Goal: Transaction & Acquisition: Purchase product/service

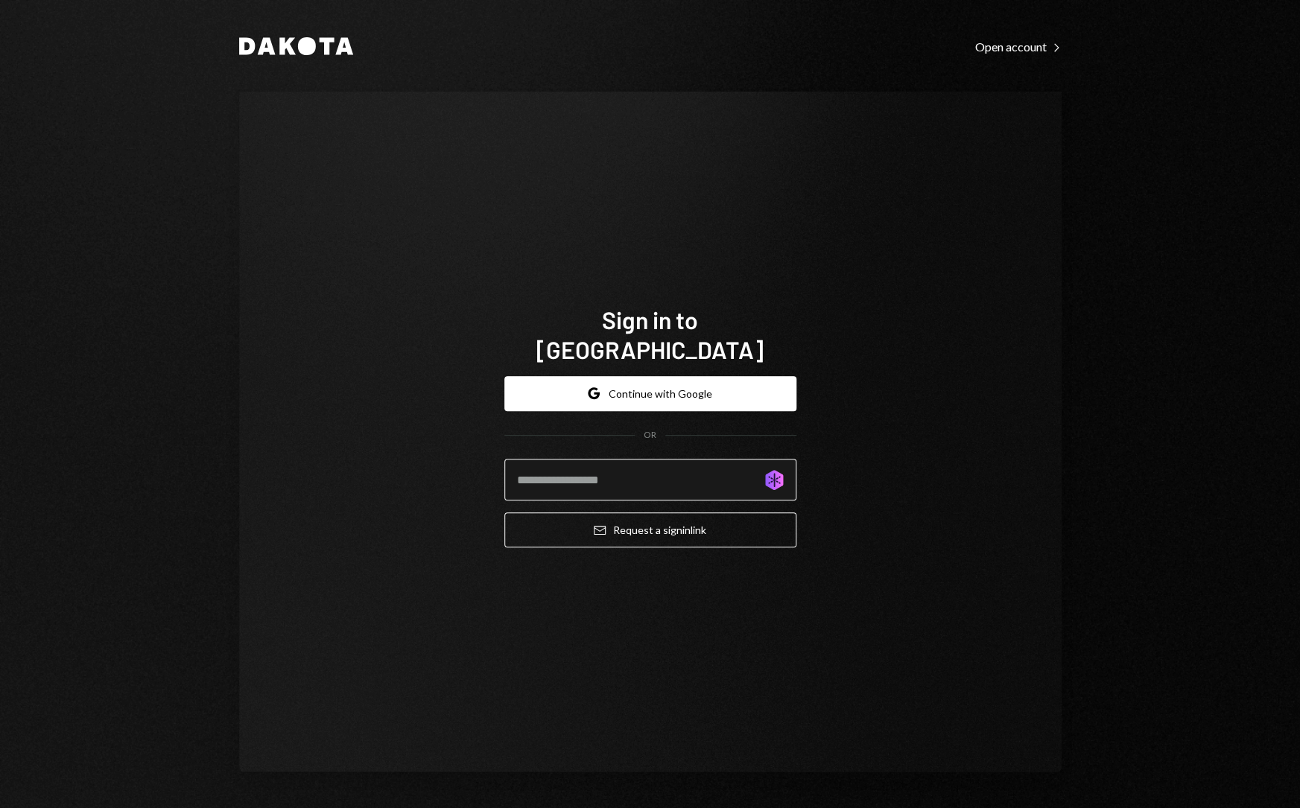
type input "**********"
click at [694, 381] on button "Google Continue with Google" at bounding box center [650, 393] width 292 height 35
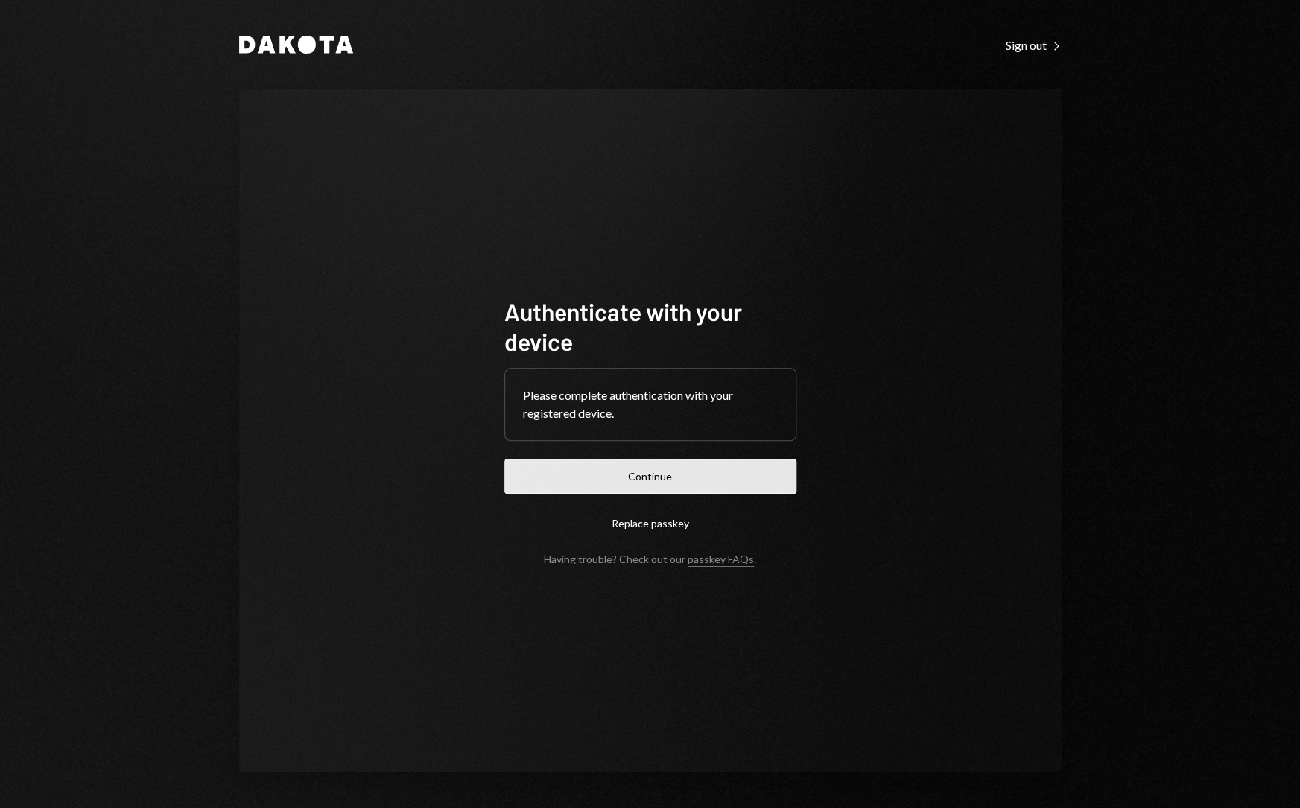
click at [679, 490] on button "Continue" at bounding box center [650, 476] width 292 height 35
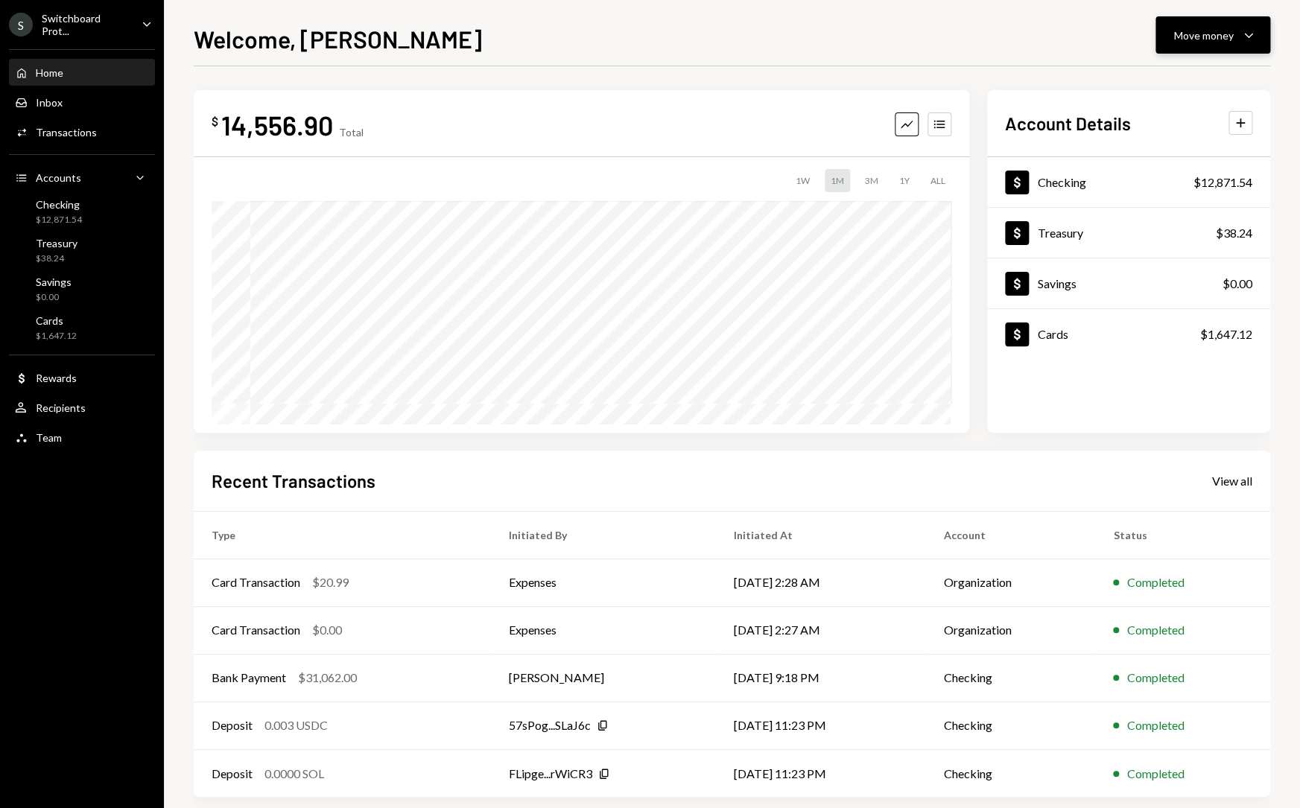
click at [1262, 28] on button "Move money Caret Down" at bounding box center [1212, 34] width 115 height 37
click at [1184, 139] on div "Deposit" at bounding box center [1201, 147] width 109 height 16
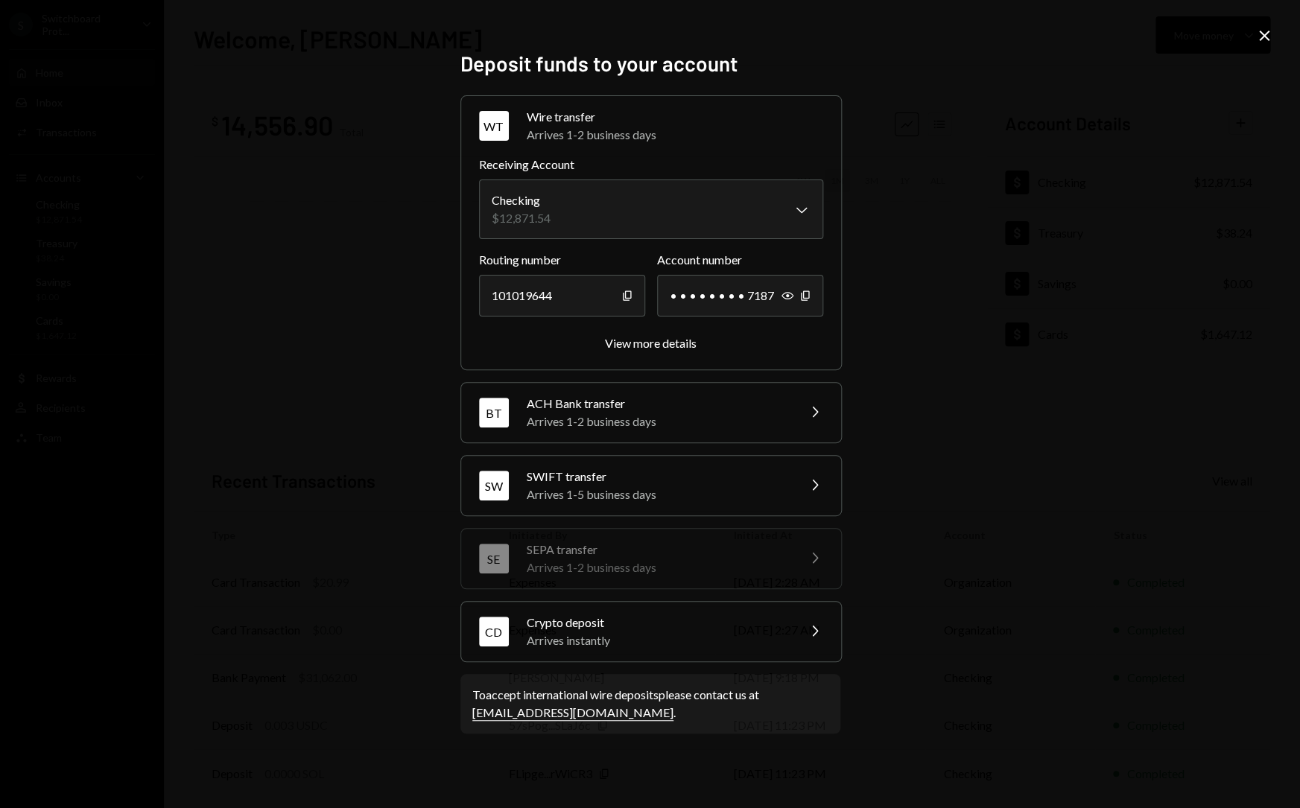
click at [753, 624] on div "Crypto deposit" at bounding box center [657, 623] width 261 height 18
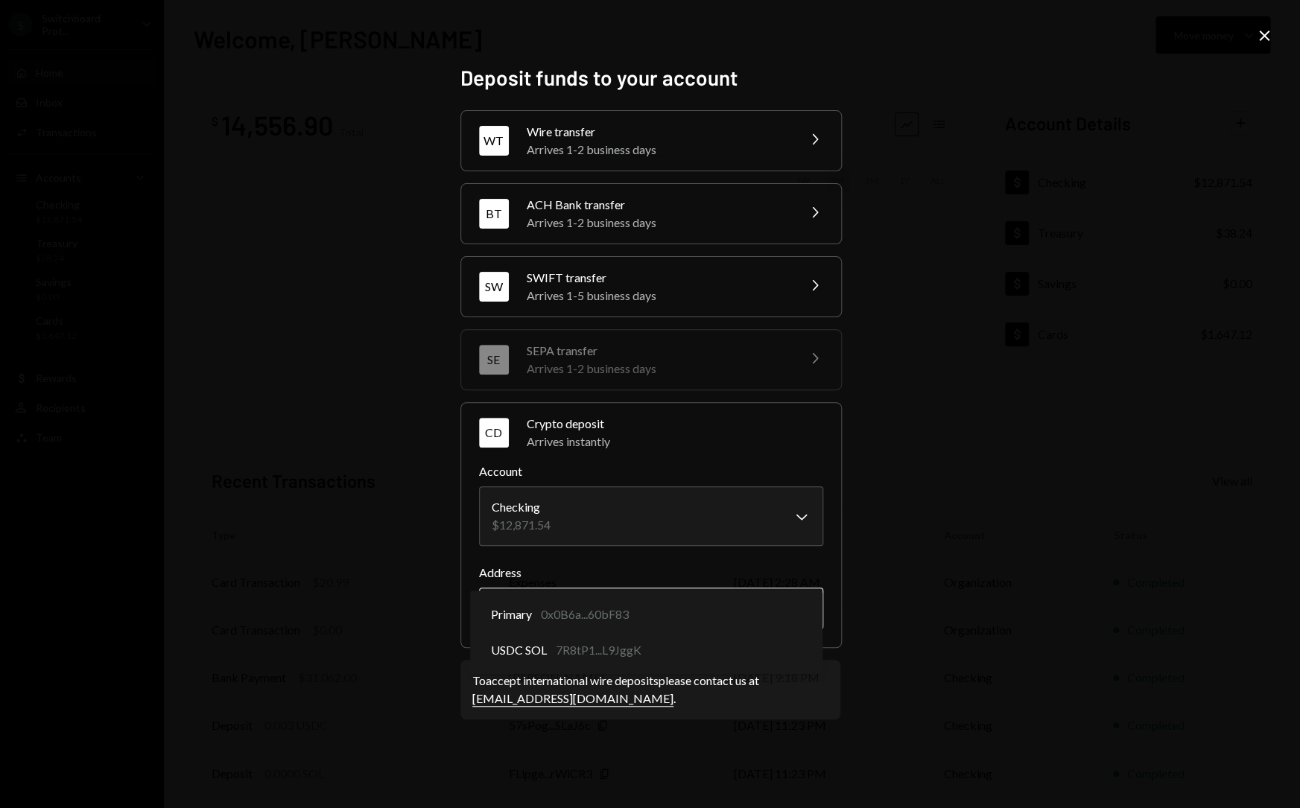
click at [666, 623] on body "S Switchboard Prot... Caret Down Home Home Inbox Inbox Activities Transactions …" at bounding box center [650, 404] width 1300 height 808
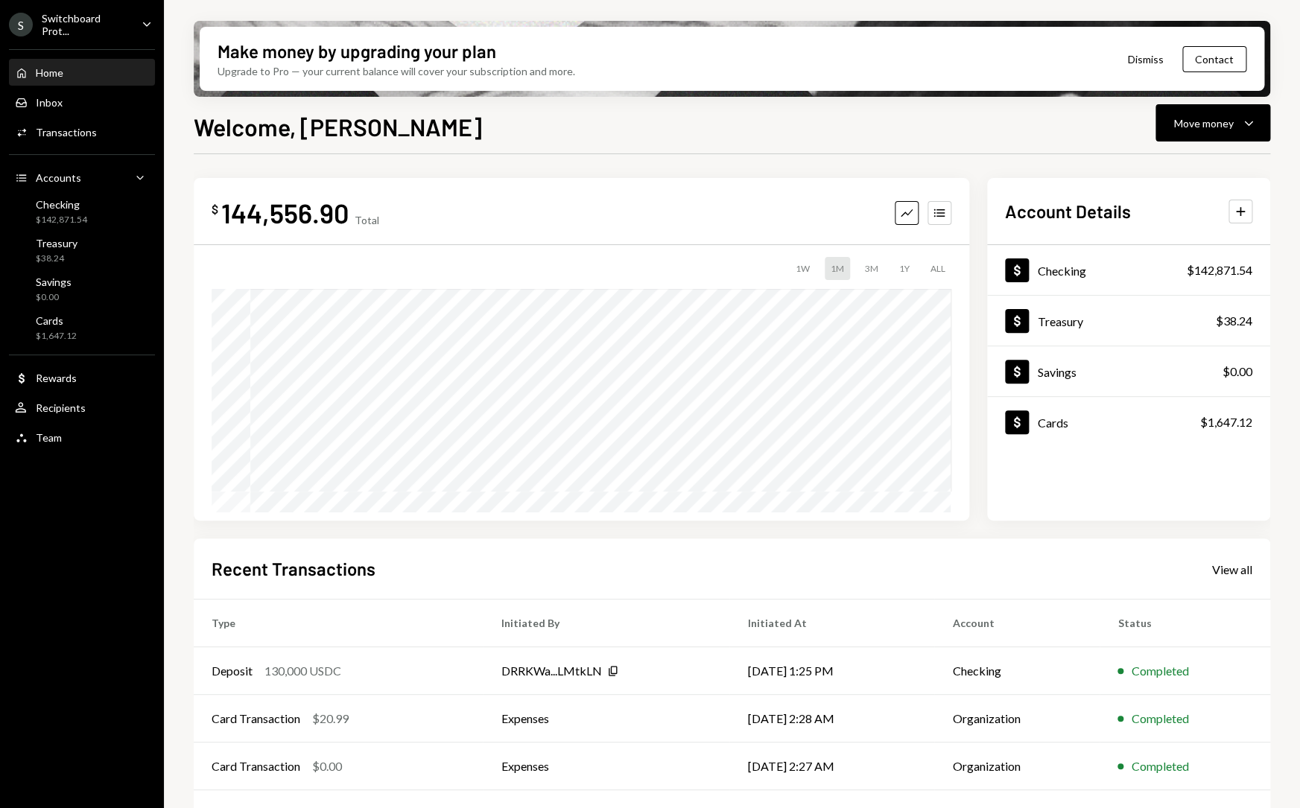
click at [141, 21] on icon "Caret Down" at bounding box center [147, 24] width 16 height 16
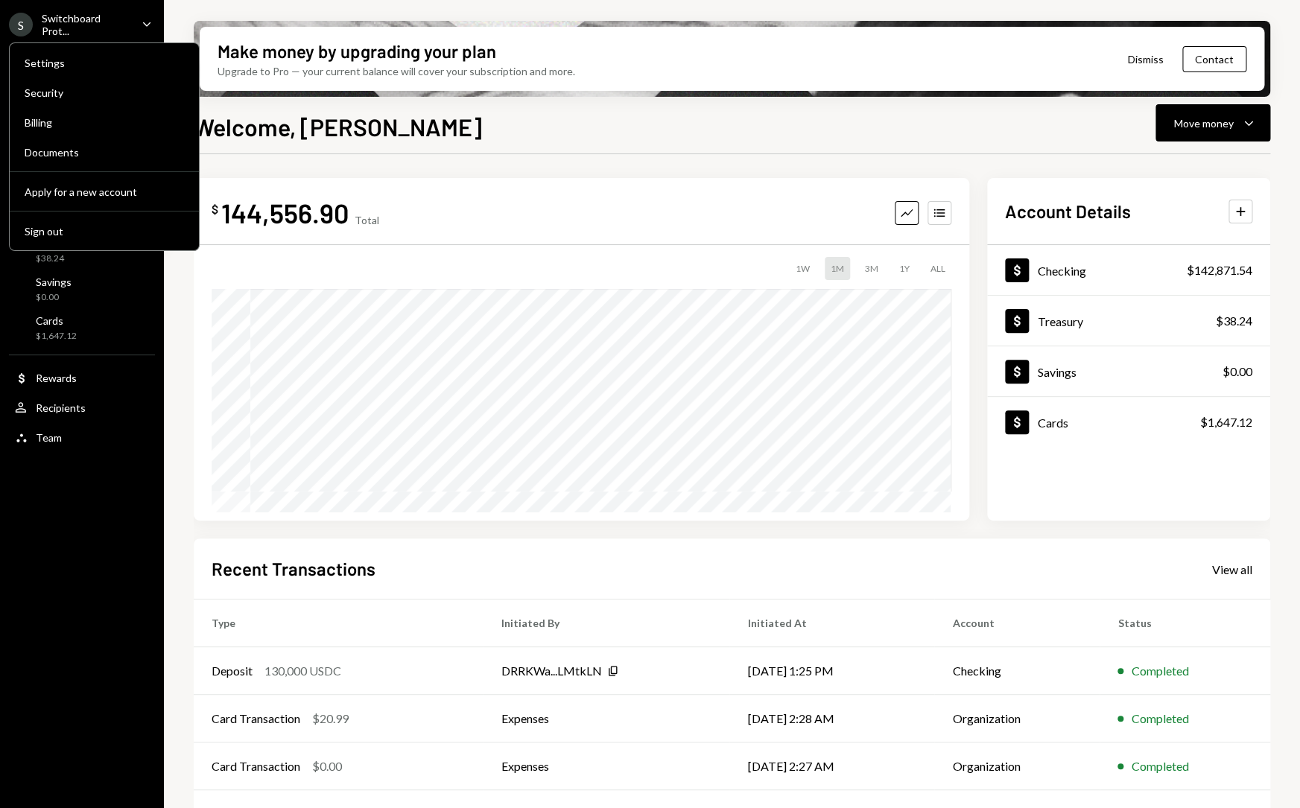
click at [141, 21] on icon "Caret Down" at bounding box center [147, 24] width 16 height 16
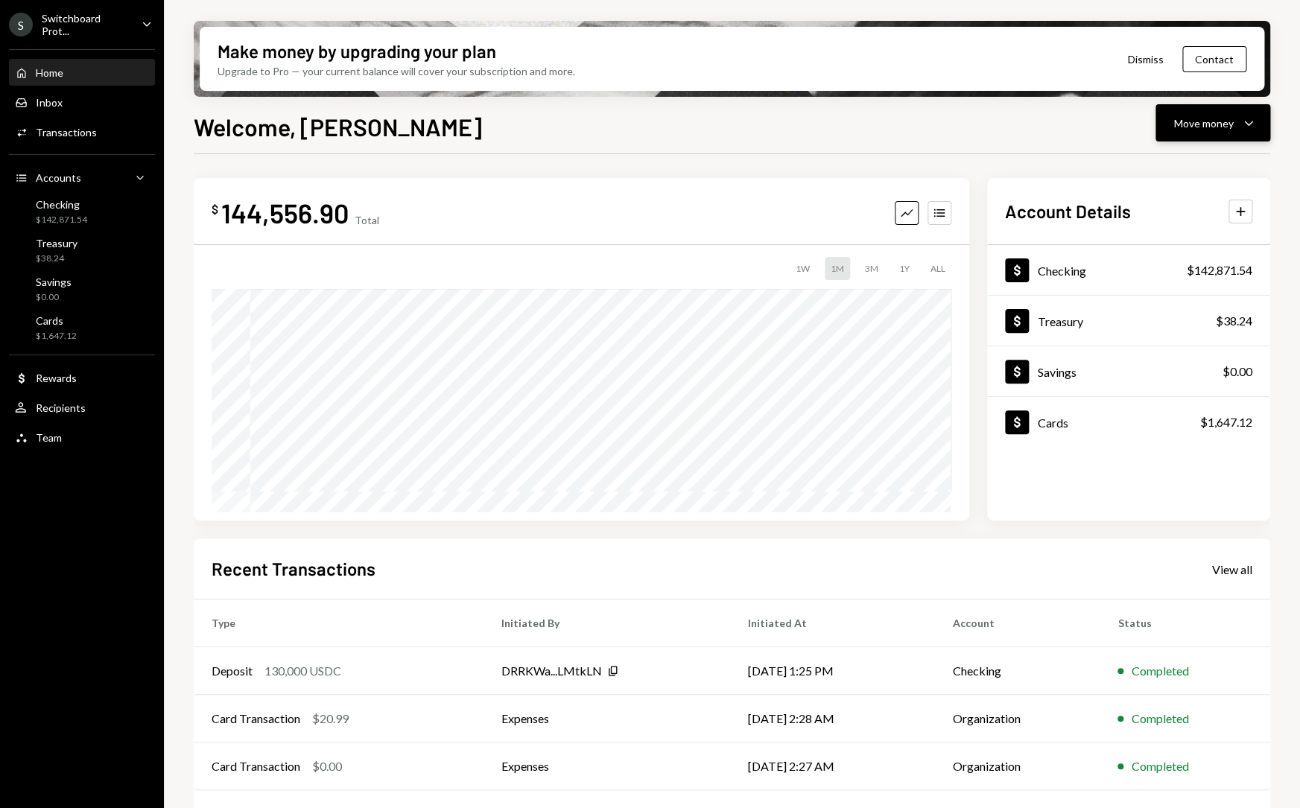
click at [1249, 123] on icon "Caret Down" at bounding box center [1249, 123] width 18 height 18
click at [732, 121] on div "Welcome, Nathan Move money Caret Down" at bounding box center [732, 125] width 1077 height 33
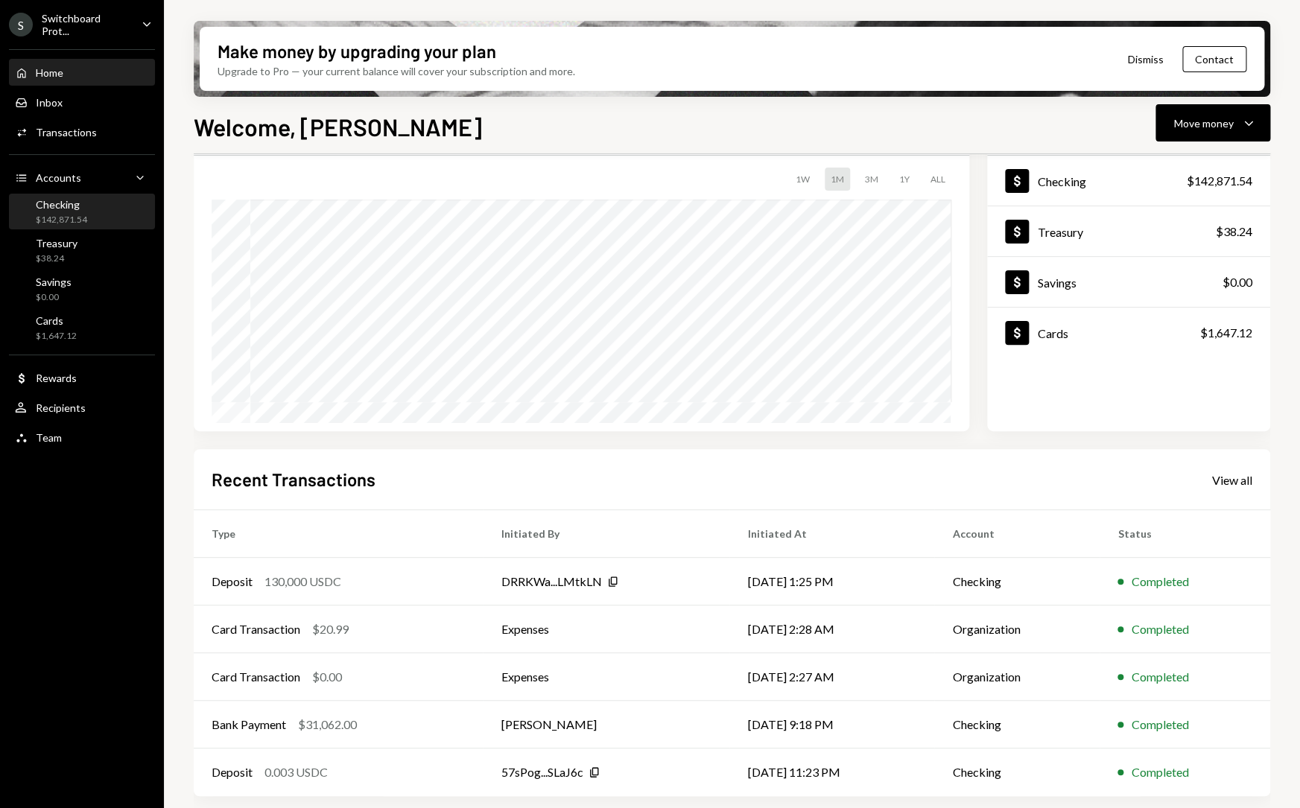
click at [121, 210] on div "Checking $142,871.54" at bounding box center [82, 212] width 134 height 28
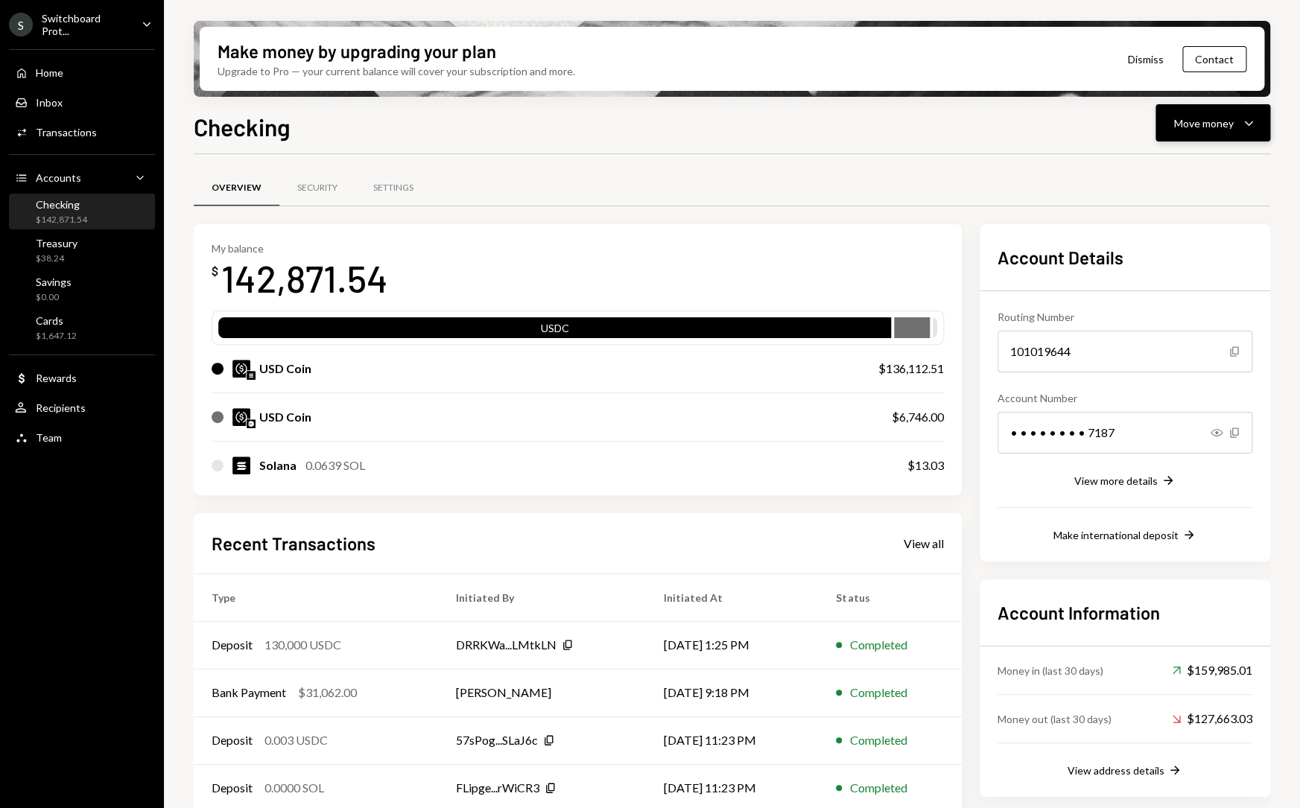
click at [1256, 124] on icon "Caret Down" at bounding box center [1249, 123] width 18 height 18
click at [1196, 192] on div "Convert Transfer" at bounding box center [1189, 202] width 149 height 34
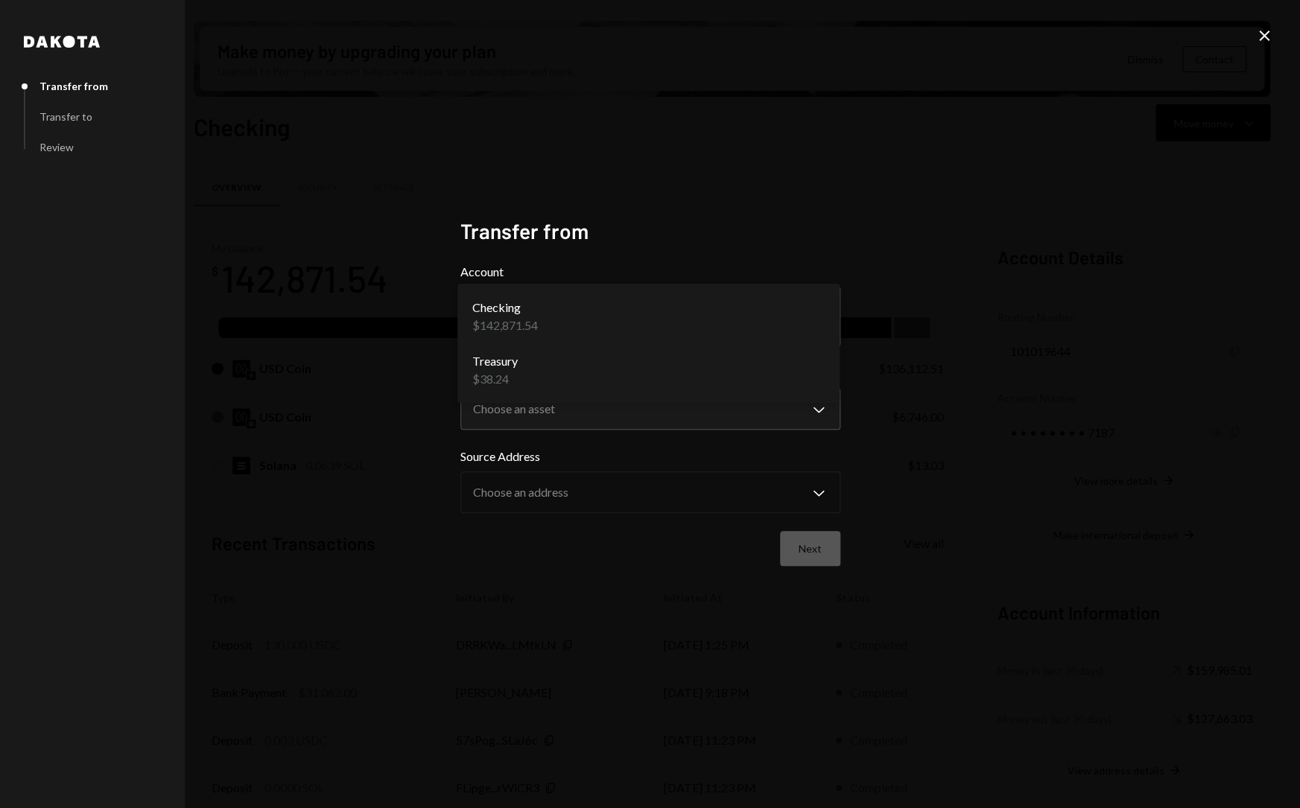
click at [666, 310] on body "S Switchboard Prot... Caret Down Home Home Inbox Inbox Activities Transactions …" at bounding box center [650, 404] width 1300 height 808
click at [961, 278] on div "**********" at bounding box center [650, 404] width 1300 height 808
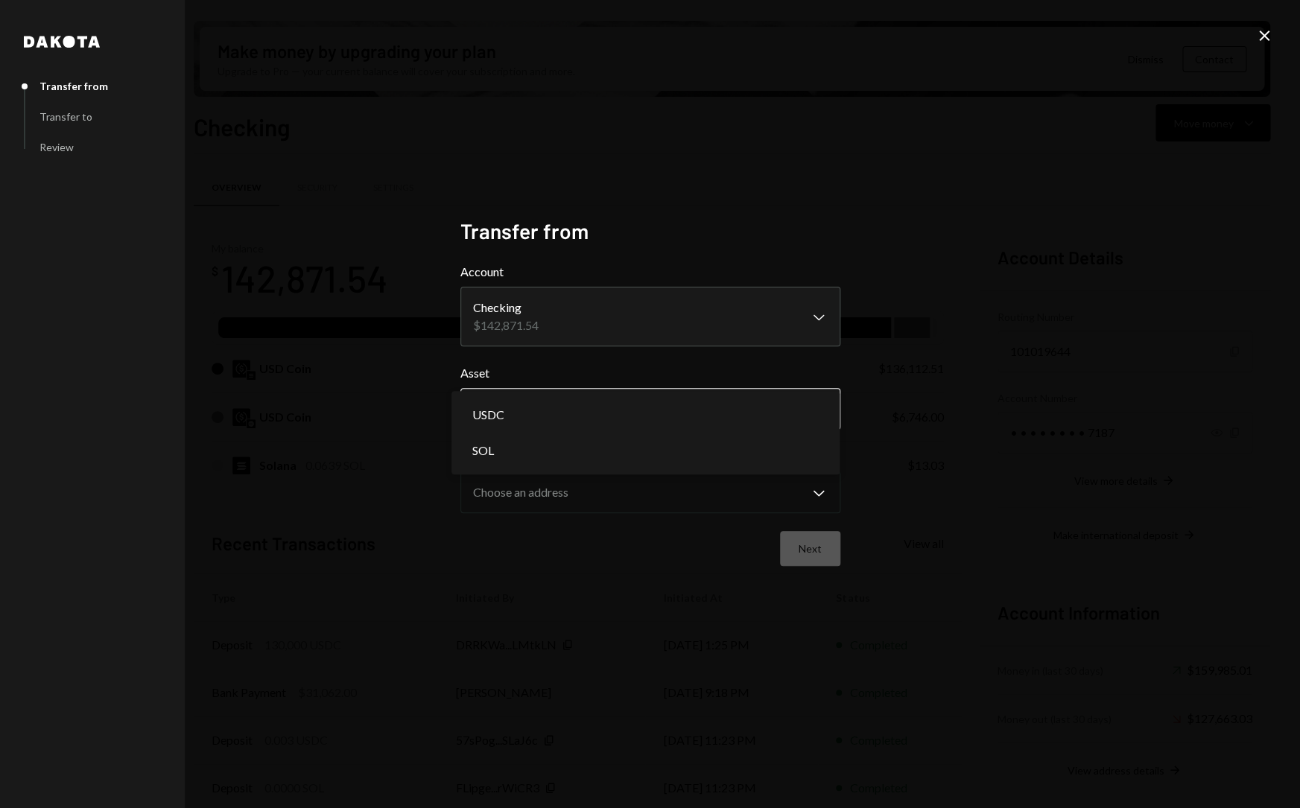
click at [677, 413] on body "S Switchboard Prot... Caret Down Home Home Inbox Inbox Activities Transactions …" at bounding box center [650, 404] width 1300 height 808
select select "****"
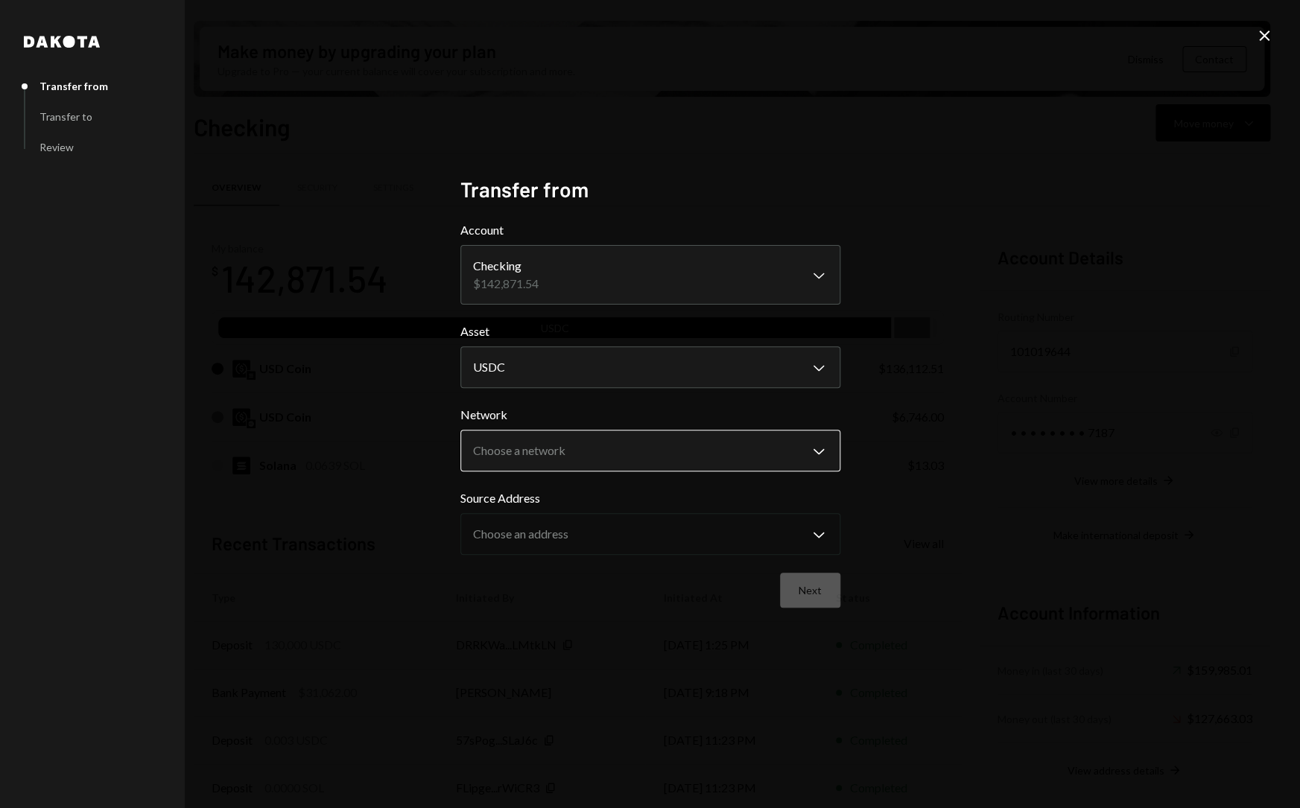
click at [653, 448] on body "S Switchboard Prot... Caret Down Home Home Inbox Inbox Activities Transactions …" at bounding box center [650, 404] width 1300 height 808
select select "**********"
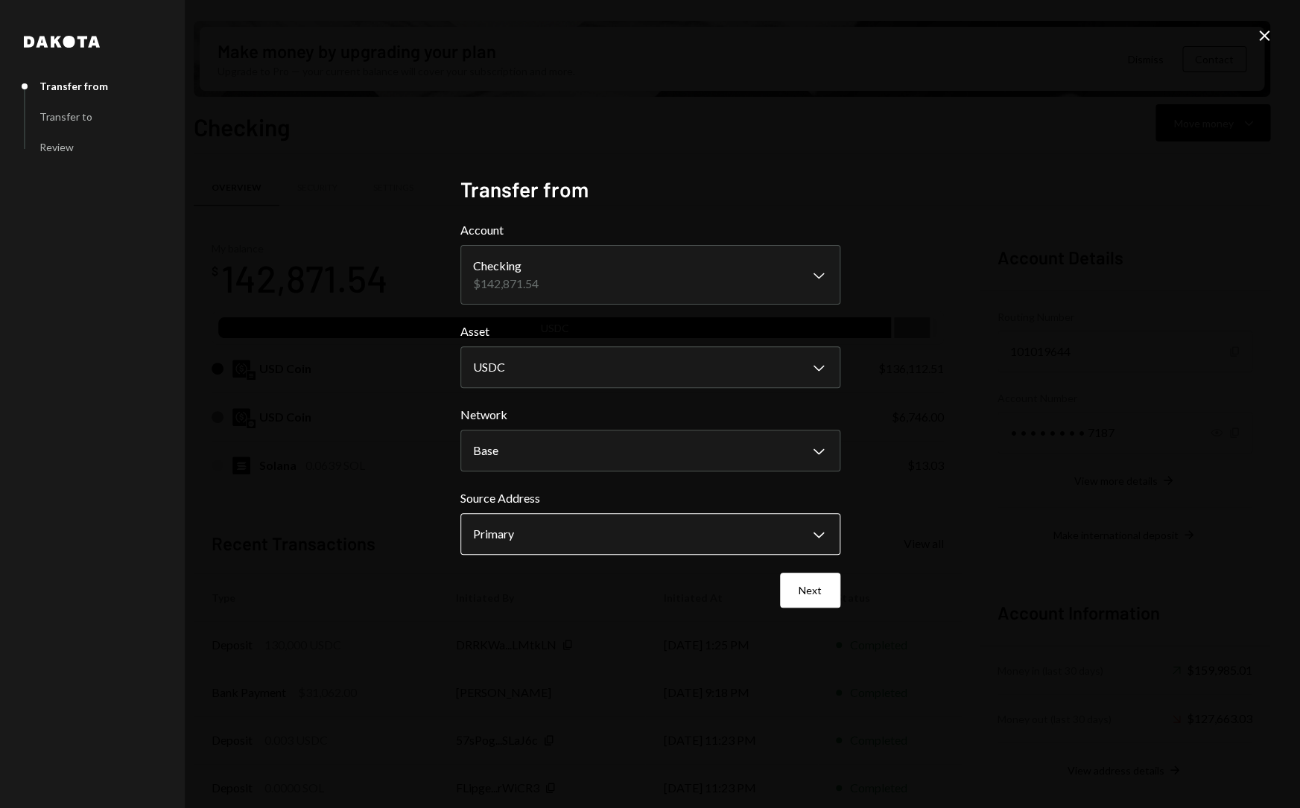
click at [625, 530] on body "S Switchboard Prot... Caret Down Home Home Inbox Inbox Activities Transactions …" at bounding box center [650, 404] width 1300 height 808
click at [802, 593] on button "Next" at bounding box center [810, 590] width 60 height 35
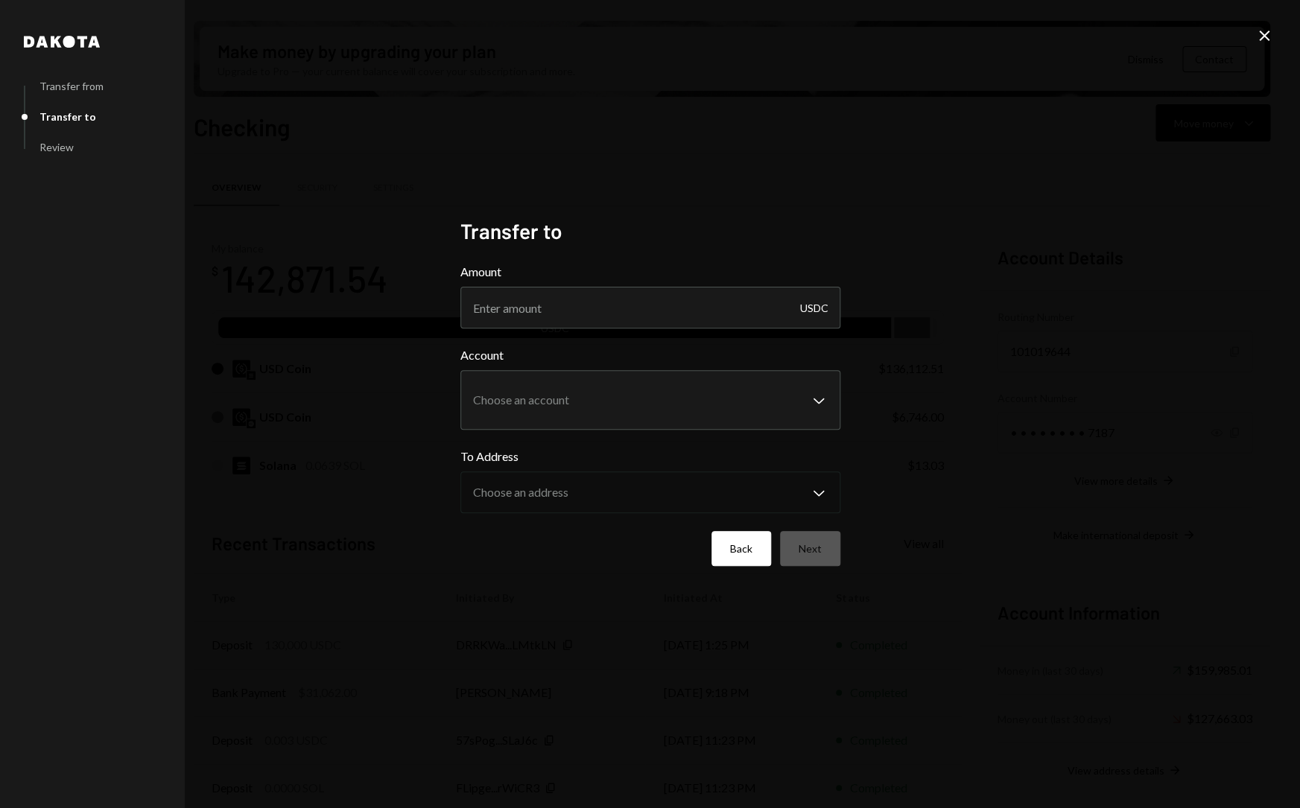
click at [755, 536] on button "Back" at bounding box center [741, 548] width 60 height 35
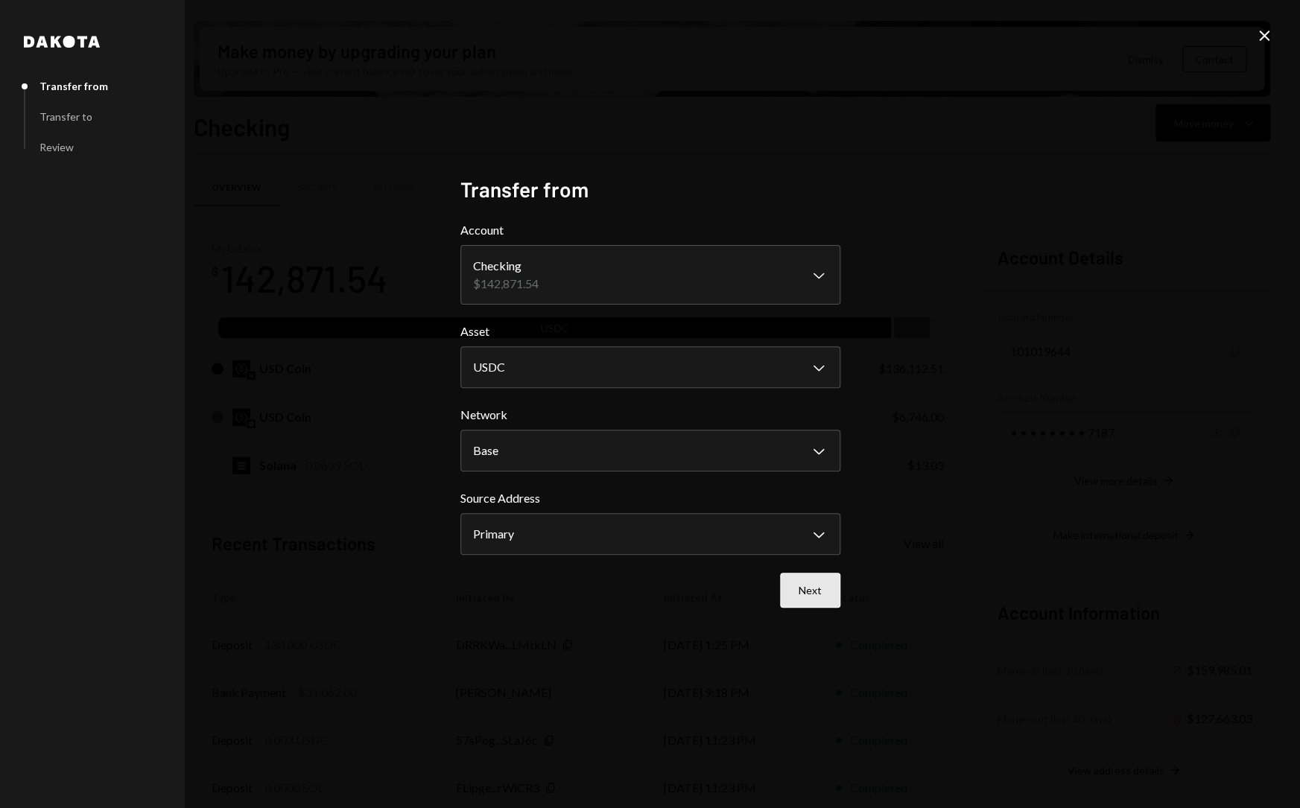
click at [821, 587] on button "Next" at bounding box center [810, 590] width 60 height 35
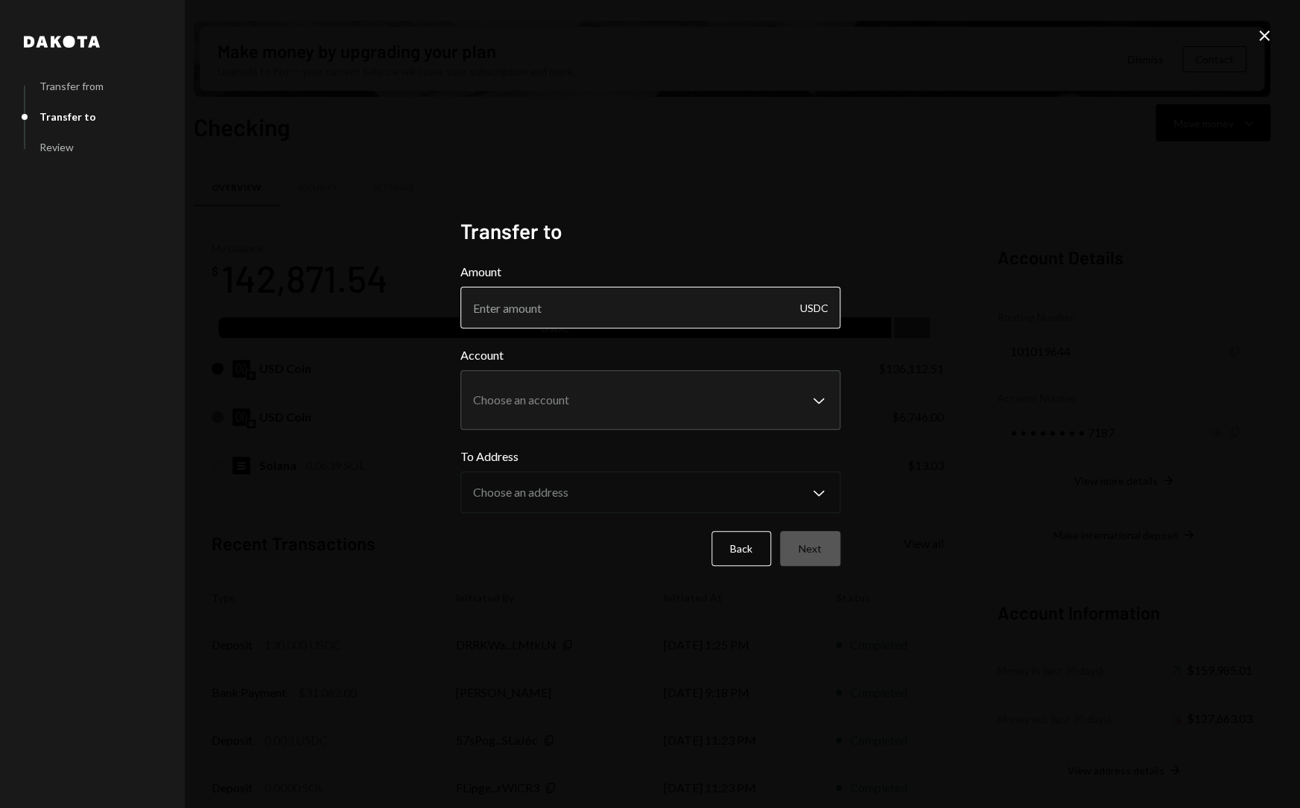
click at [689, 309] on input "Amount" at bounding box center [650, 308] width 380 height 42
type input "60005"
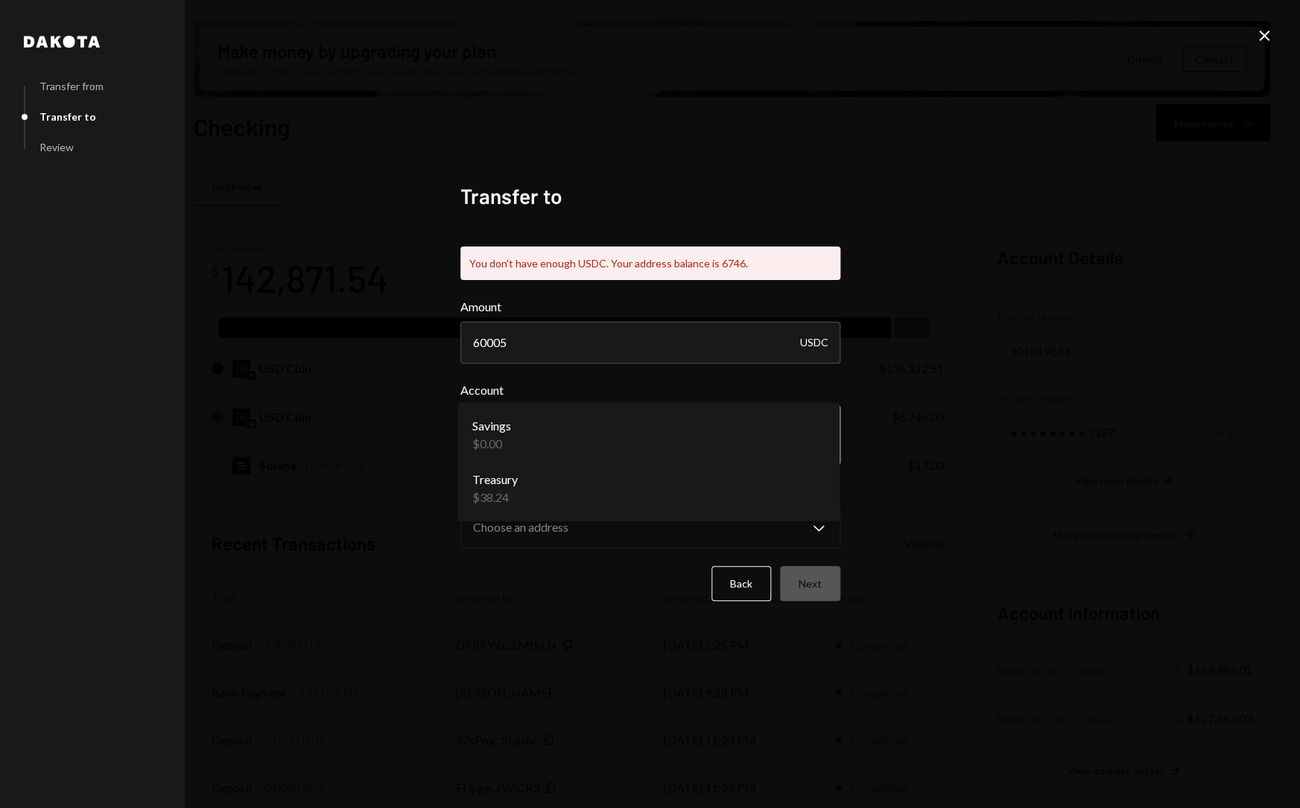
click at [692, 372] on form "**********" at bounding box center [650, 449] width 380 height 303
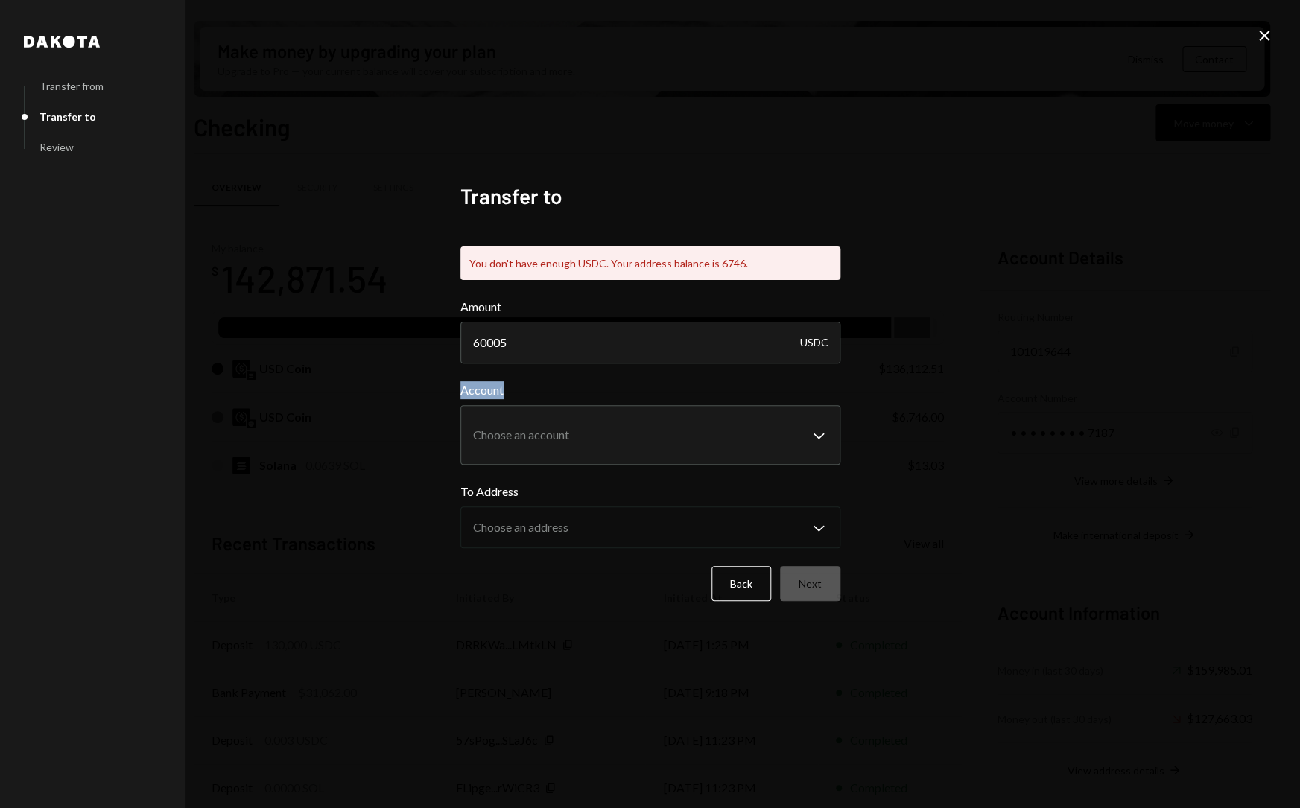
click at [955, 419] on div "**********" at bounding box center [650, 404] width 1300 height 808
click at [745, 583] on button "Back" at bounding box center [741, 583] width 60 height 35
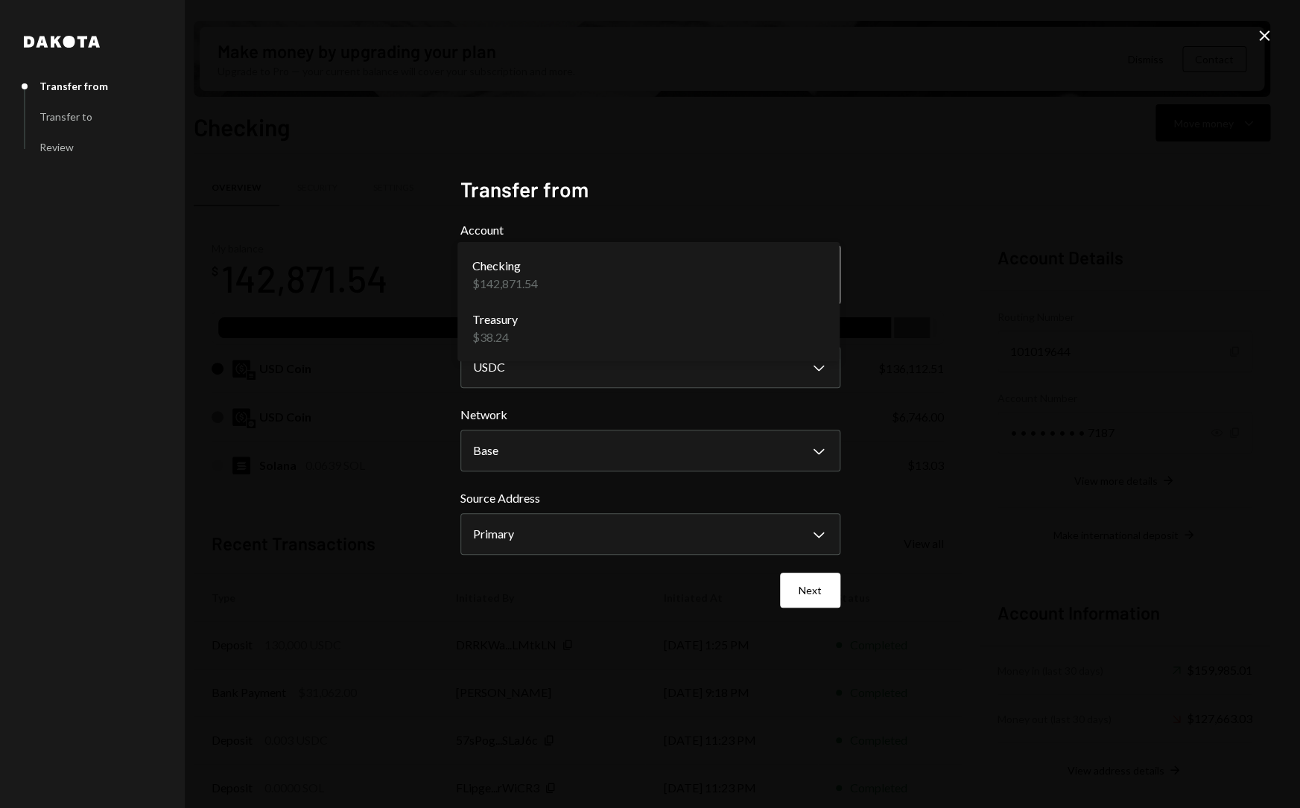
click at [822, 282] on body "S Switchboard Prot... Caret Down Home Home Inbox Inbox Activities Transactions …" at bounding box center [650, 404] width 1300 height 808
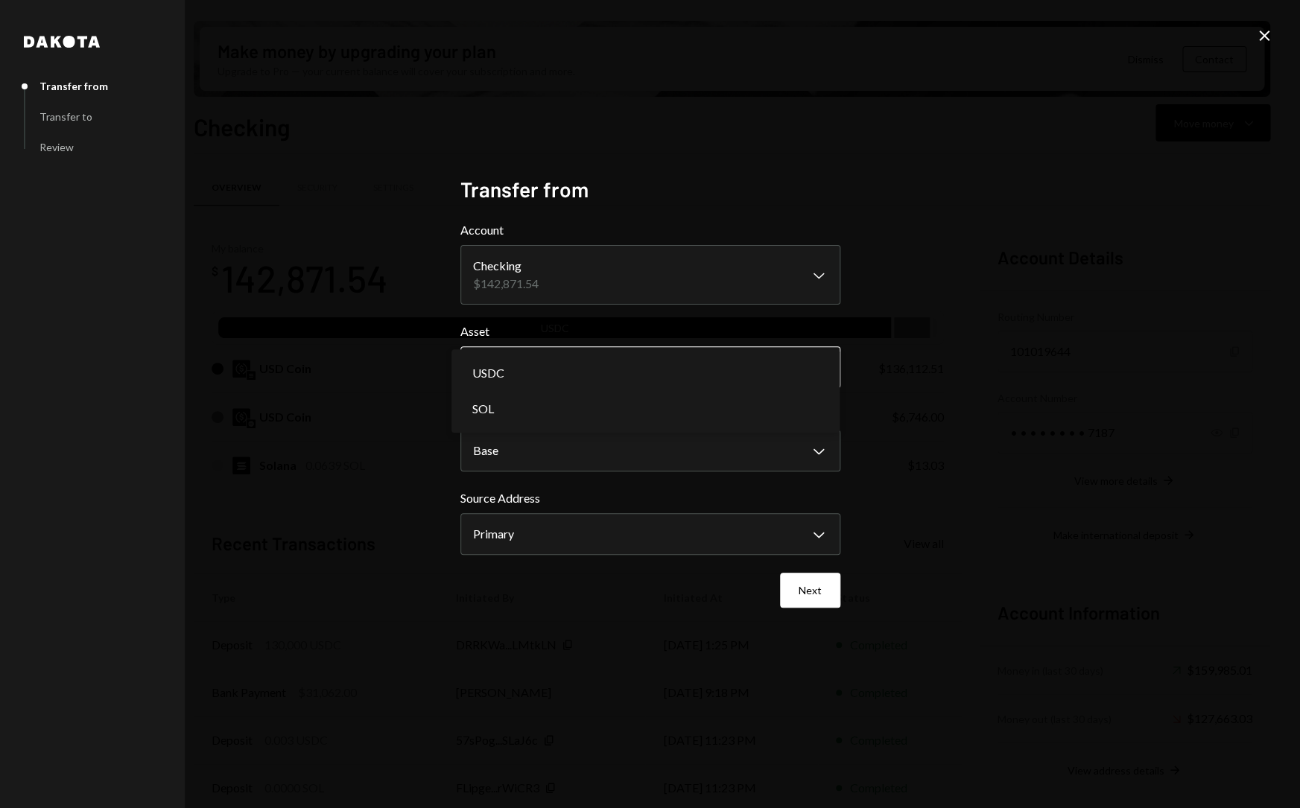
click at [600, 374] on body "S Switchboard Prot... Caret Down Home Home Inbox Inbox Activities Transactions …" at bounding box center [650, 404] width 1300 height 808
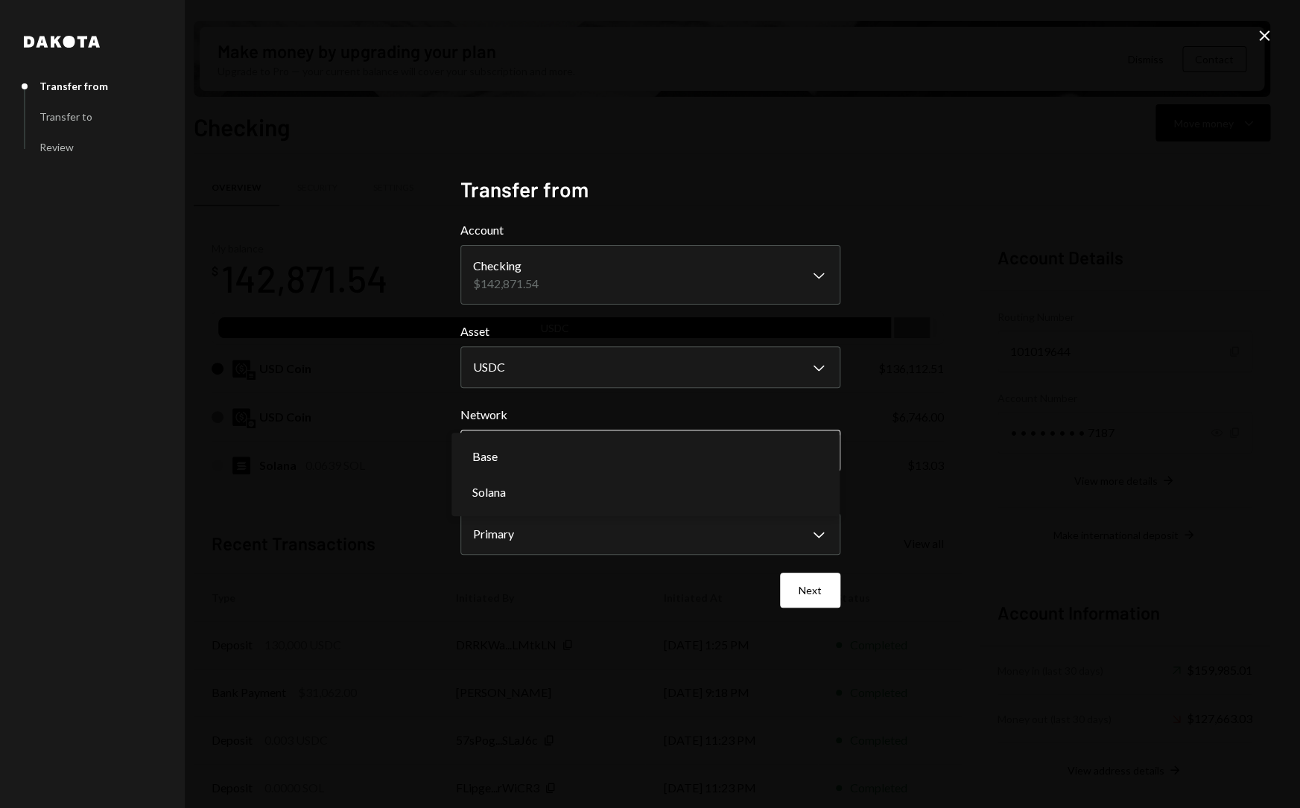
click at [600, 443] on body "S Switchboard Prot... Caret Down Home Home Inbox Inbox Activities Transactions …" at bounding box center [650, 404] width 1300 height 808
select select "**********"
click at [599, 542] on body "S Switchboard Prot... Caret Down Home Home Inbox Inbox Activities Transactions …" at bounding box center [650, 404] width 1300 height 808
click at [950, 288] on div "**********" at bounding box center [650, 404] width 1300 height 808
click at [1269, 31] on icon at bounding box center [1264, 36] width 10 height 10
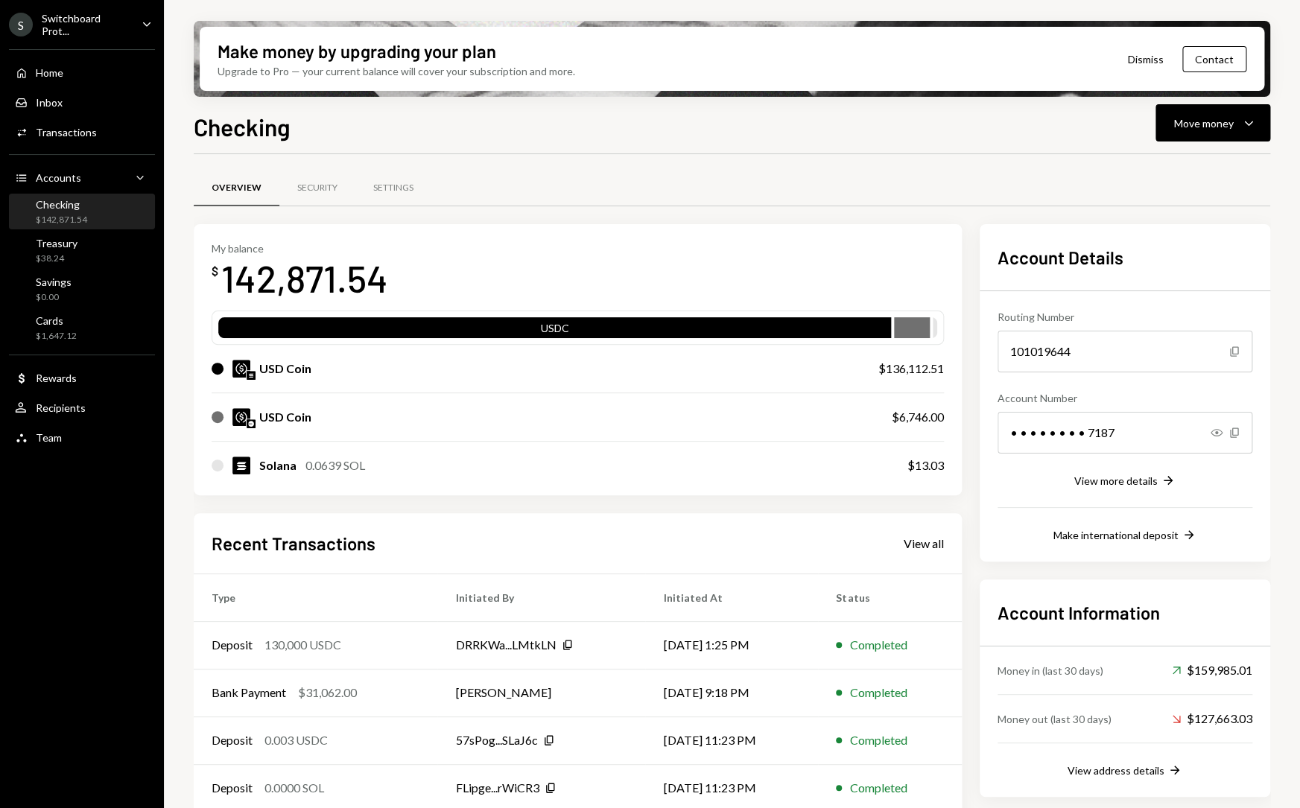
click at [83, 203] on div "Checking" at bounding box center [61, 204] width 51 height 13
click at [409, 378] on div "USD Coin $136,112.51" at bounding box center [578, 369] width 732 height 48
click at [307, 194] on div "Security" at bounding box center [317, 189] width 76 height 36
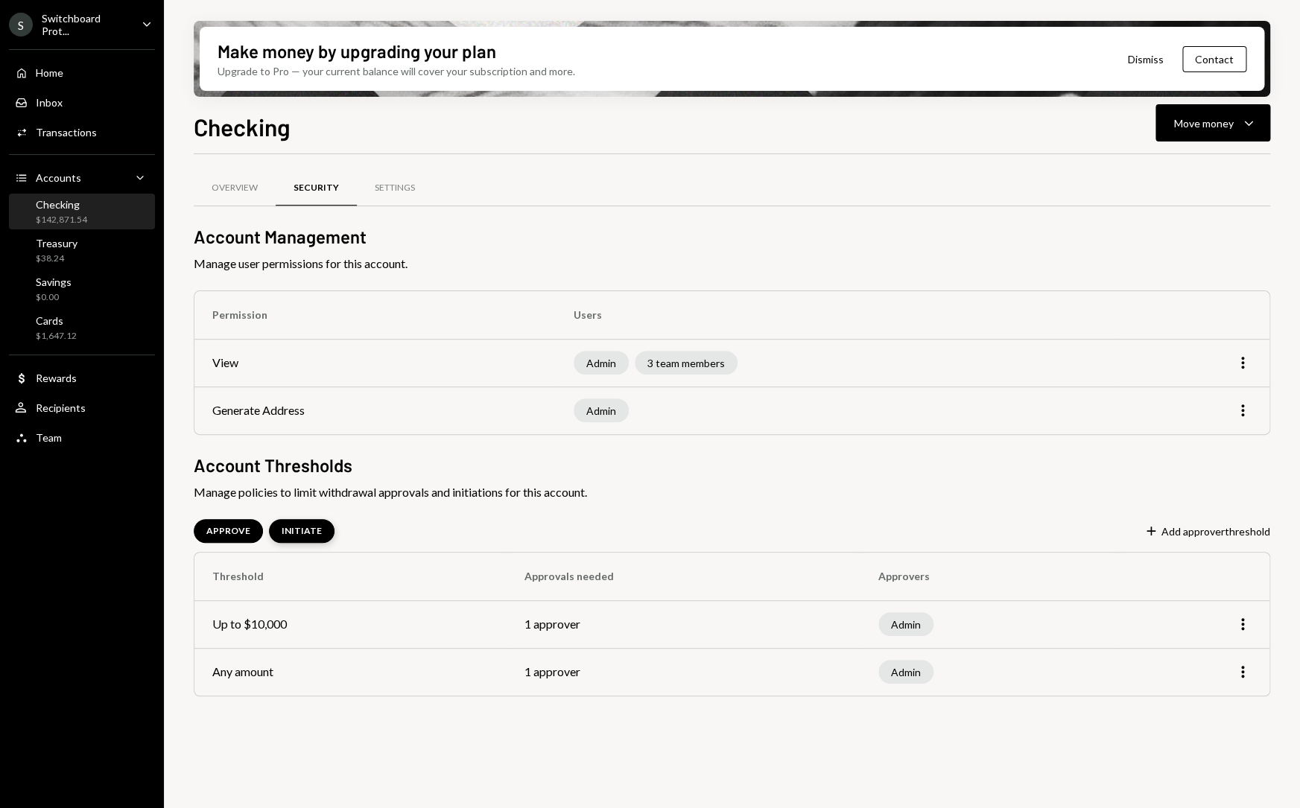
click at [308, 534] on div "INITIATE" at bounding box center [302, 531] width 40 height 13
click at [233, 536] on div "APPROVE" at bounding box center [228, 531] width 44 height 13
click at [390, 176] on div "Settings" at bounding box center [395, 189] width 76 height 36
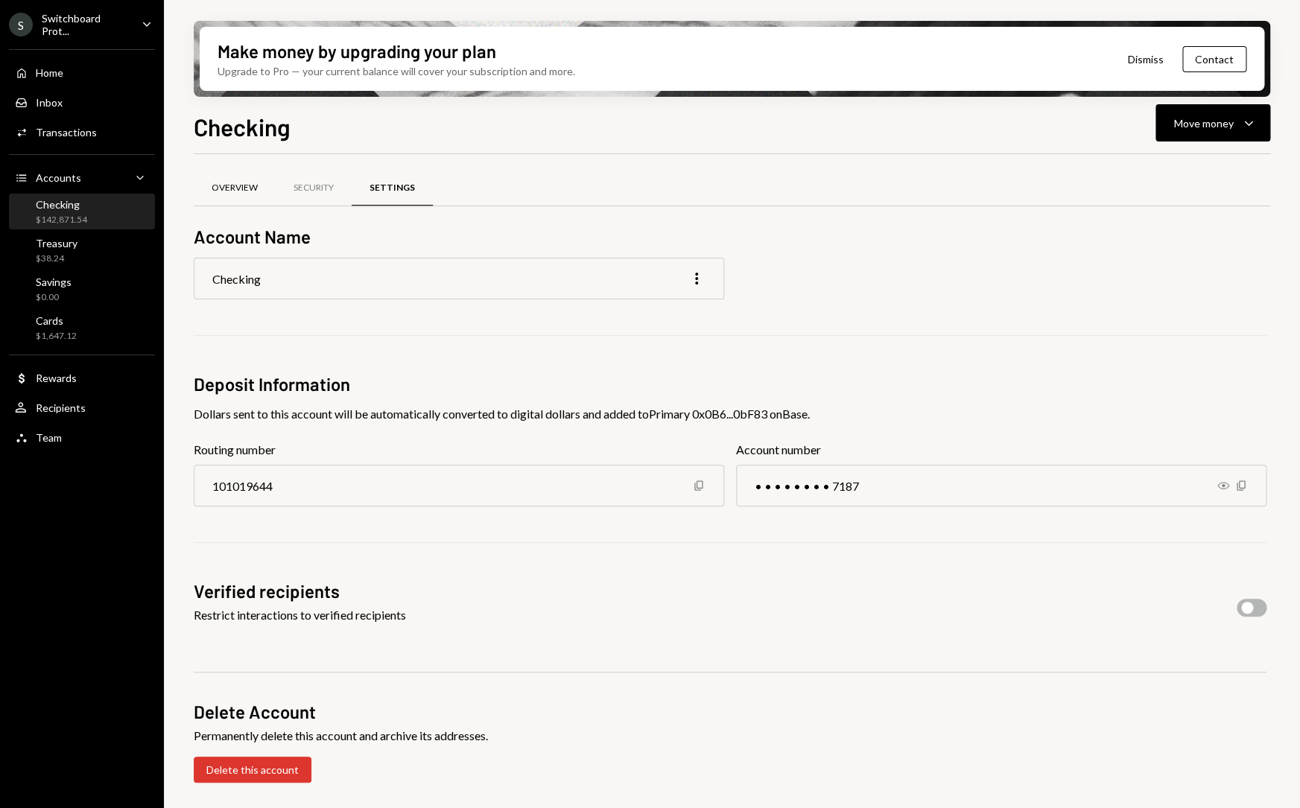
click at [239, 193] on div "Overview" at bounding box center [235, 188] width 46 height 13
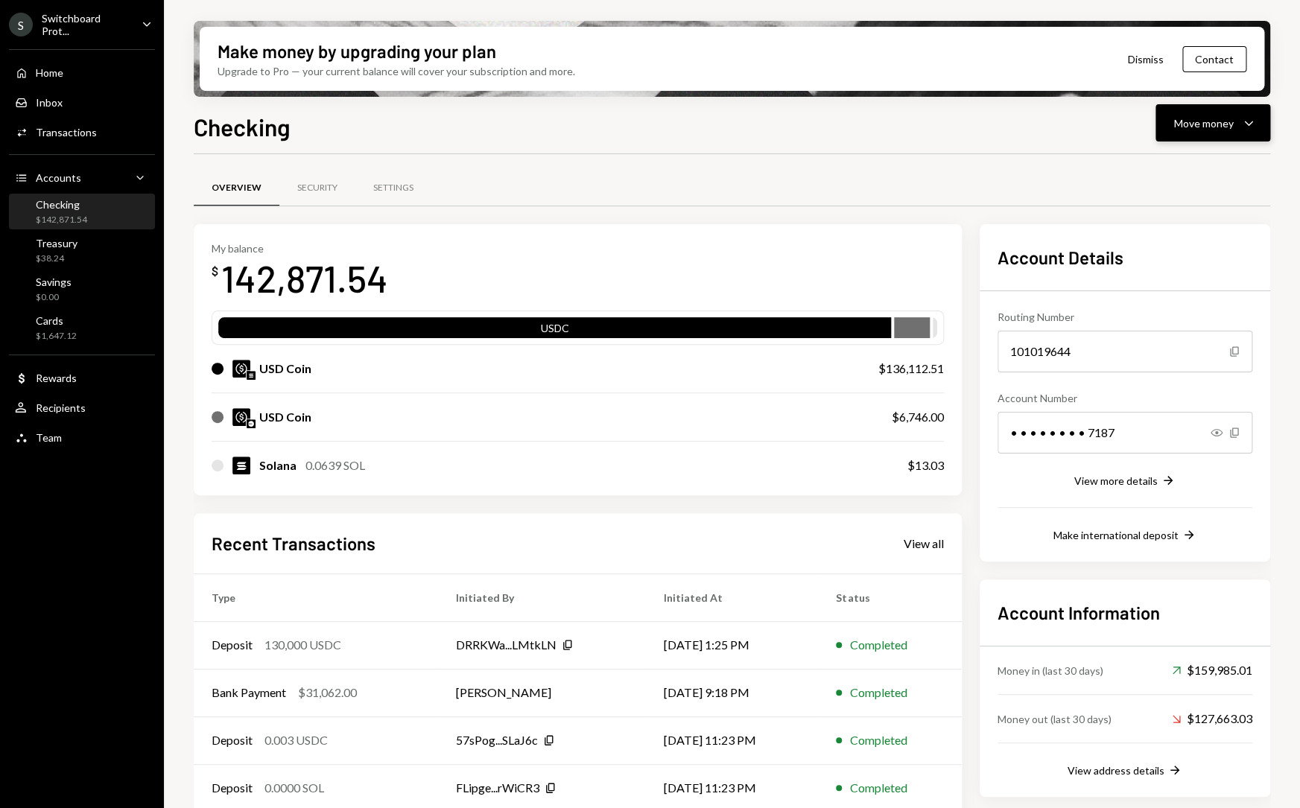
click at [1249, 122] on icon "Caret Down" at bounding box center [1249, 123] width 18 height 18
click at [1210, 287] on div "Swap stablecoins" at bounding box center [1201, 281] width 109 height 16
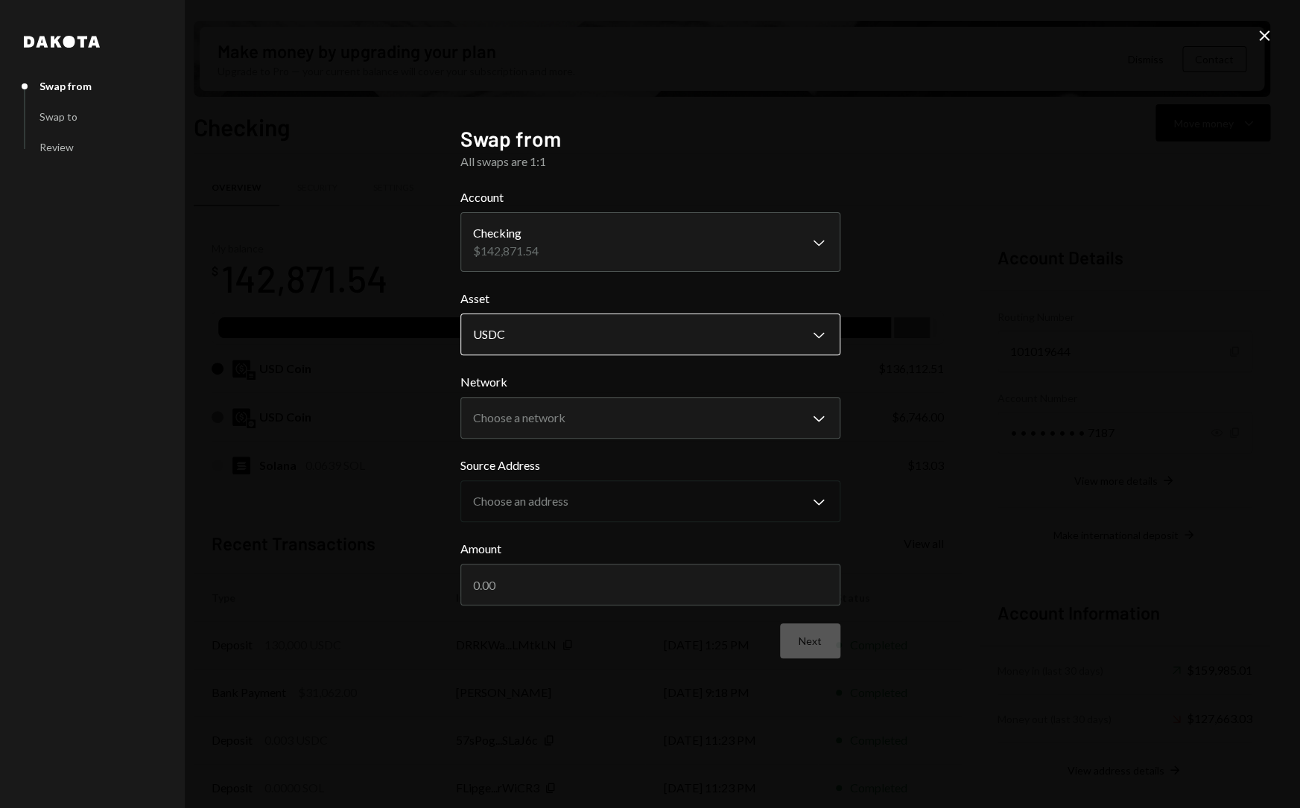
click at [636, 337] on body "S Switchboard Prot... Caret Down Home Home Inbox Inbox Activities Transactions …" at bounding box center [650, 404] width 1300 height 808
click at [617, 413] on body "S Switchboard Prot... Caret Down Home Home Inbox Inbox Activities Transactions …" at bounding box center [650, 404] width 1300 height 808
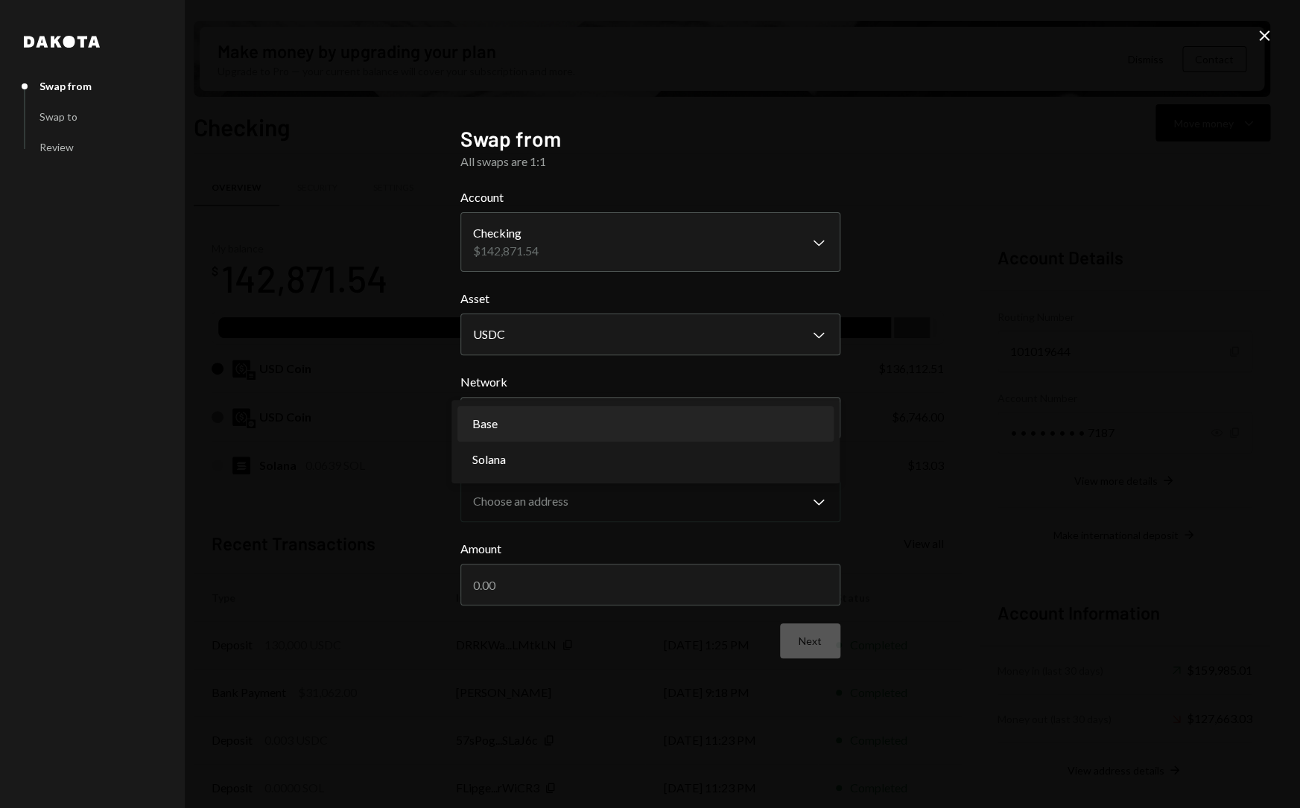
select select "**********"
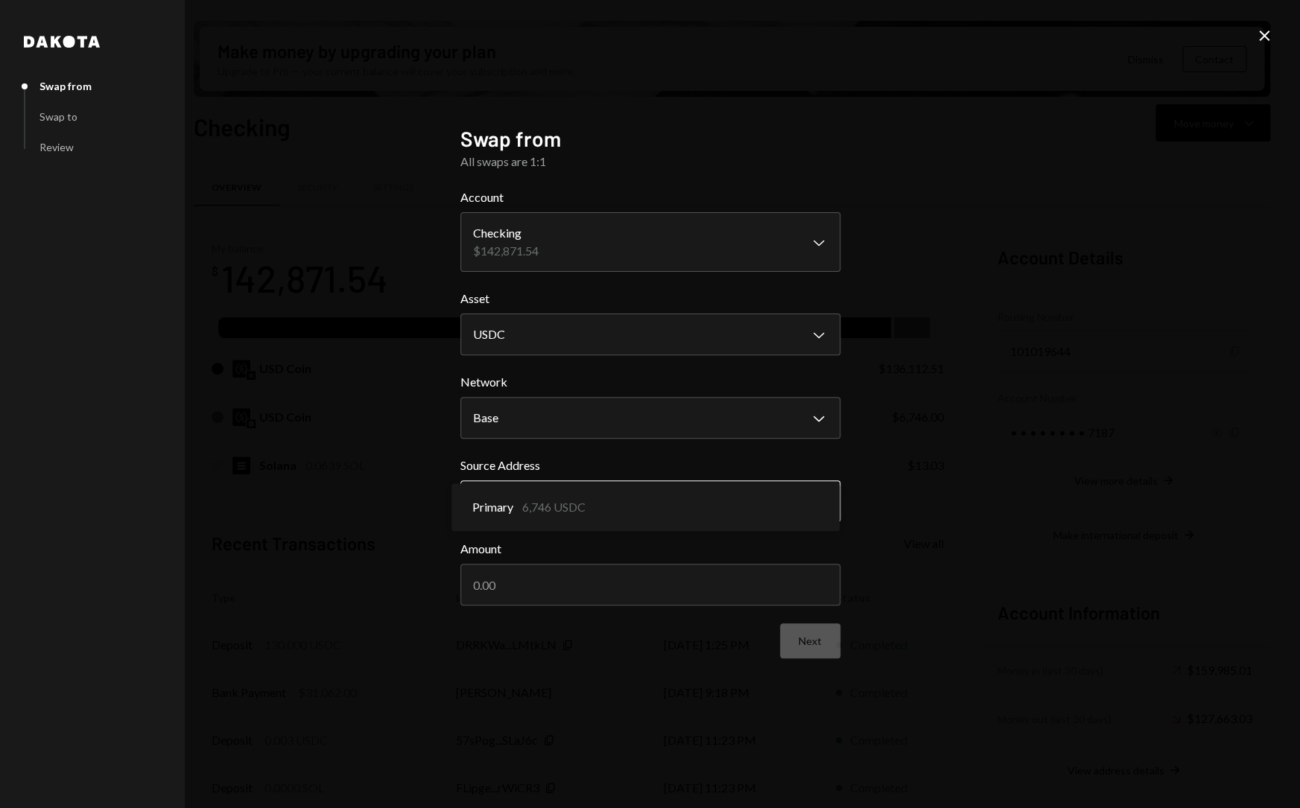
click at [711, 510] on body "S Switchboard Prot... Caret Down Home Home Inbox Inbox Activities Transactions …" at bounding box center [650, 404] width 1300 height 808
click at [778, 511] on body "S Switchboard Prot... Caret Down Home Home Inbox Inbox Activities Transactions …" at bounding box center [650, 404] width 1300 height 808
click at [963, 483] on div "**********" at bounding box center [650, 404] width 1300 height 808
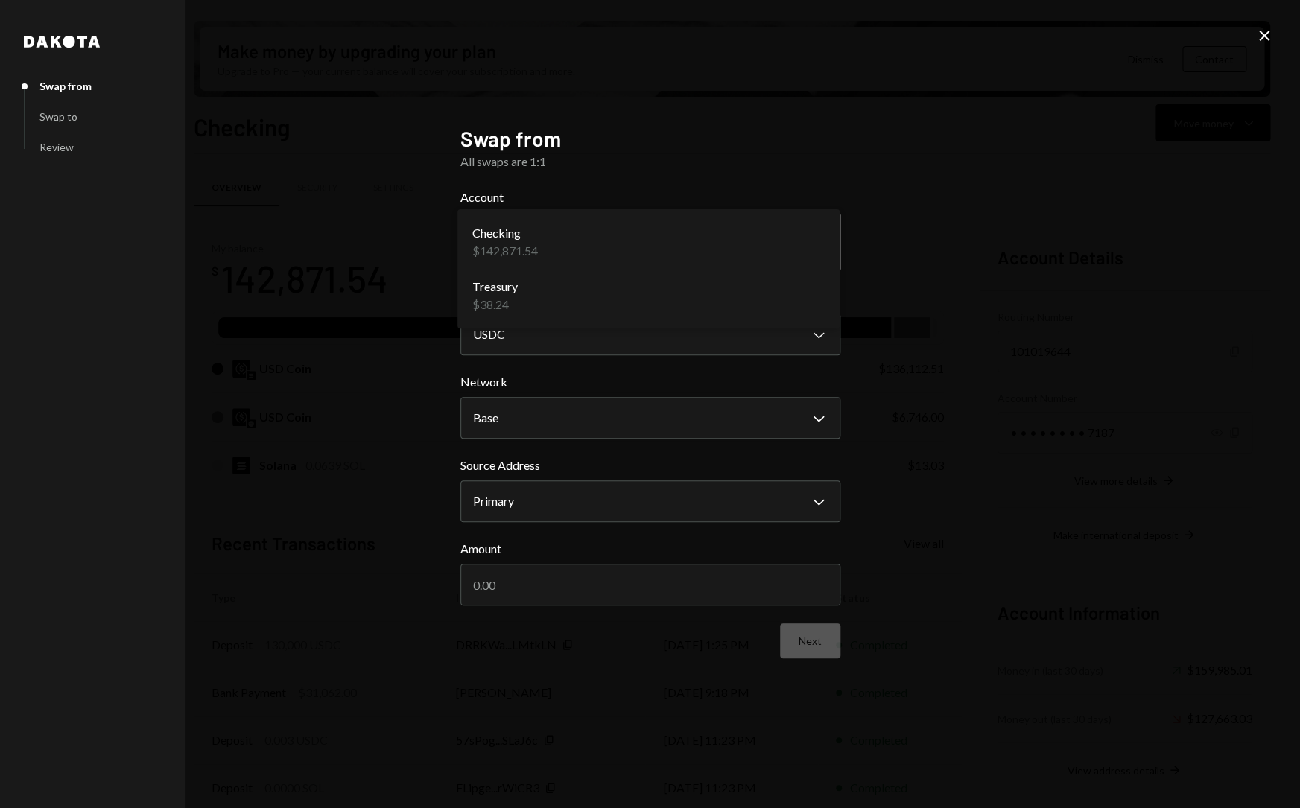
click at [795, 233] on body "S Switchboard Prot... Caret Down Home Home Inbox Inbox Activities Transactions …" at bounding box center [650, 404] width 1300 height 808
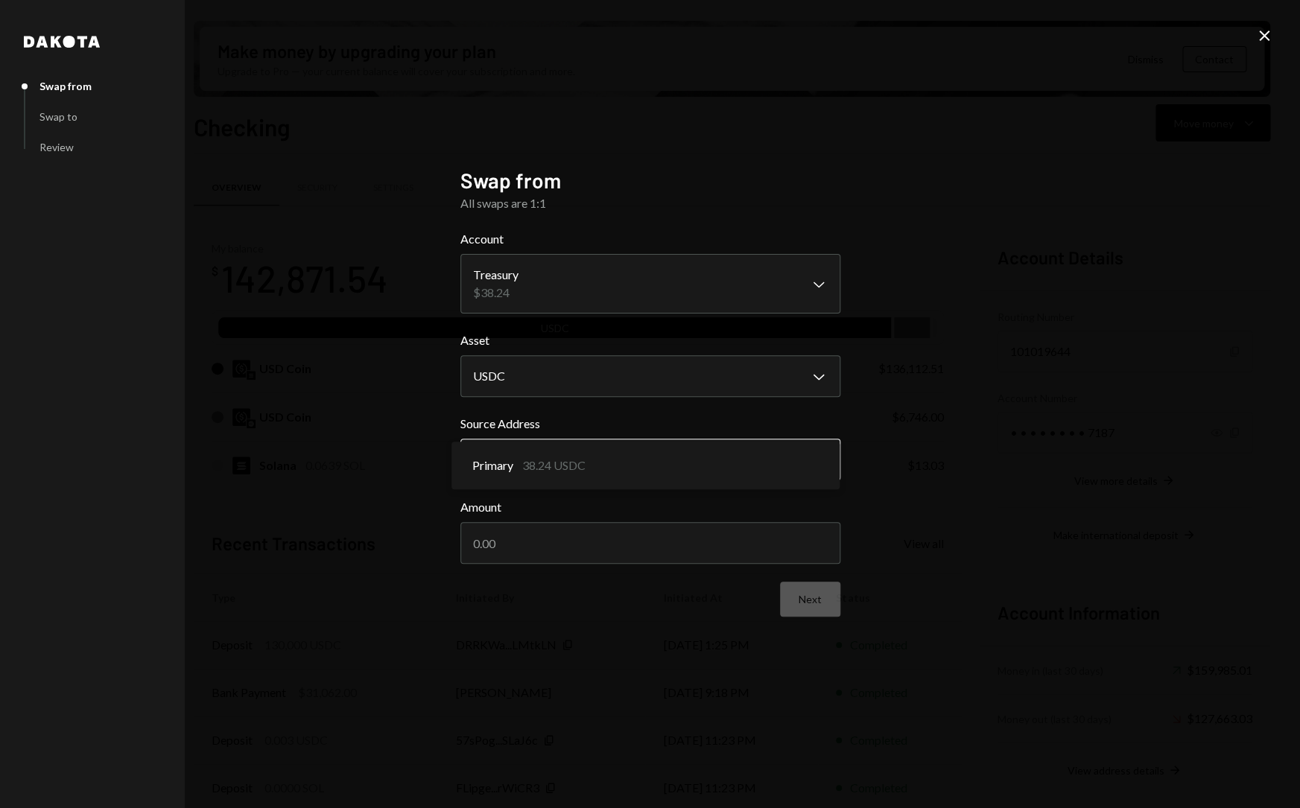
click at [738, 454] on body "S Switchboard Prot... Caret Down Home Home Inbox Inbox Activities Transactions …" at bounding box center [650, 404] width 1300 height 808
click at [825, 463] on body "S Switchboard Prot... Caret Down Home Home Inbox Inbox Activities Transactions …" at bounding box center [650, 404] width 1300 height 808
click at [776, 285] on body "S Switchboard Prot... Caret Down Home Home Inbox Inbox Activities Transactions …" at bounding box center [650, 404] width 1300 height 808
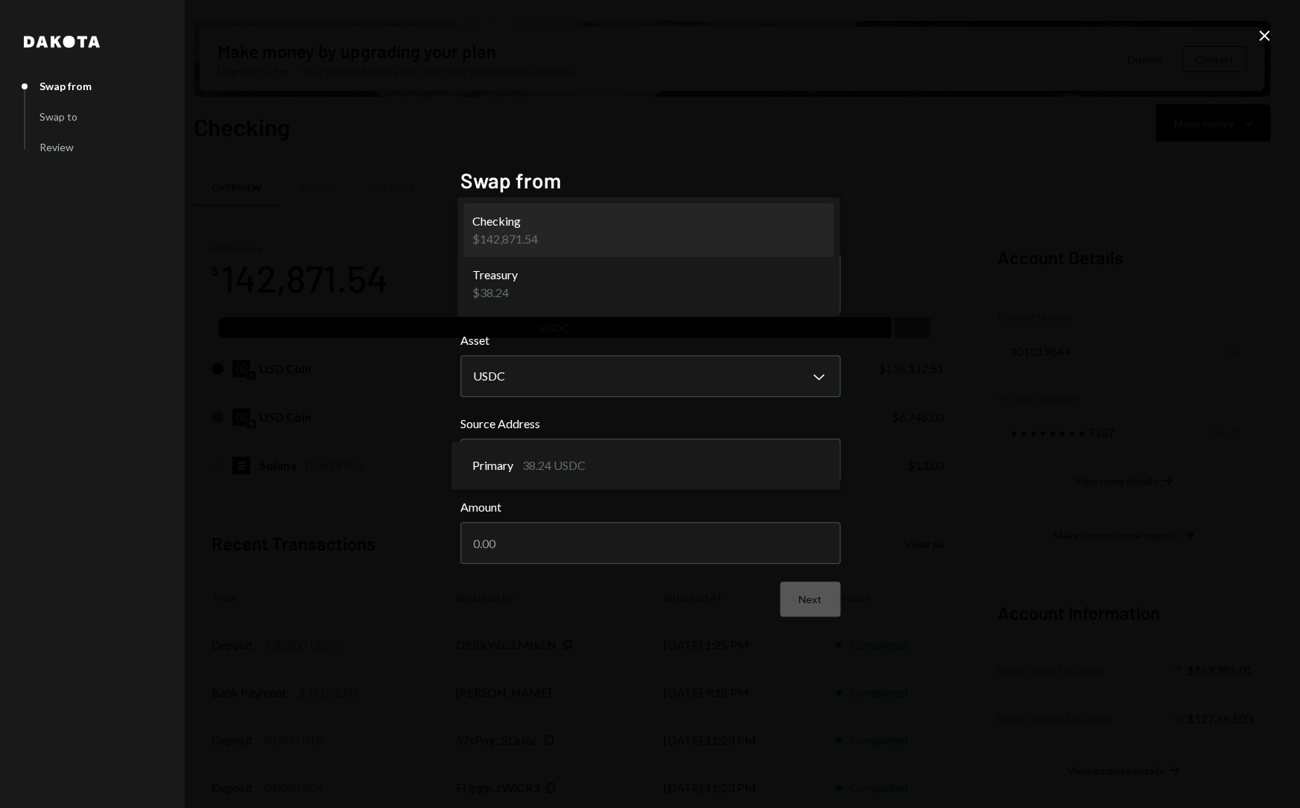
select select "**********"
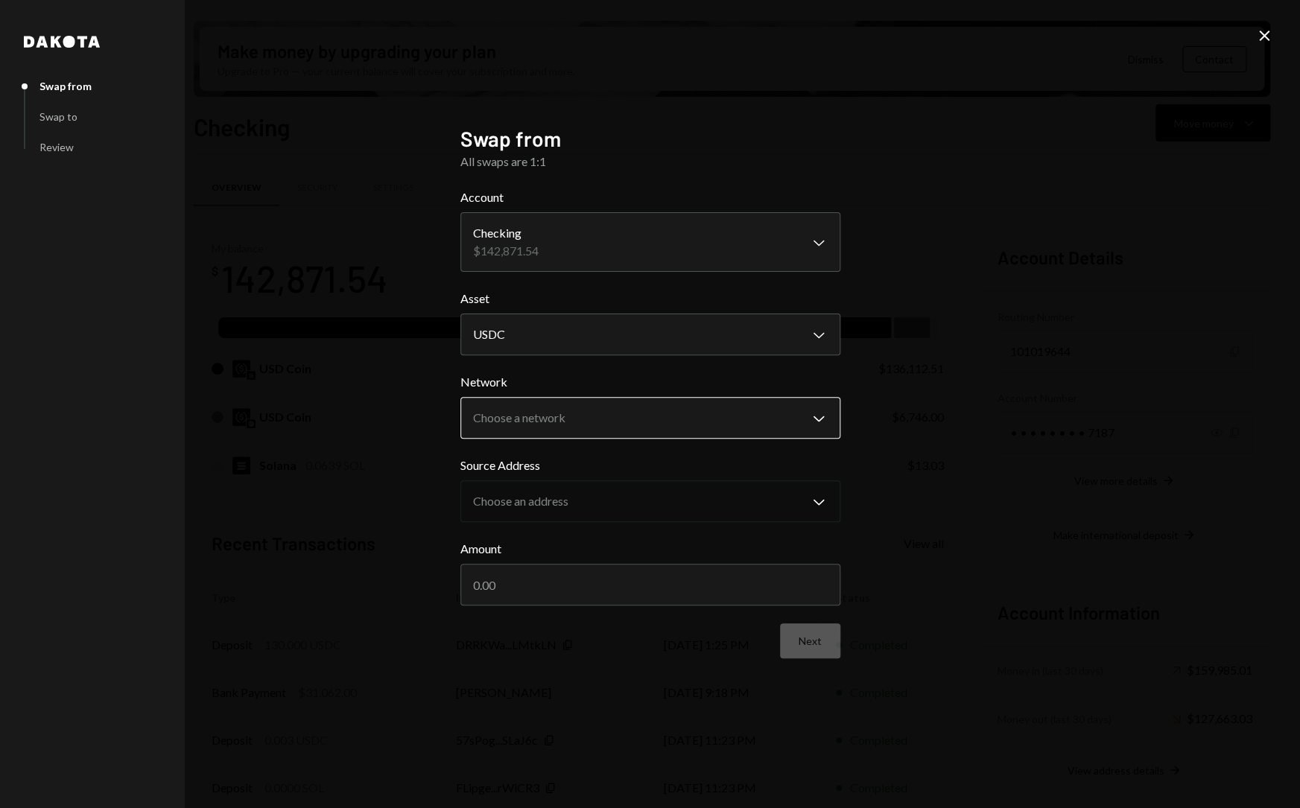
click at [752, 403] on body "S Switchboard Prot... Caret Down Home Home Inbox Inbox Activities Transactions …" at bounding box center [650, 404] width 1300 height 808
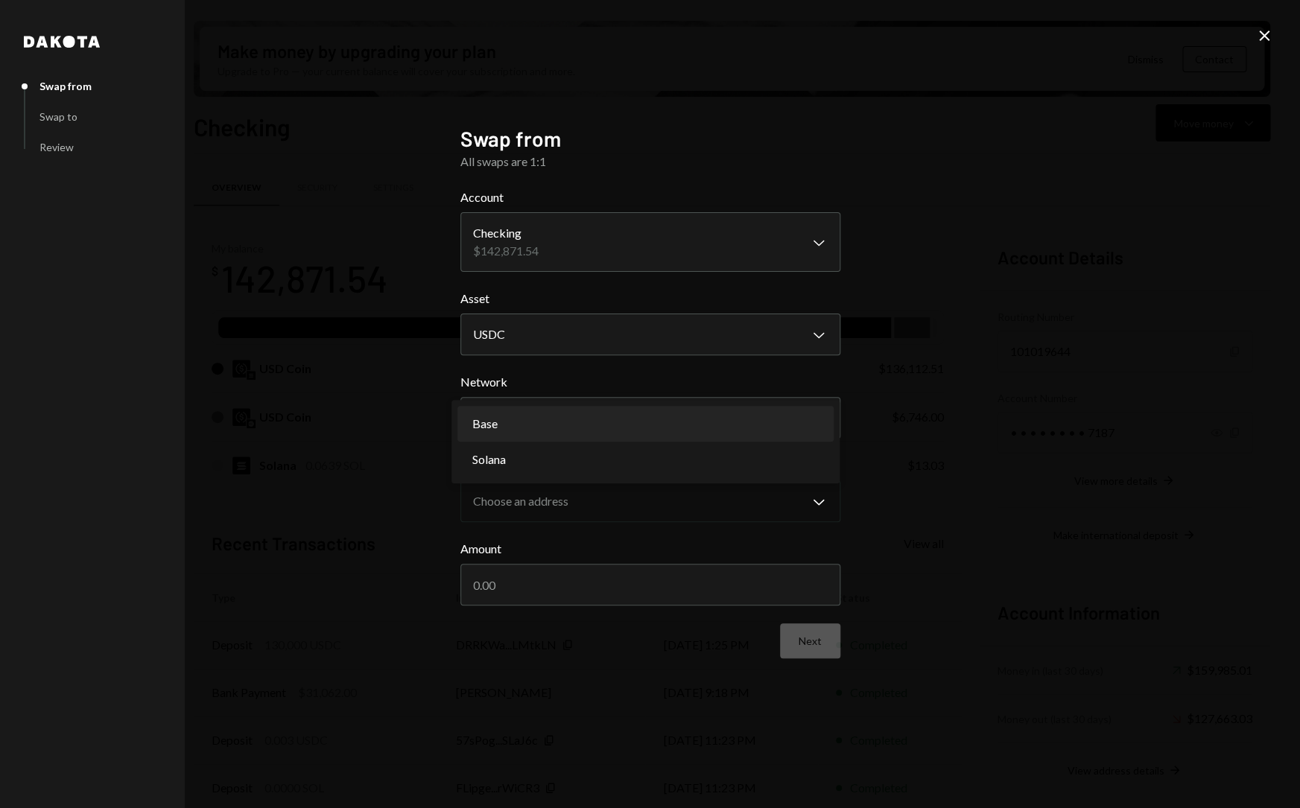
select select "**********"
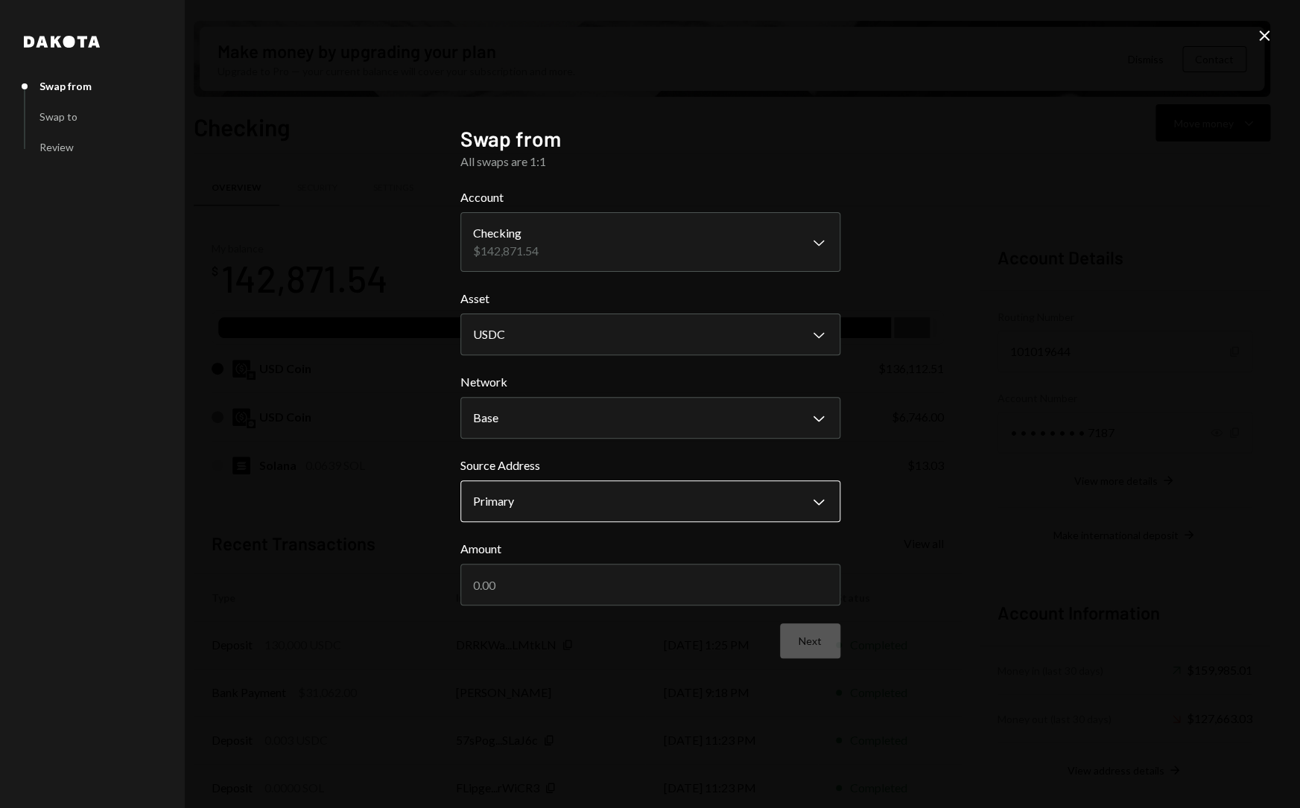
click at [699, 503] on body "S Switchboard Prot... Caret Down Home Home Inbox Inbox Activities Transactions …" at bounding box center [650, 404] width 1300 height 808
click at [999, 380] on div "**********" at bounding box center [650, 404] width 1300 height 808
click at [733, 483] on button "Primary Chevron Down" at bounding box center [650, 502] width 380 height 42
click at [1261, 46] on div "Close" at bounding box center [1264, 37] width 18 height 20
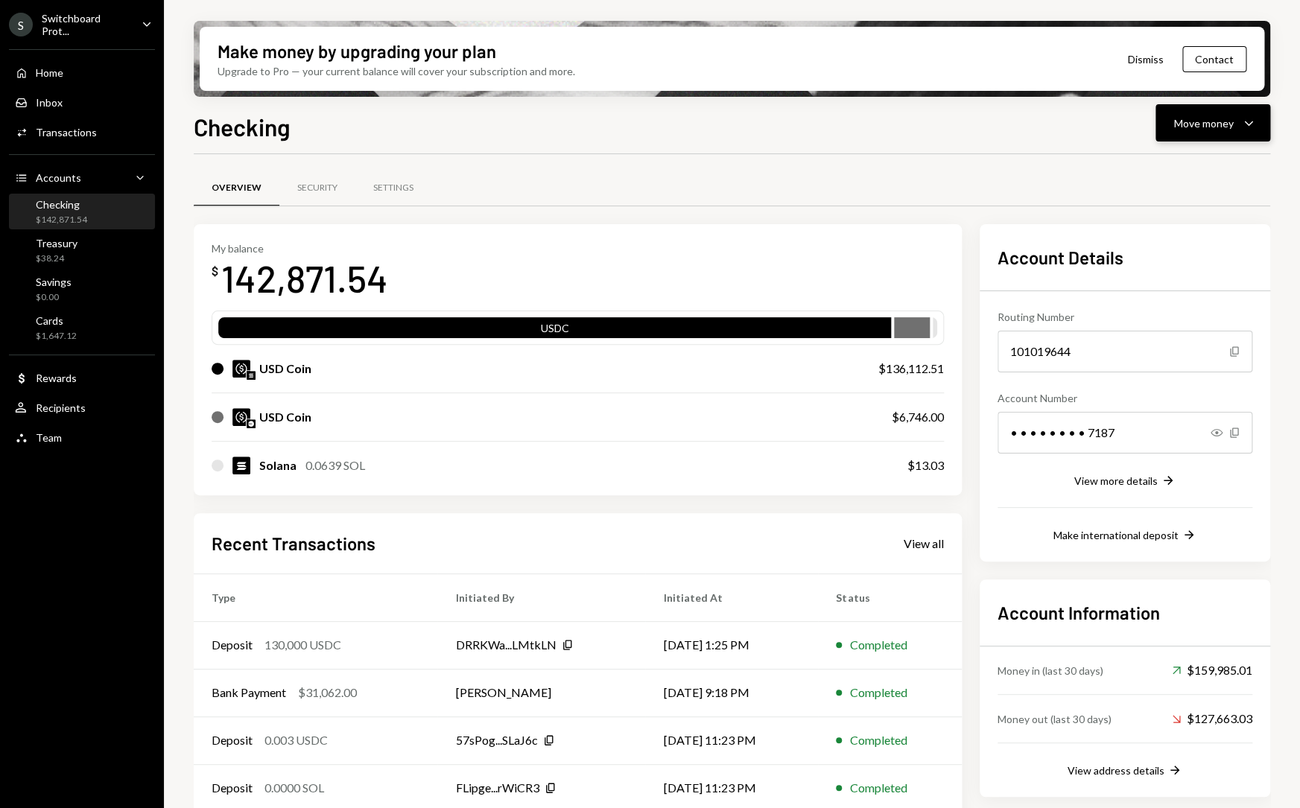
click at [1251, 119] on icon "Caret Down" at bounding box center [1249, 123] width 18 height 18
click at [1199, 268] on div "Swap Swap stablecoins" at bounding box center [1189, 281] width 149 height 34
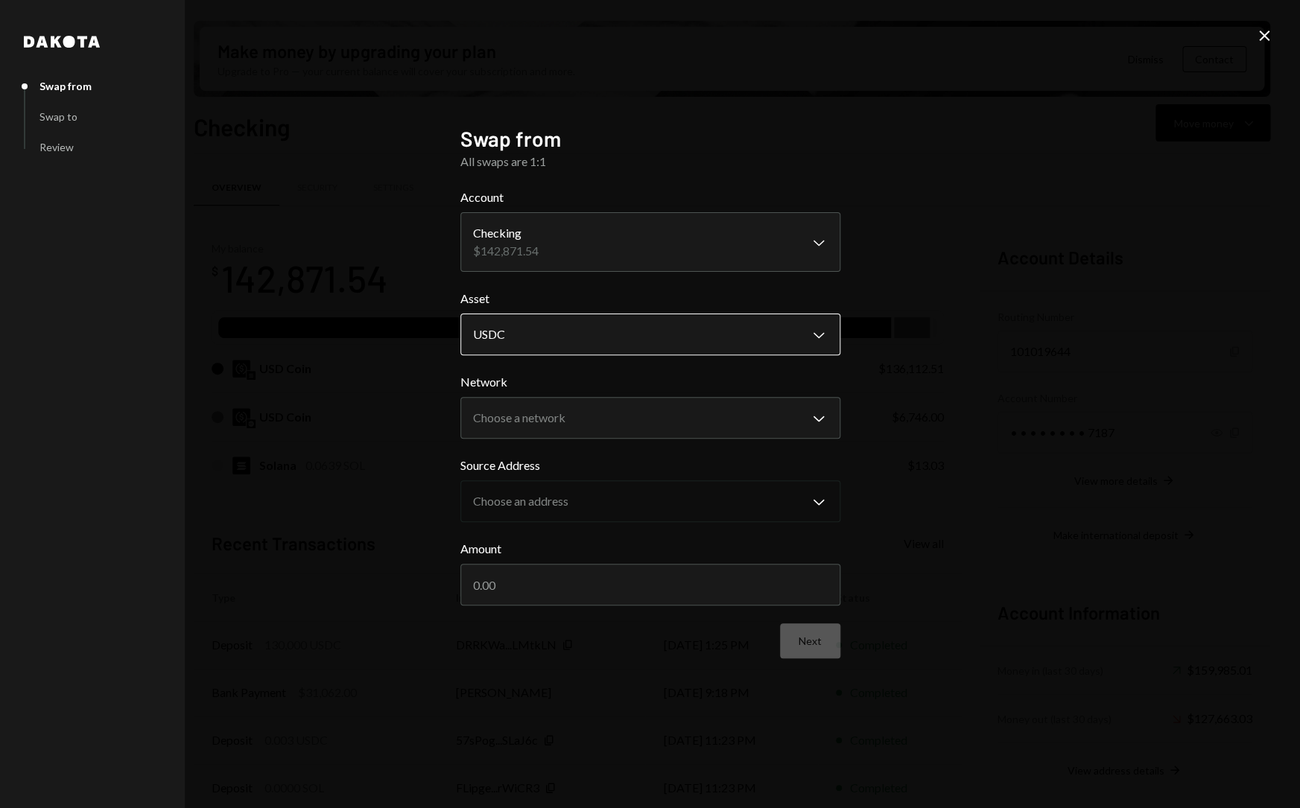
click at [580, 346] on body "S Switchboard Prot... Caret Down Home Home Inbox Inbox Activities Transactions …" at bounding box center [650, 404] width 1300 height 808
click at [566, 408] on body "S Switchboard Prot... Caret Down Home Home Inbox Inbox Activities Transactions …" at bounding box center [650, 404] width 1300 height 808
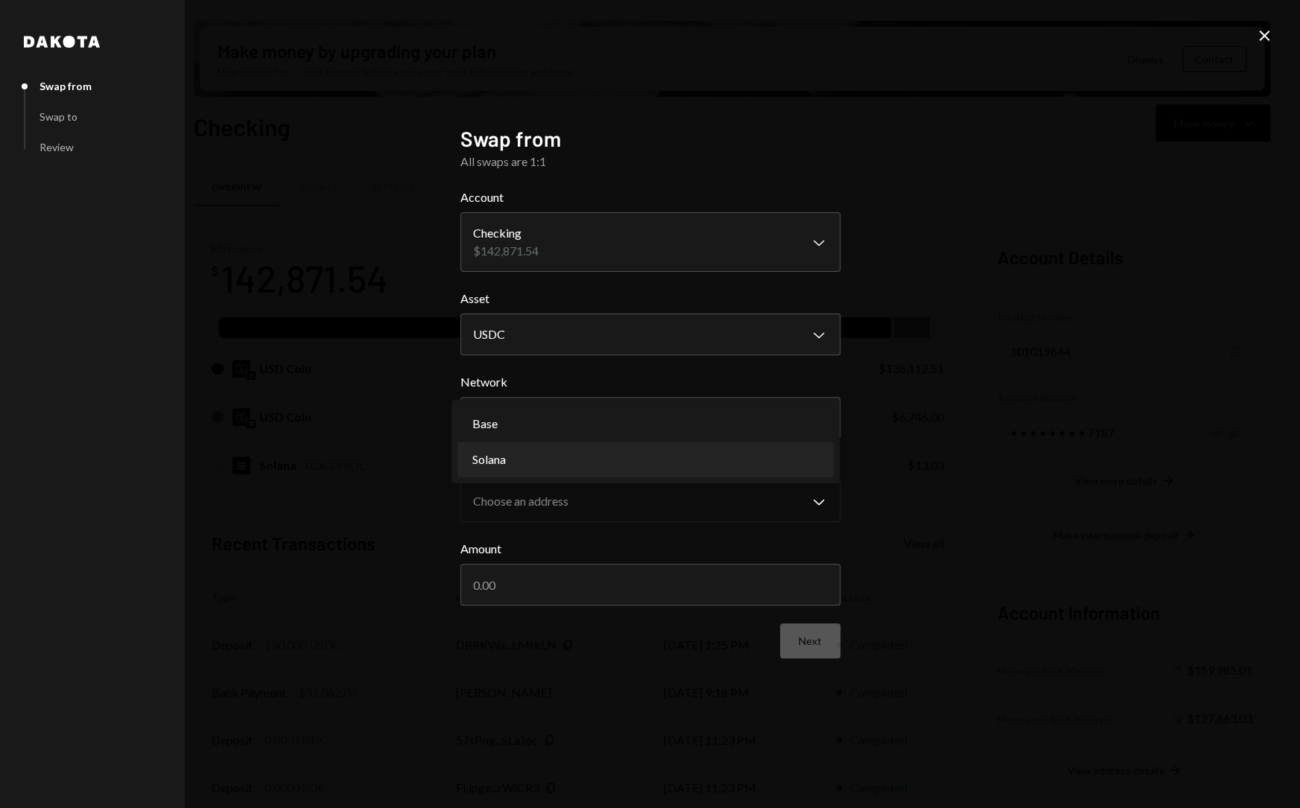
select select "**********"
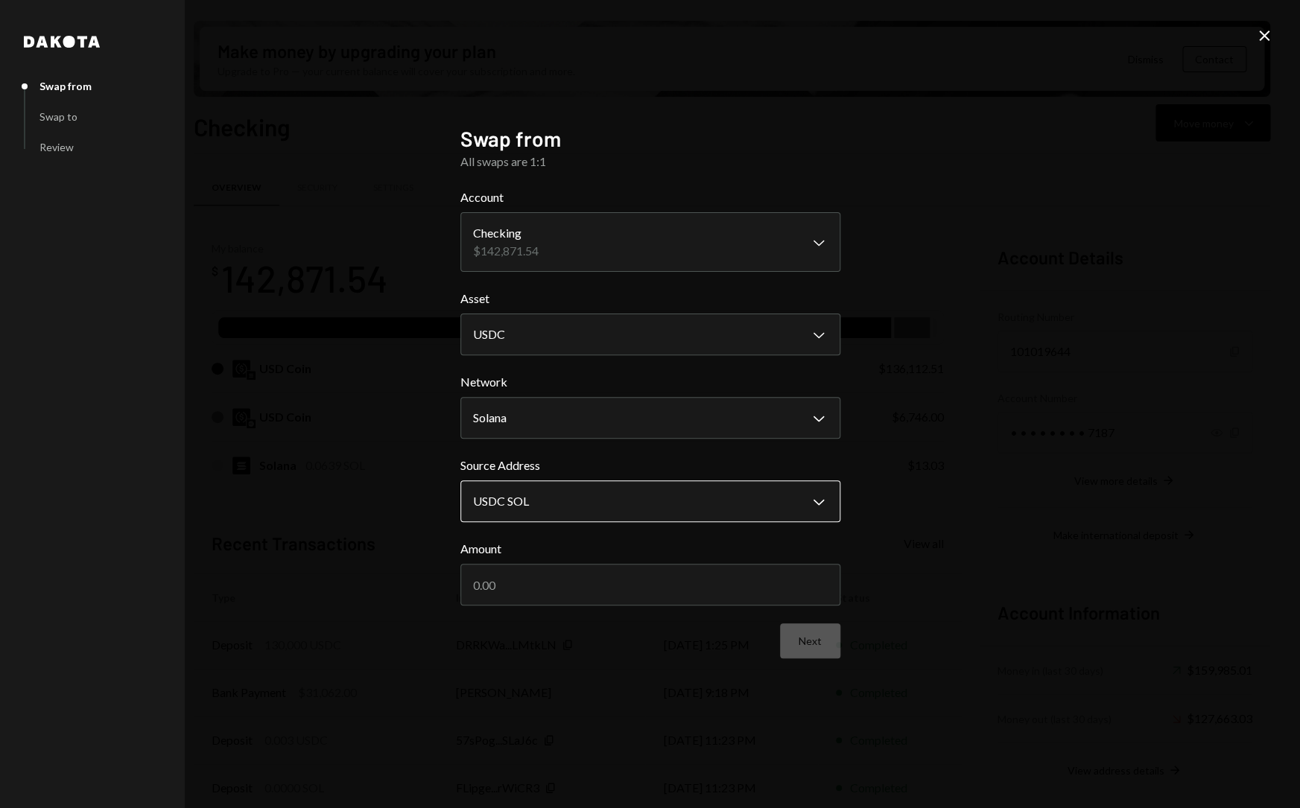
click at [605, 500] on body "S Switchboard Prot... Caret Down Home Home Inbox Inbox Activities Transactions …" at bounding box center [650, 404] width 1300 height 808
click at [627, 575] on input "Amount" at bounding box center [650, 585] width 380 height 42
click at [868, 541] on div "**********" at bounding box center [650, 404] width 1300 height 808
click at [628, 500] on body "S Switchboard Prot... Caret Down Home Home Inbox Inbox Activities Transactions …" at bounding box center [650, 404] width 1300 height 808
click at [653, 576] on input "Amount" at bounding box center [650, 585] width 380 height 42
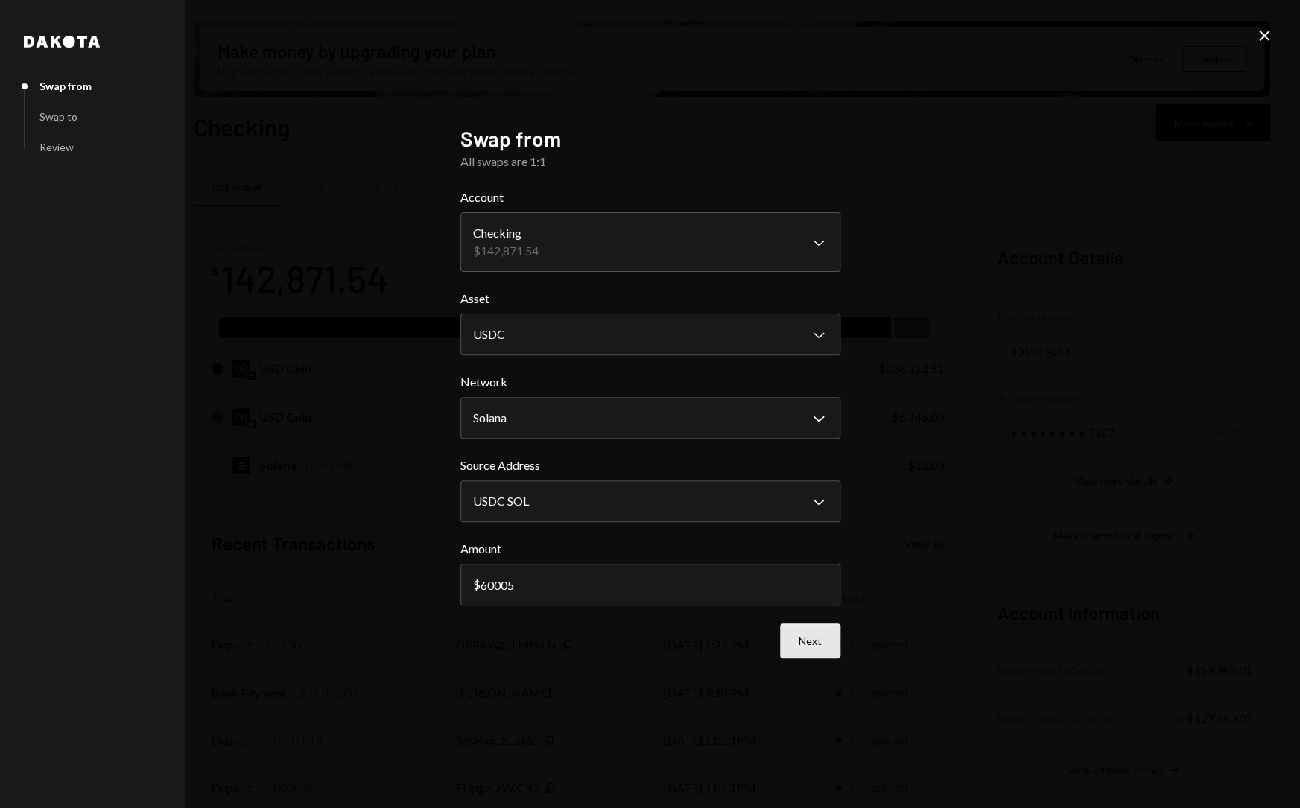
type input "60005"
click at [793, 630] on button "Next" at bounding box center [810, 641] width 60 height 35
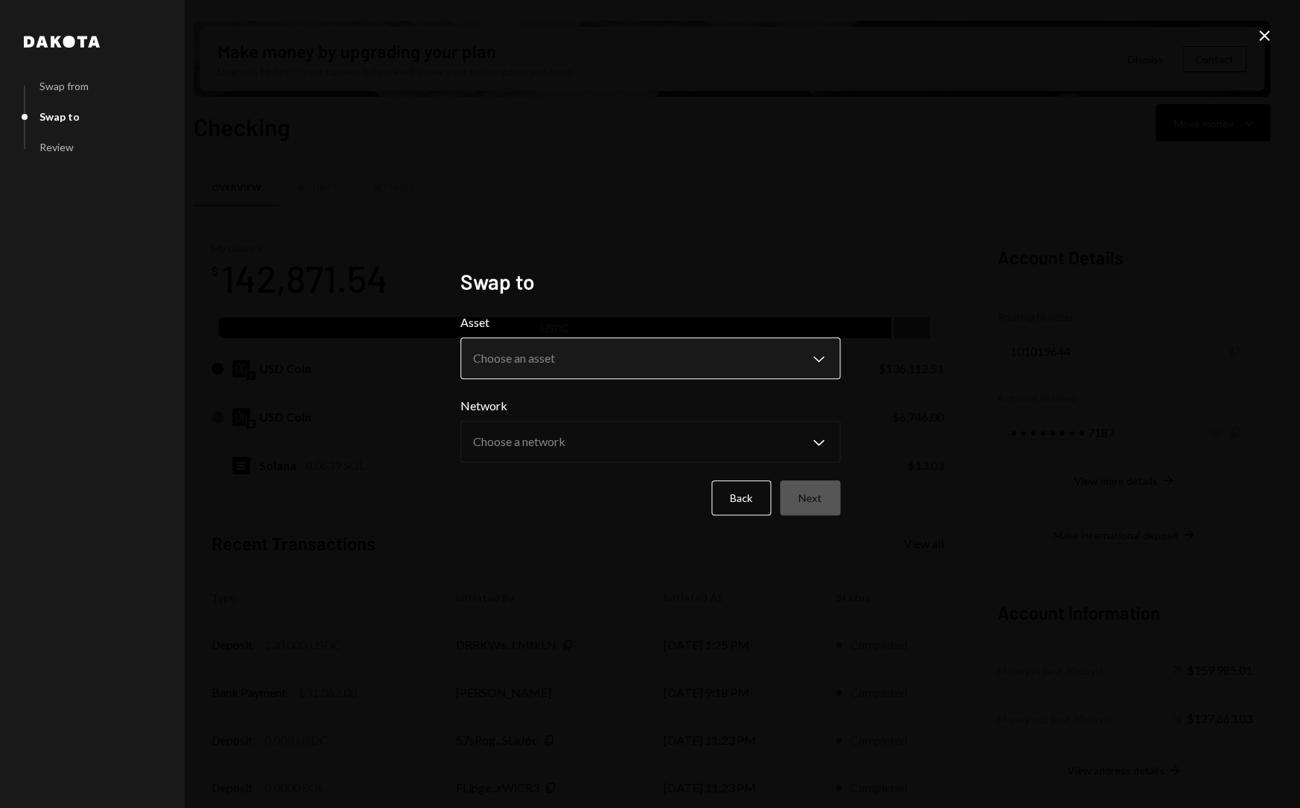
click at [640, 367] on body "S Switchboard Prot... Caret Down Home Home Inbox Inbox Activities Transactions …" at bounding box center [650, 404] width 1300 height 808
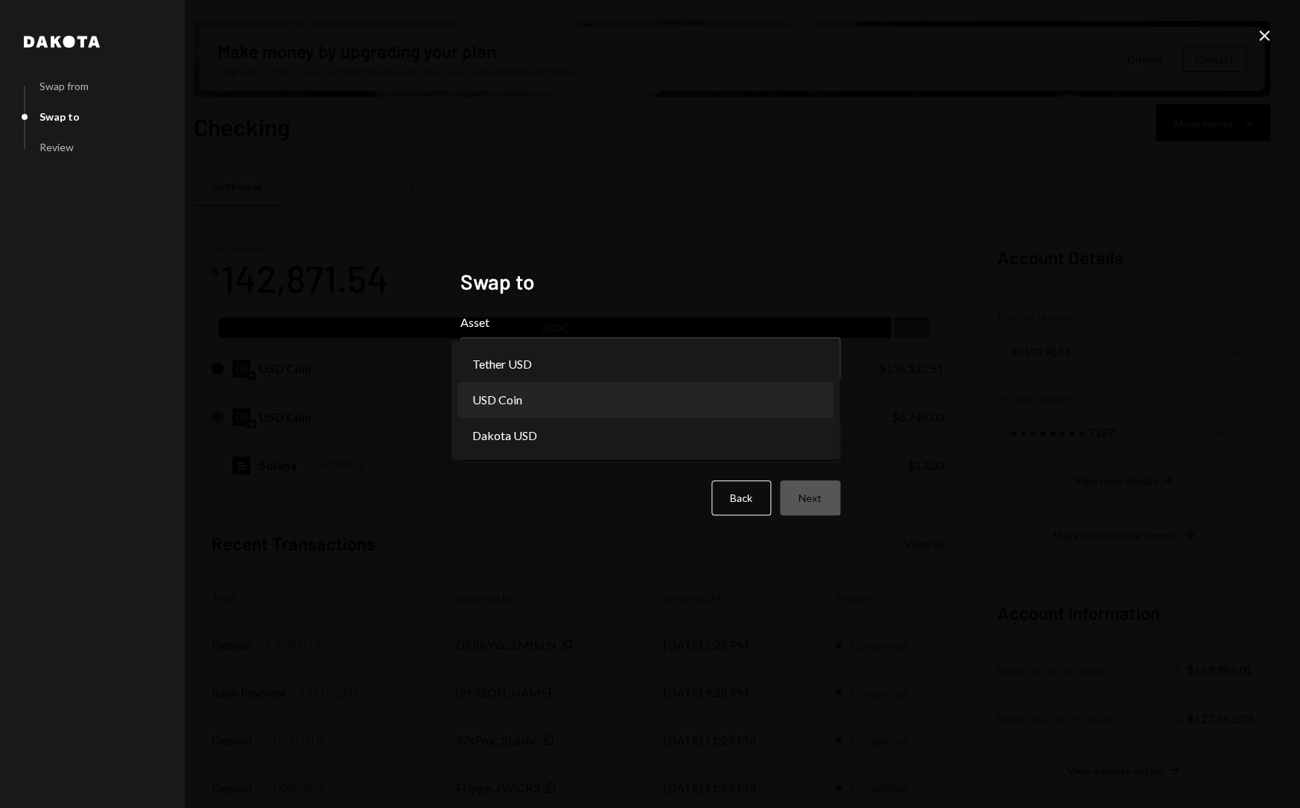
select select "****"
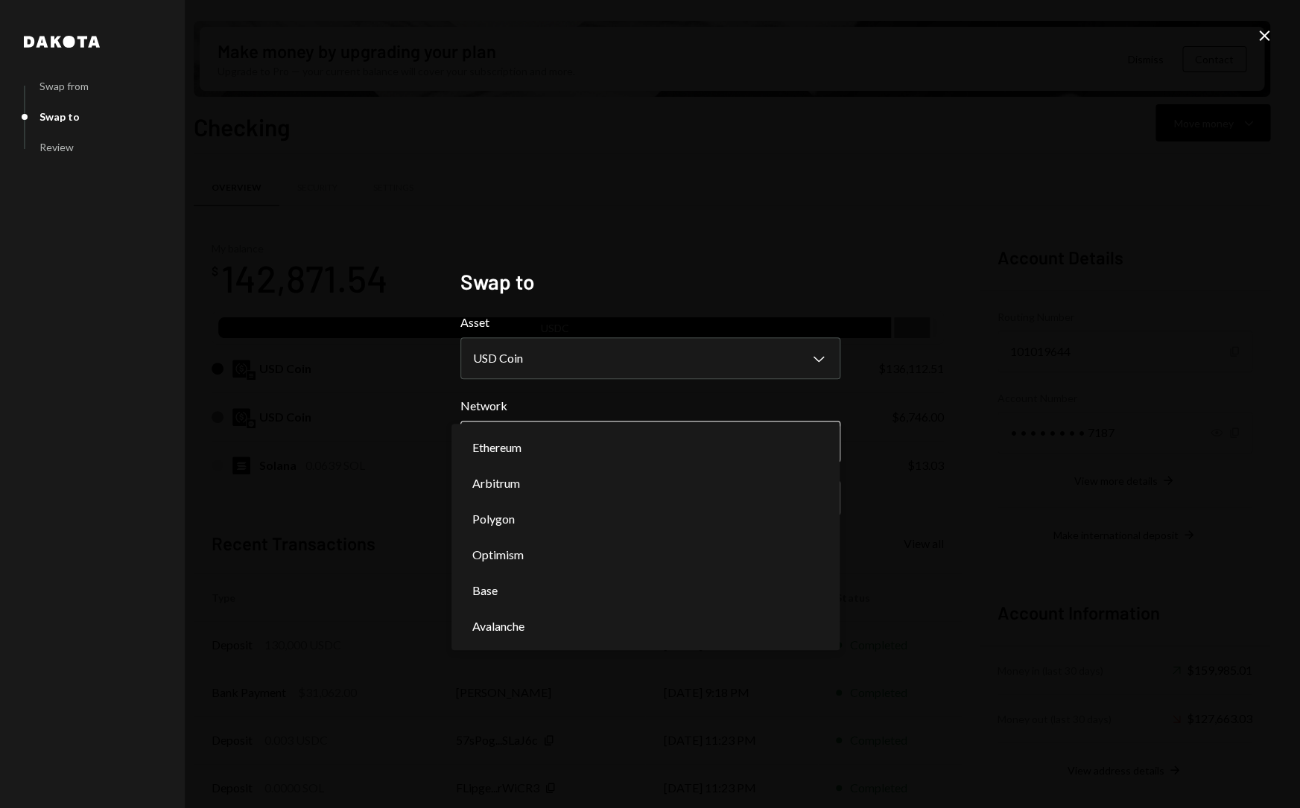
click at [584, 449] on body "S Switchboard Prot... Caret Down Home Home Inbox Inbox Activities Transactions …" at bounding box center [650, 404] width 1300 height 808
select select "**********"
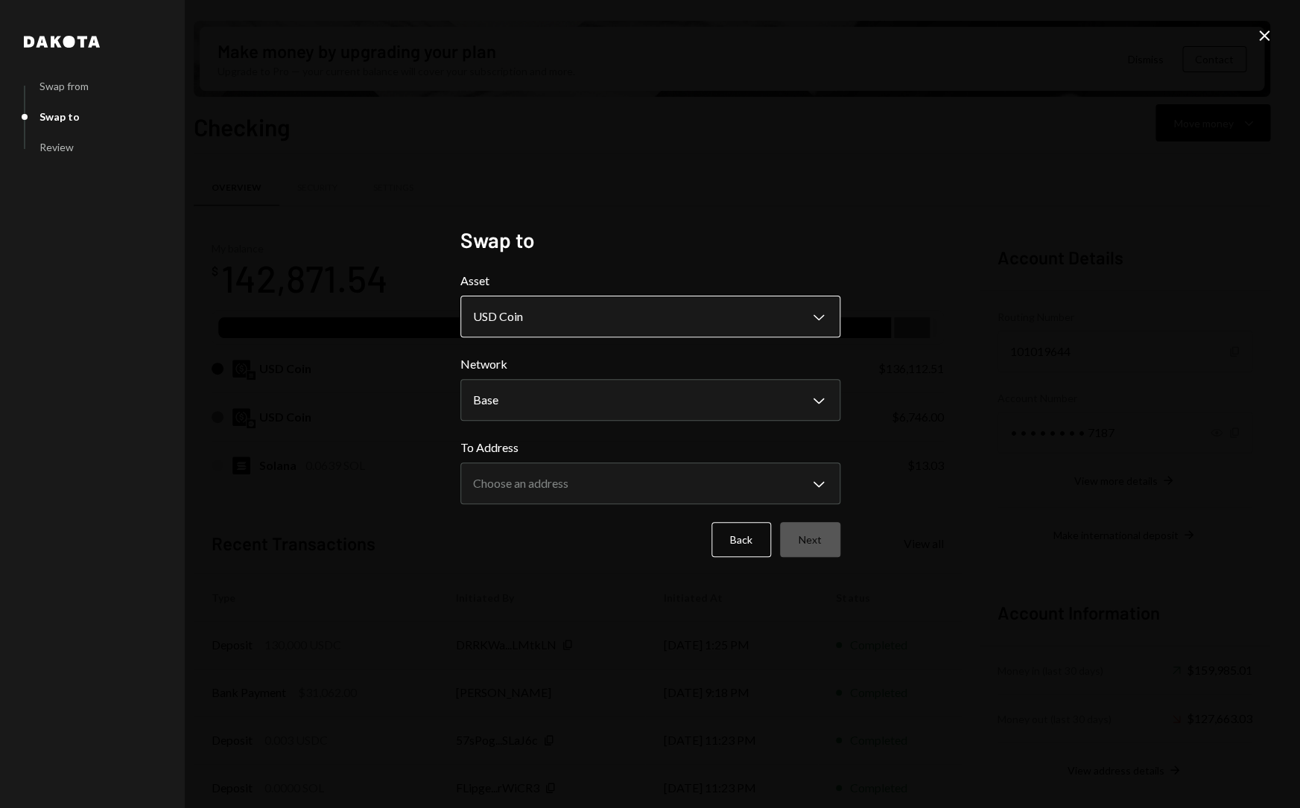
click at [590, 304] on body "S Switchboard Prot... Caret Down Home Home Inbox Inbox Activities Transactions …" at bounding box center [650, 404] width 1300 height 808
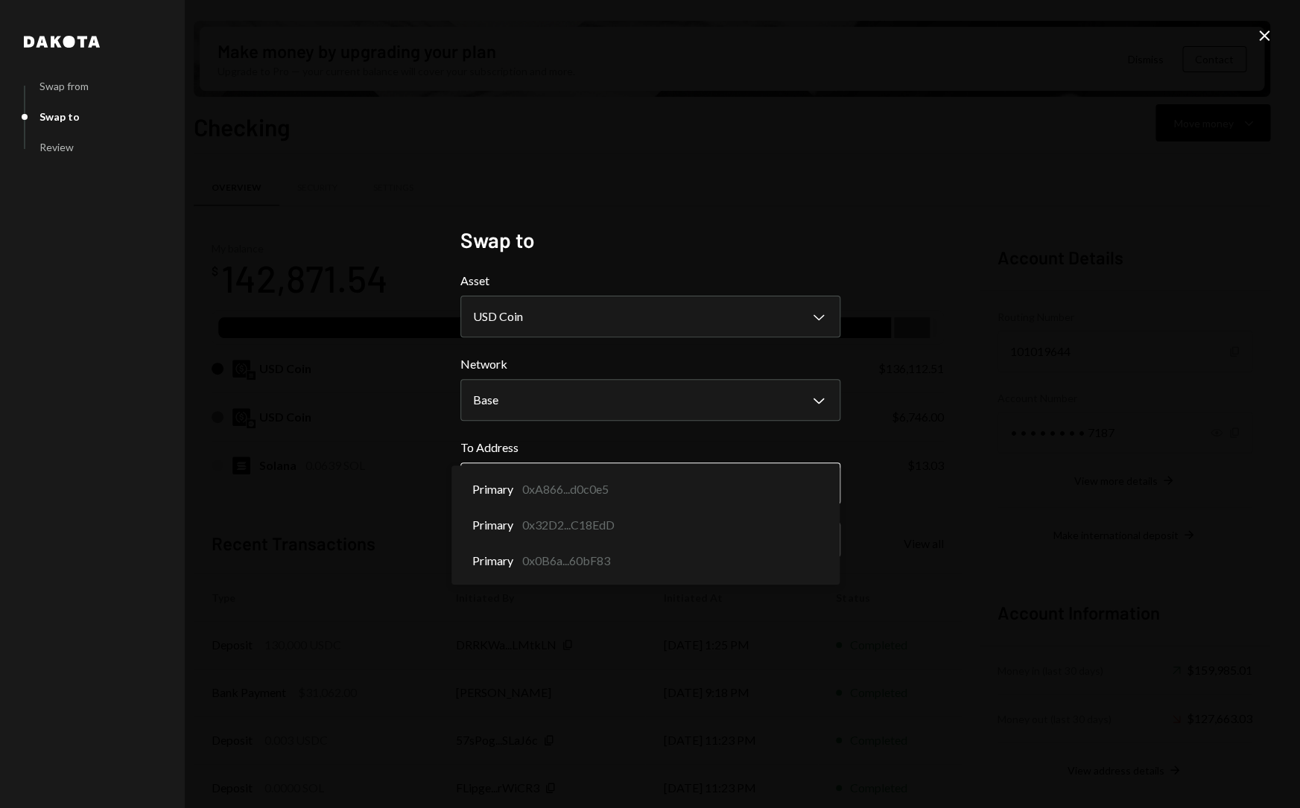
click at [556, 492] on body "S Switchboard Prot... Caret Down Home Home Inbox Inbox Activities Transactions …" at bounding box center [650, 404] width 1300 height 808
select select "**********"
click at [624, 481] on body "S Switchboard Prot... Caret Down Home Home Inbox Inbox Activities Transactions …" at bounding box center [650, 404] width 1300 height 808
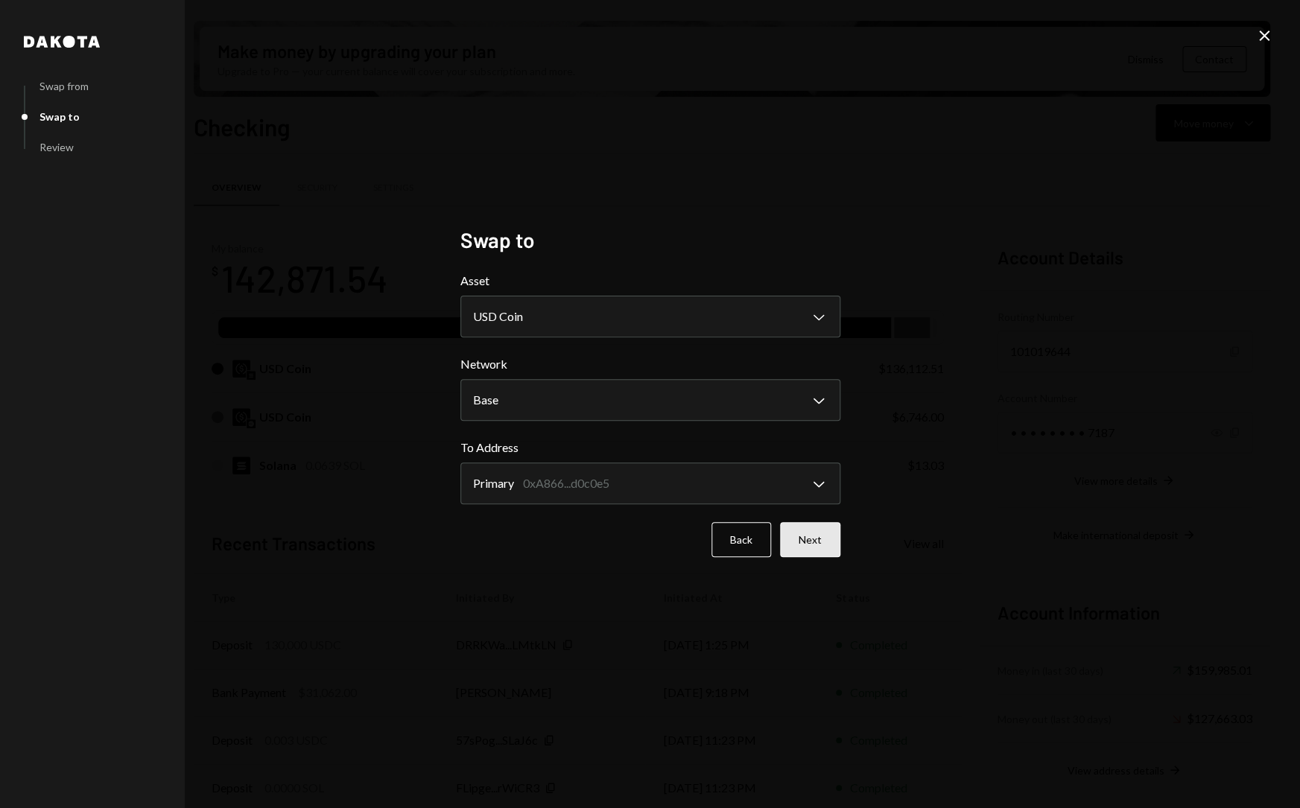
click at [808, 539] on button "Next" at bounding box center [810, 539] width 60 height 35
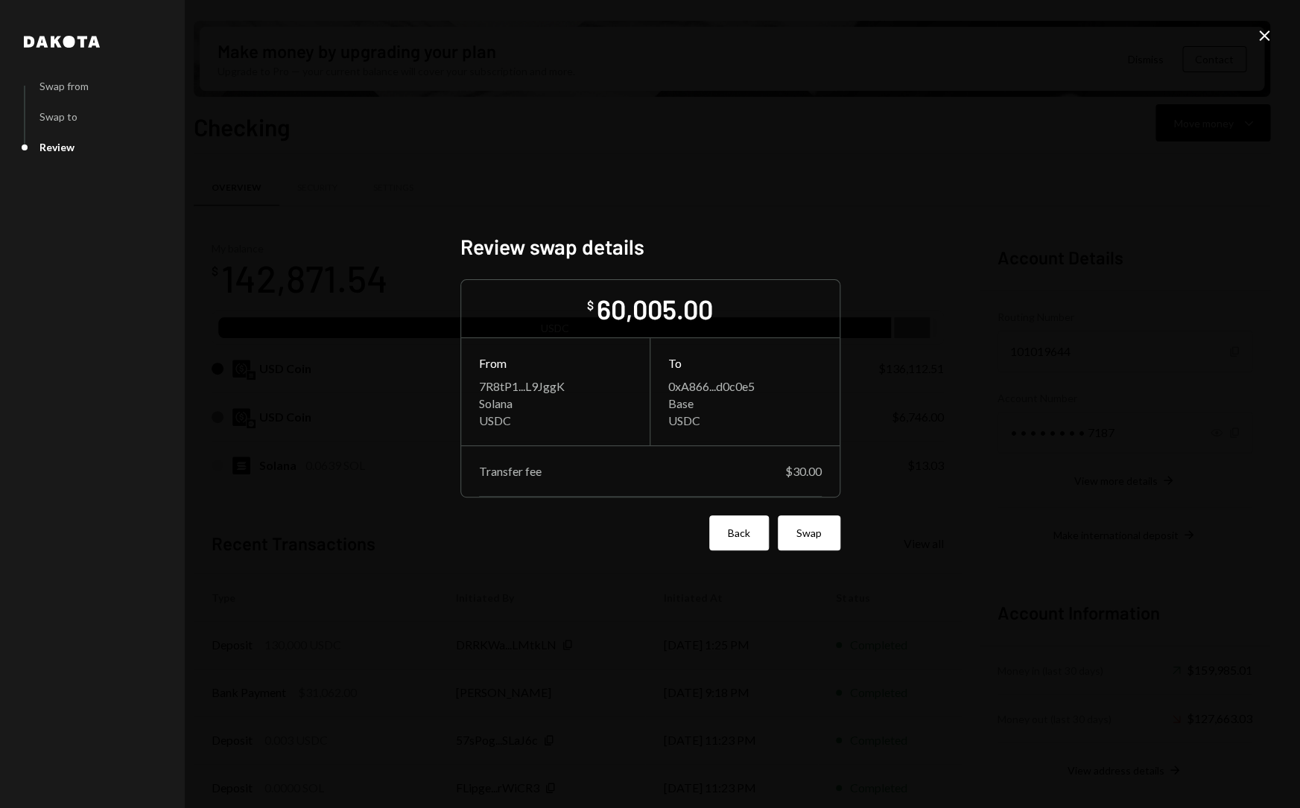
click at [748, 540] on button "Back" at bounding box center [739, 533] width 60 height 35
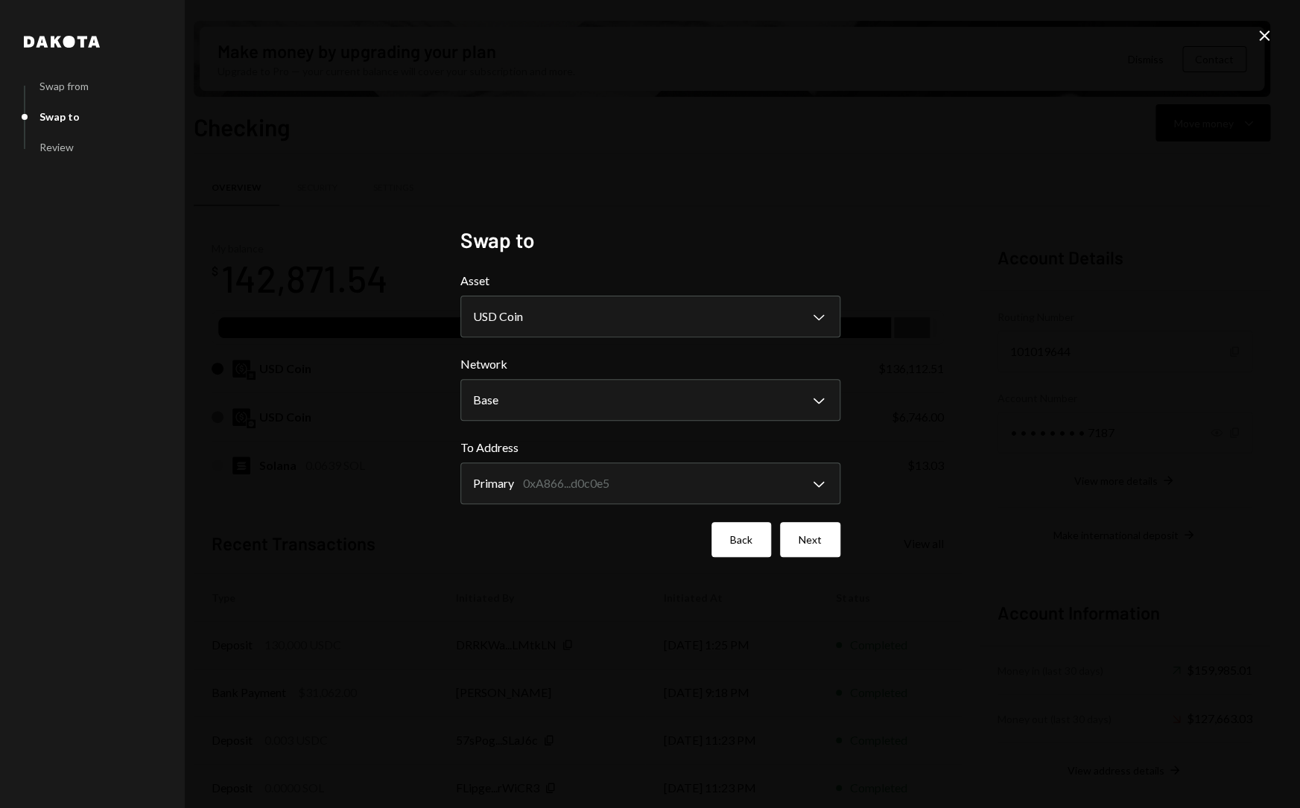
click at [744, 549] on button "Back" at bounding box center [741, 539] width 60 height 35
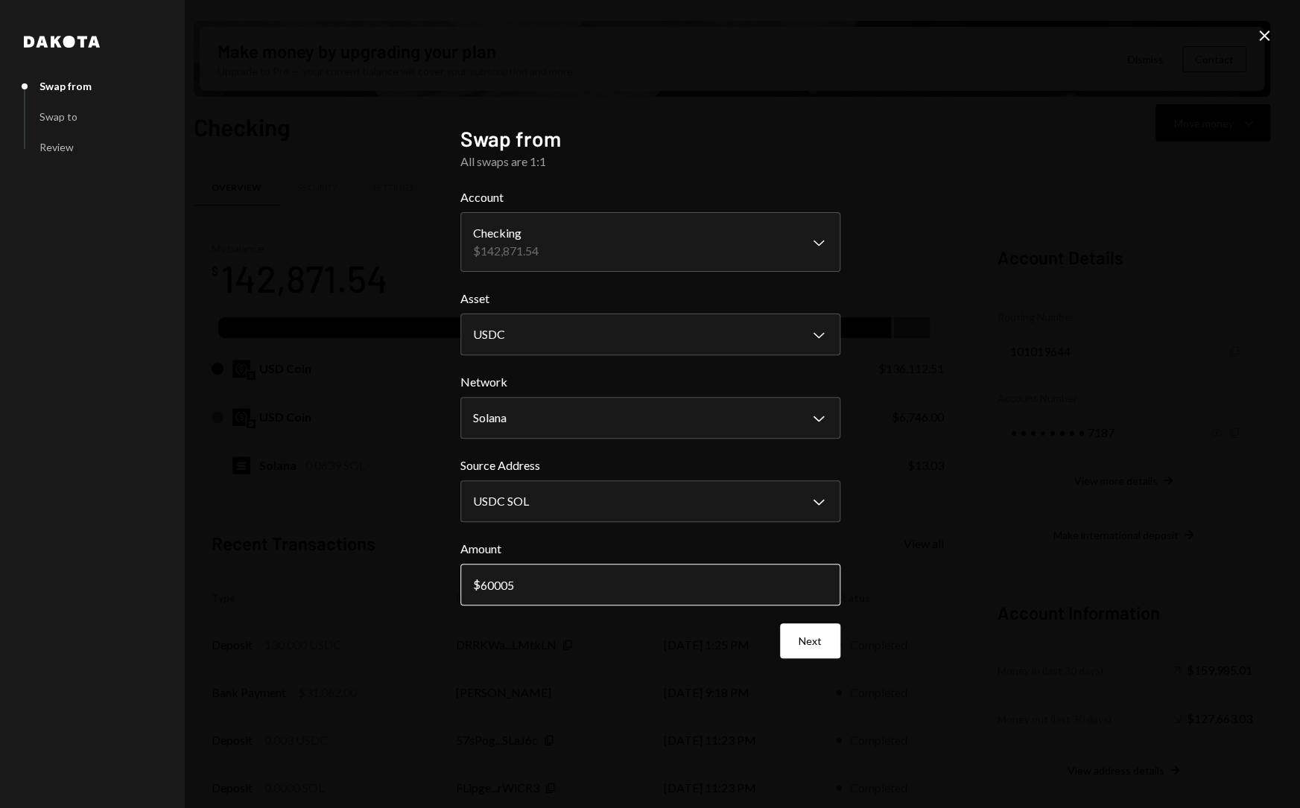
click at [538, 585] on input "60005" at bounding box center [650, 585] width 380 height 42
type input "60040"
click at [808, 633] on button "Next" at bounding box center [810, 641] width 60 height 35
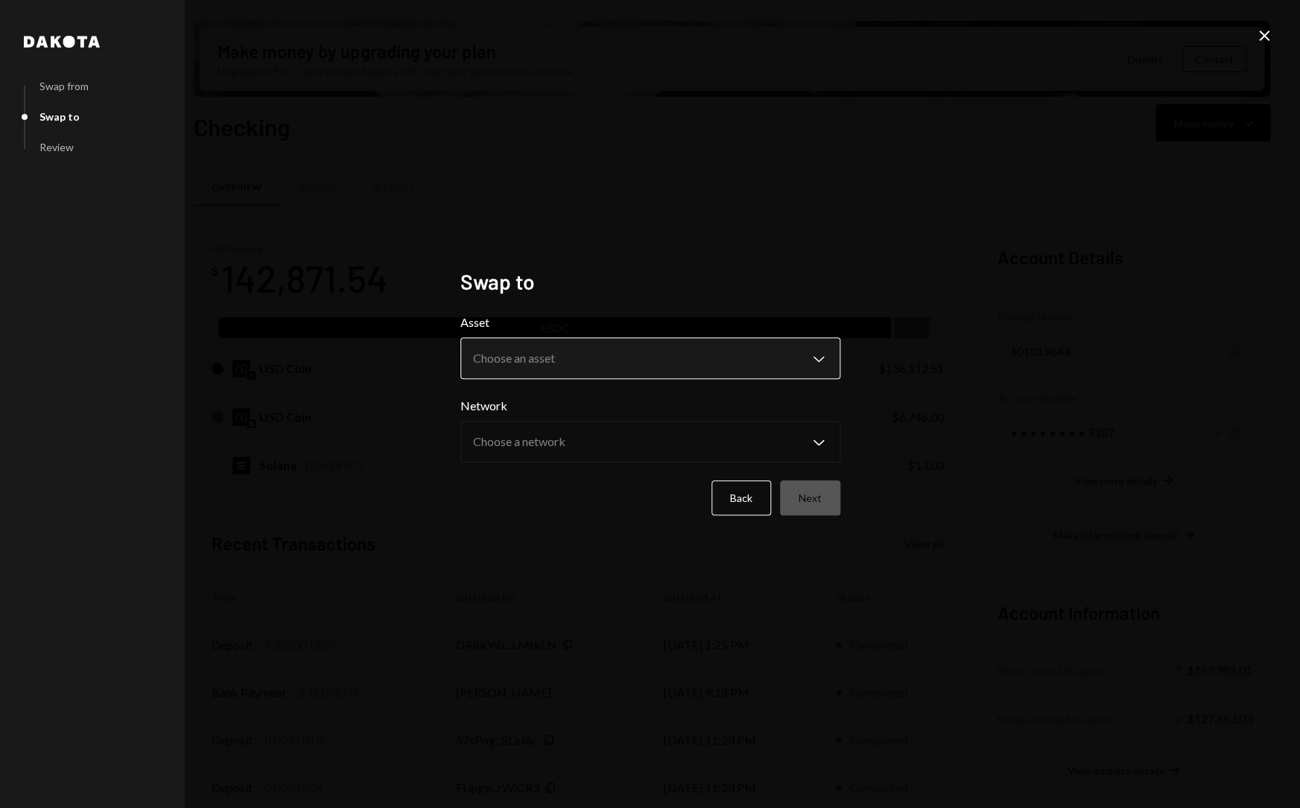
click at [738, 342] on body "S Switchboard Prot... Caret Down Home Home Inbox Inbox Activities Transactions …" at bounding box center [650, 404] width 1300 height 808
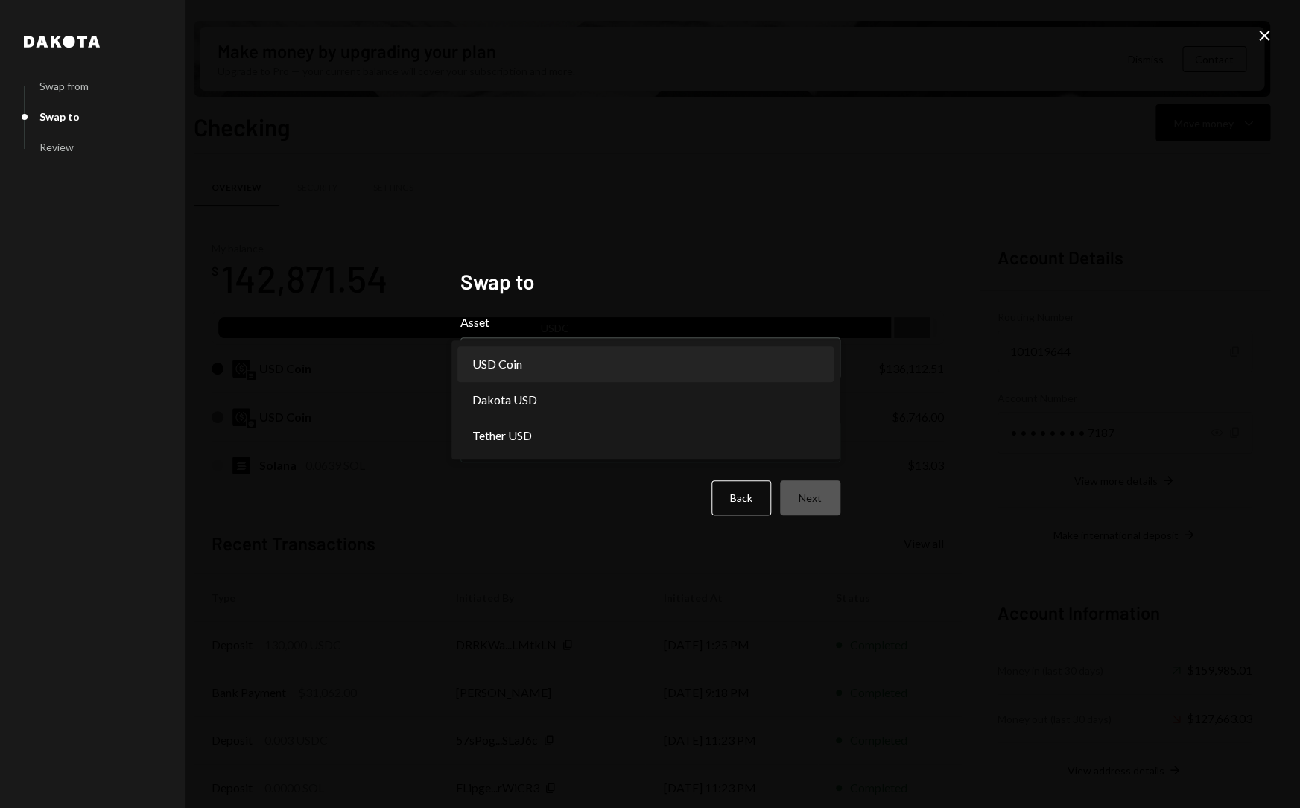
select select "****"
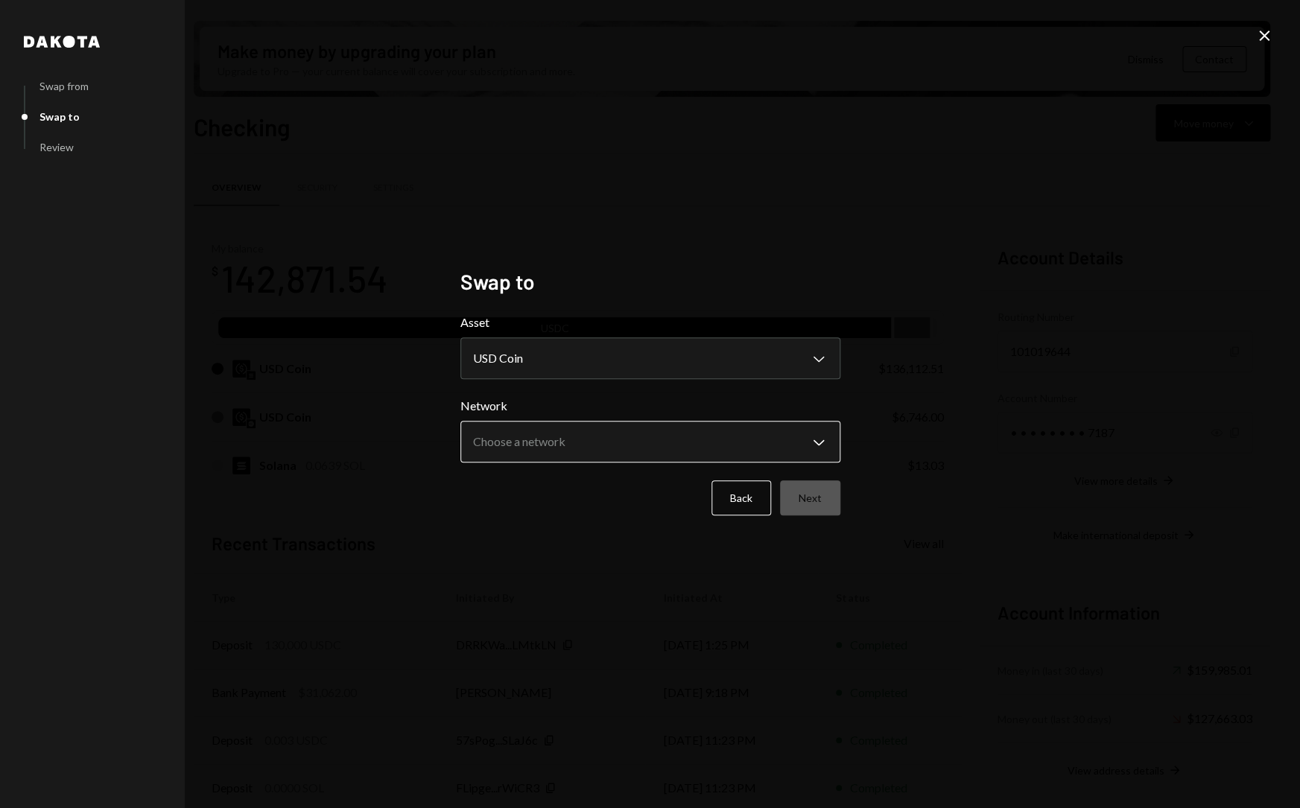
click at [622, 440] on body "S Switchboard Prot... Caret Down Home Home Inbox Inbox Activities Transactions …" at bounding box center [650, 404] width 1300 height 808
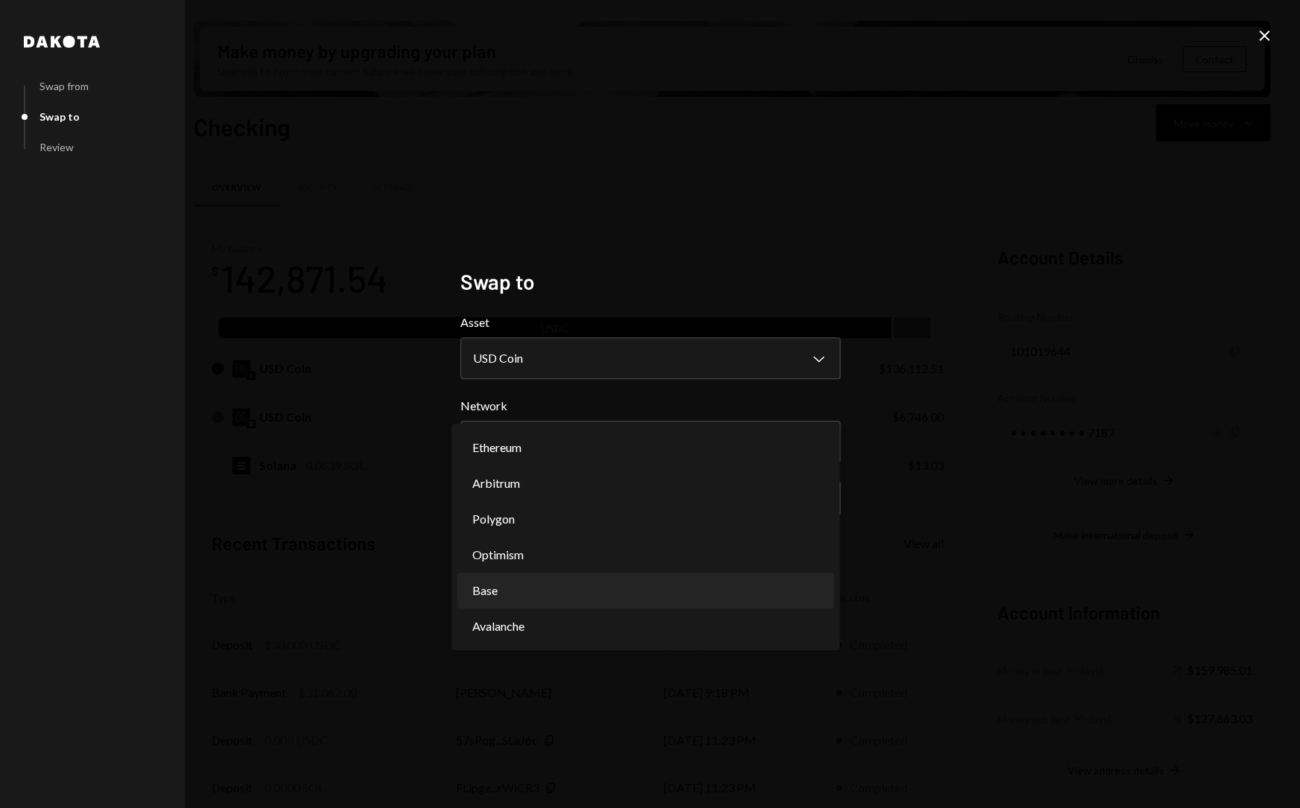
select select "**********"
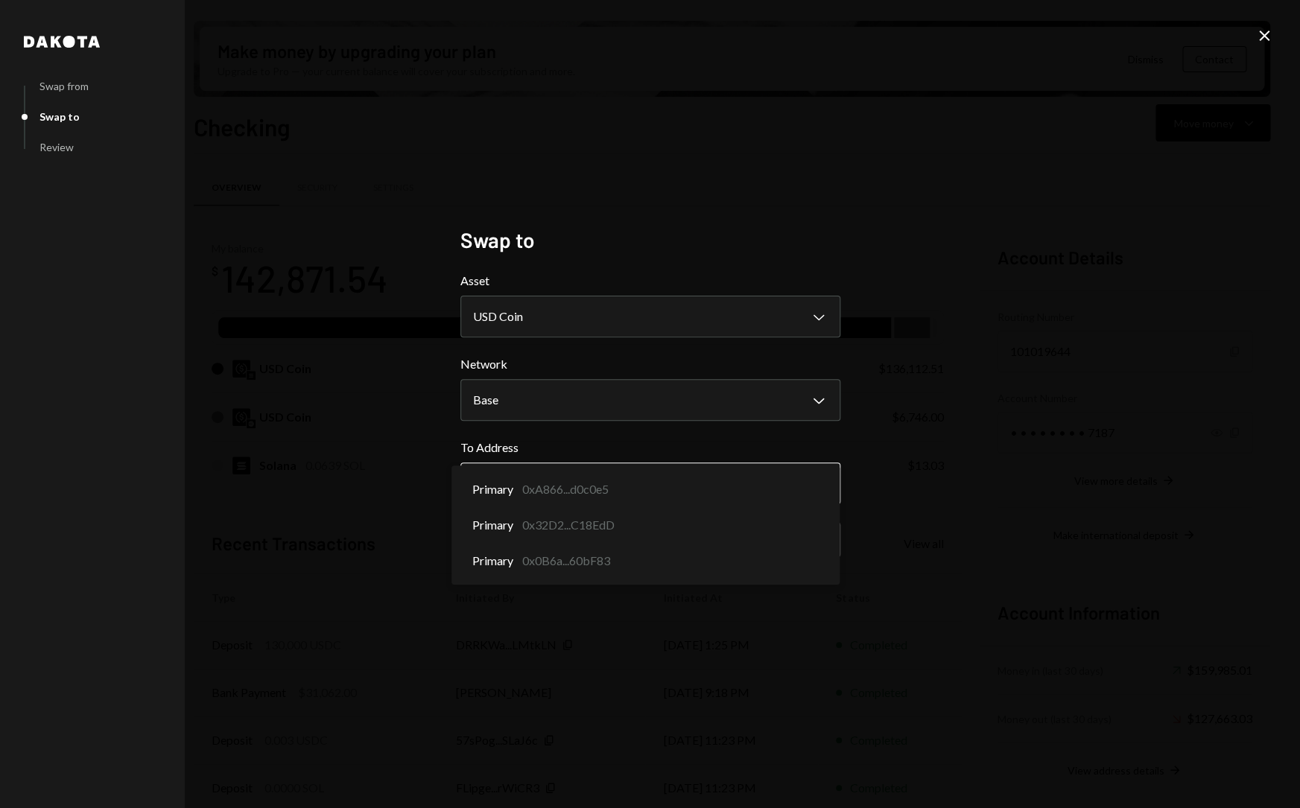
click at [728, 497] on body "S Switchboard Prot... Caret Down Home Home Inbox Inbox Activities Transactions …" at bounding box center [650, 404] width 1300 height 808
select select "**********"
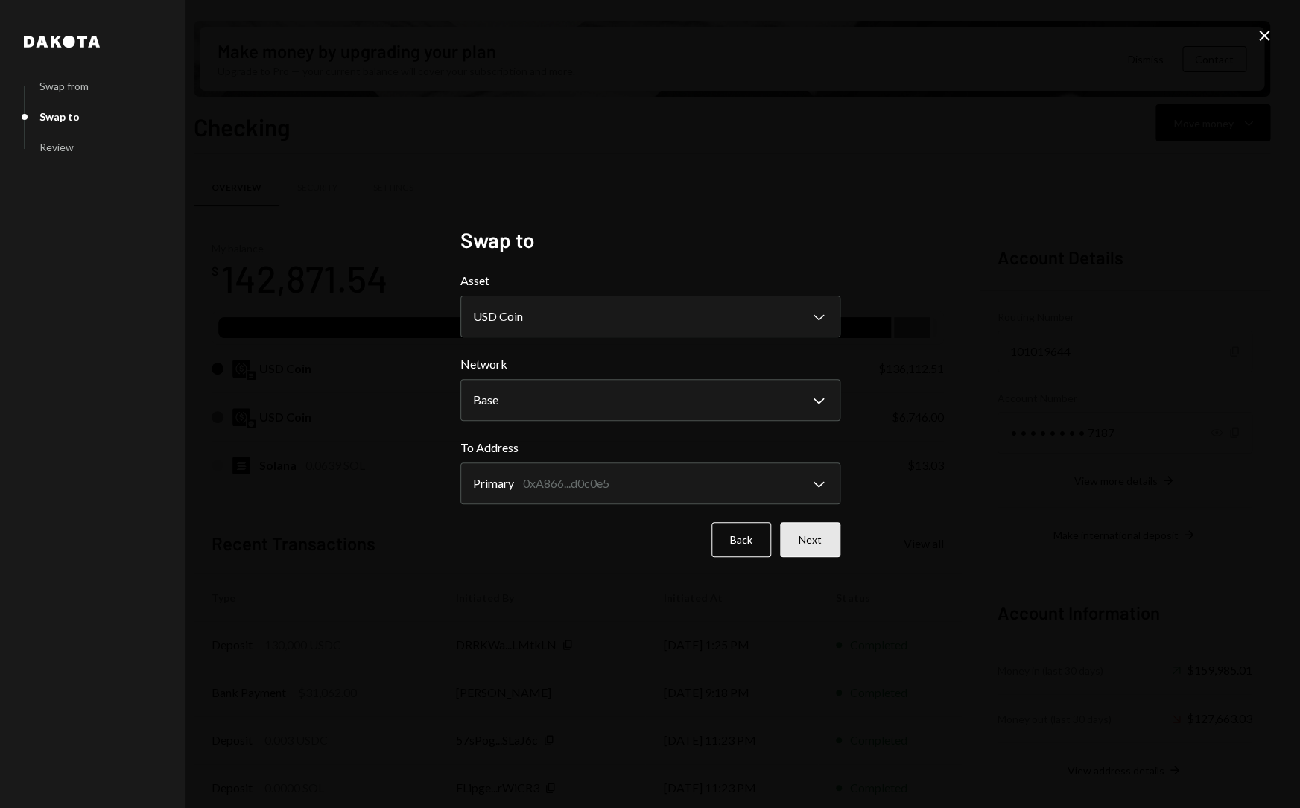
click at [828, 537] on button "Next" at bounding box center [810, 539] width 60 height 35
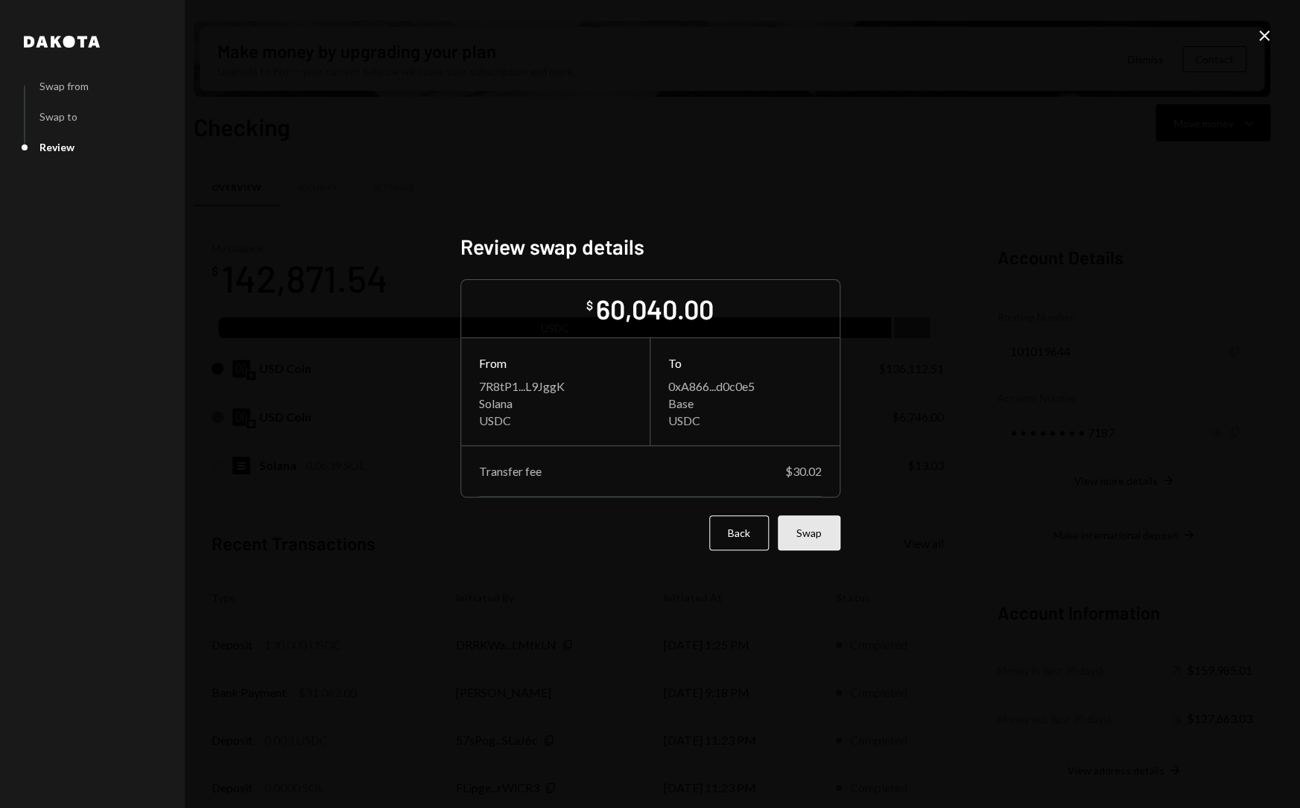
click at [833, 540] on button "Swap" at bounding box center [809, 533] width 63 height 35
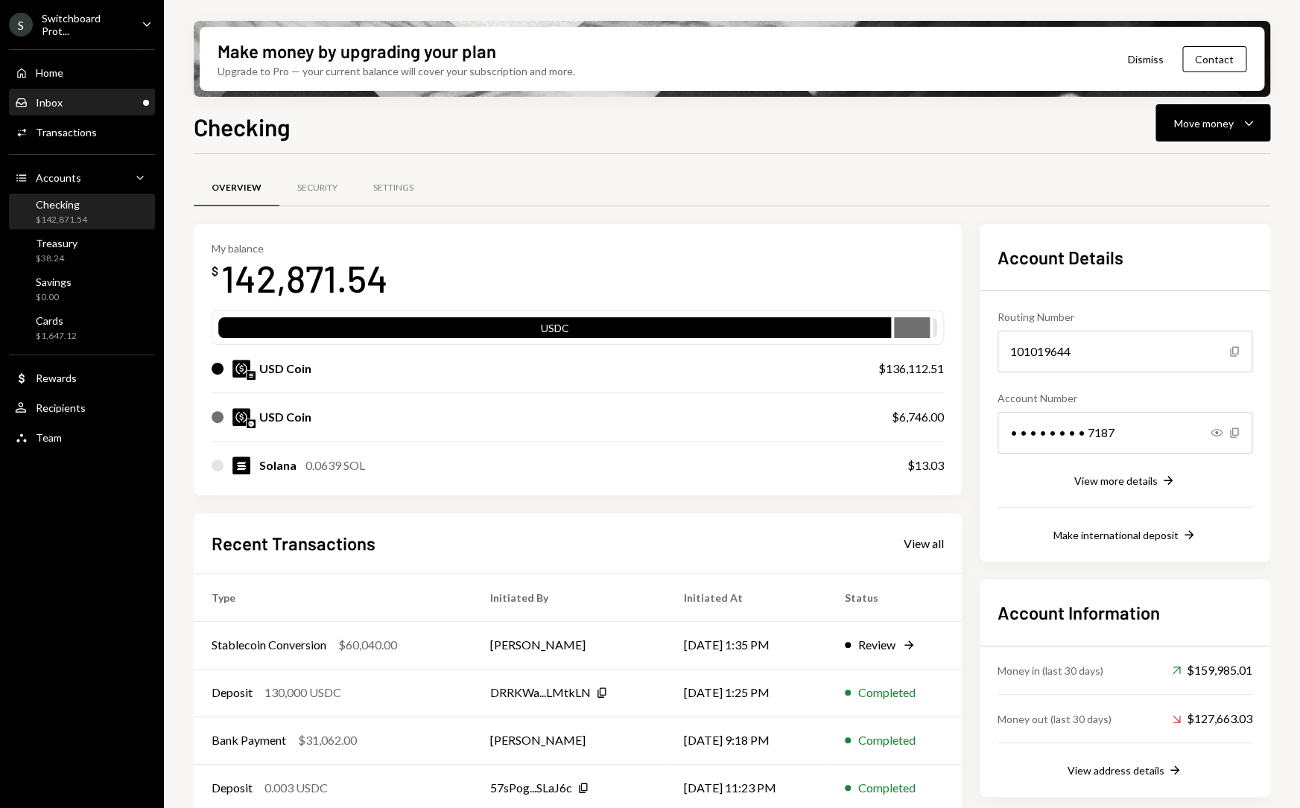
click at [80, 96] on div "Inbox Inbox" at bounding box center [82, 102] width 134 height 13
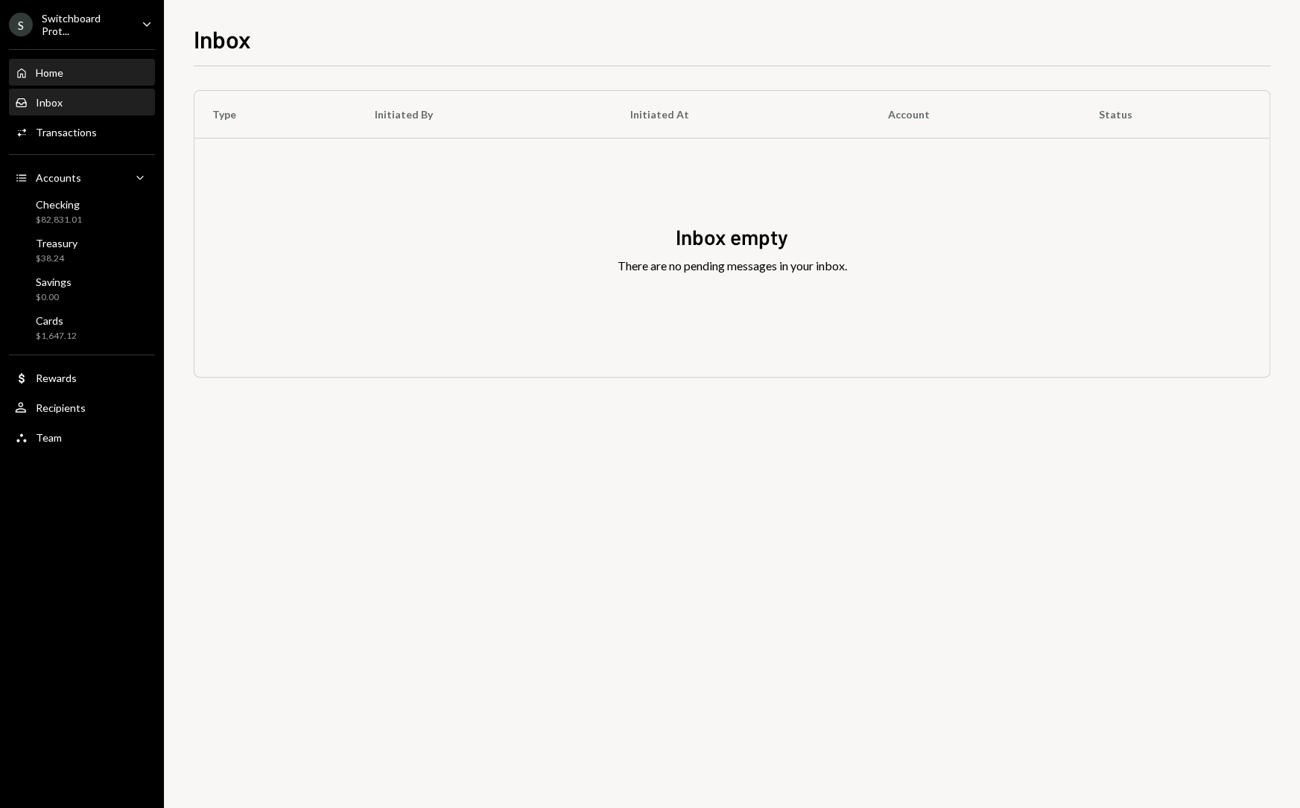
click at [77, 63] on div "Home Home" at bounding box center [82, 72] width 134 height 25
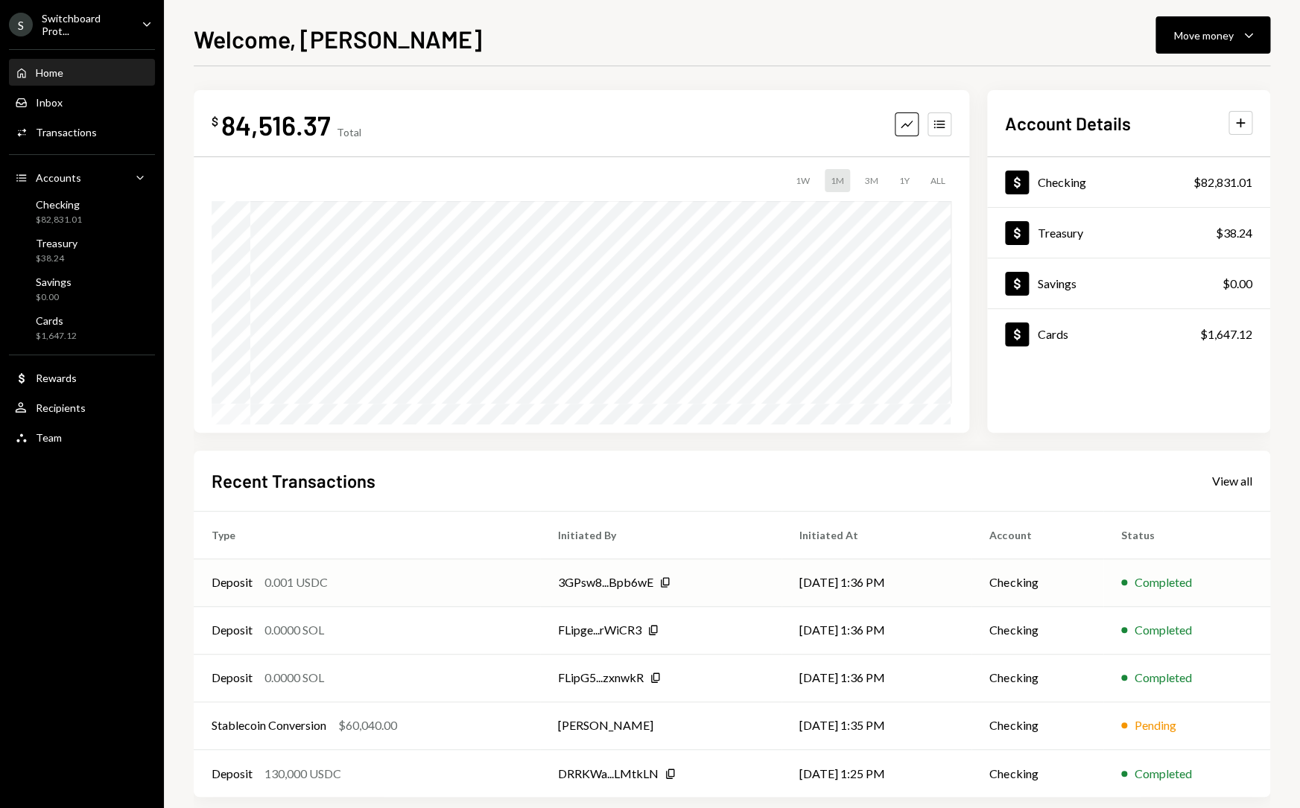
scroll to position [19, 0]
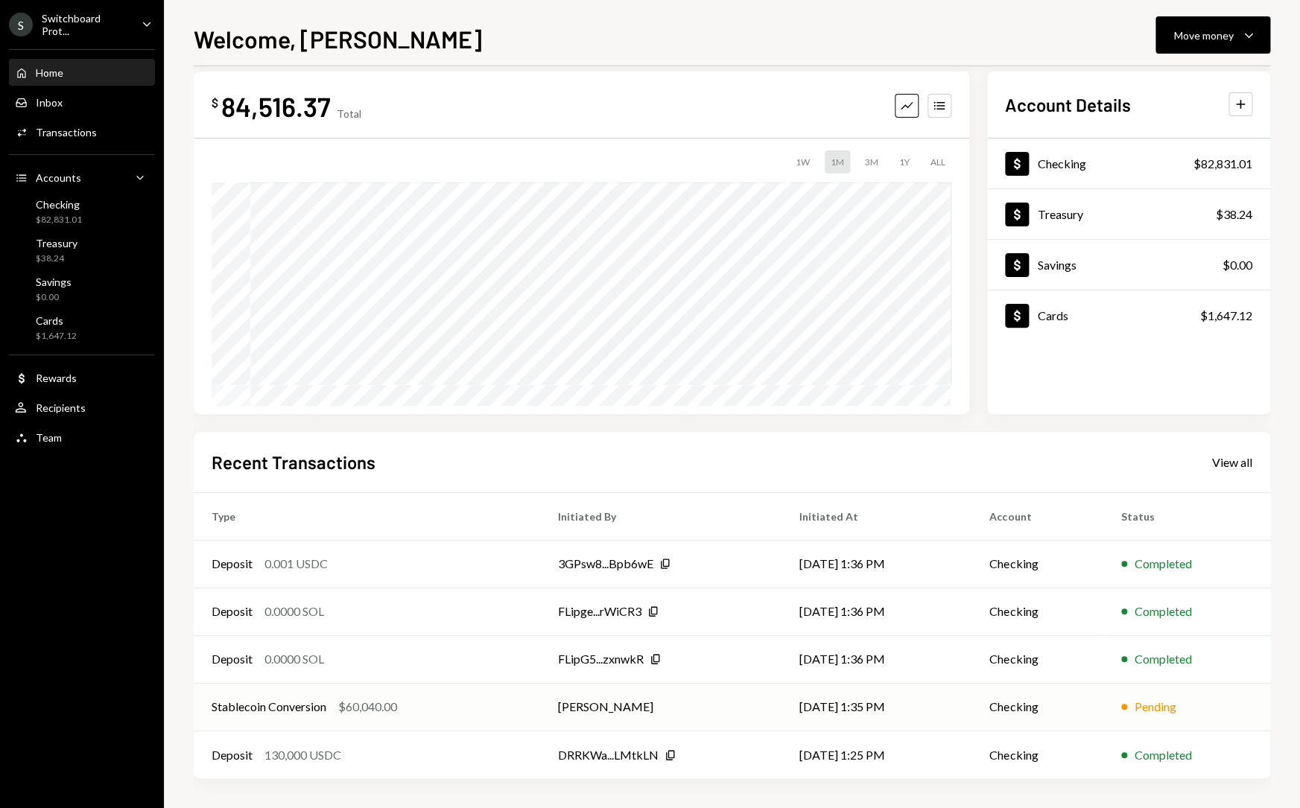
click at [473, 703] on div "Stablecoin Conversion $60,040.00" at bounding box center [367, 707] width 311 height 18
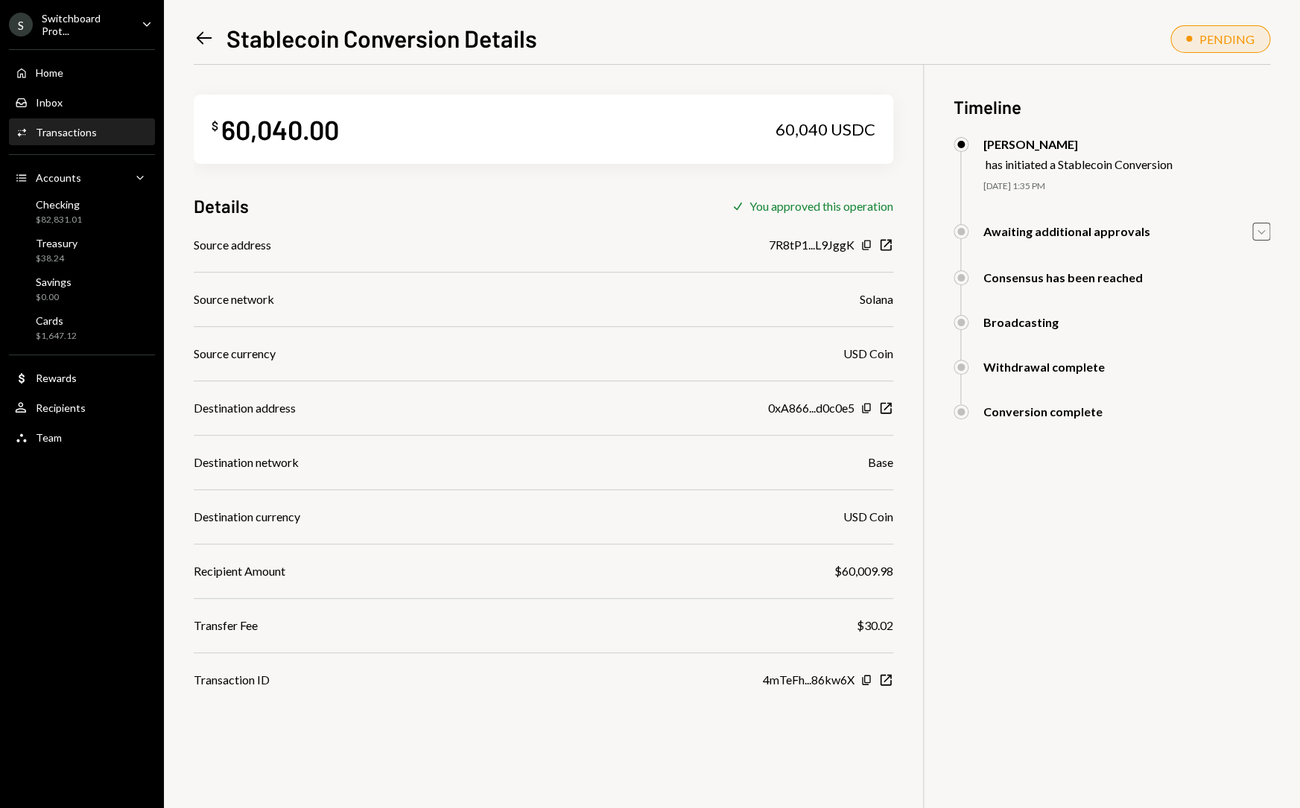
click at [1261, 235] on icon "Caret Down" at bounding box center [1261, 231] width 16 height 16
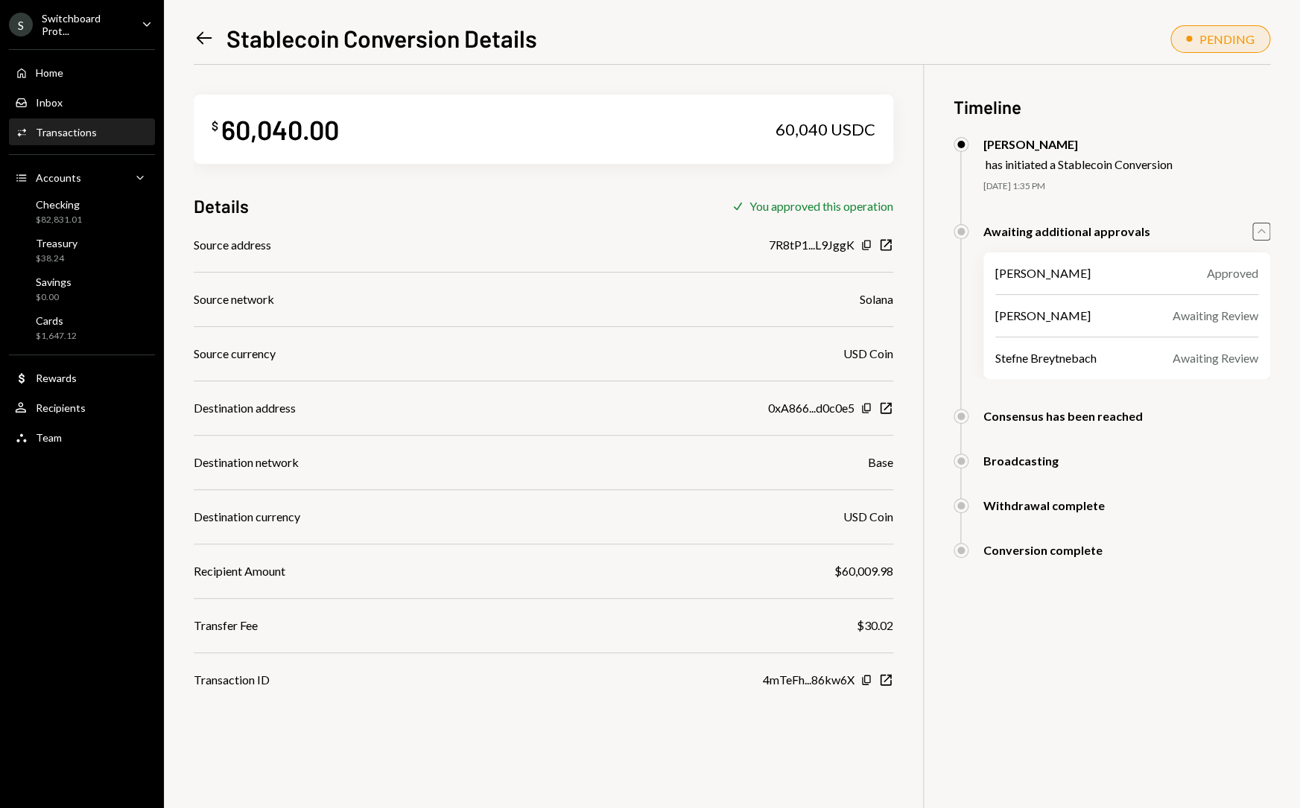
click at [1265, 232] on icon "Caret Up" at bounding box center [1261, 231] width 16 height 16
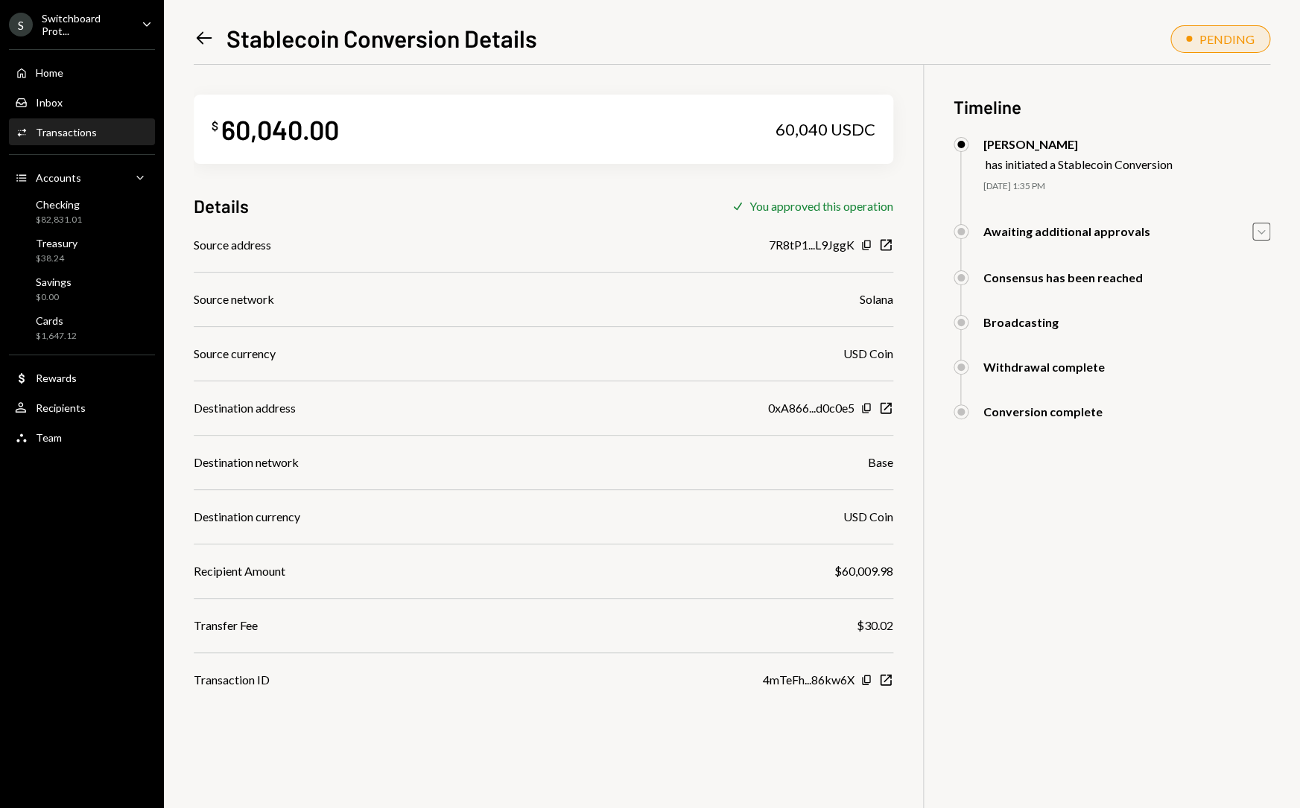
click at [1211, 42] on div "PENDING" at bounding box center [1226, 39] width 55 height 14
click at [83, 97] on div "Inbox Inbox" at bounding box center [82, 102] width 134 height 13
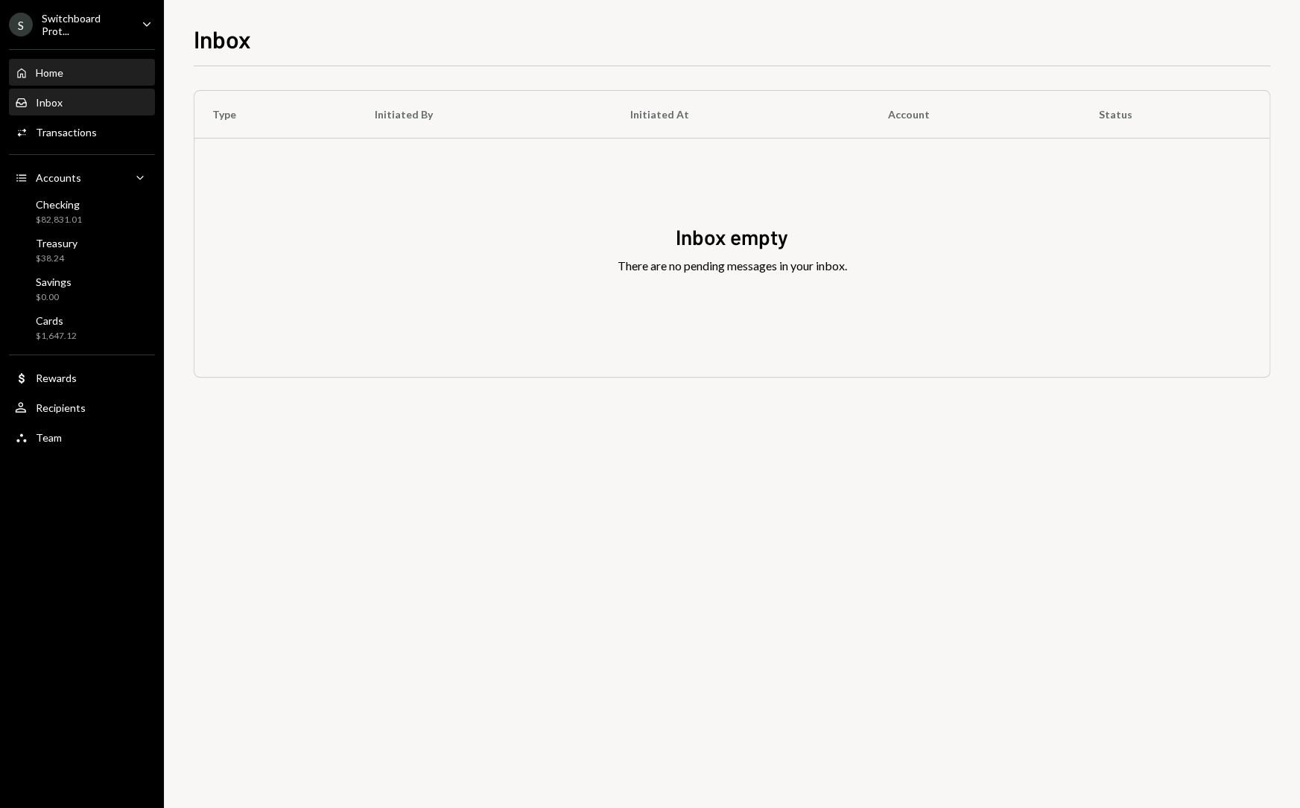
click at [86, 84] on div "Home Home" at bounding box center [82, 72] width 134 height 25
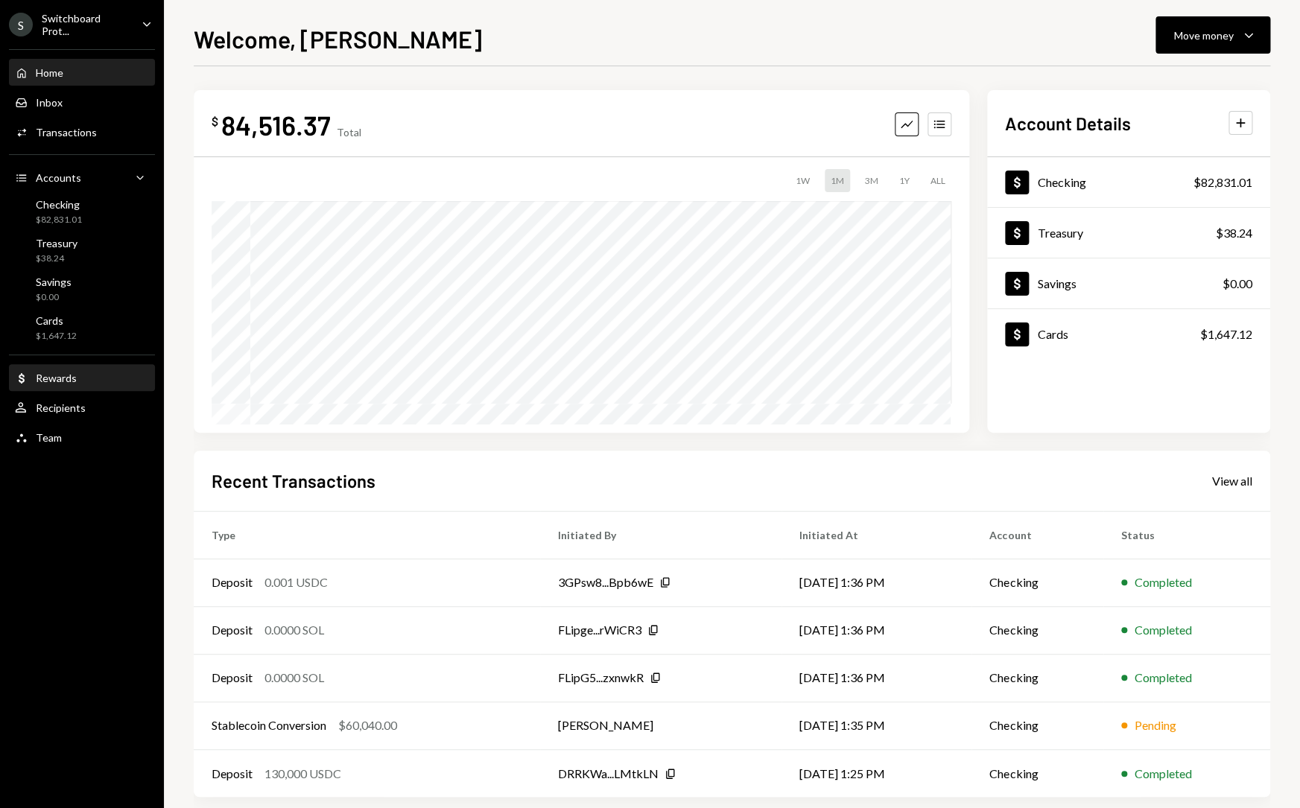
click at [77, 378] on div "Dollar Rewards" at bounding box center [82, 378] width 134 height 13
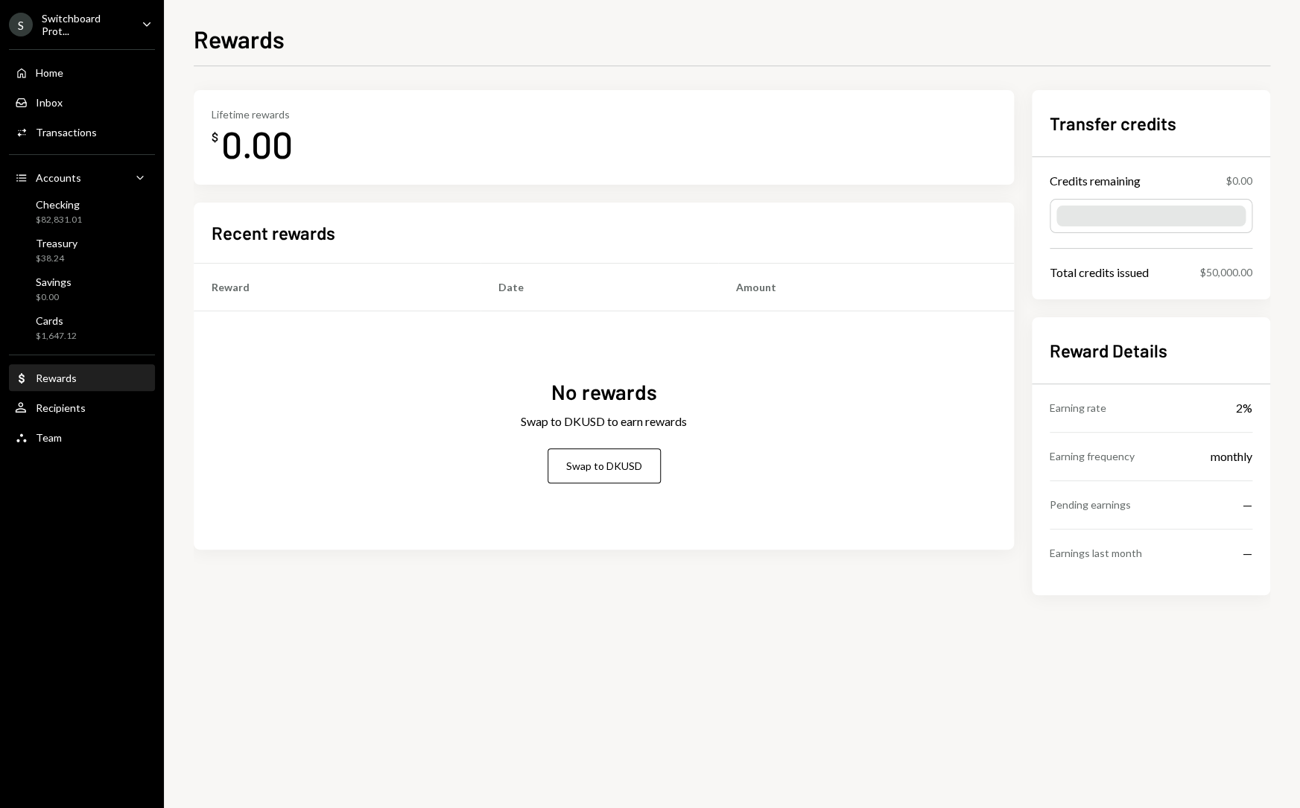
click at [137, 19] on div "S Switchboard Prot... Caret Down" at bounding box center [82, 24] width 164 height 25
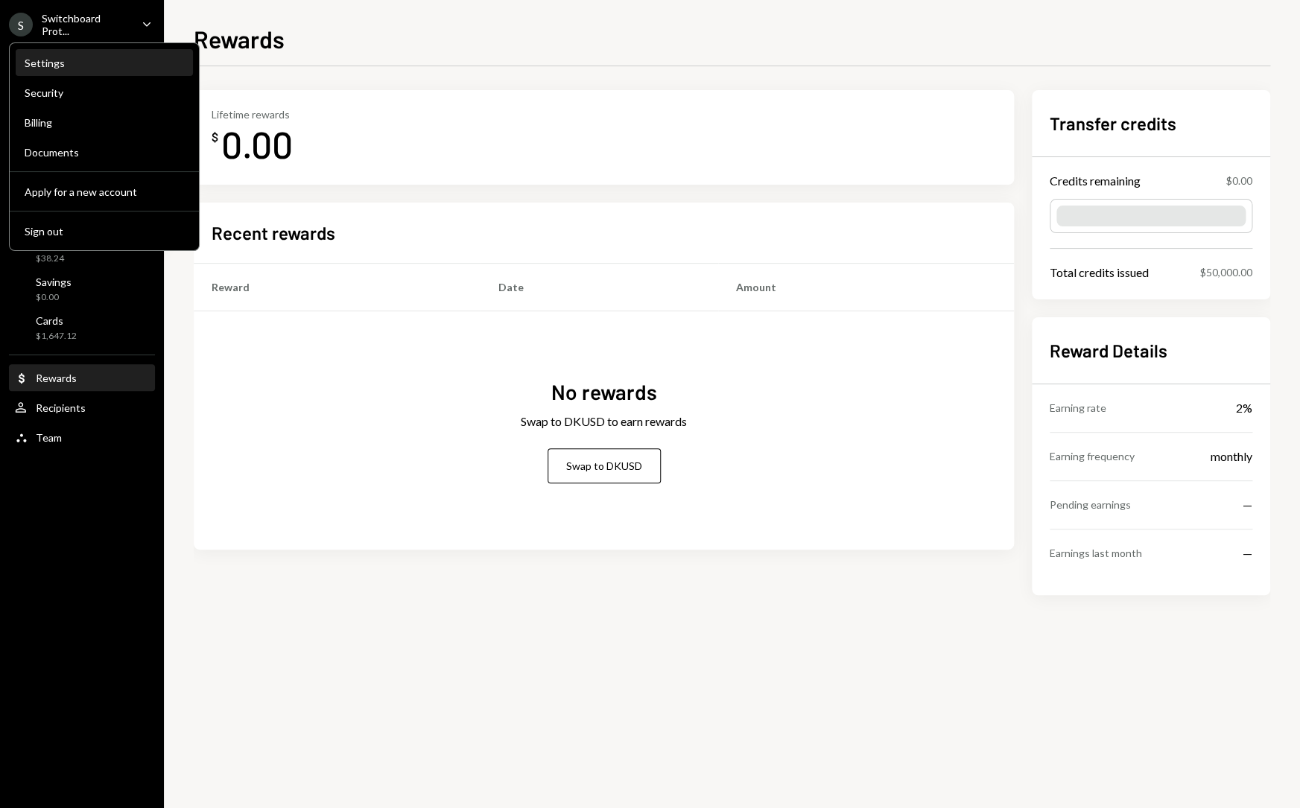
click at [112, 56] on div "Settings" at bounding box center [104, 63] width 159 height 25
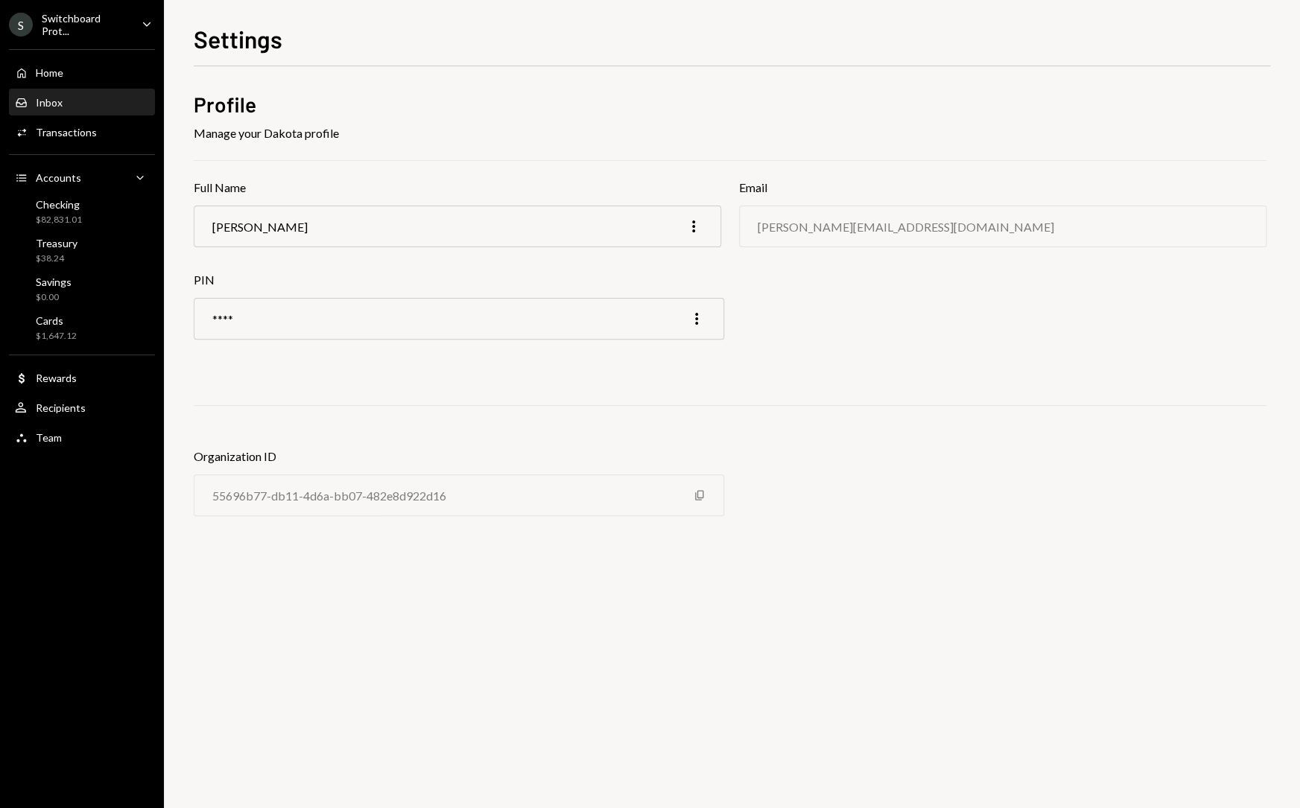
click at [95, 109] on div "Inbox Inbox" at bounding box center [82, 102] width 134 height 25
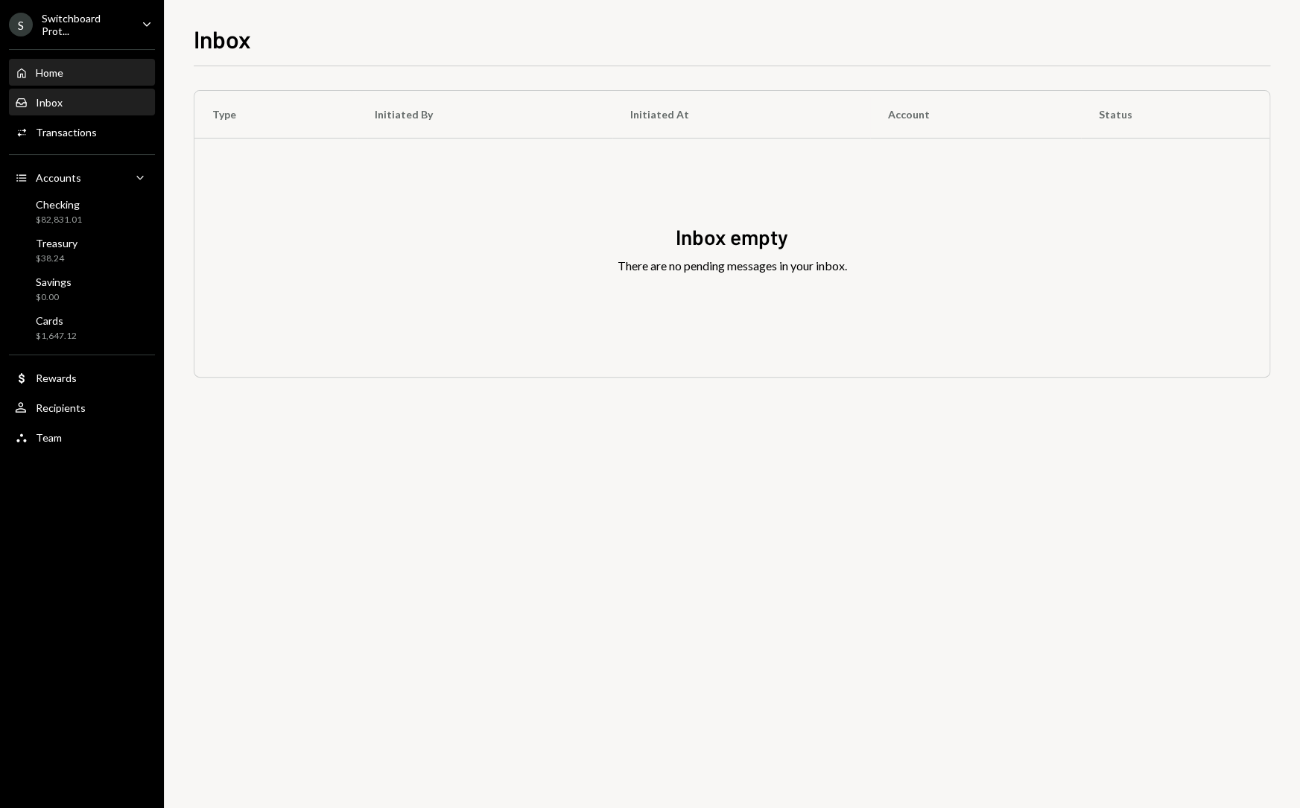
click at [74, 79] on div "Home Home" at bounding box center [82, 72] width 134 height 25
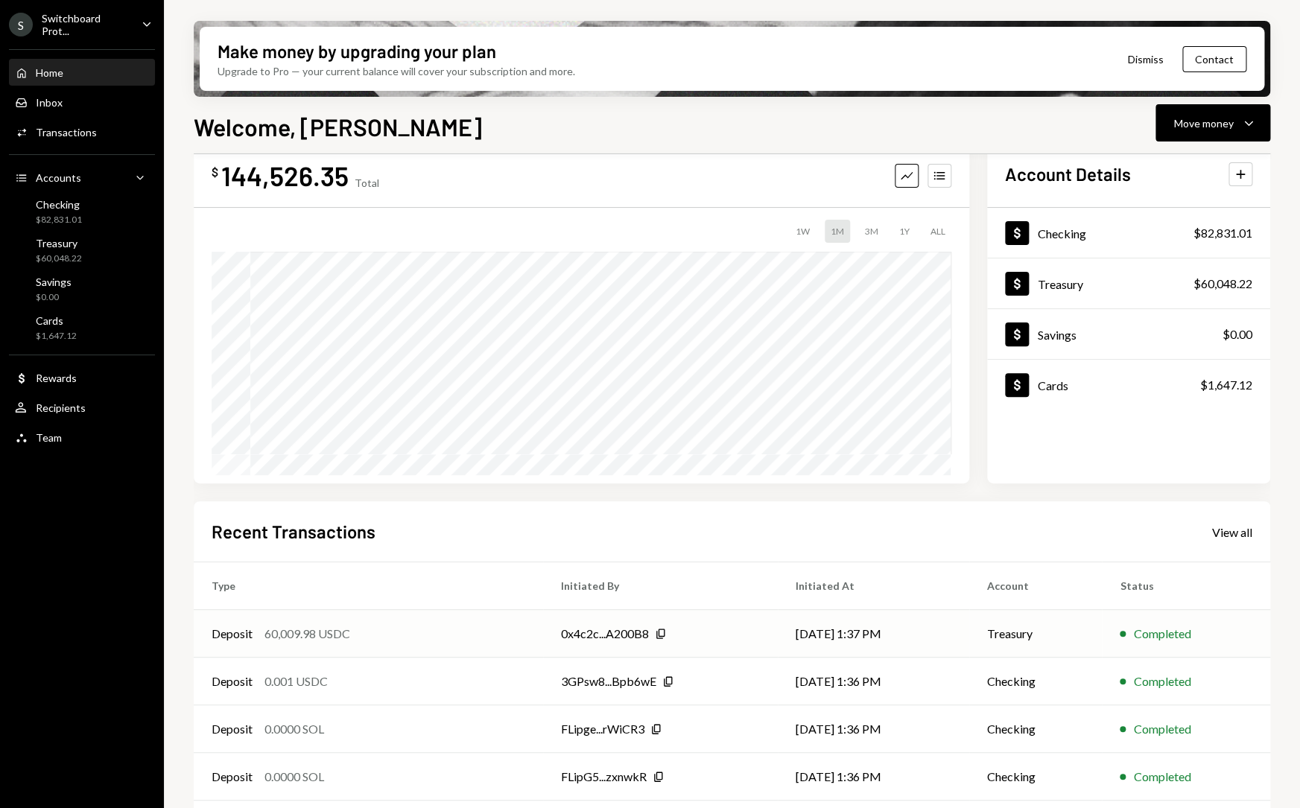
scroll to position [89, 0]
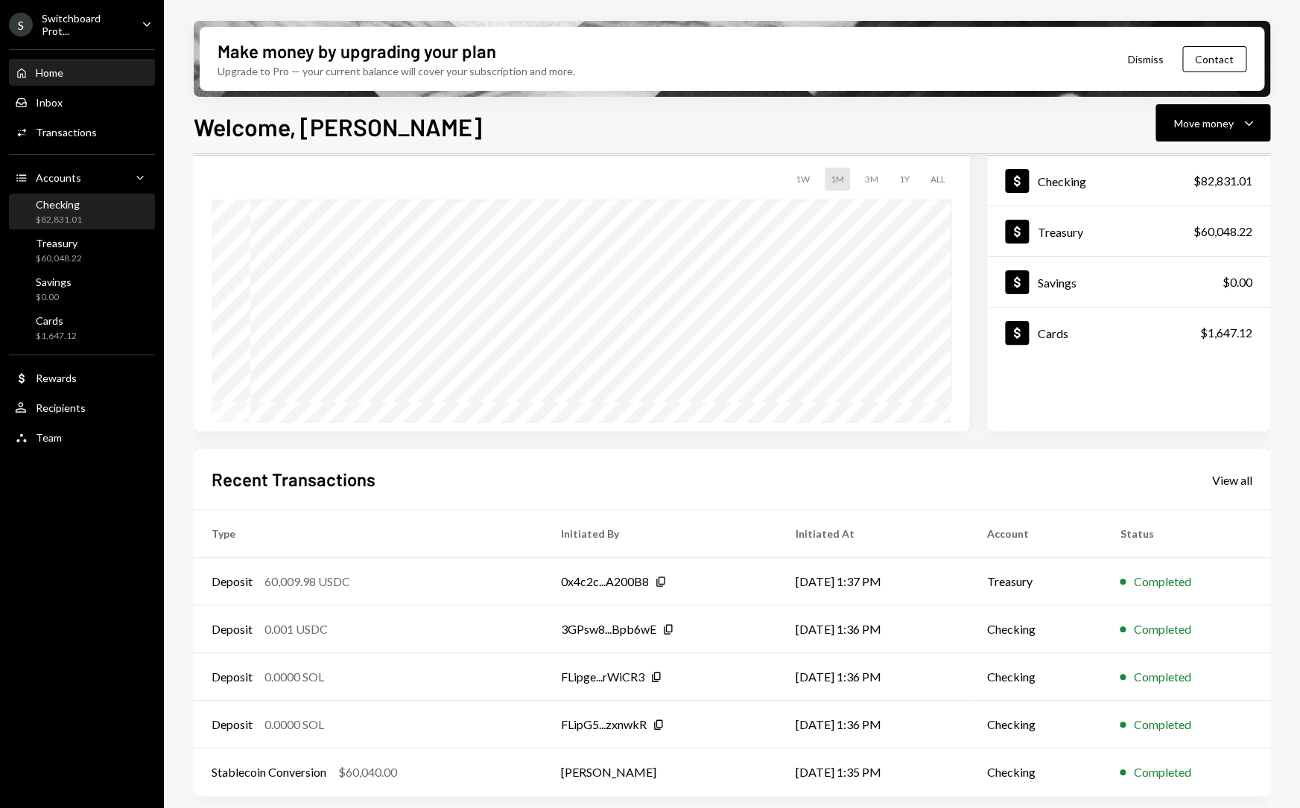
click at [99, 218] on div "Checking $82,831.01" at bounding box center [82, 212] width 134 height 28
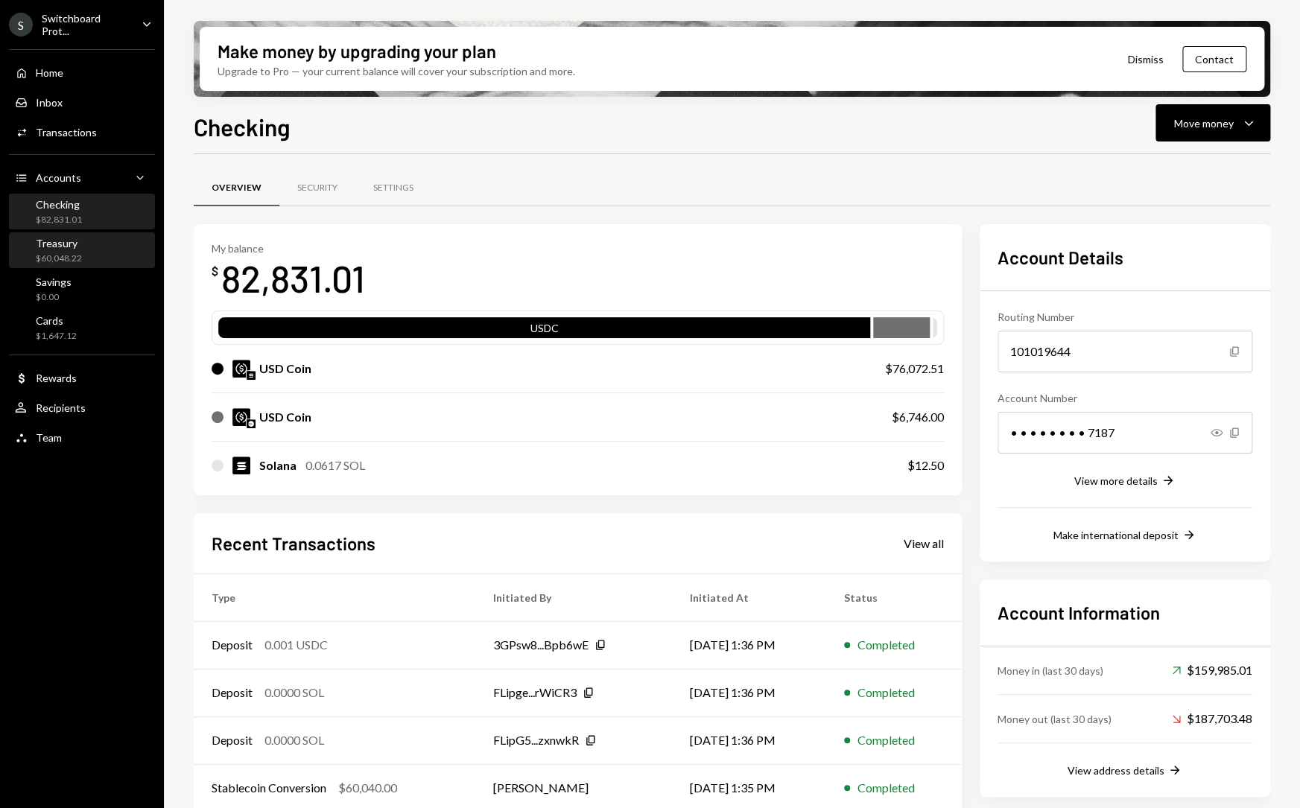
click at [91, 247] on div "Treasury $60,048.22" at bounding box center [82, 251] width 134 height 28
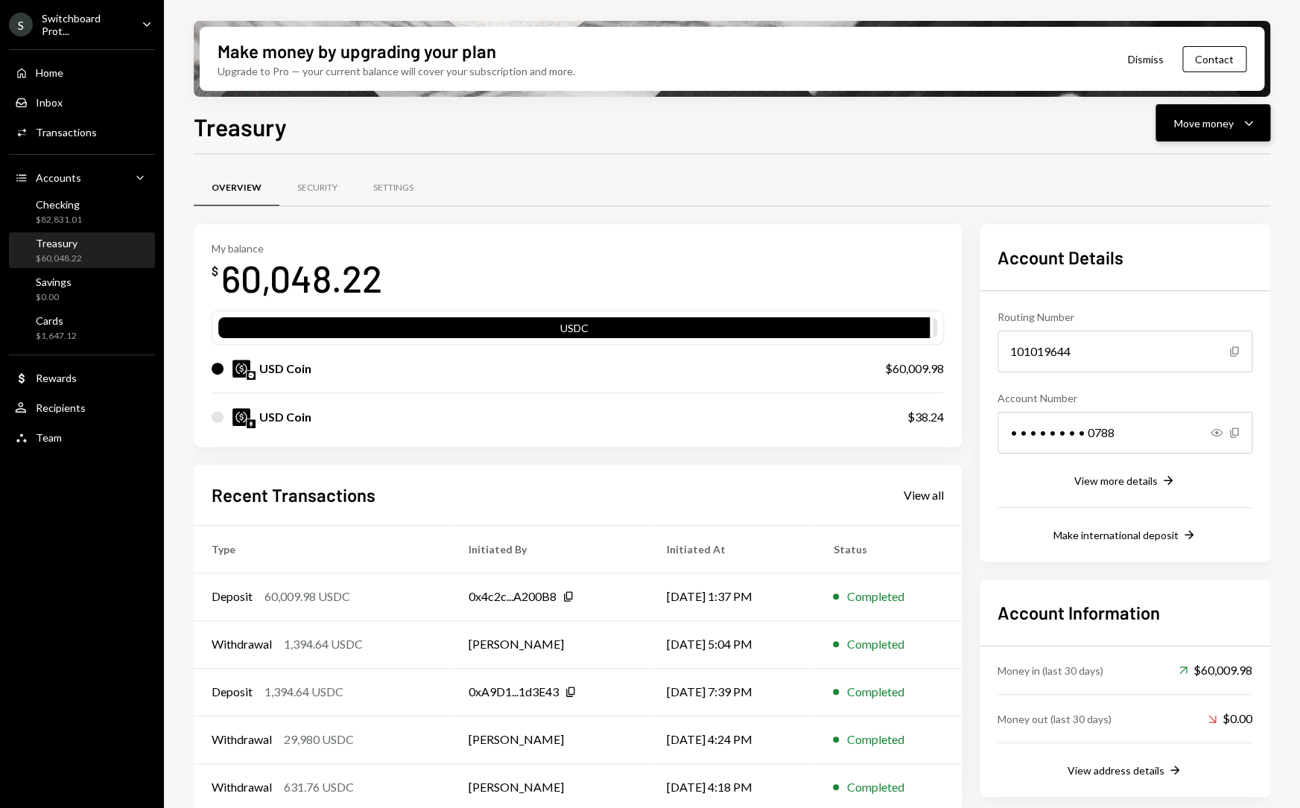
click at [1261, 118] on button "Move money Caret Down" at bounding box center [1212, 122] width 115 height 37
click at [1209, 168] on div "Send" at bounding box center [1201, 168] width 109 height 16
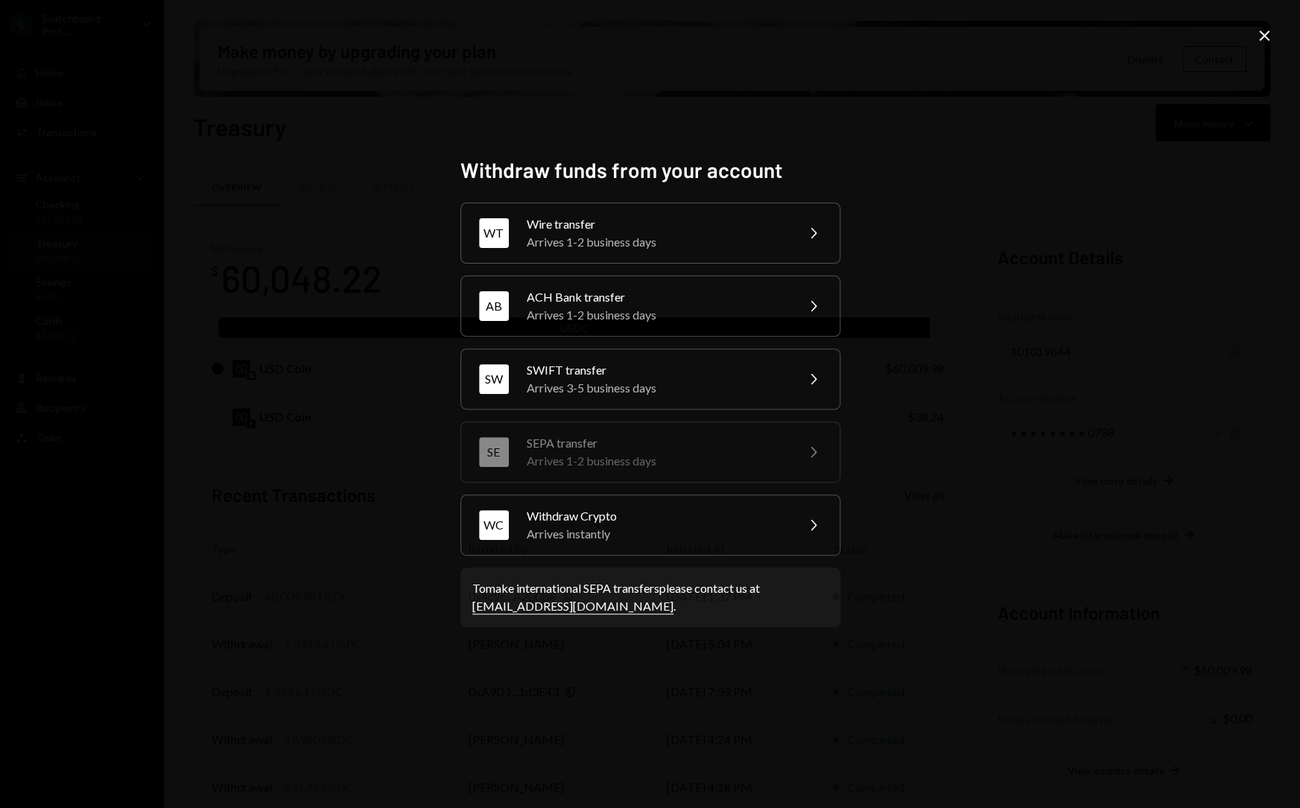
click at [992, 291] on div "Withdraw funds from your account WT Wire transfer Arrives 1-2 business days Che…" at bounding box center [650, 404] width 1300 height 808
click at [684, 537] on div "Arrives instantly" at bounding box center [656, 534] width 259 height 18
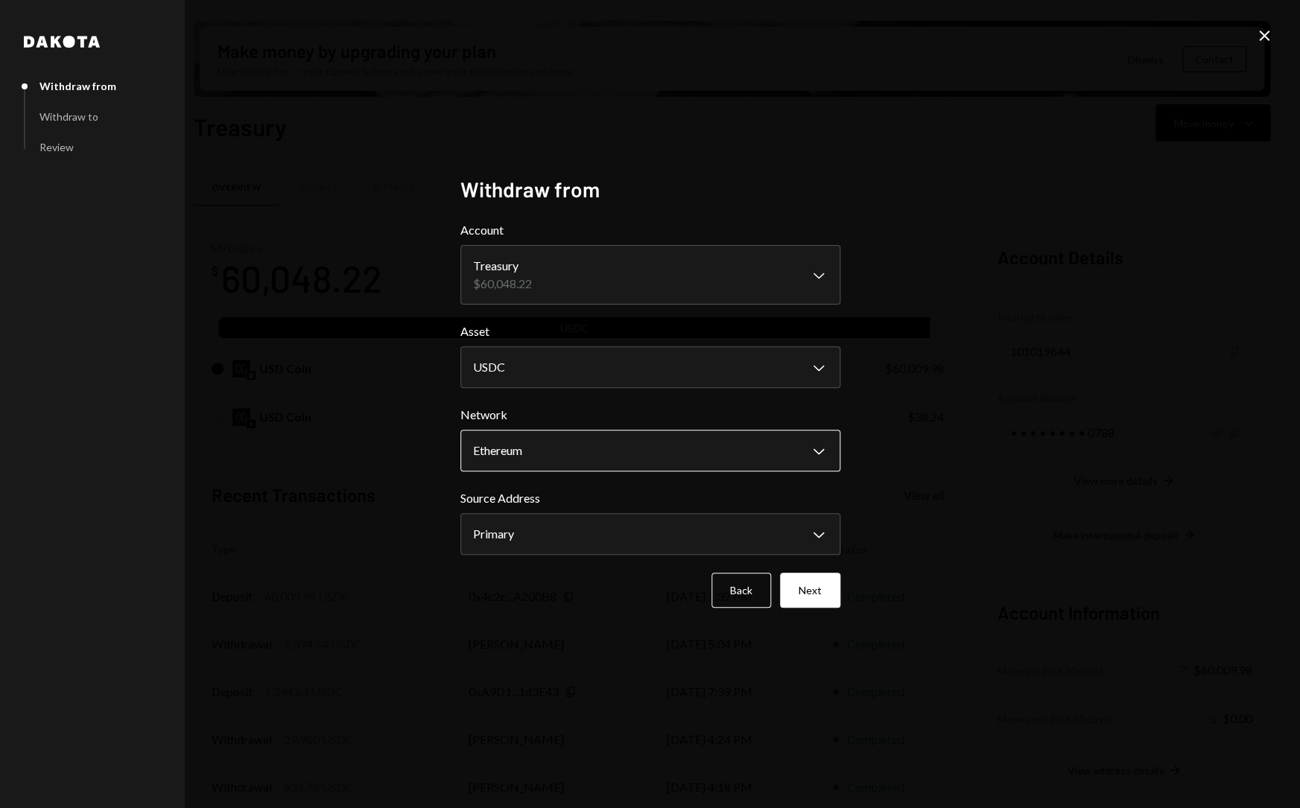
click at [661, 454] on body "S Switchboard Prot... Caret Down Home Home Inbox Inbox Activities Transactions …" at bounding box center [650, 404] width 1300 height 808
select select "**********"
click at [584, 530] on body "S Switchboard Prot... Caret Down Home Home Inbox Inbox Activities Transactions …" at bounding box center [650, 404] width 1300 height 808
click at [809, 588] on button "Next" at bounding box center [810, 590] width 60 height 35
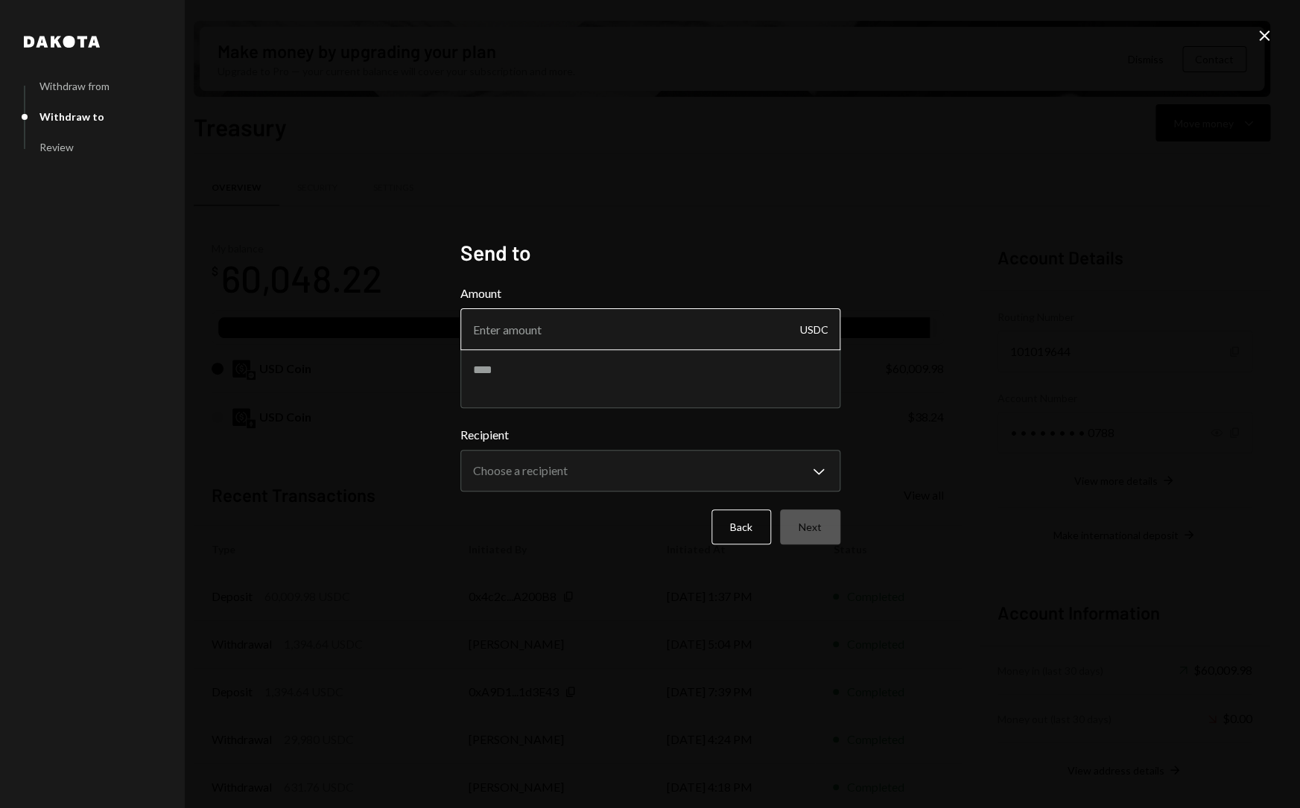
click at [627, 339] on input "Amount" at bounding box center [650, 329] width 380 height 42
click at [559, 463] on body "S Switchboard Prot... Caret Down Home Home Inbox Inbox Activities Transactions …" at bounding box center [650, 404] width 1300 height 808
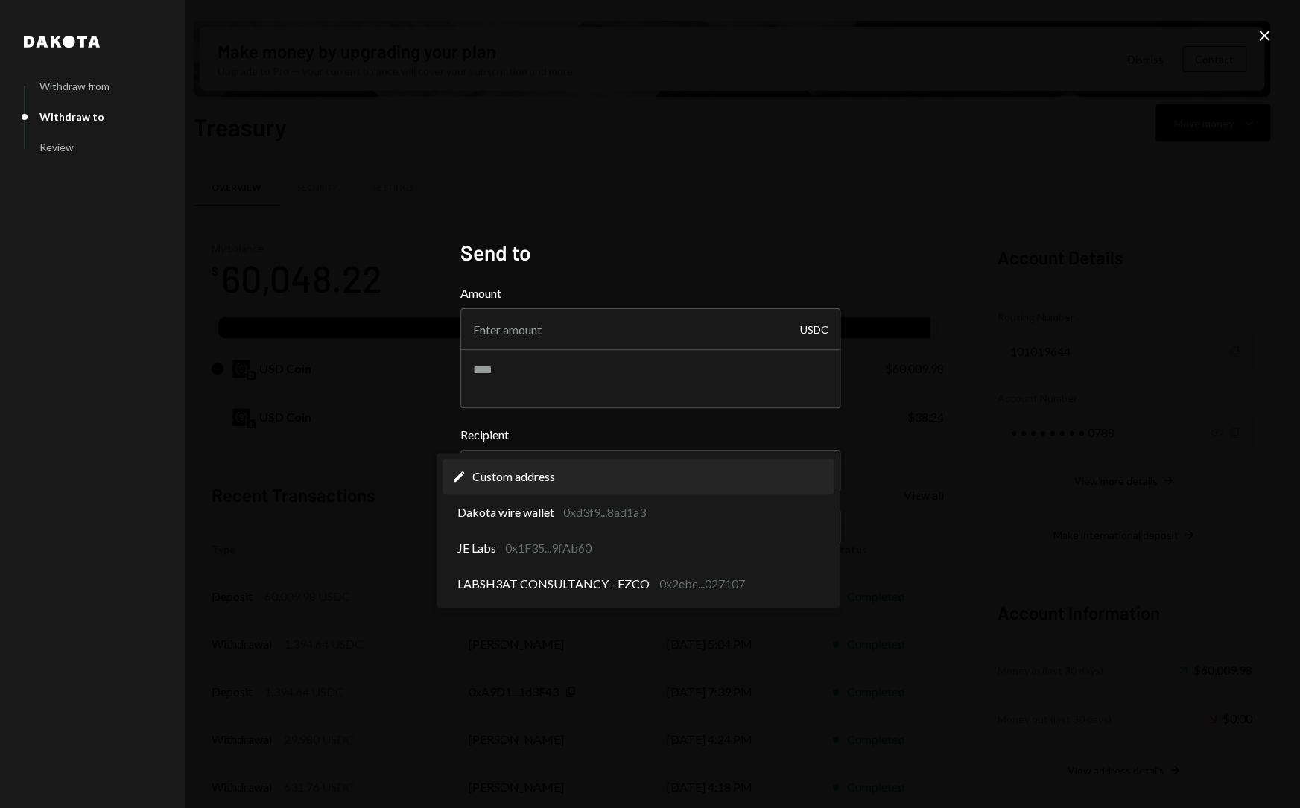
select select "**********"
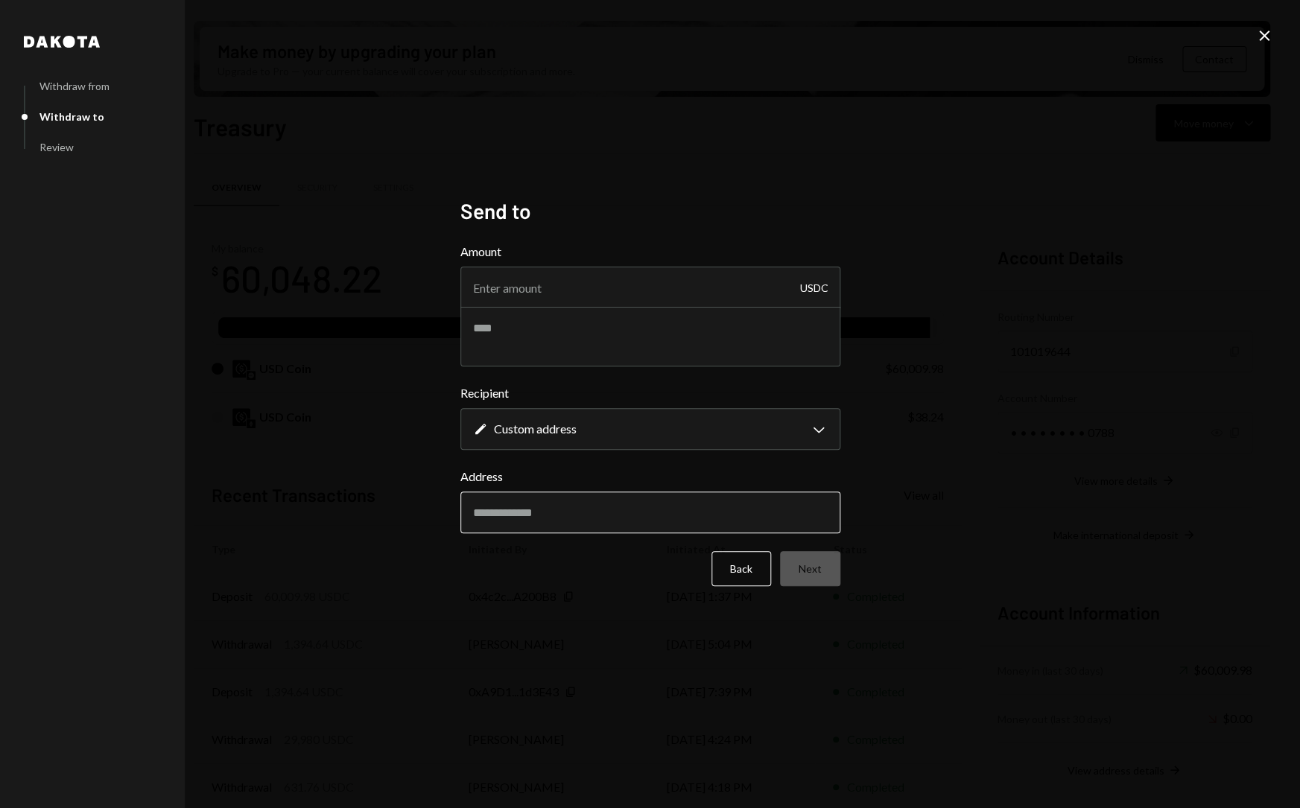
click at [589, 523] on input "Address" at bounding box center [650, 513] width 380 height 42
paste input "**********"
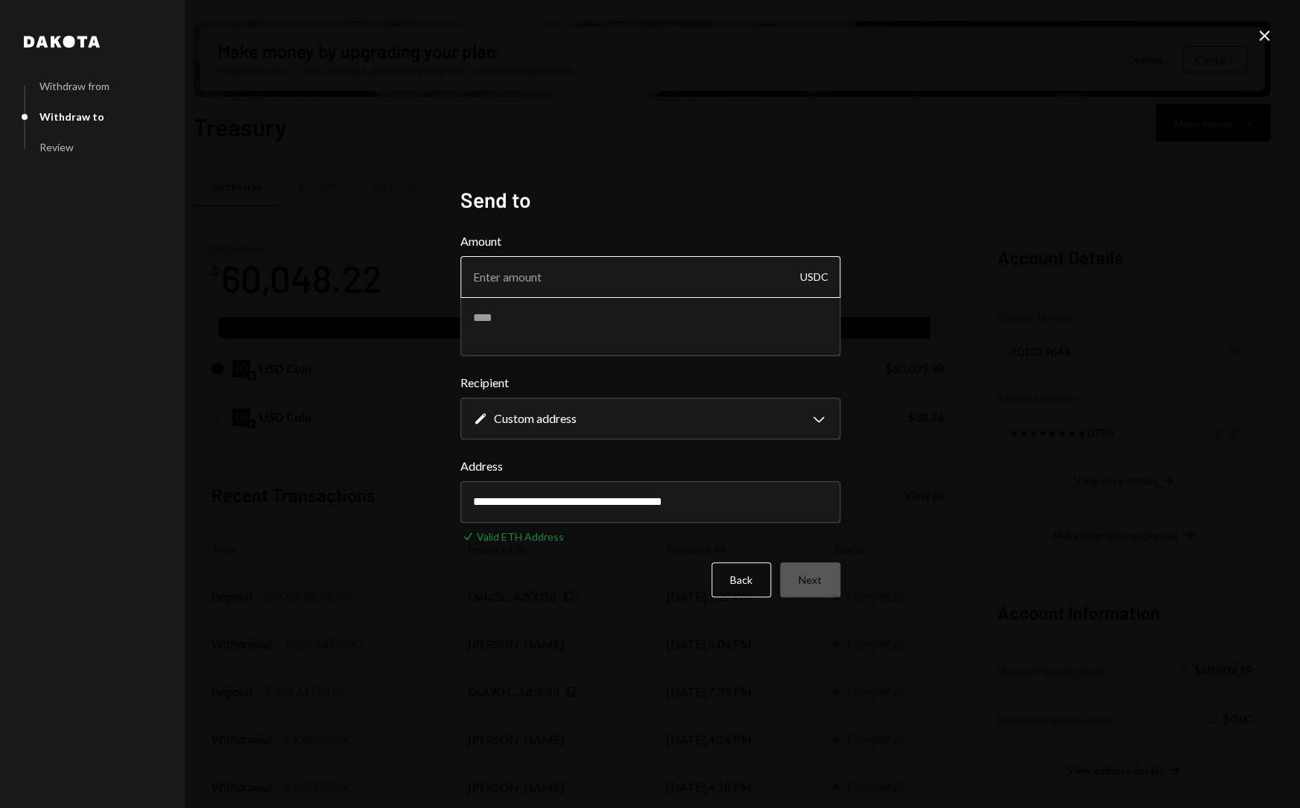
type input "**********"
click at [606, 277] on input "Amount" at bounding box center [650, 277] width 380 height 42
type input "60000"
click at [606, 323] on textarea at bounding box center [650, 327] width 380 height 60
paste textarea "********"
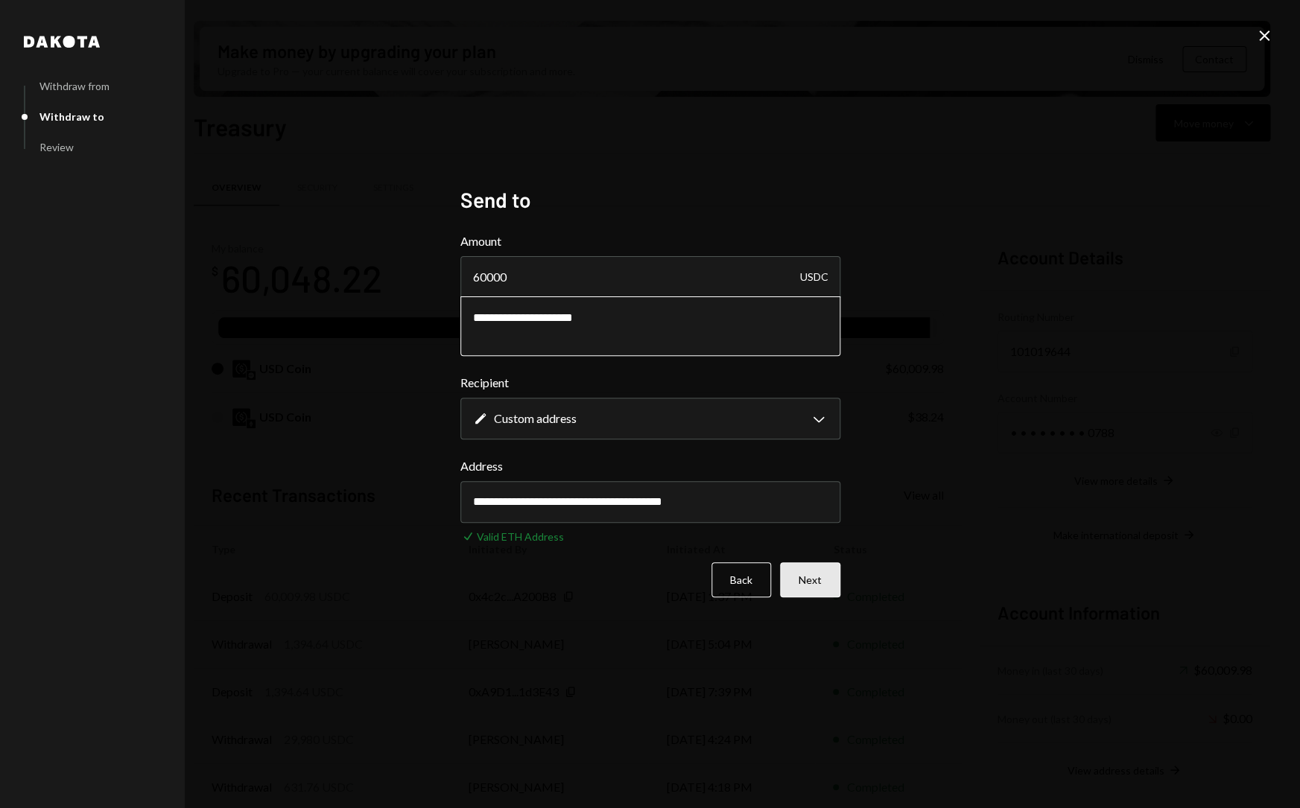
type textarea "**********"
click at [805, 574] on button "Next" at bounding box center [810, 579] width 60 height 35
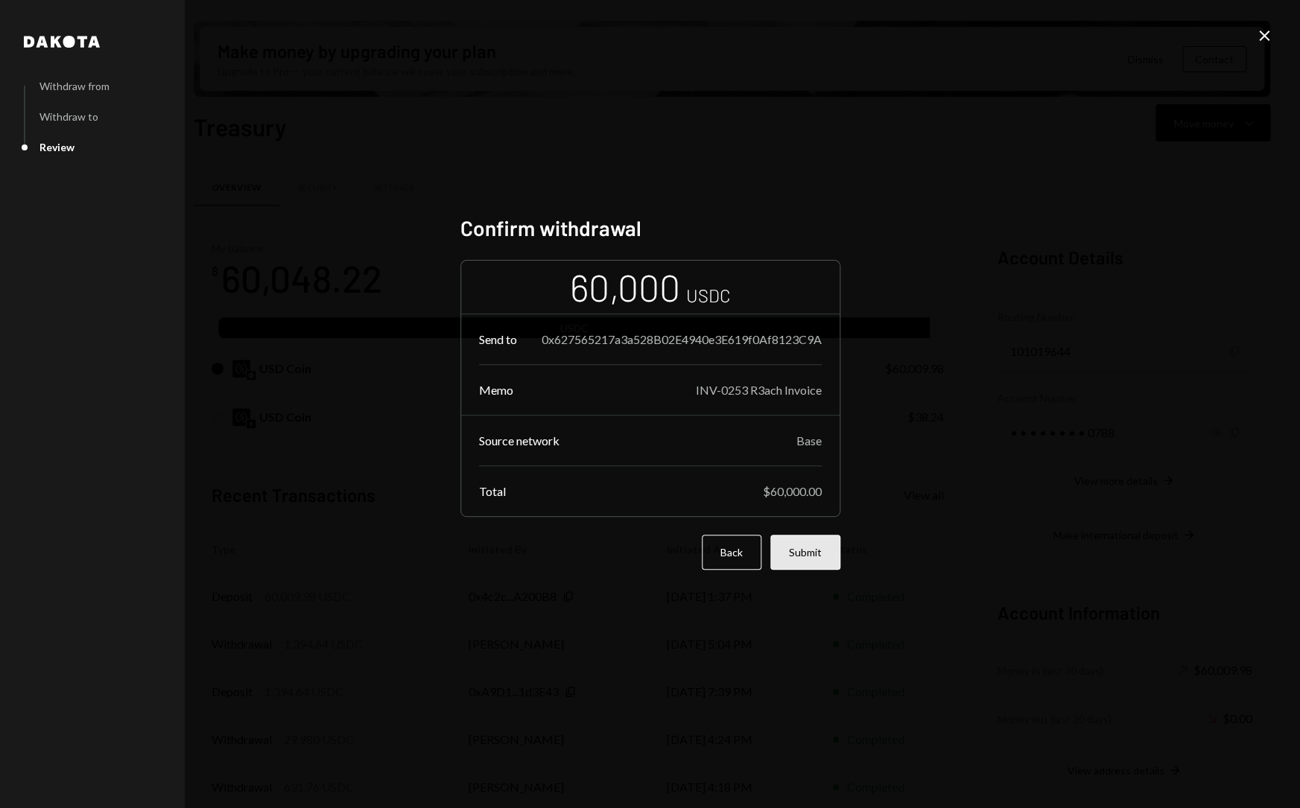
click at [819, 563] on button "Submit" at bounding box center [805, 552] width 70 height 35
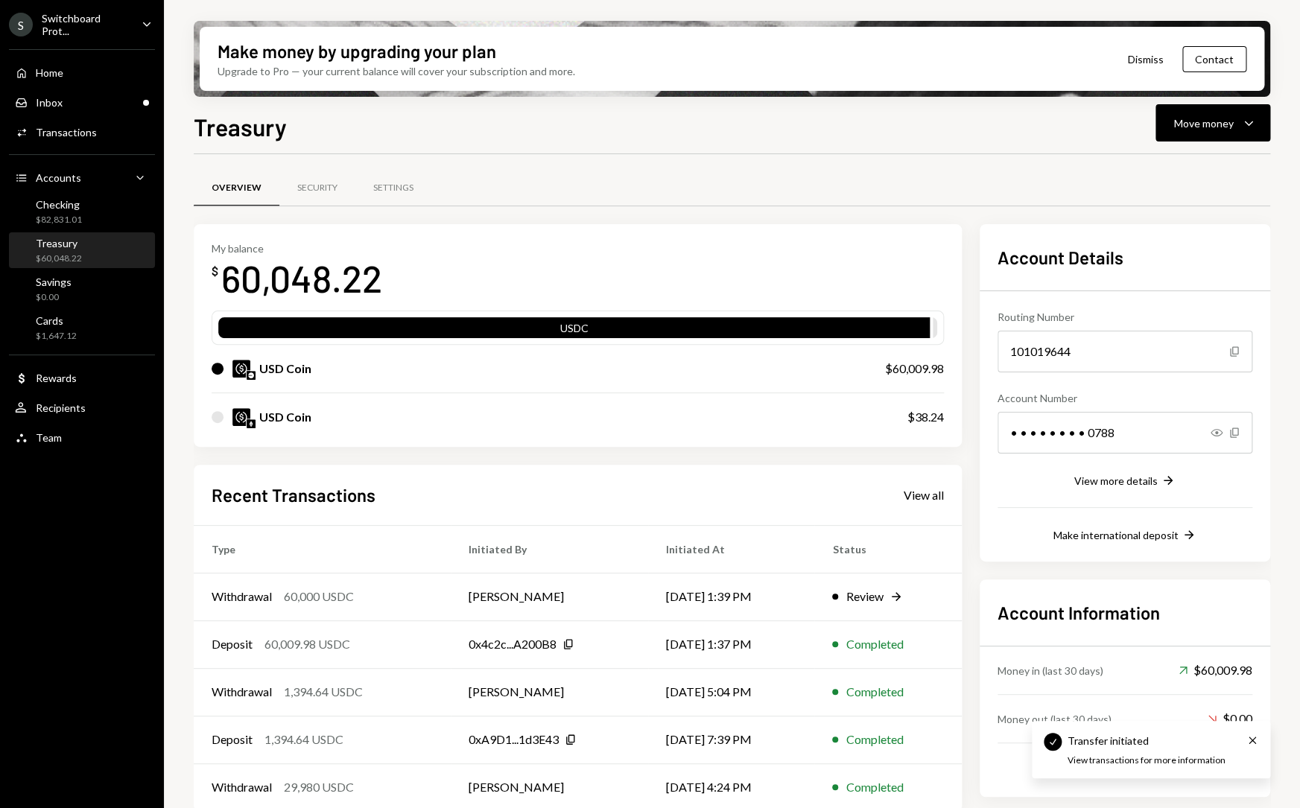
scroll to position [16, 0]
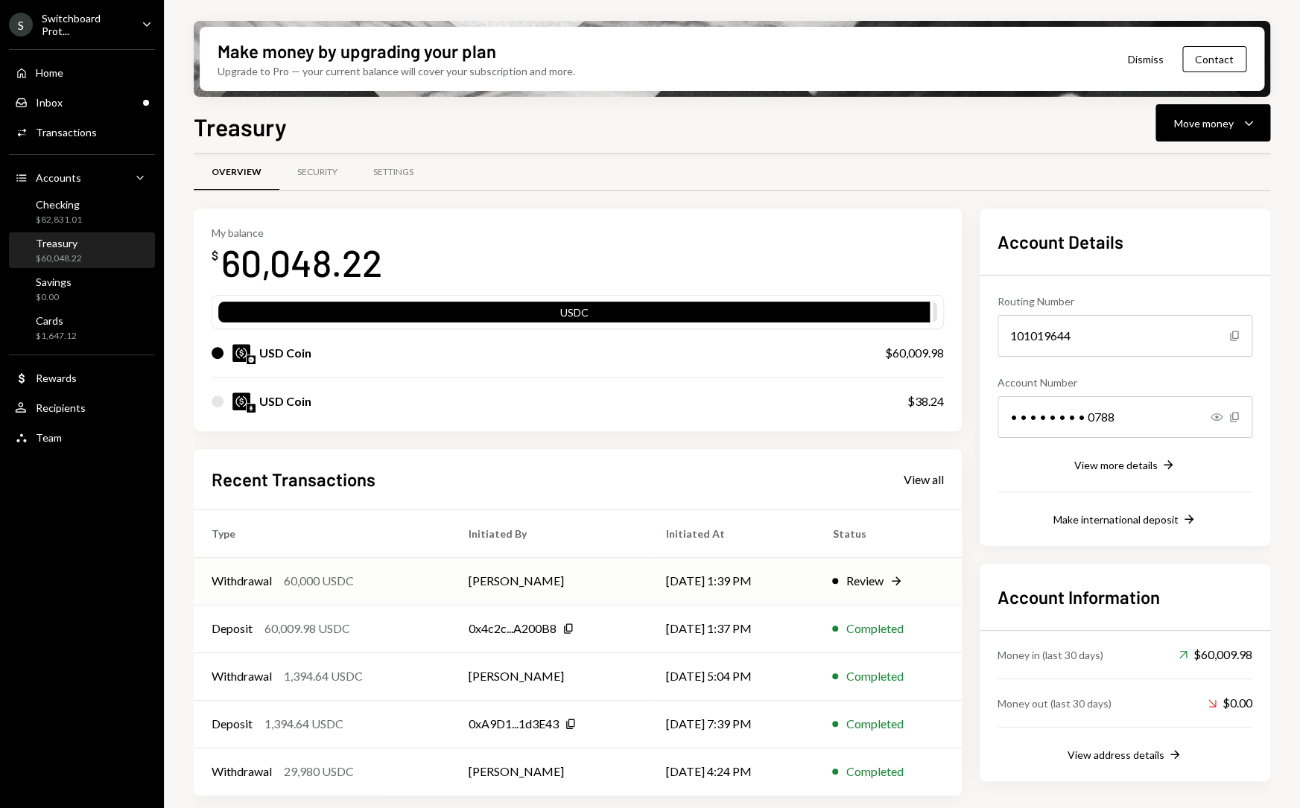
click at [792, 588] on td "[DATE] 1:39 PM" at bounding box center [731, 581] width 167 height 48
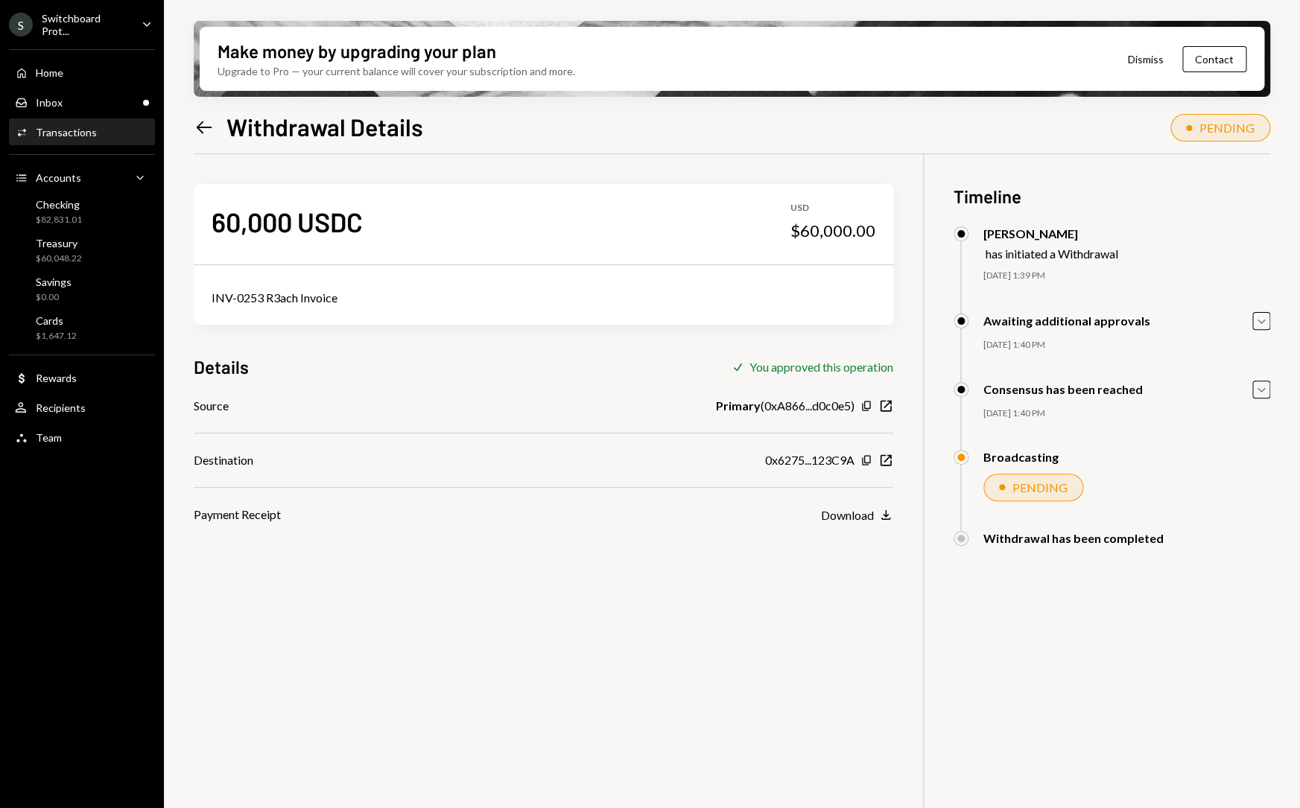
click at [208, 118] on icon "Left Arrow" at bounding box center [204, 127] width 21 height 21
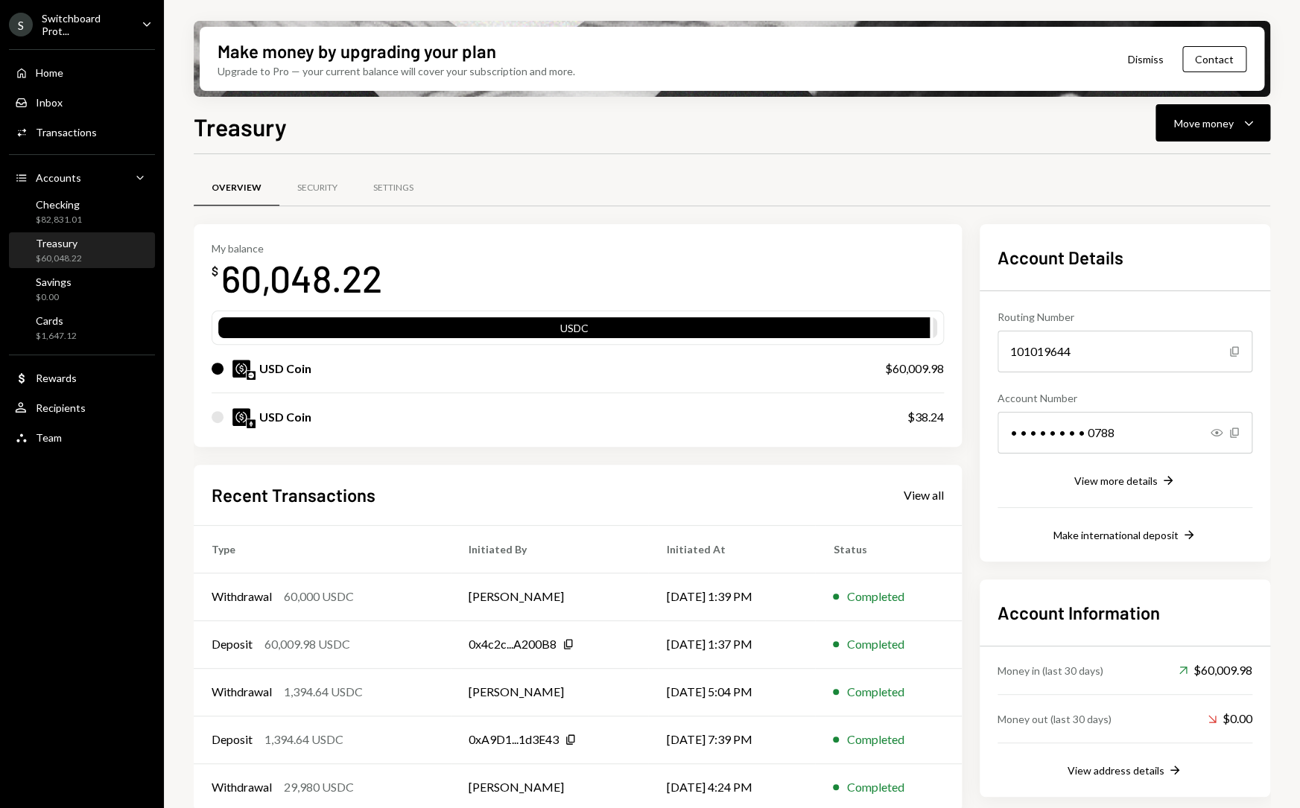
scroll to position [16, 0]
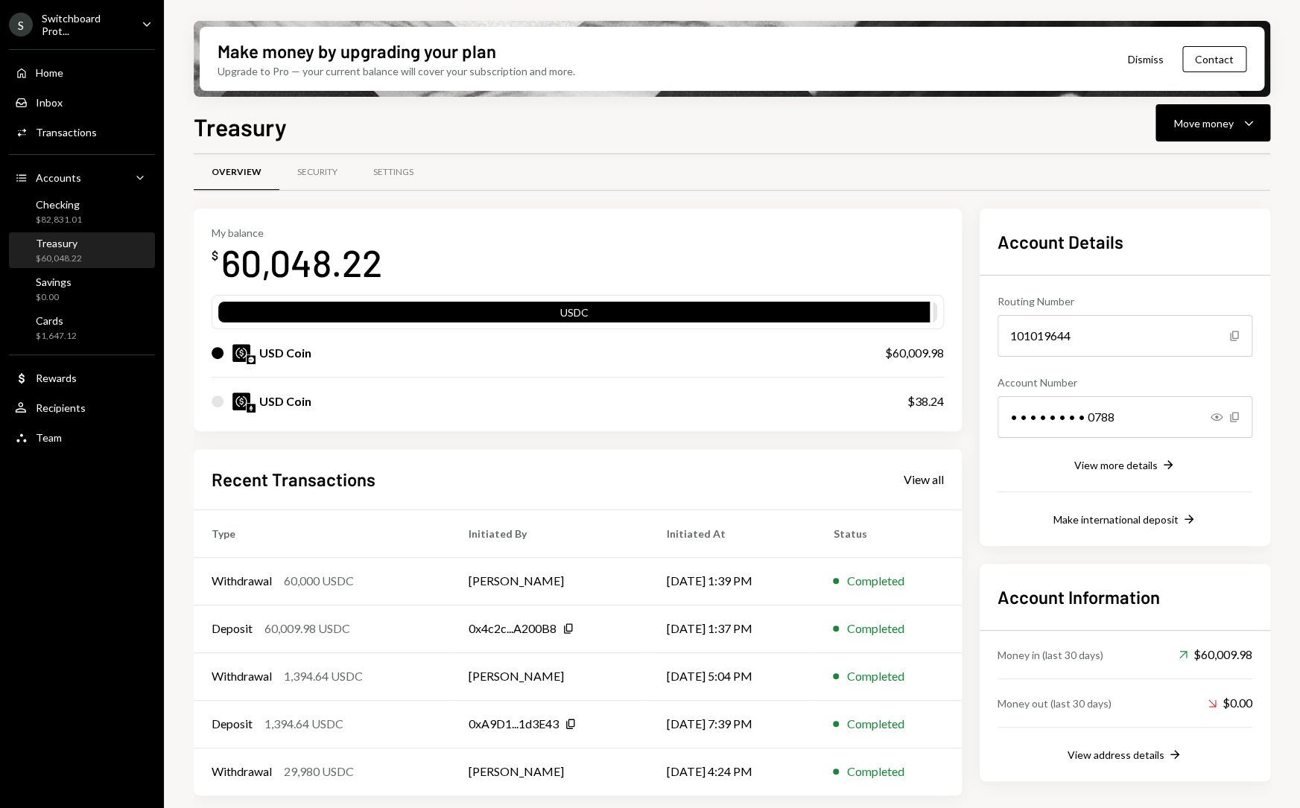
click at [89, 235] on div "Treasury $60,048.22" at bounding box center [82, 251] width 134 height 34
click at [69, 136] on div "Transactions" at bounding box center [66, 132] width 61 height 13
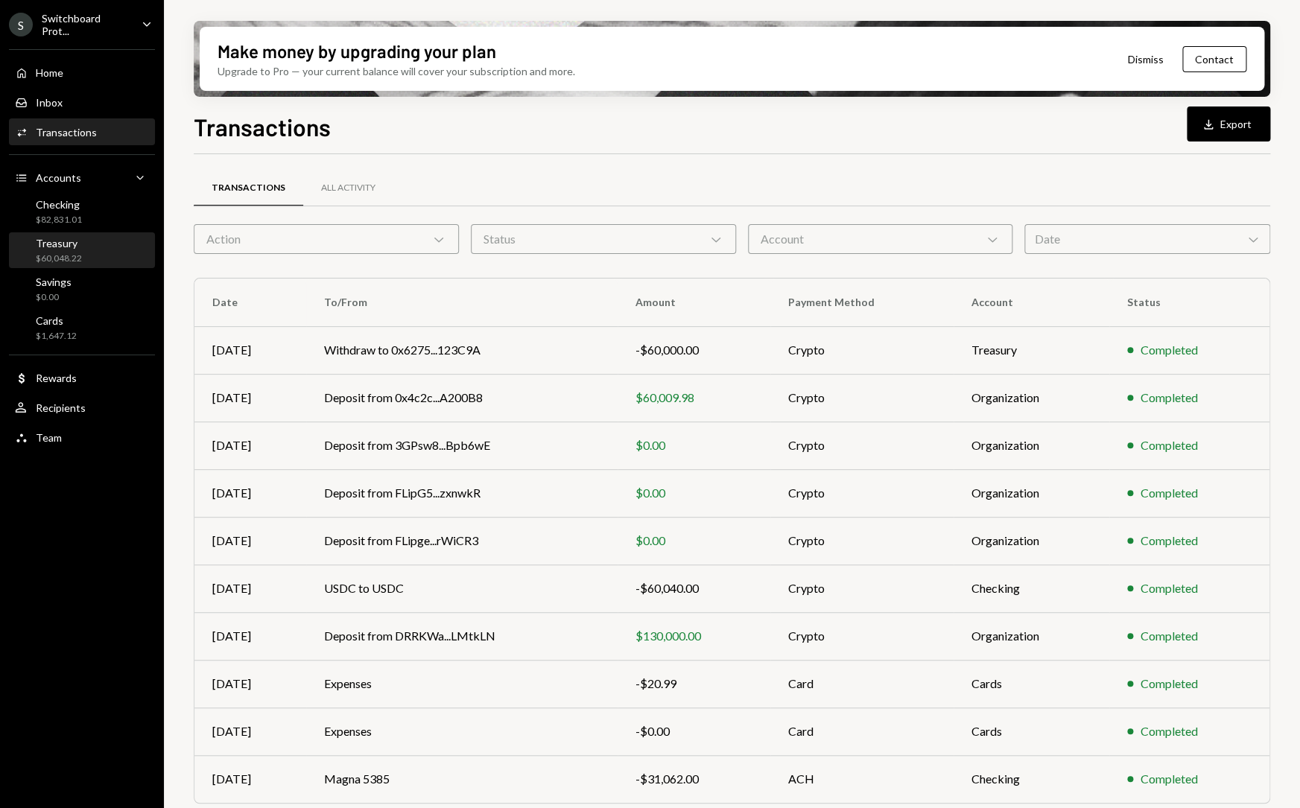
click at [99, 241] on div "Treasury $60,048.22" at bounding box center [82, 251] width 134 height 28
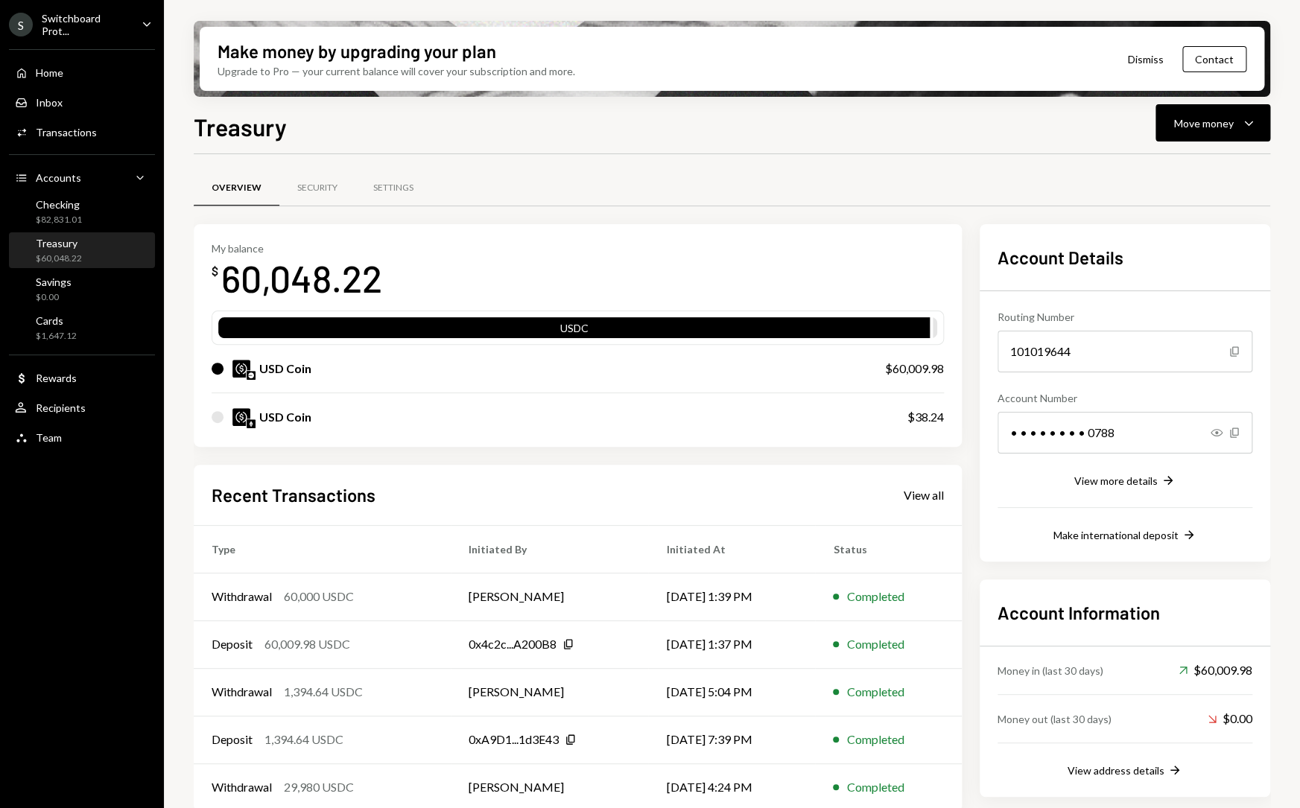
scroll to position [16, 0]
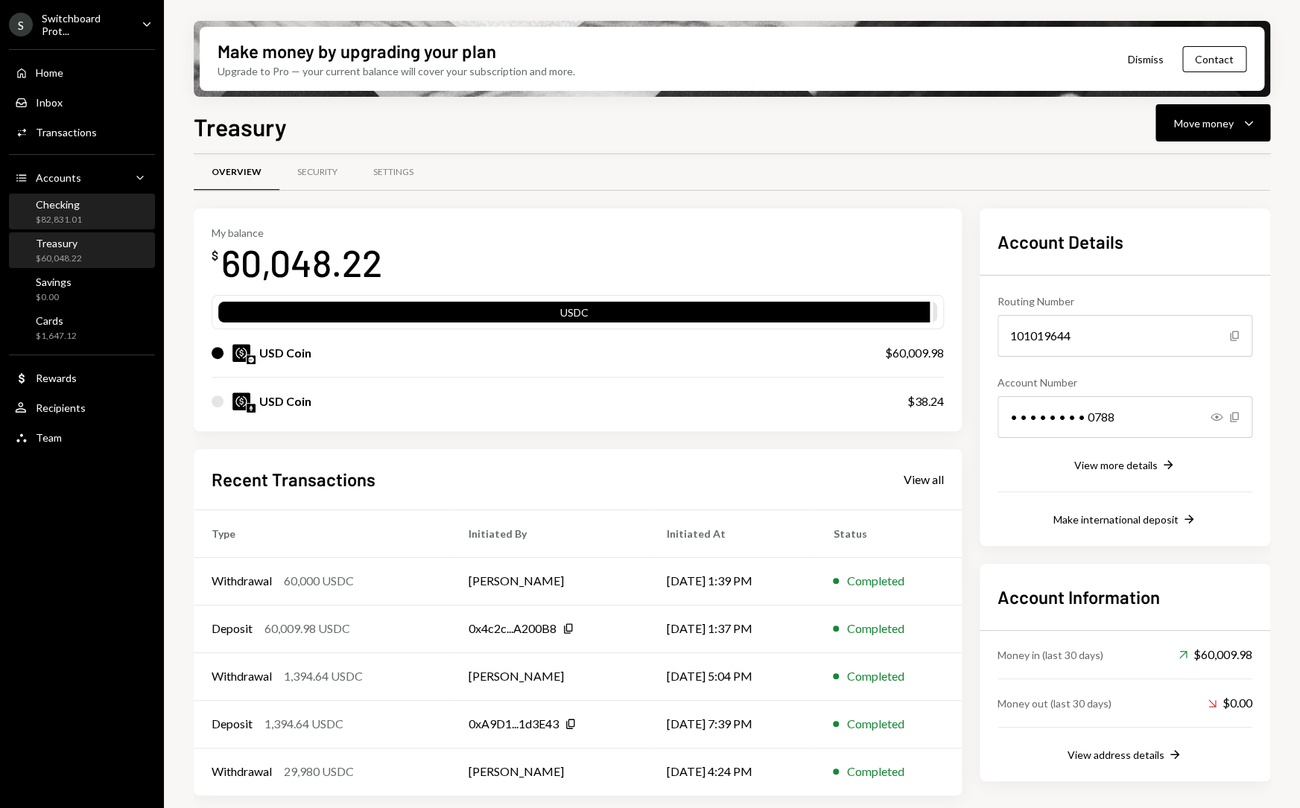
click at [92, 213] on div "Checking $82,831.01" at bounding box center [82, 212] width 134 height 28
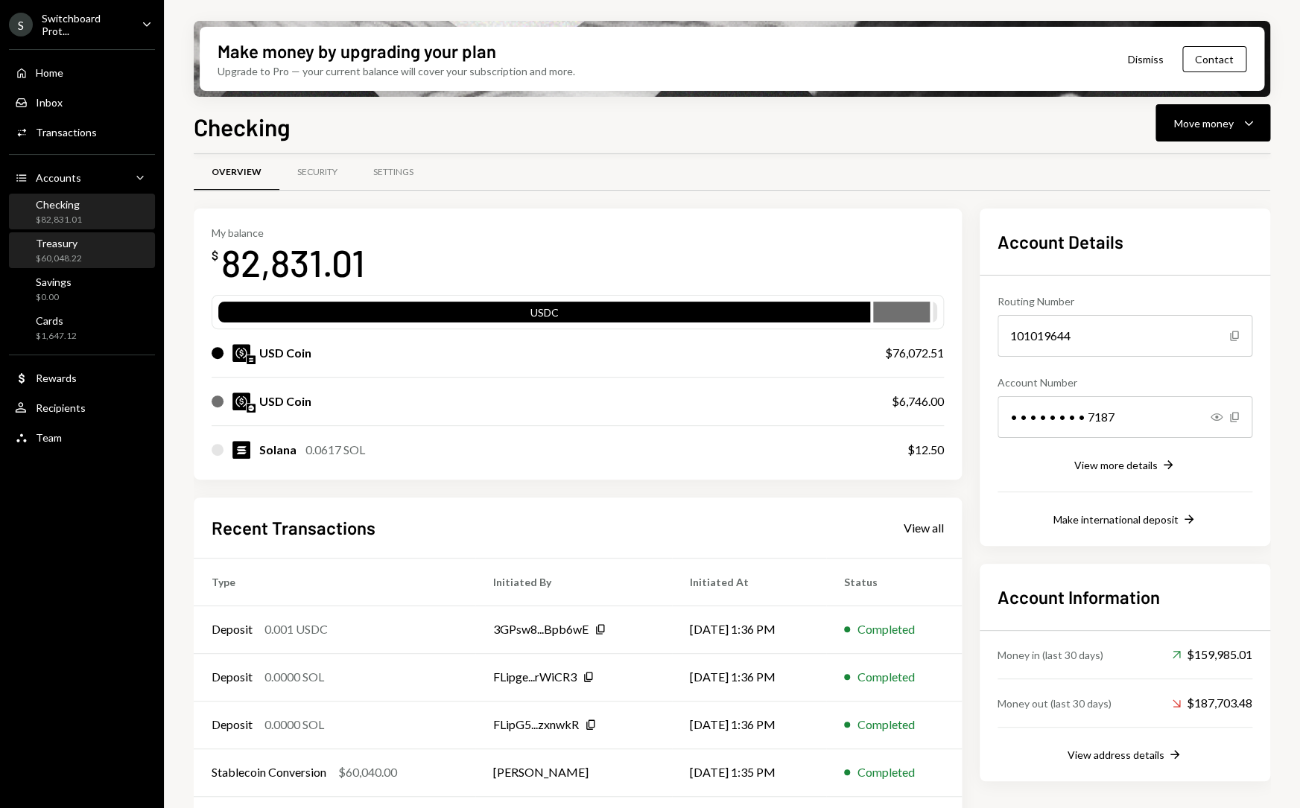
click at [121, 252] on div "Treasury $60,048.22" at bounding box center [82, 251] width 134 height 28
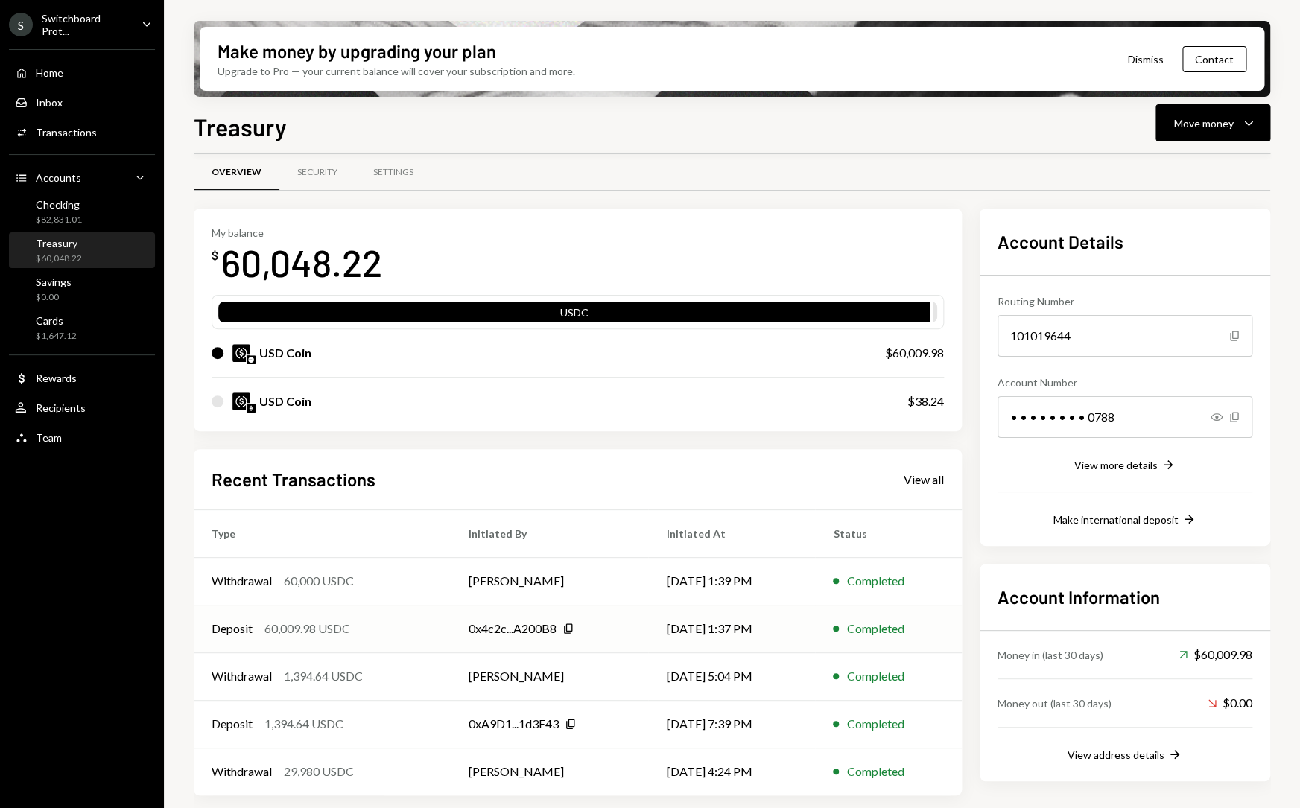
click at [414, 628] on div "Deposit 60,009.98 USDC" at bounding box center [322, 629] width 221 height 18
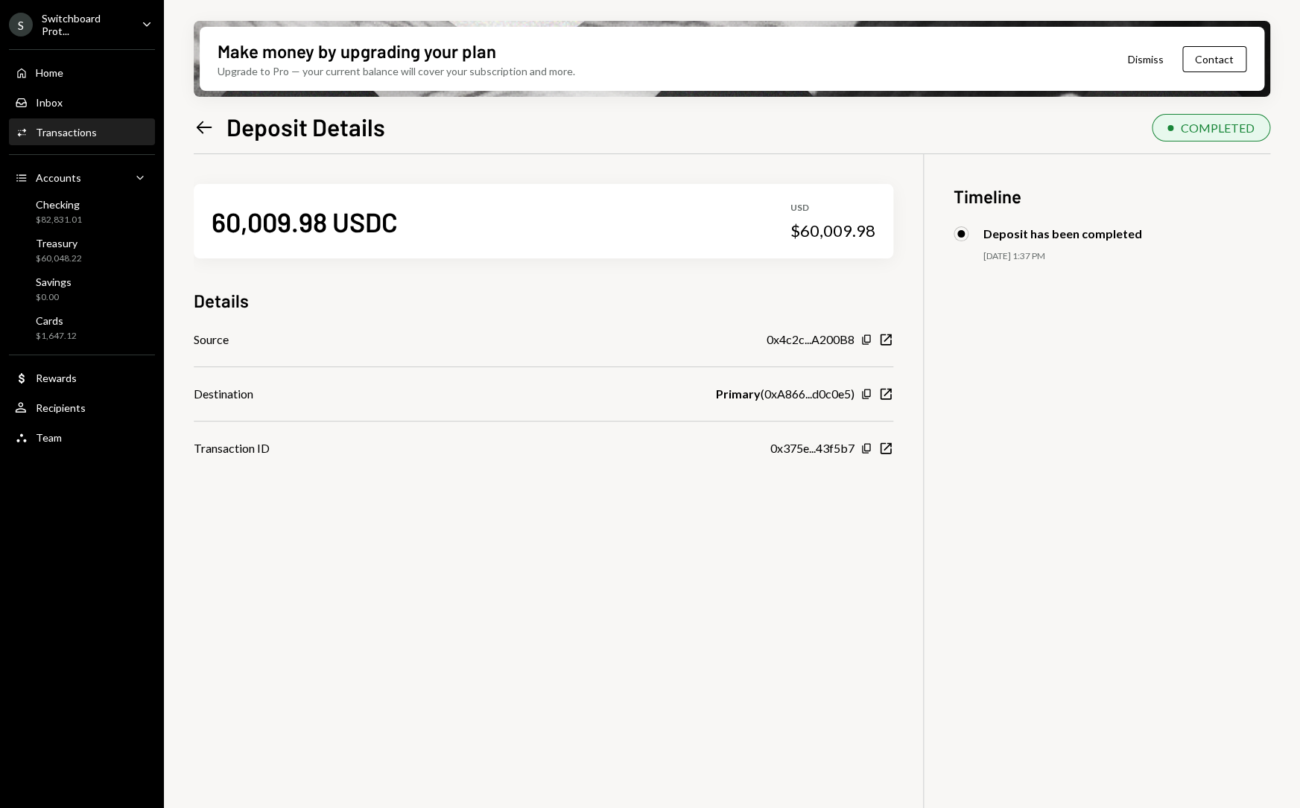
click at [208, 130] on icon "Left Arrow" at bounding box center [204, 127] width 21 height 21
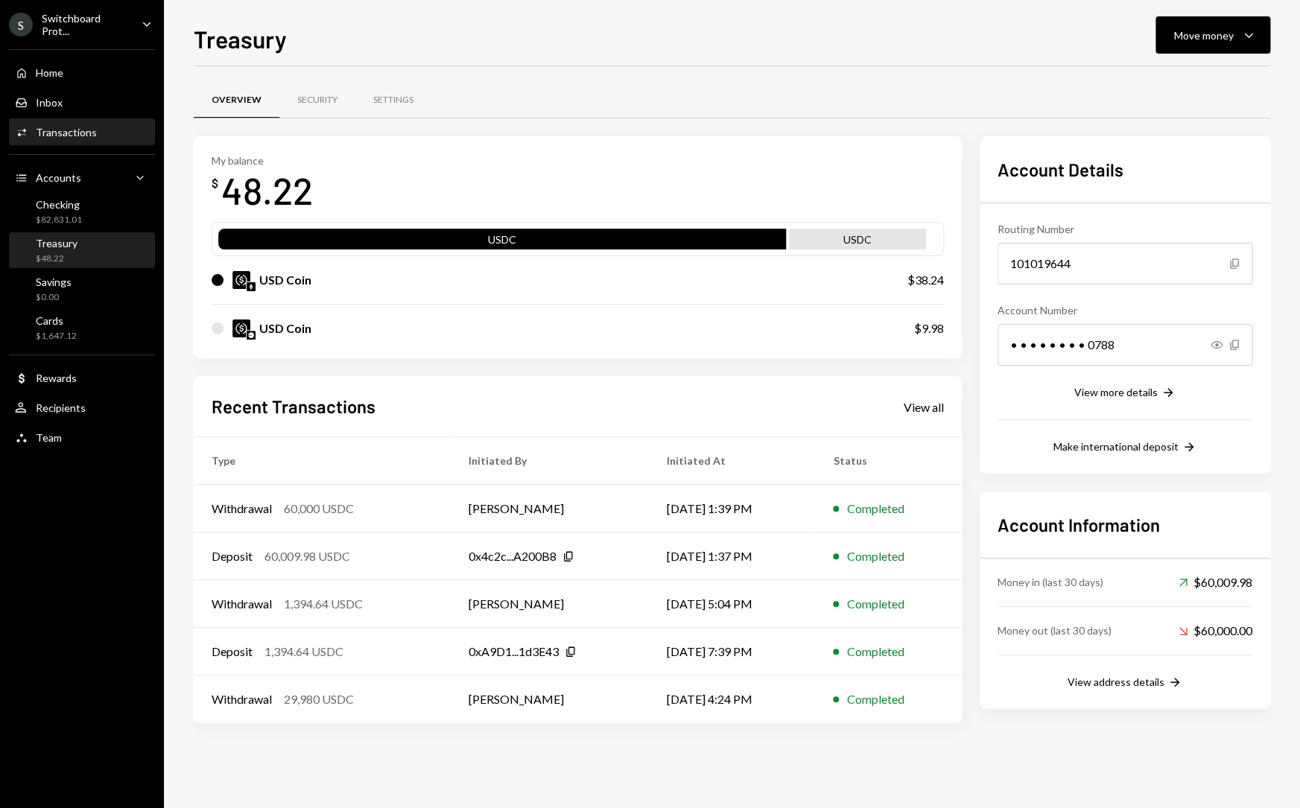
click at [74, 137] on div "Activities Transactions" at bounding box center [56, 132] width 82 height 13
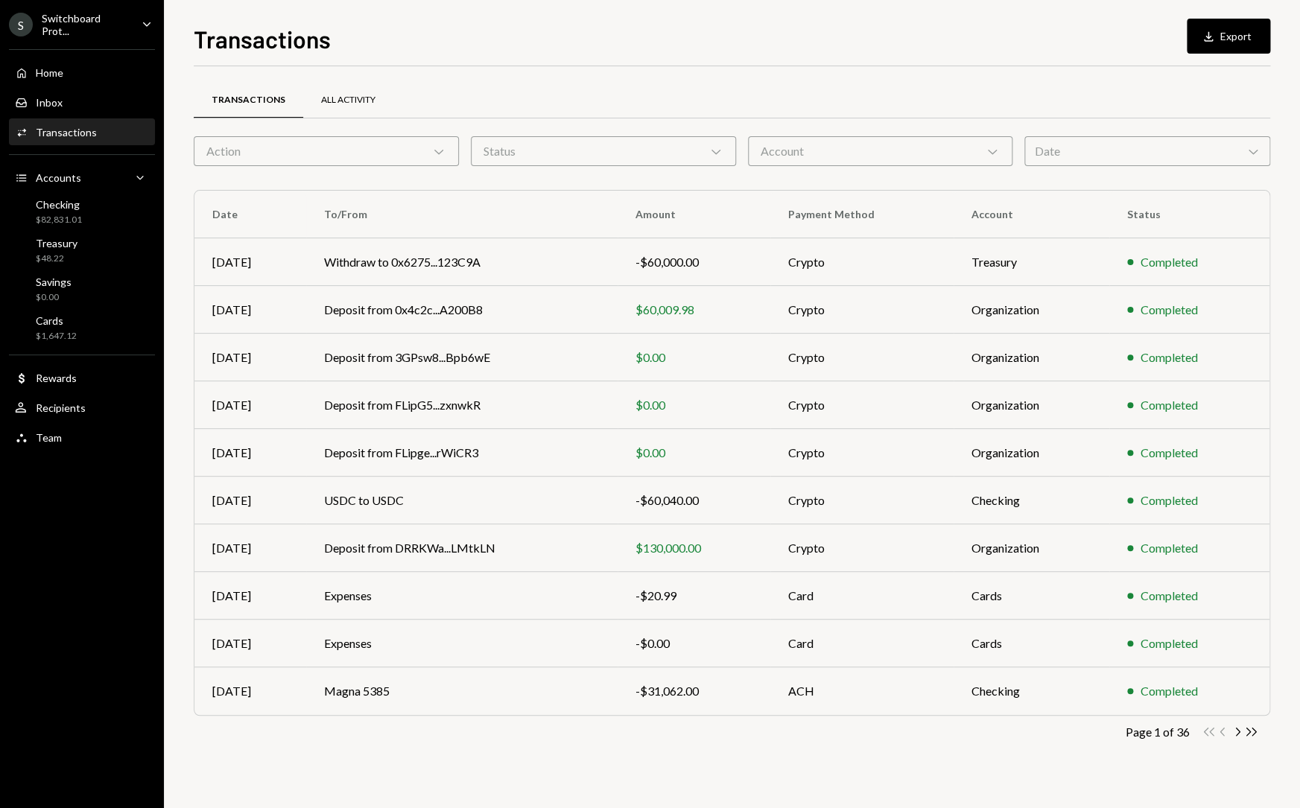
click at [326, 103] on div "All Activity" at bounding box center [348, 100] width 54 height 13
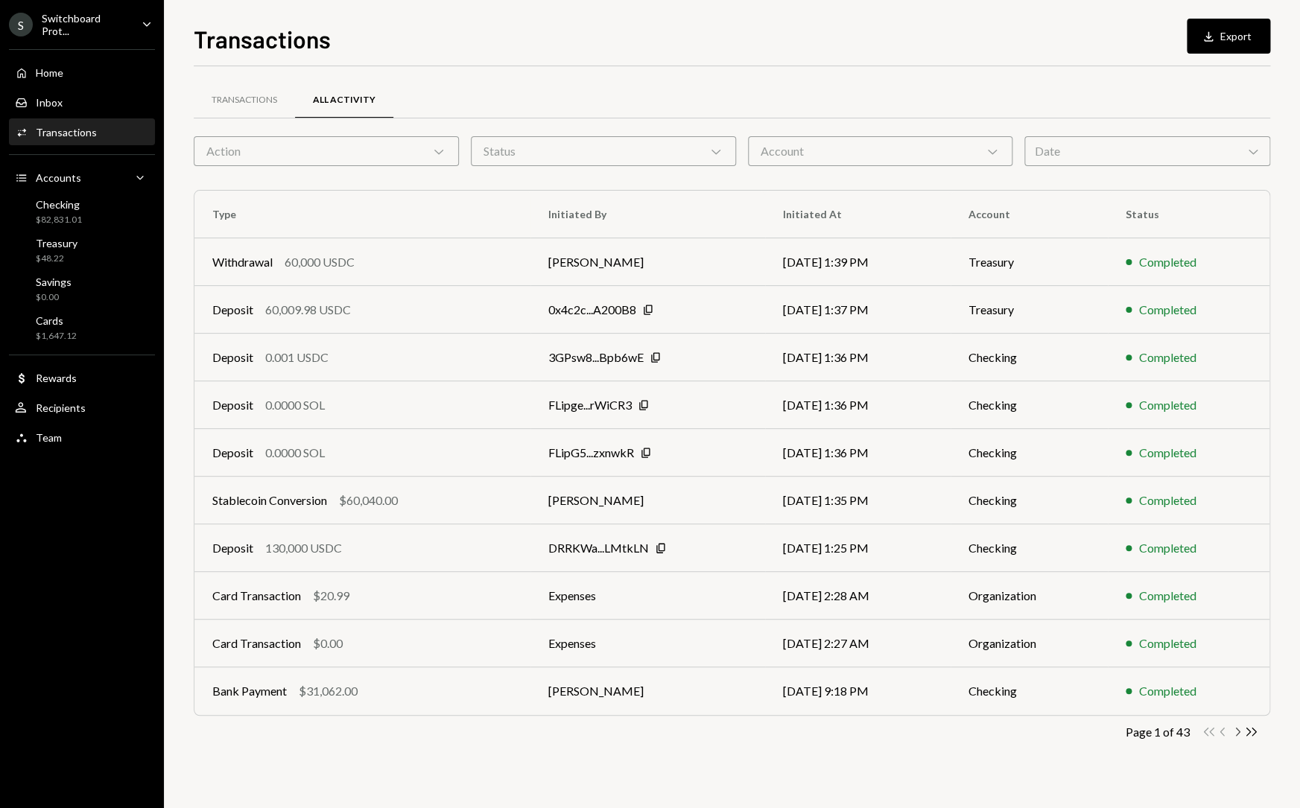
click at [1239, 731] on icon "Chevron Right" at bounding box center [1237, 732] width 14 height 14
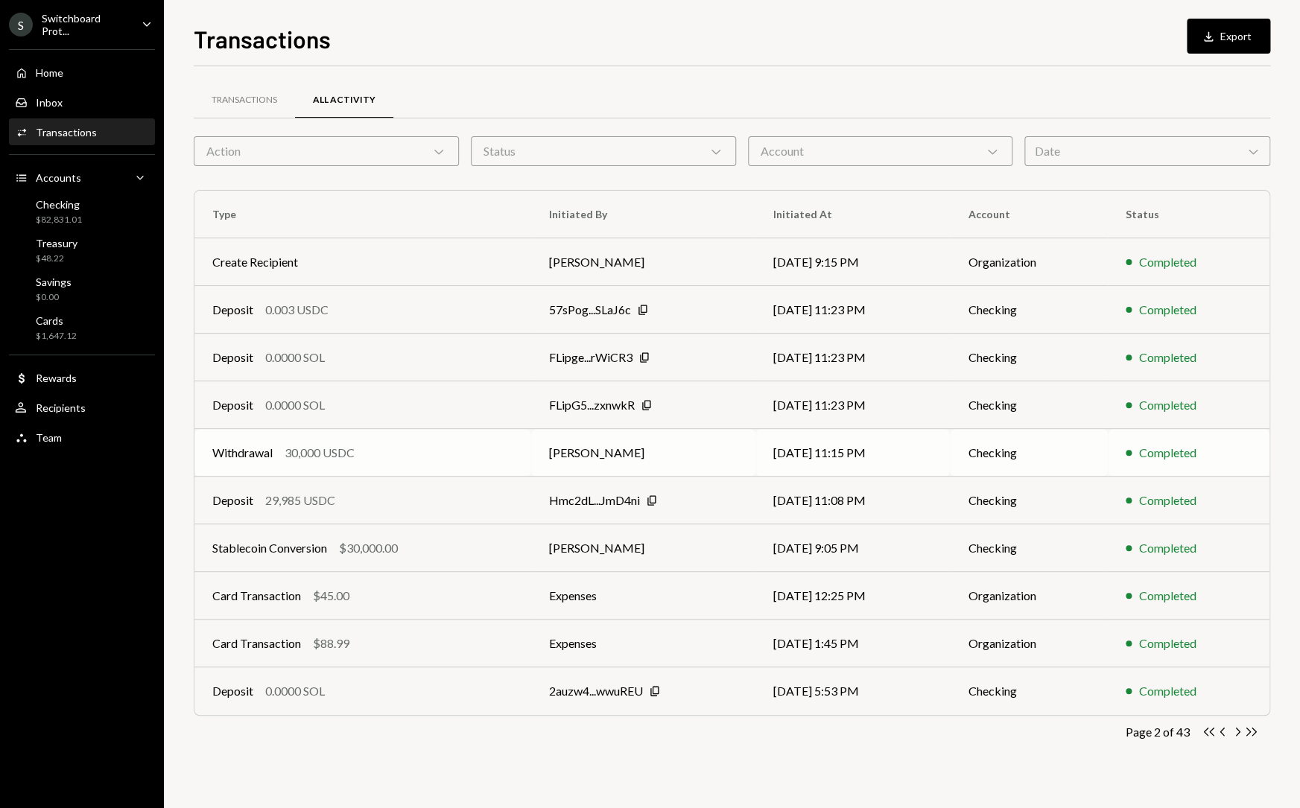
click at [448, 449] on div "Withdrawal 30,000 USDC" at bounding box center [362, 453] width 301 height 18
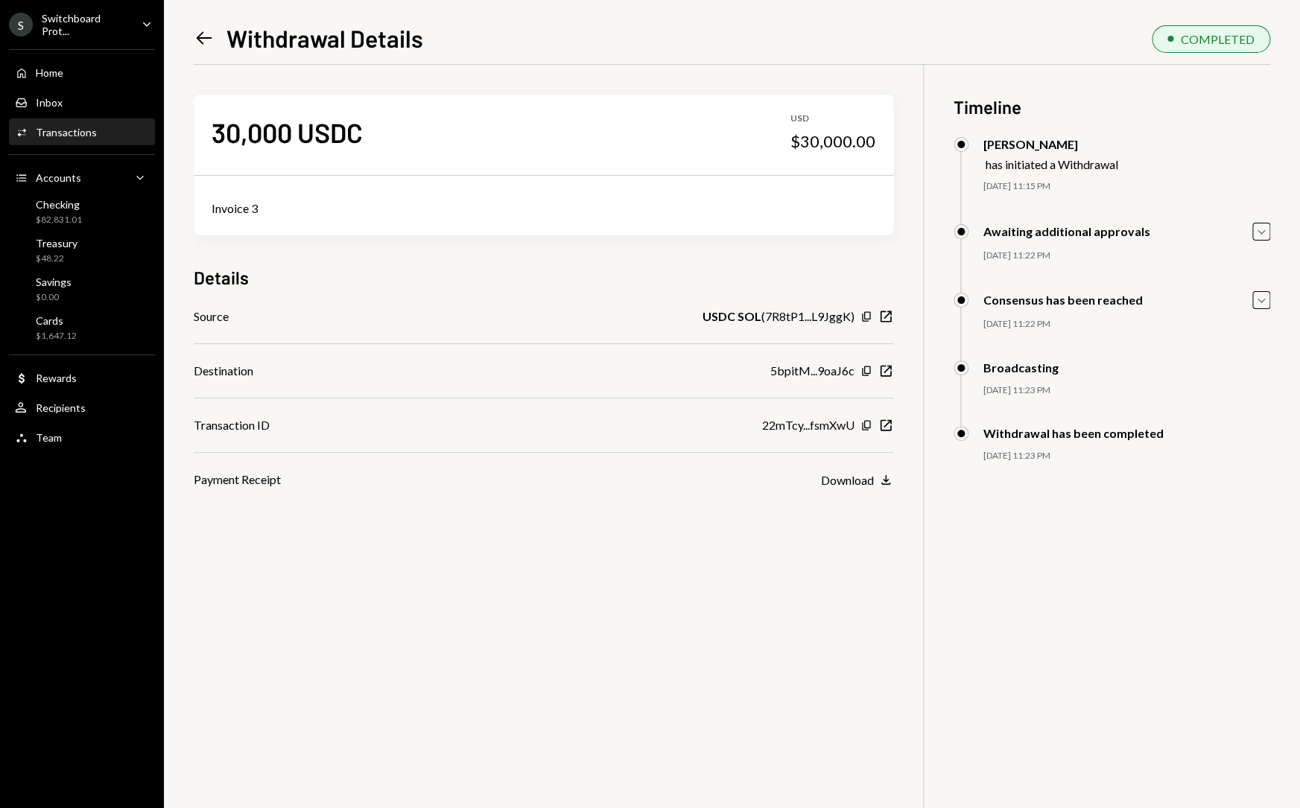
click at [201, 42] on icon at bounding box center [205, 38] width 16 height 13
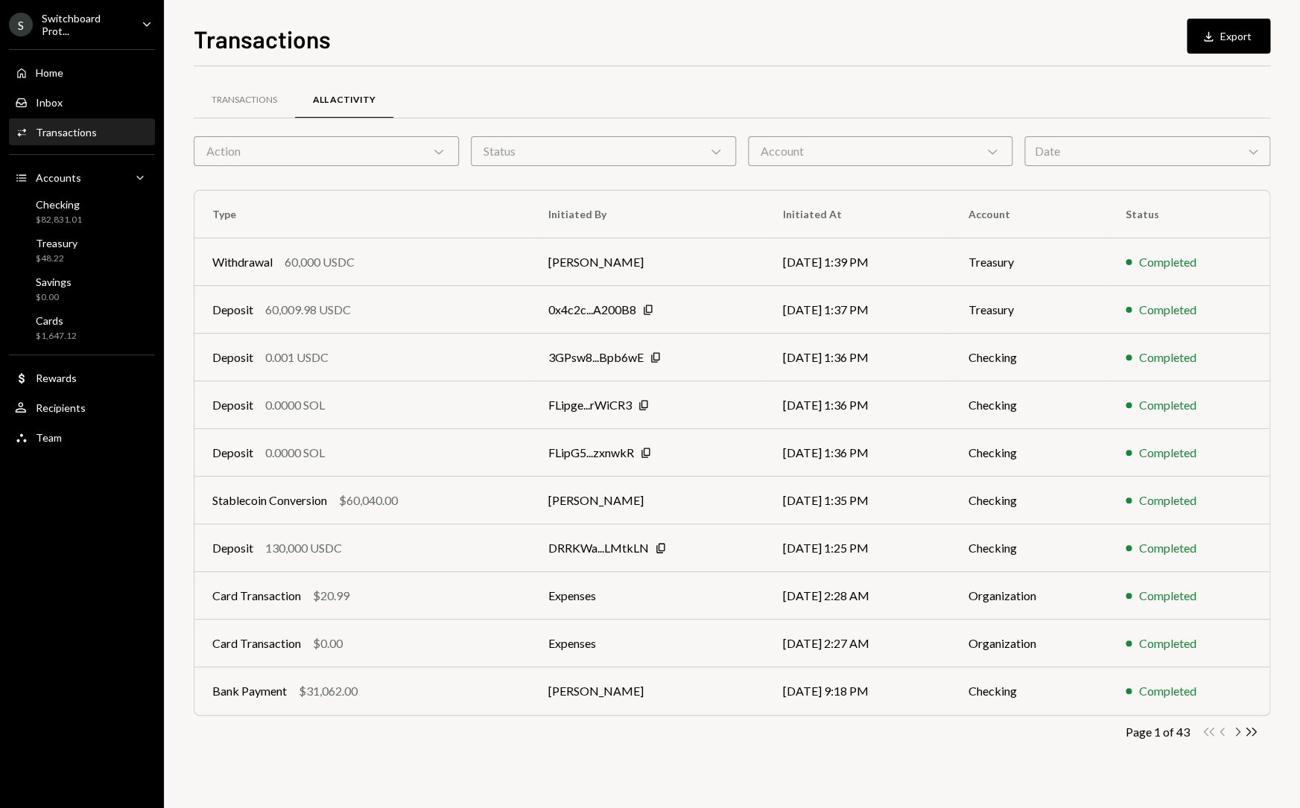
click at [1234, 733] on icon "Chevron Right" at bounding box center [1237, 732] width 14 height 14
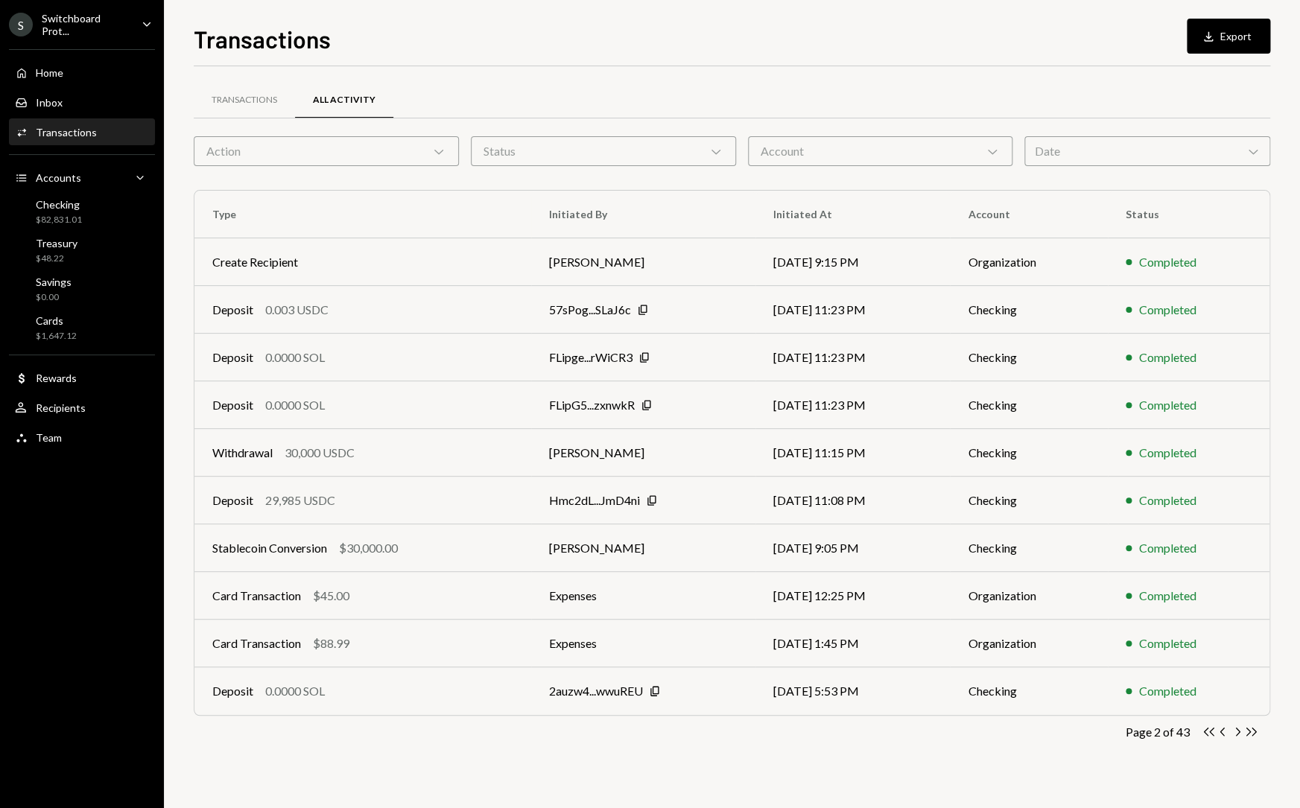
click at [392, 141] on div "Action Chevron Down" at bounding box center [326, 151] width 265 height 30
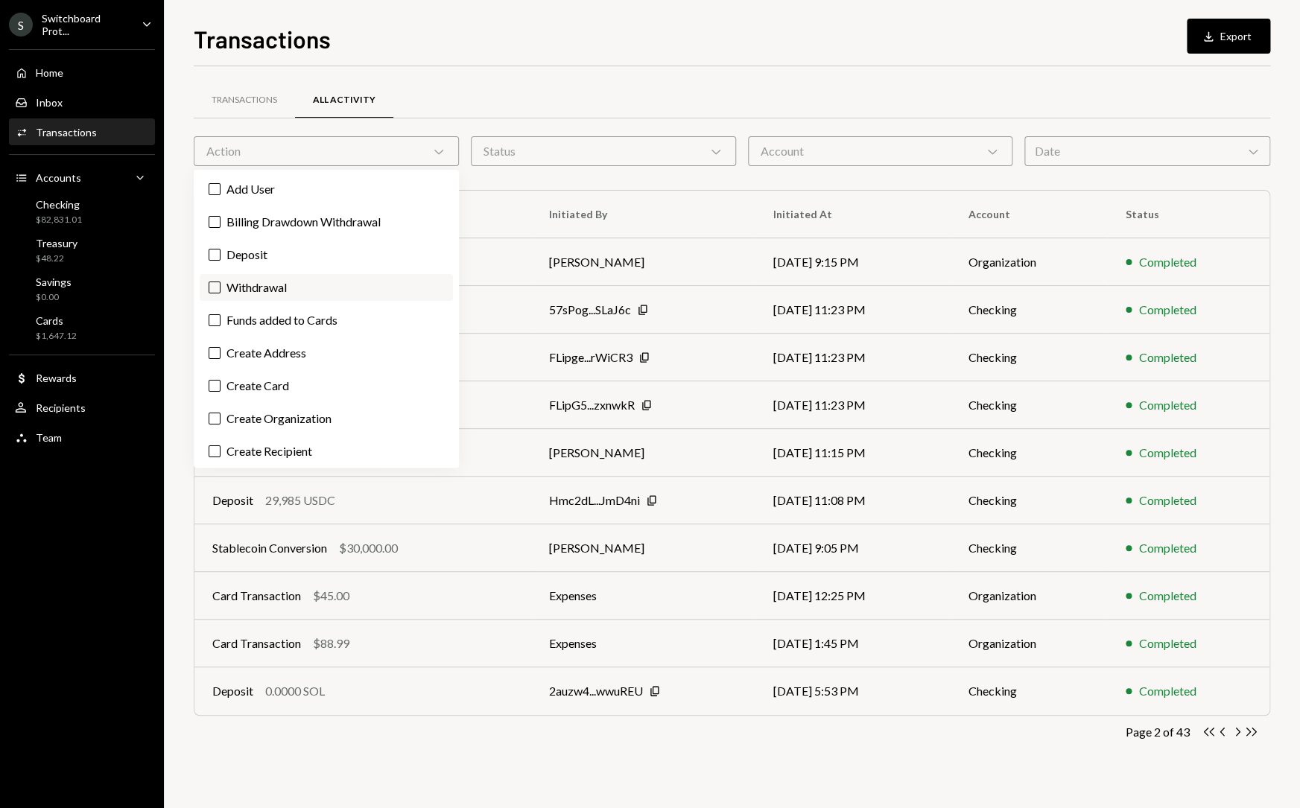
click at [290, 287] on label "Withdrawal" at bounding box center [326, 287] width 253 height 27
click at [221, 287] on button "Withdrawal" at bounding box center [215, 288] width 12 height 12
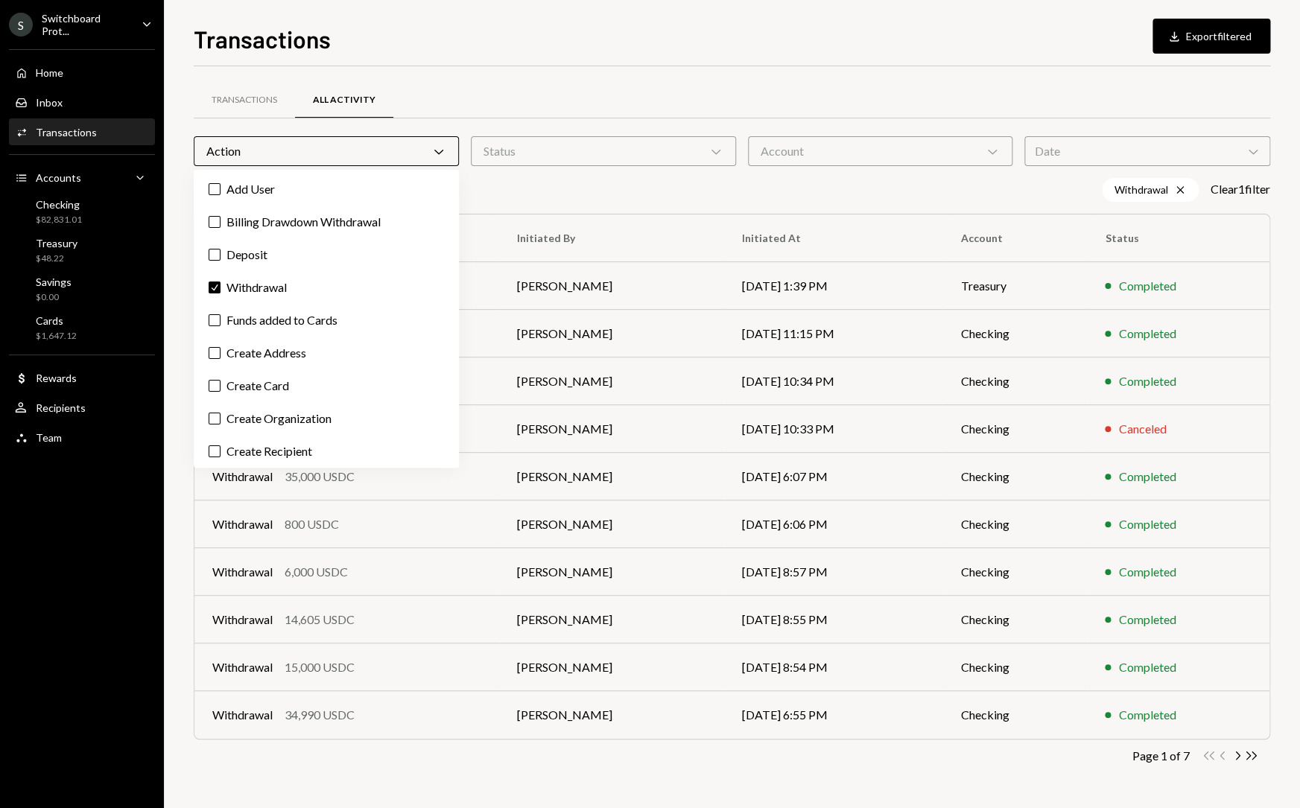
click at [568, 184] on div "Withdrawal Cross Clear 1 filter" at bounding box center [732, 190] width 1077 height 24
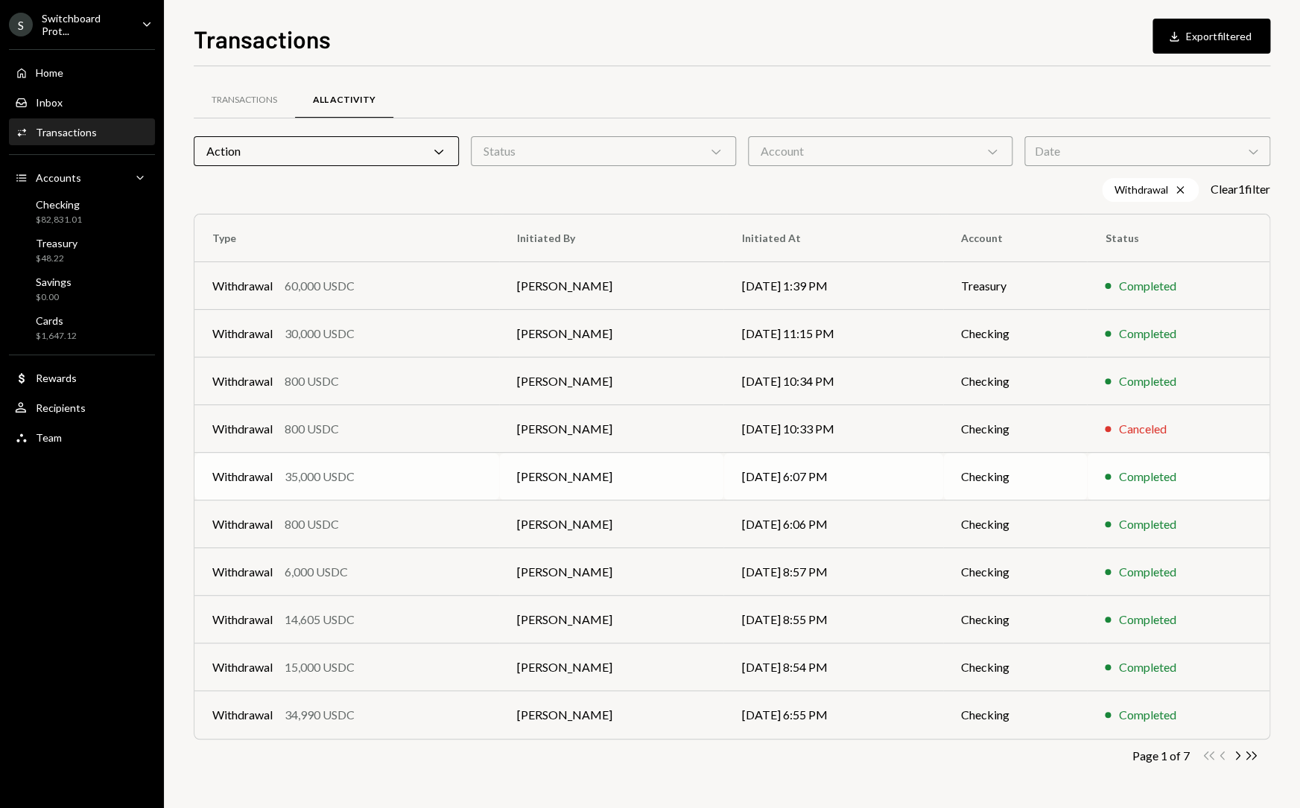
click at [475, 477] on div "Withdrawal 35,000 USDC" at bounding box center [346, 477] width 269 height 18
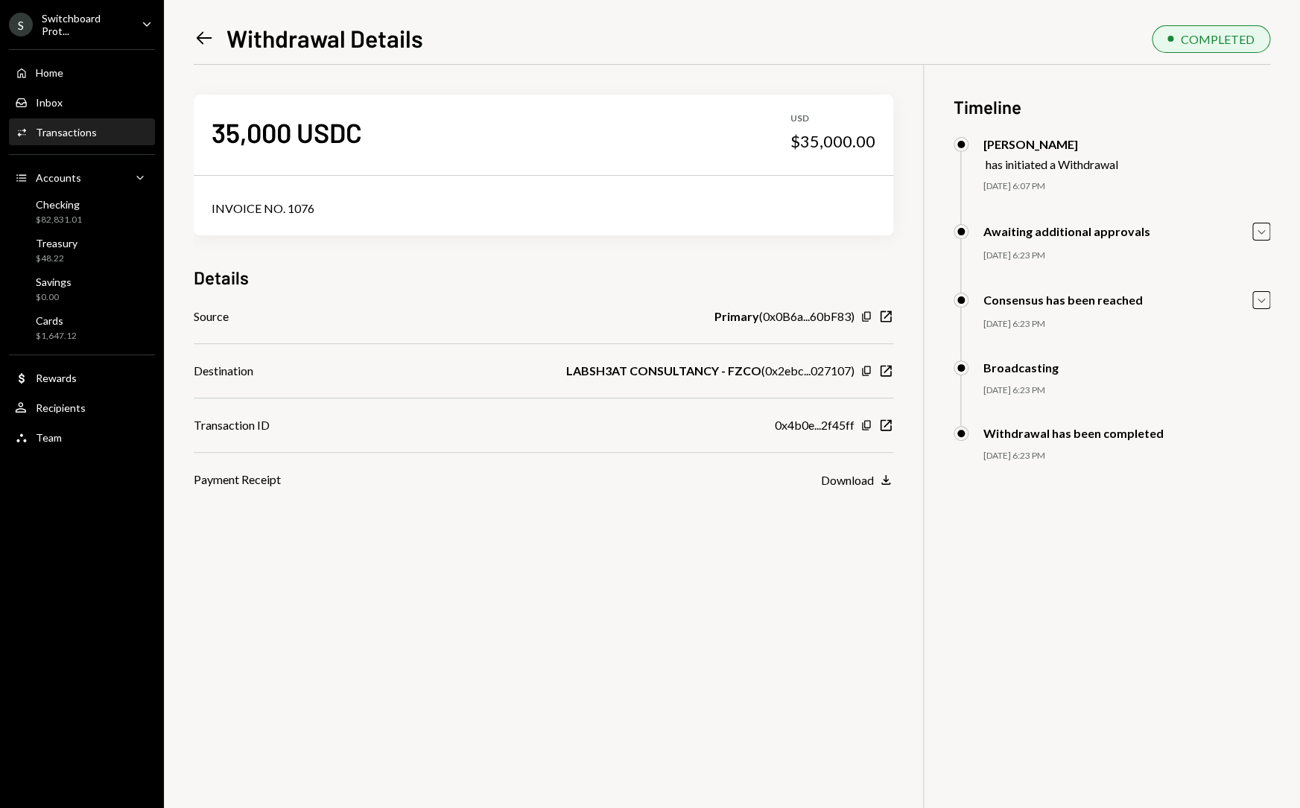
click at [202, 26] on div "Left Arrow Withdrawal Details" at bounding box center [308, 38] width 229 height 30
click at [203, 48] on icon "Left Arrow" at bounding box center [204, 38] width 21 height 21
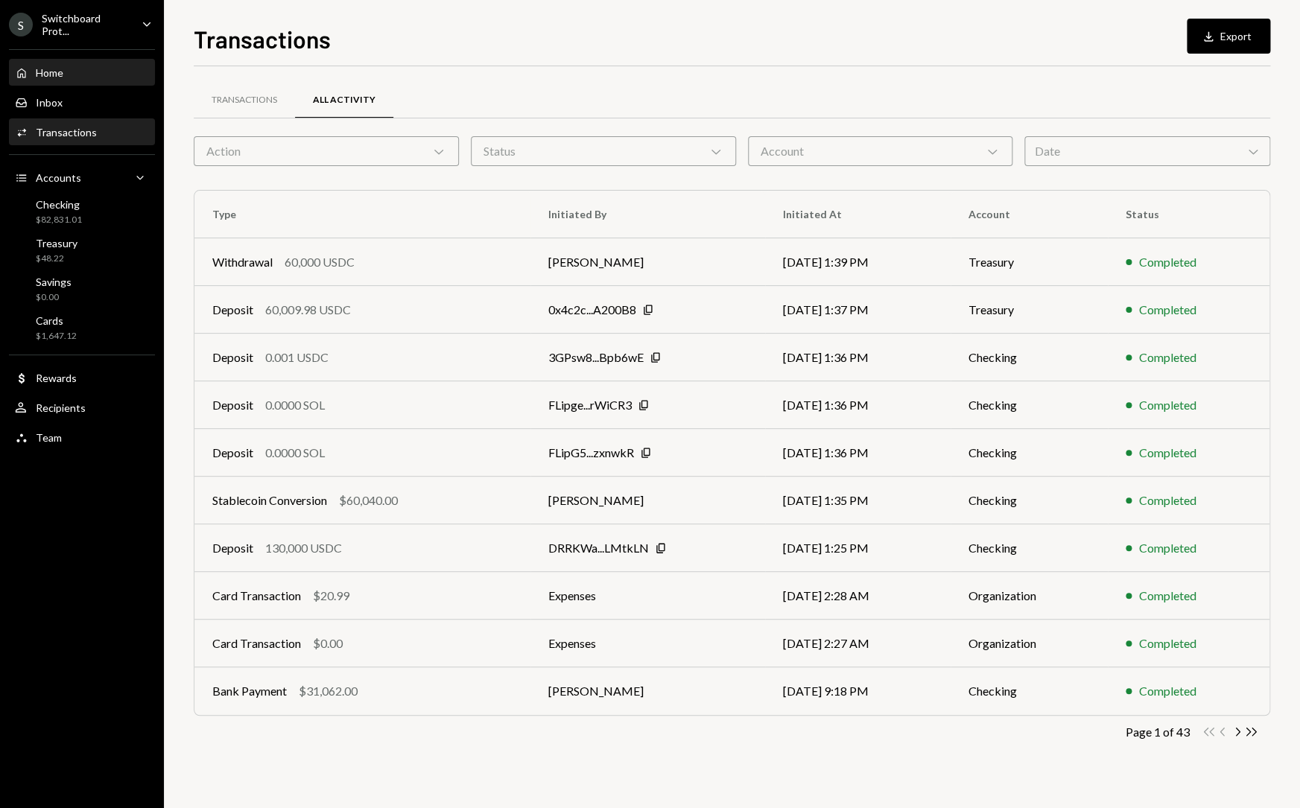
click at [52, 78] on div "Home Home" at bounding box center [82, 72] width 134 height 25
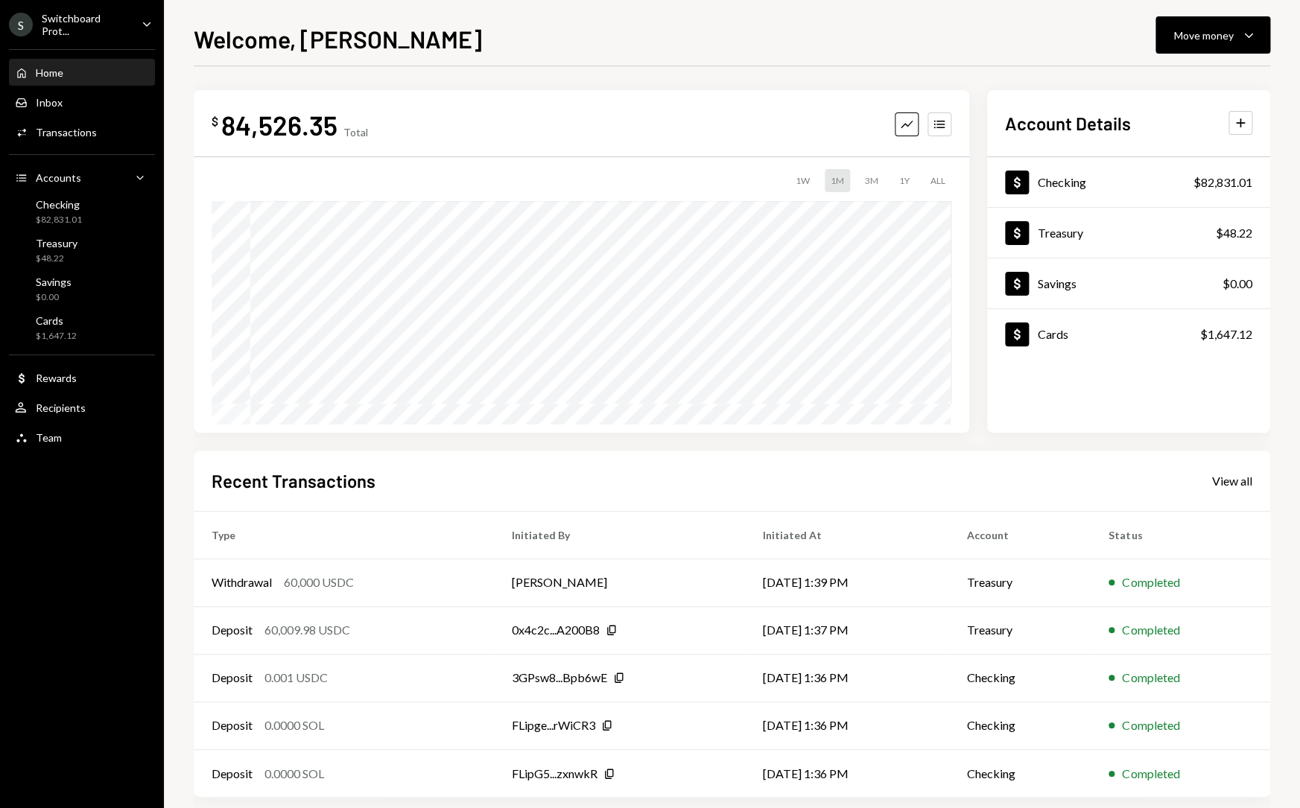
scroll to position [19, 0]
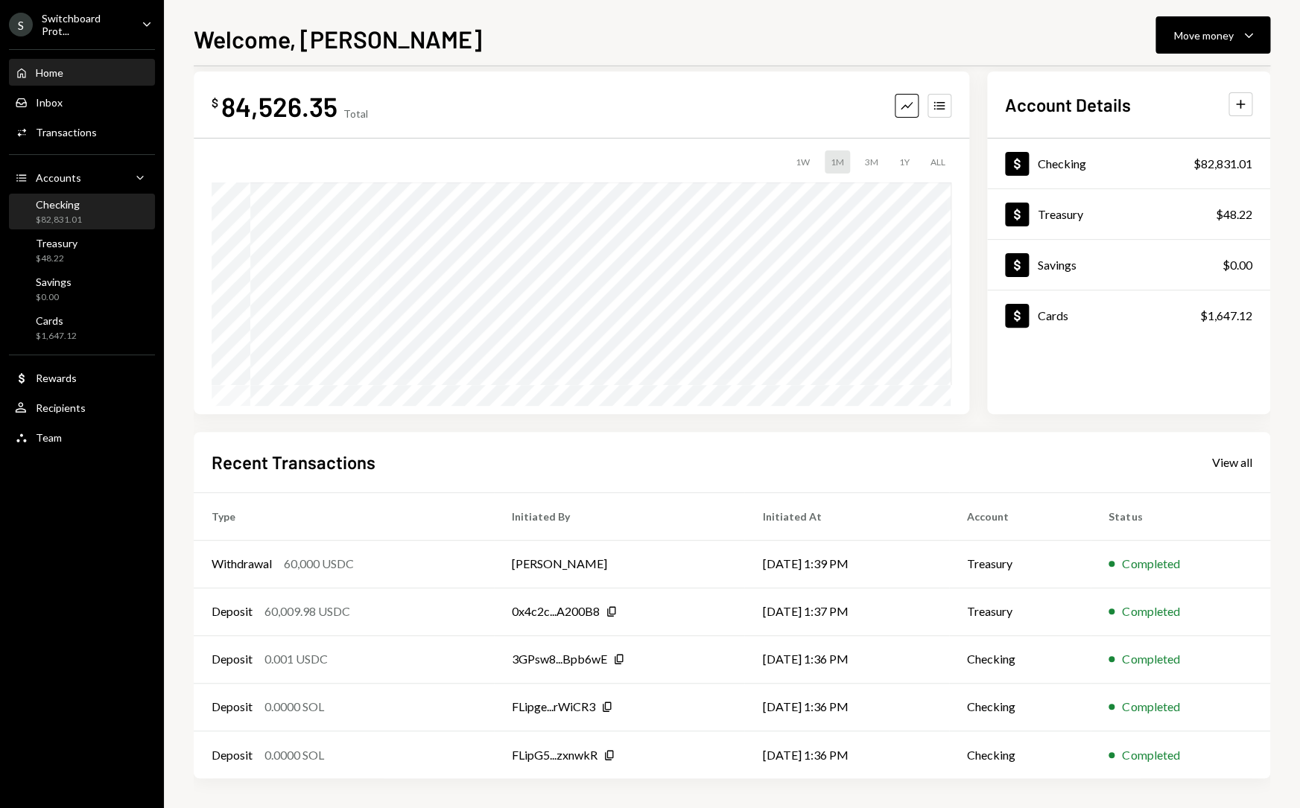
click at [103, 228] on div "Checking $82,831.01" at bounding box center [82, 212] width 134 height 34
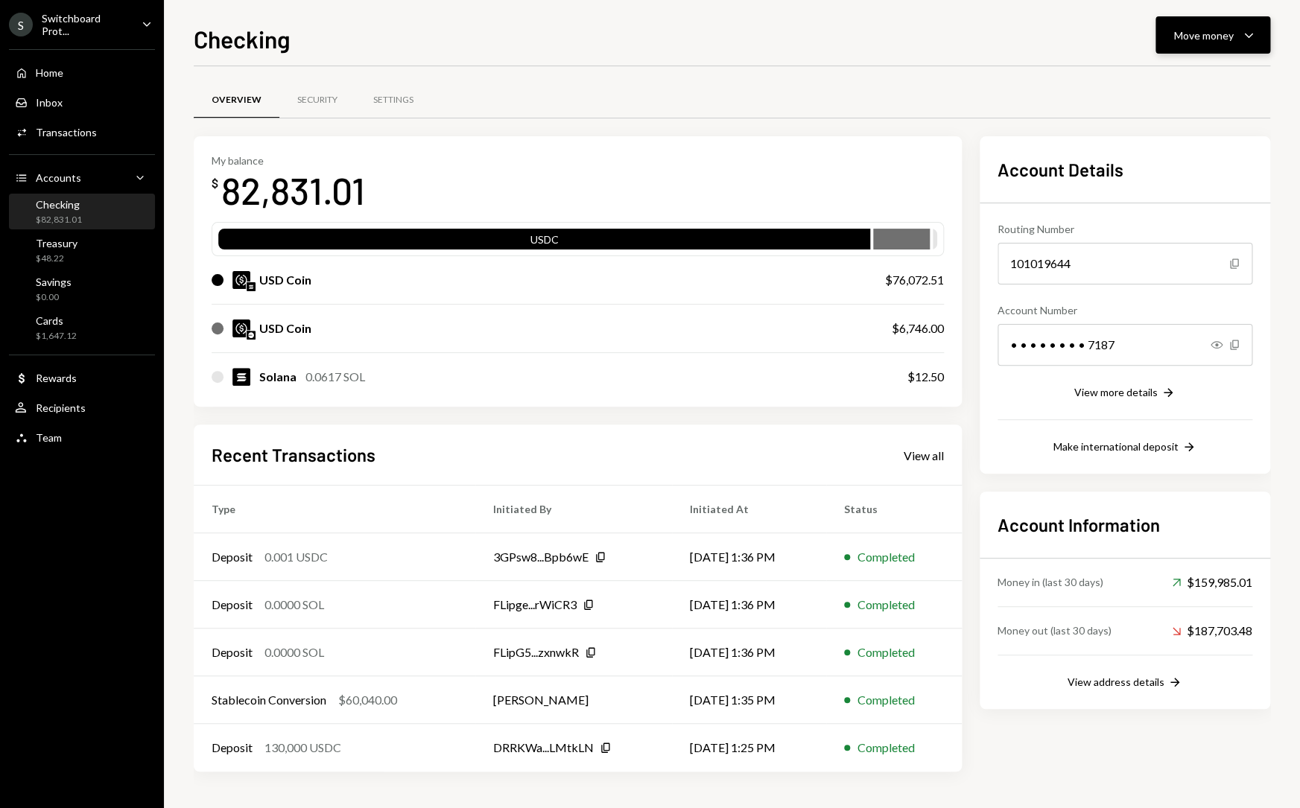
click at [1252, 41] on icon "Caret Down" at bounding box center [1249, 35] width 18 height 18
click at [1197, 189] on div "Swap stablecoins" at bounding box center [1201, 194] width 109 height 16
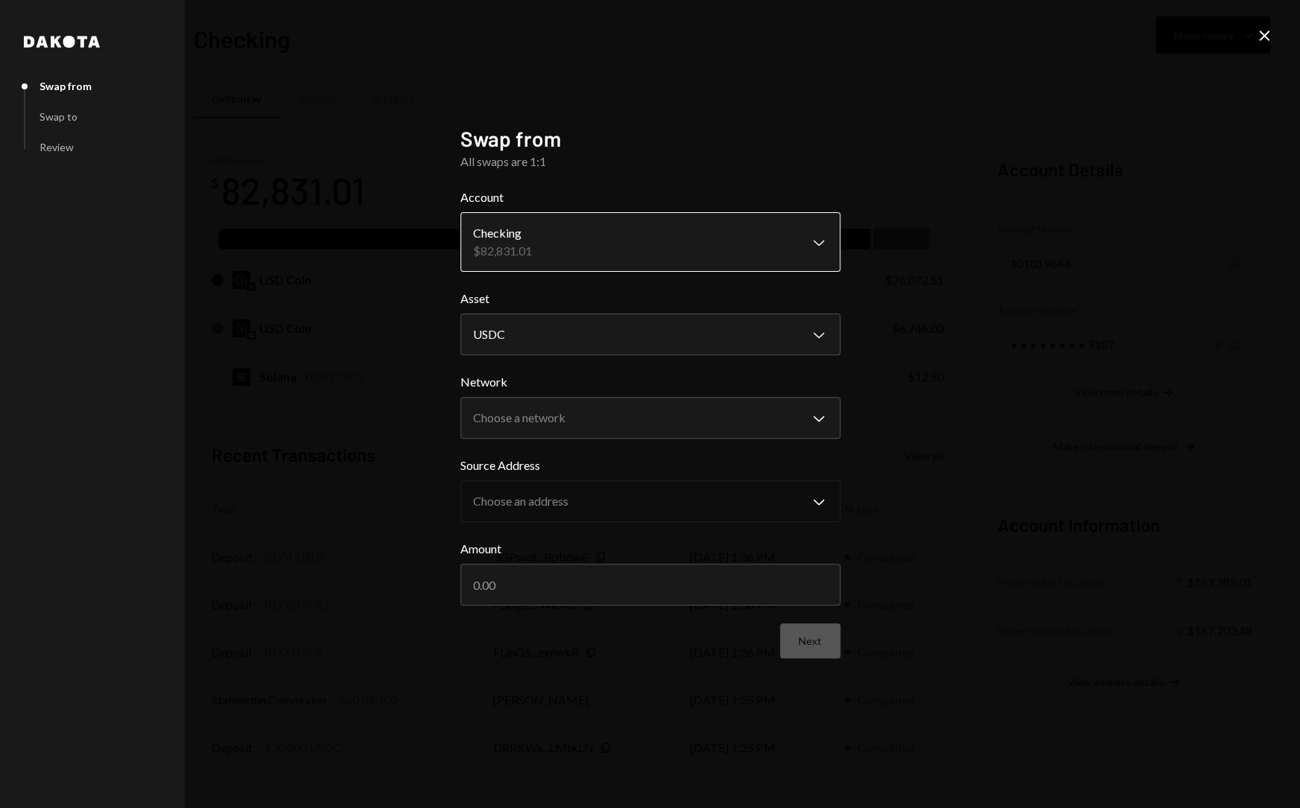
click at [583, 241] on body "S Switchboard Prot... Caret Down Home Home Inbox Inbox Activities Transactions …" at bounding box center [650, 404] width 1300 height 808
click at [568, 334] on body "S Switchboard Prot... Caret Down Home Home Inbox Inbox Activities Transactions …" at bounding box center [650, 404] width 1300 height 808
click at [571, 414] on body "S Switchboard Prot... Caret Down Home Home Inbox Inbox Activities Transactions …" at bounding box center [650, 404] width 1300 height 808
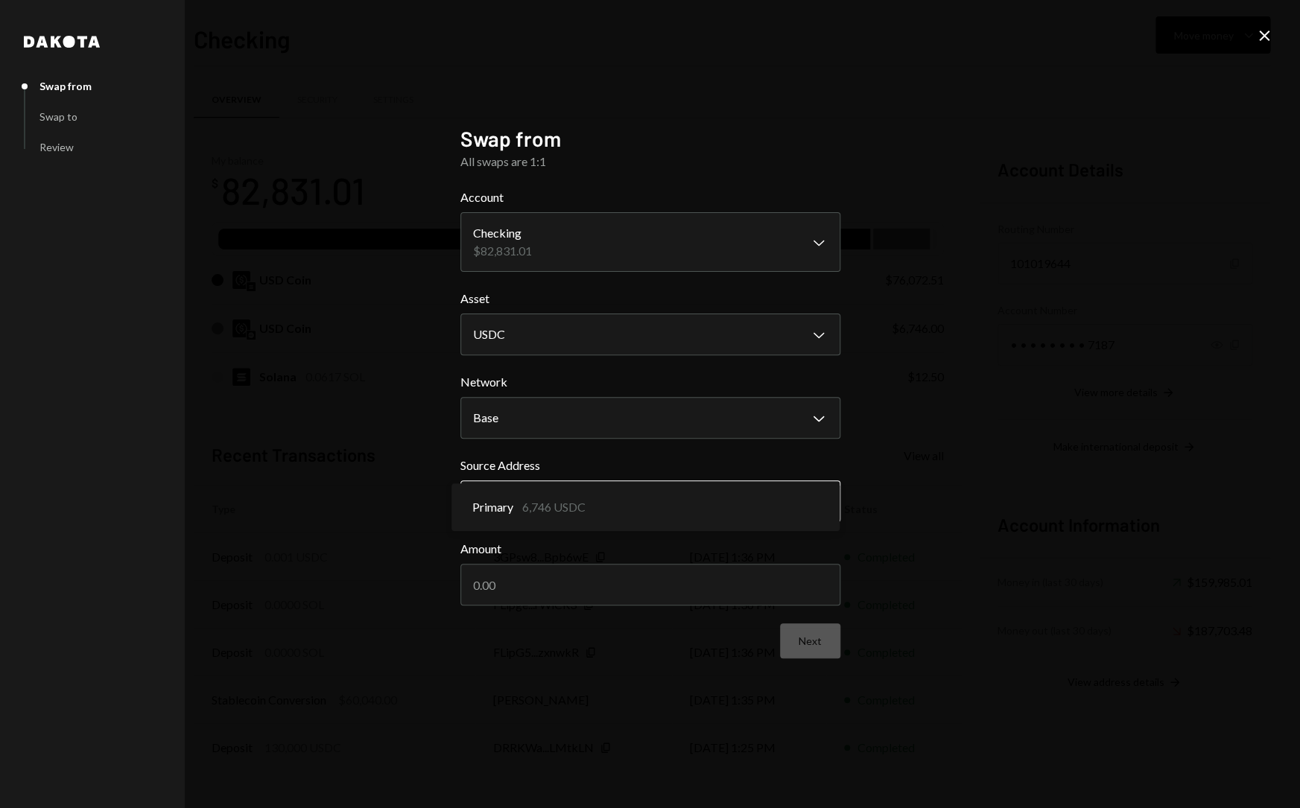
click at [576, 495] on body "S Switchboard Prot... Caret Down Home Home Inbox Inbox Activities Transactions …" at bounding box center [650, 404] width 1300 height 808
click at [630, 410] on body "S Switchboard Prot... Caret Down Home Home Inbox Inbox Activities Transactions …" at bounding box center [650, 404] width 1300 height 808
select select "**********"
click at [610, 507] on body "S Switchboard Prot... Caret Down Home Home Inbox Inbox Activities Transactions …" at bounding box center [650, 404] width 1300 height 808
click at [602, 580] on input "Amount" at bounding box center [650, 585] width 380 height 42
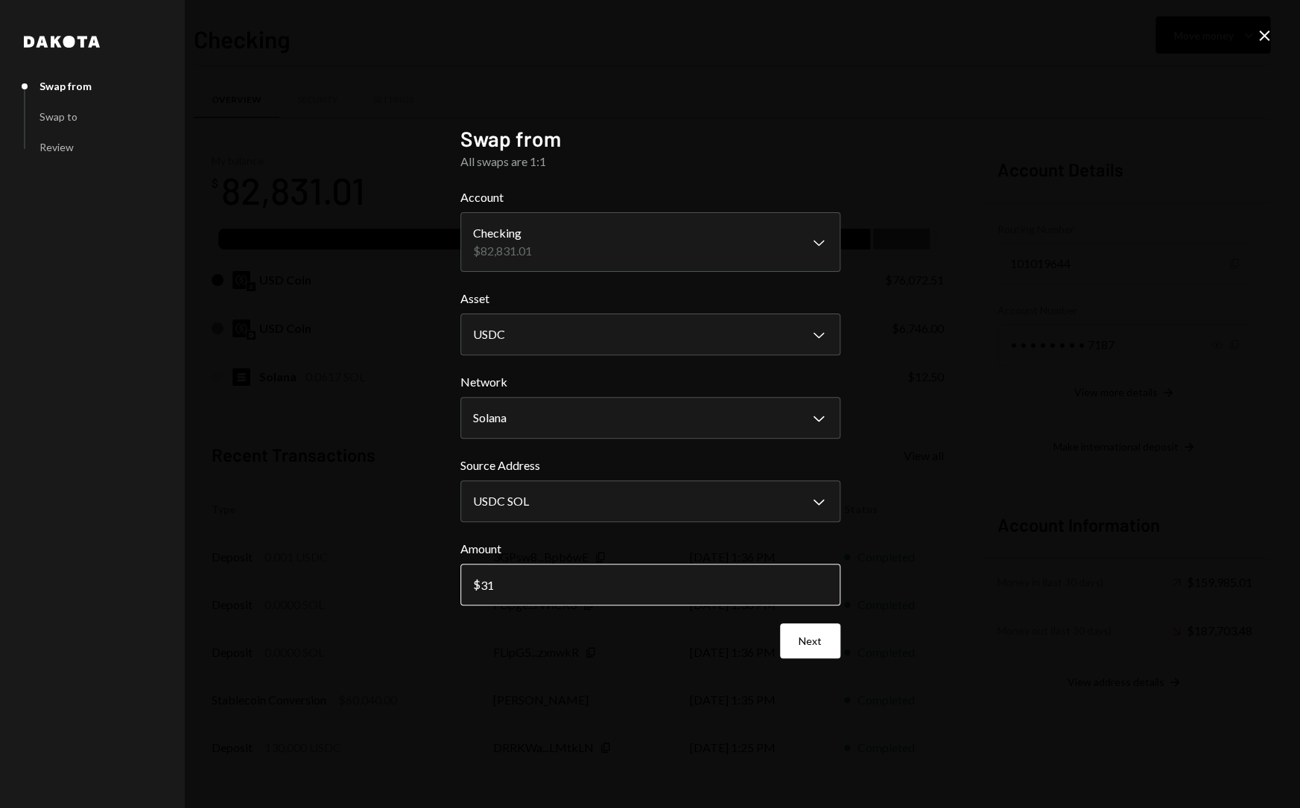
type input "3"
type input "30000"
click at [816, 638] on button "Next" at bounding box center [810, 641] width 60 height 35
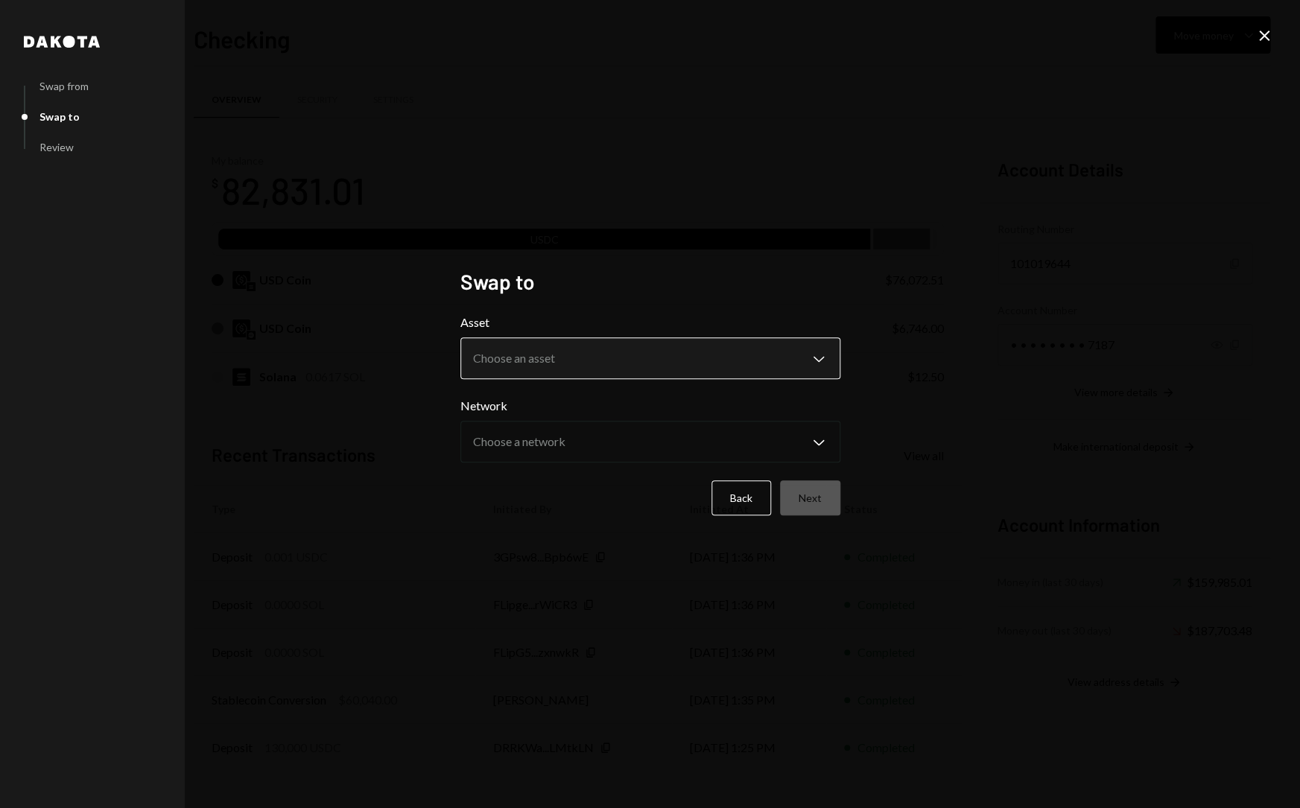
click at [665, 354] on body "S Switchboard Prot... Caret Down Home Home Inbox Inbox Activities Transactions …" at bounding box center [650, 404] width 1300 height 808
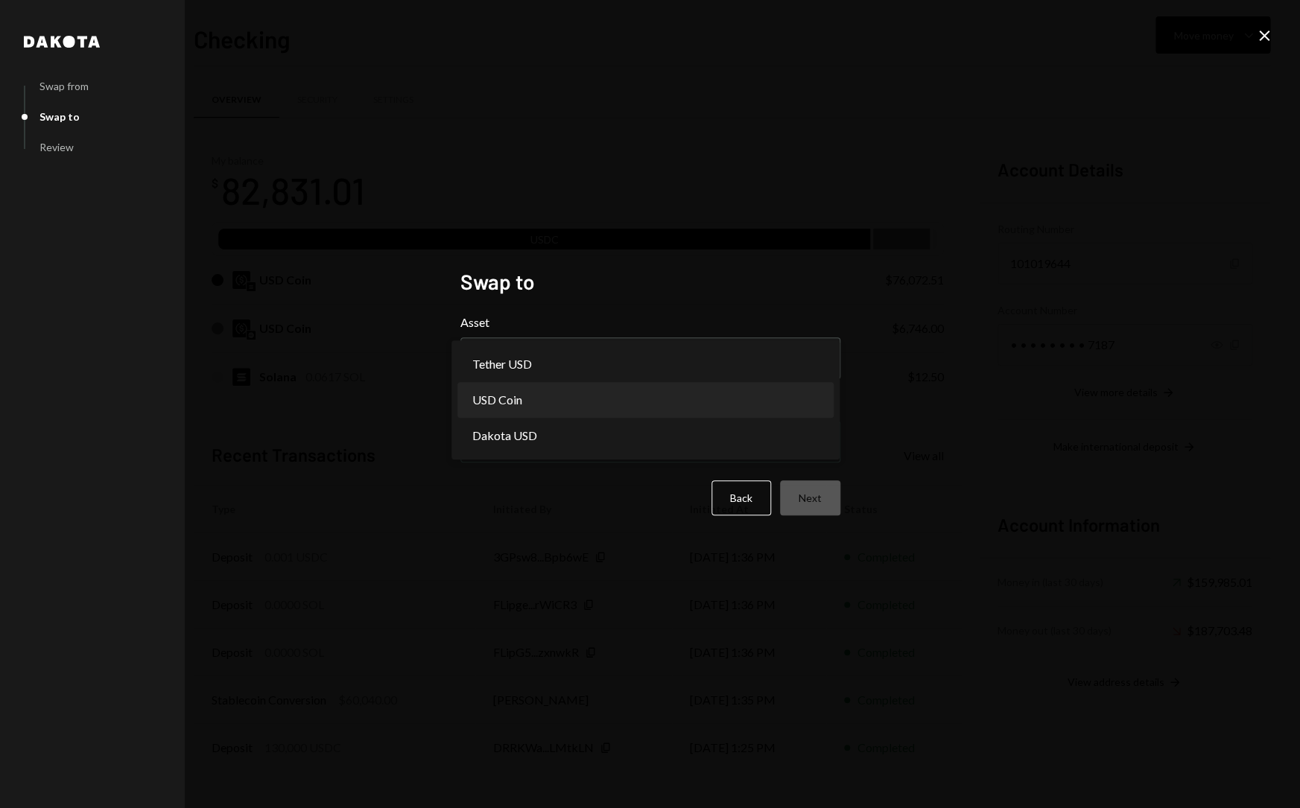
select select "****"
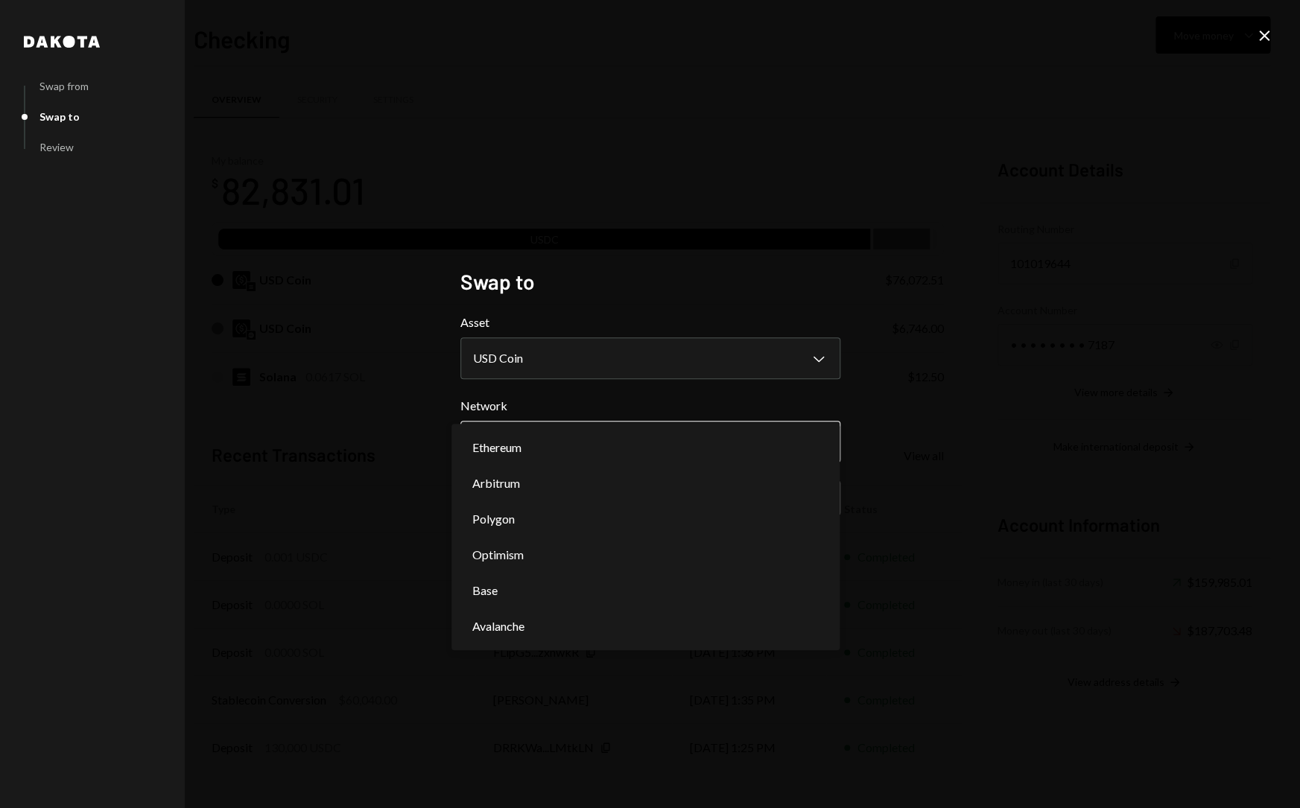
click at [577, 436] on body "S Switchboard Prot... Caret Down Home Home Inbox Inbox Activities Transactions …" at bounding box center [650, 404] width 1300 height 808
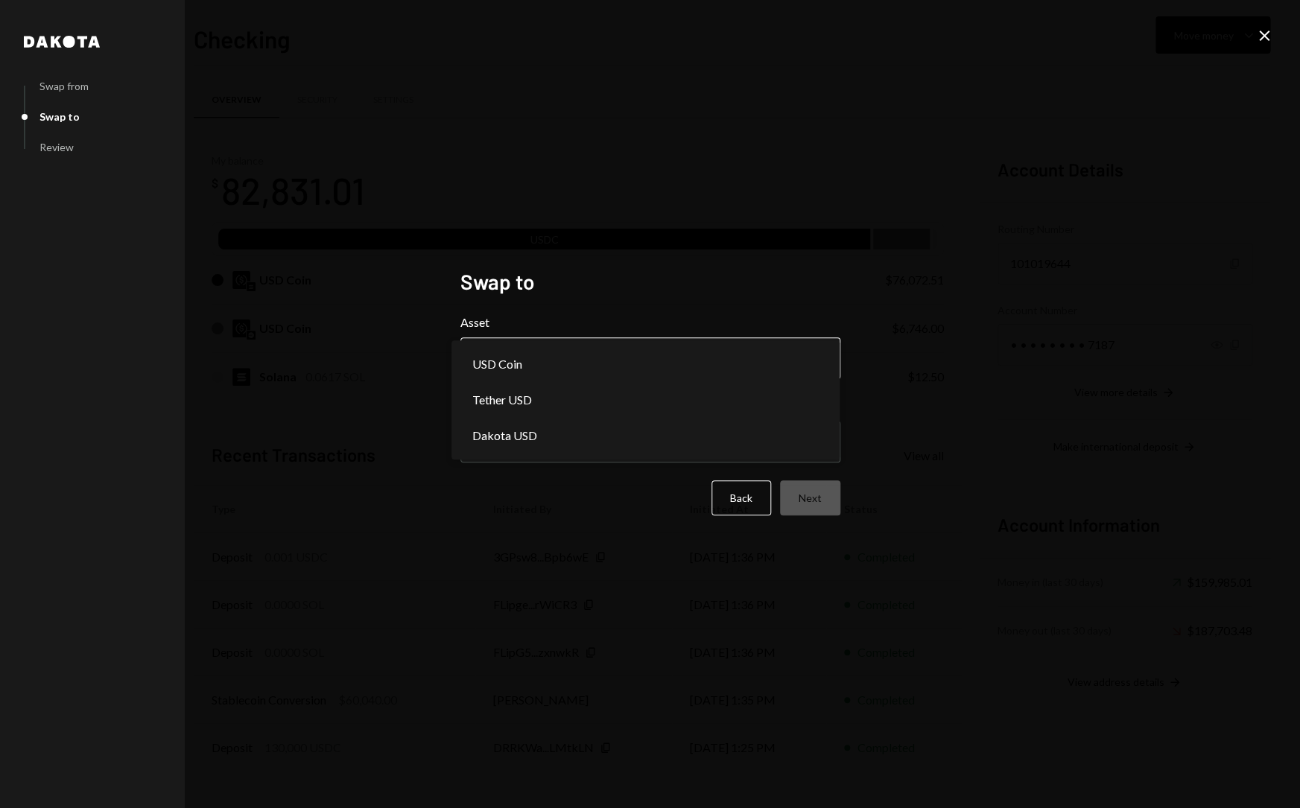
click at [685, 361] on body "S Switchboard Prot... Caret Down Home Home Inbox Inbox Activities Transactions …" at bounding box center [650, 404] width 1300 height 808
click at [606, 455] on body "S Switchboard Prot... Caret Down Home Home Inbox Inbox Activities Transactions …" at bounding box center [650, 404] width 1300 height 808
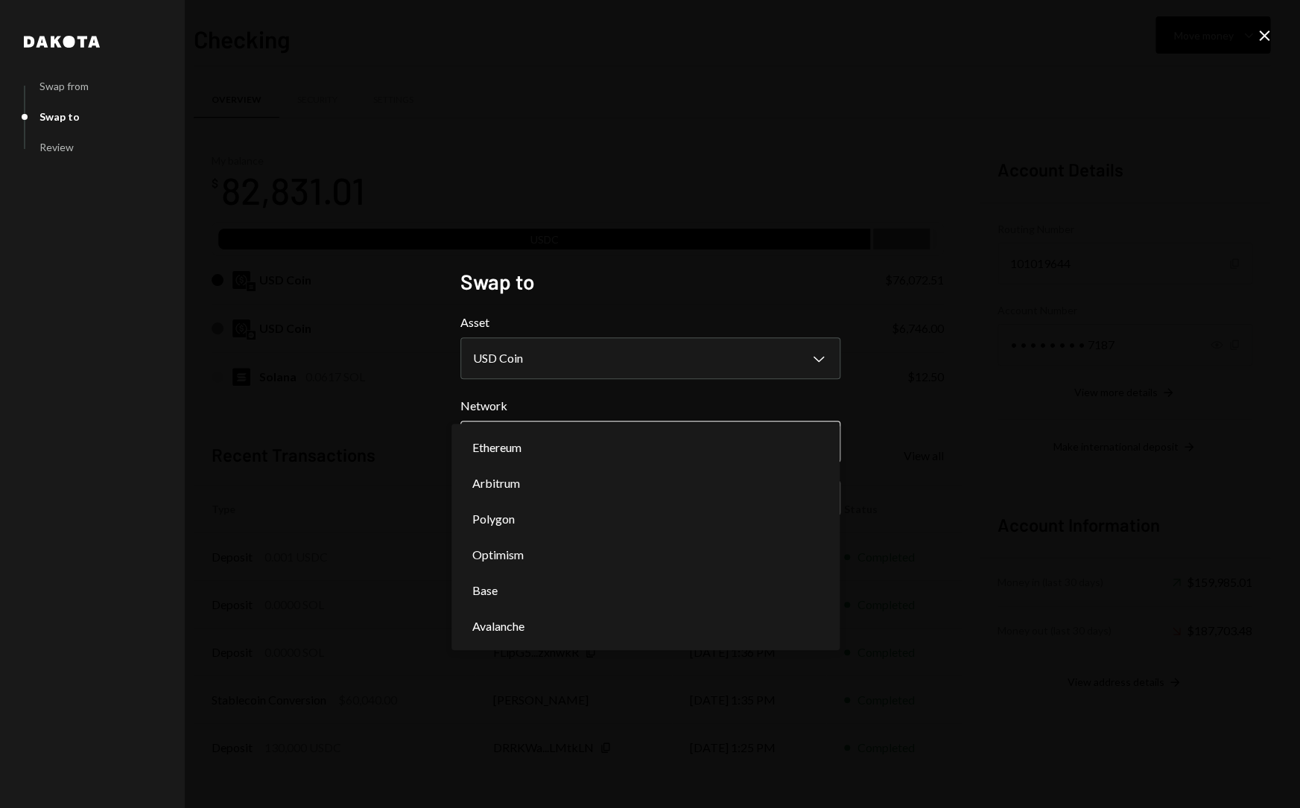
click at [593, 437] on body "S Switchboard Prot... Caret Down Home Home Inbox Inbox Activities Transactions …" at bounding box center [650, 404] width 1300 height 808
select select "**********"
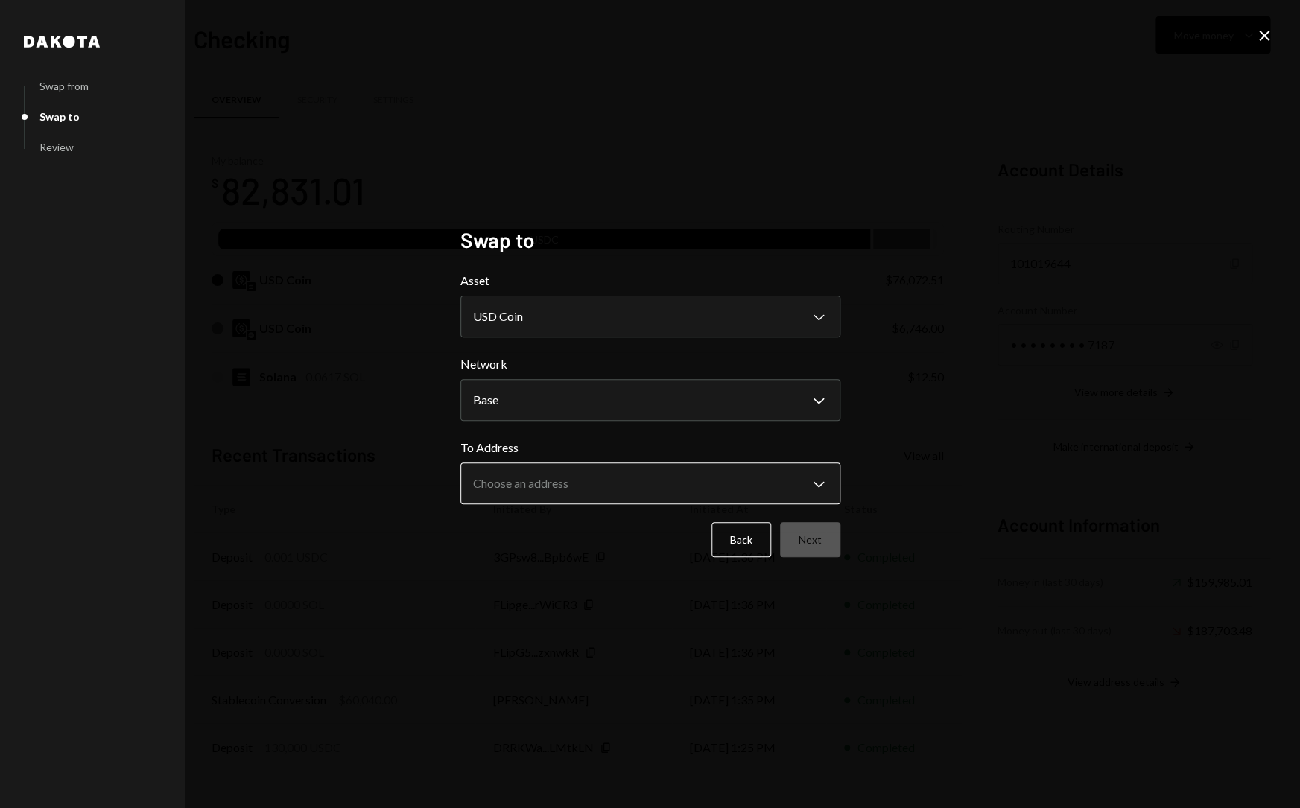
click at [591, 496] on body "S Switchboard Prot... Caret Down Home Home Inbox Inbox Activities Transactions …" at bounding box center [650, 404] width 1300 height 808
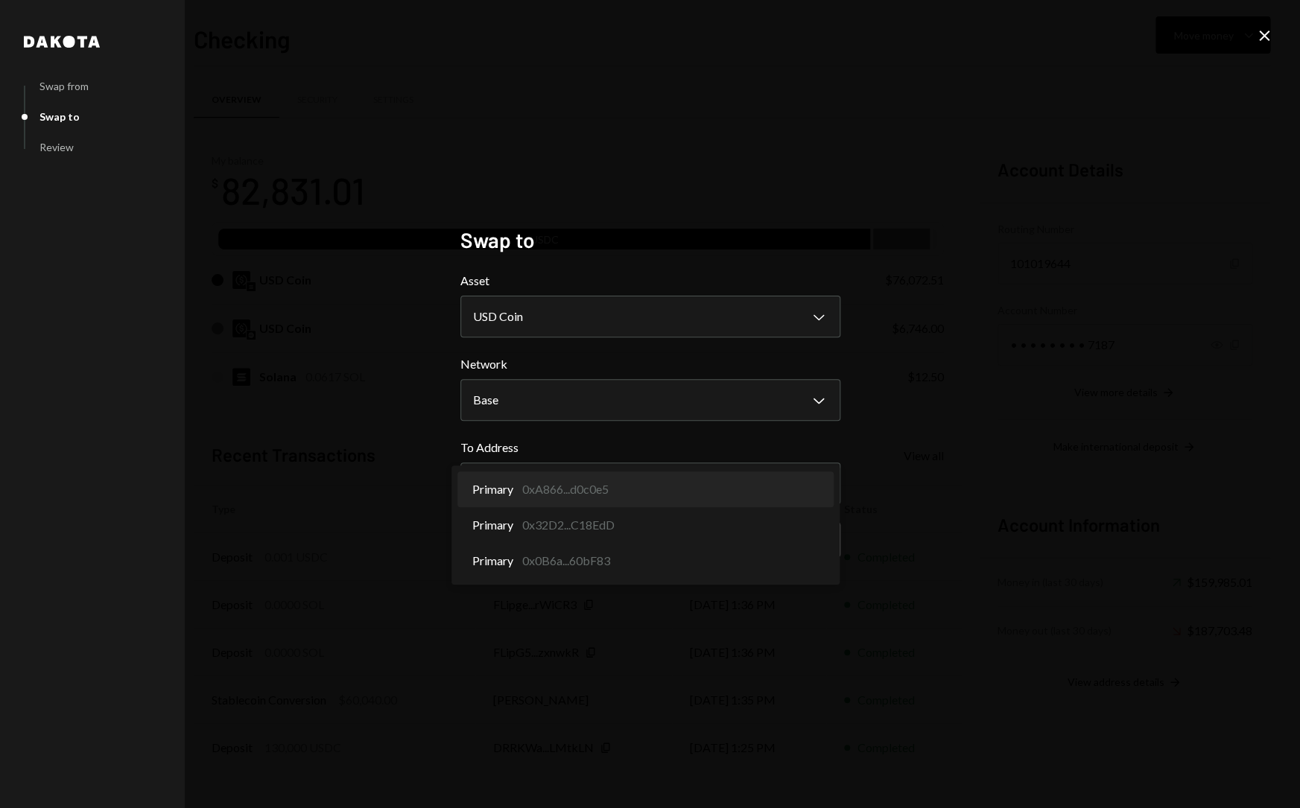
select select "**********"
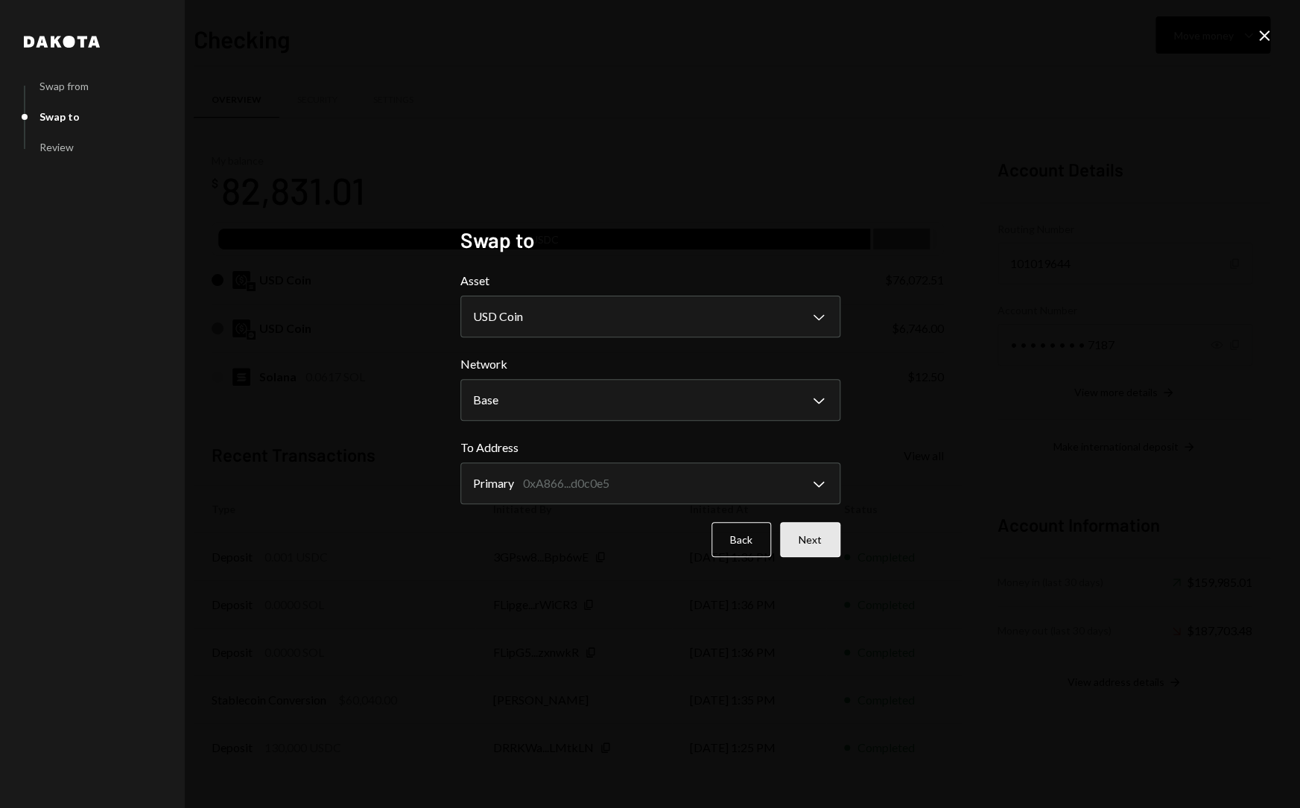
click at [818, 551] on button "Next" at bounding box center [810, 539] width 60 height 35
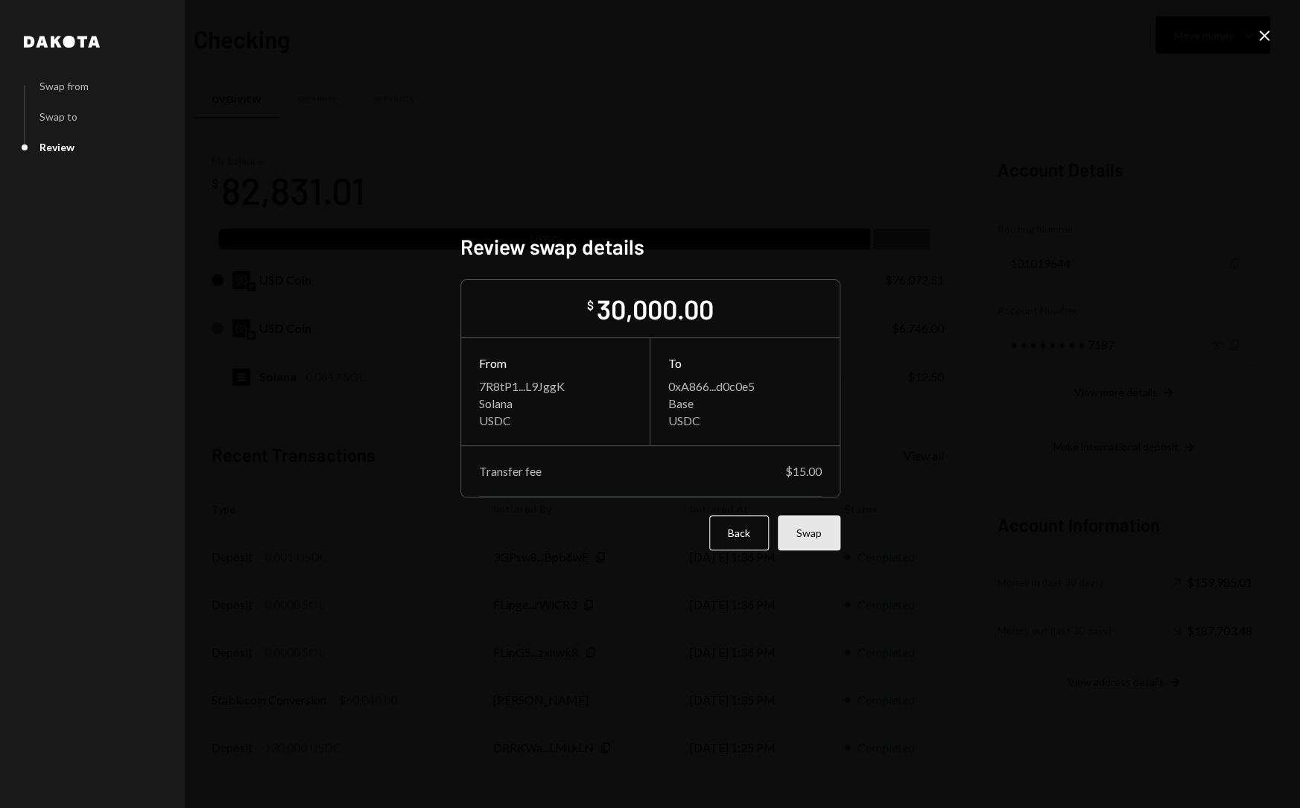
click at [822, 545] on button "Swap" at bounding box center [809, 533] width 63 height 35
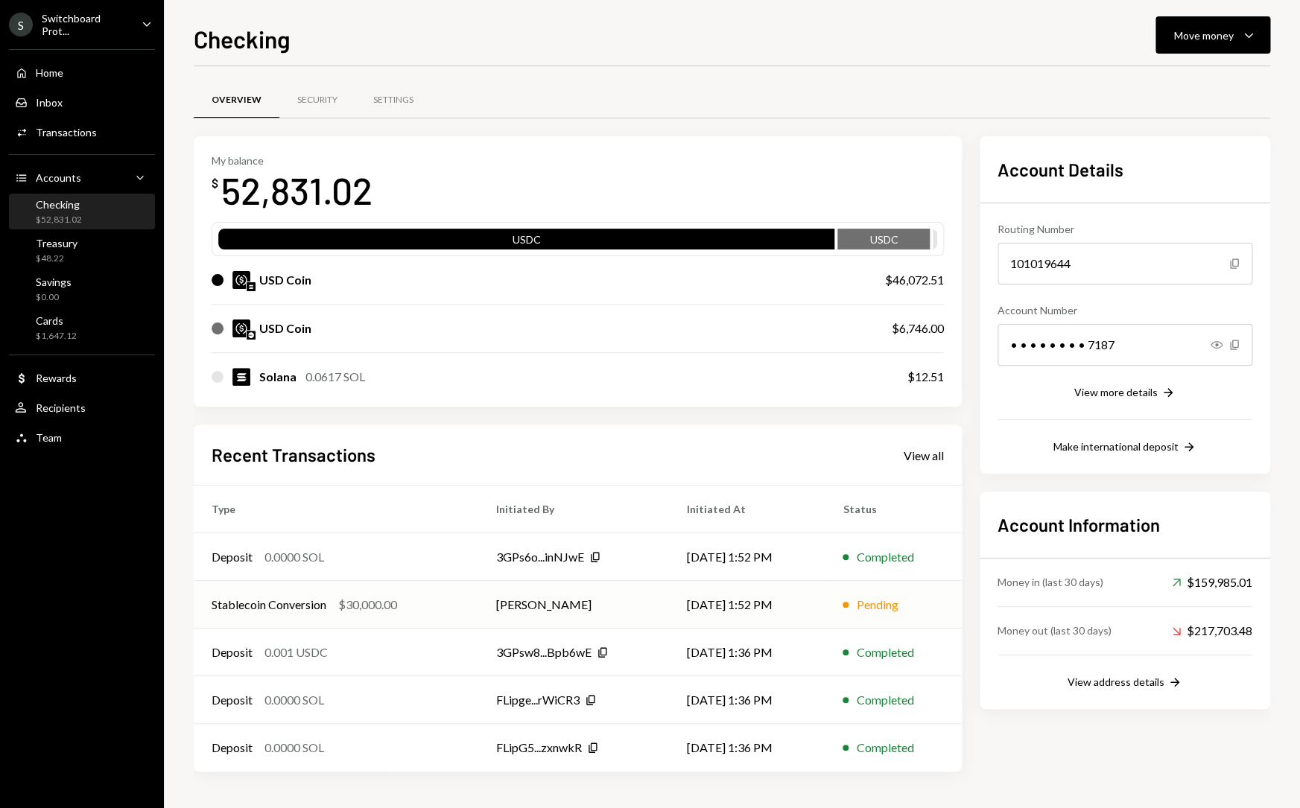
click at [861, 592] on td "Pending" at bounding box center [893, 605] width 137 height 48
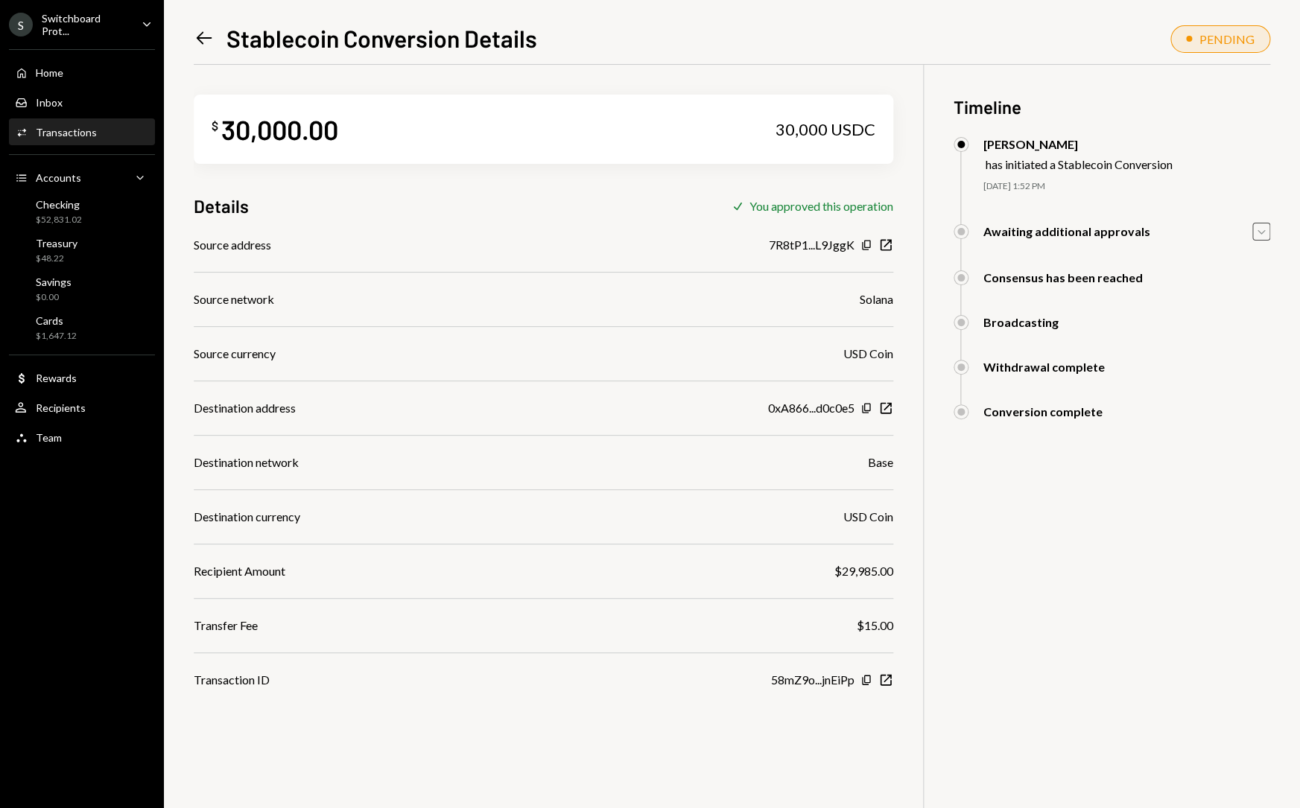
click at [1259, 231] on icon "Caret Down" at bounding box center [1261, 231] width 16 height 16
click at [86, 134] on div "Transactions" at bounding box center [66, 132] width 61 height 13
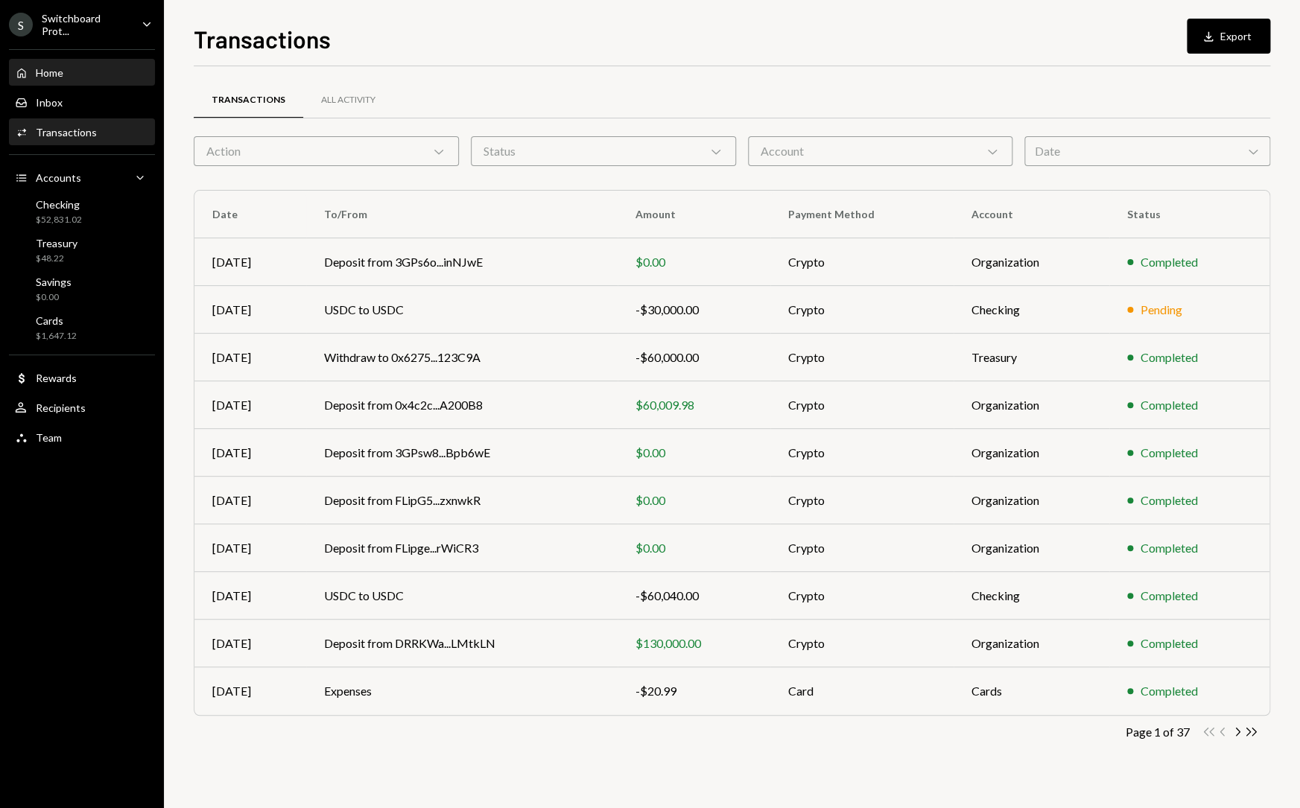
click at [61, 69] on div "Home" at bounding box center [50, 72] width 28 height 13
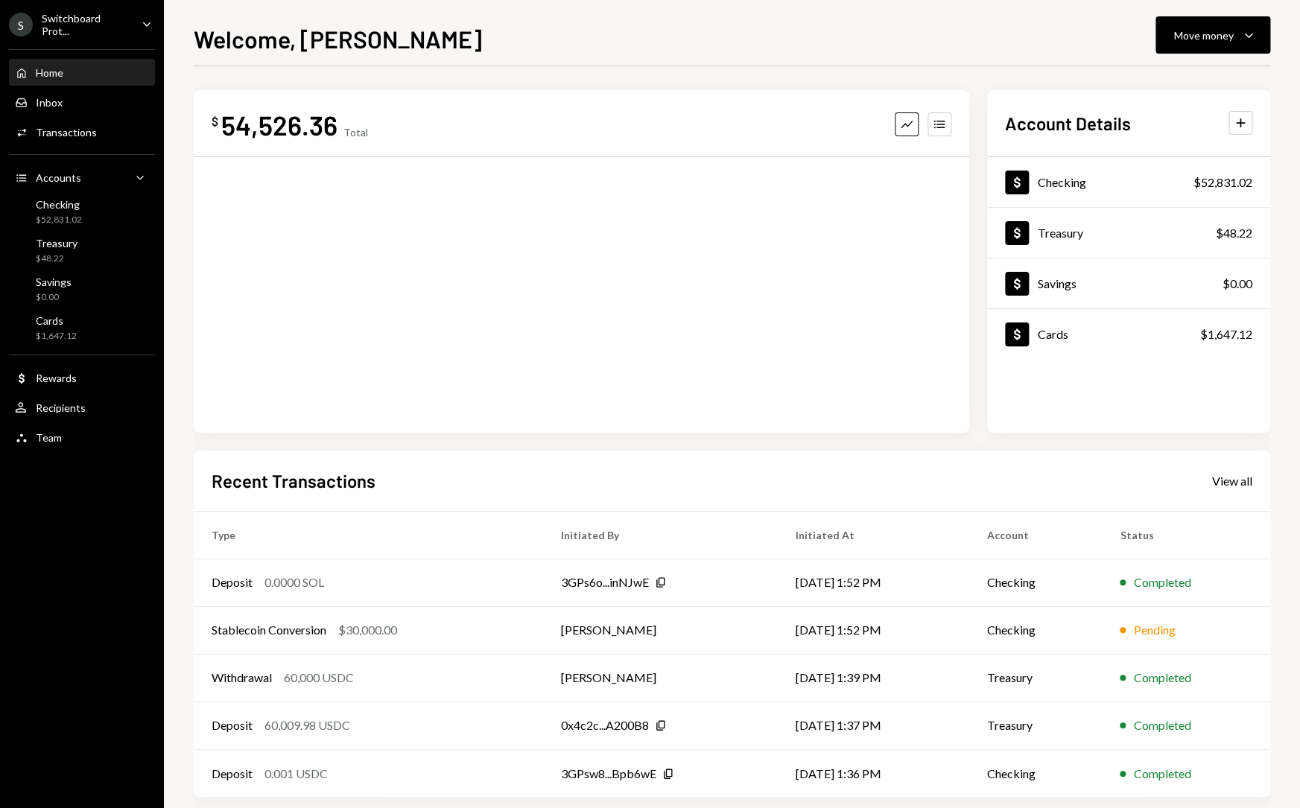
scroll to position [19, 0]
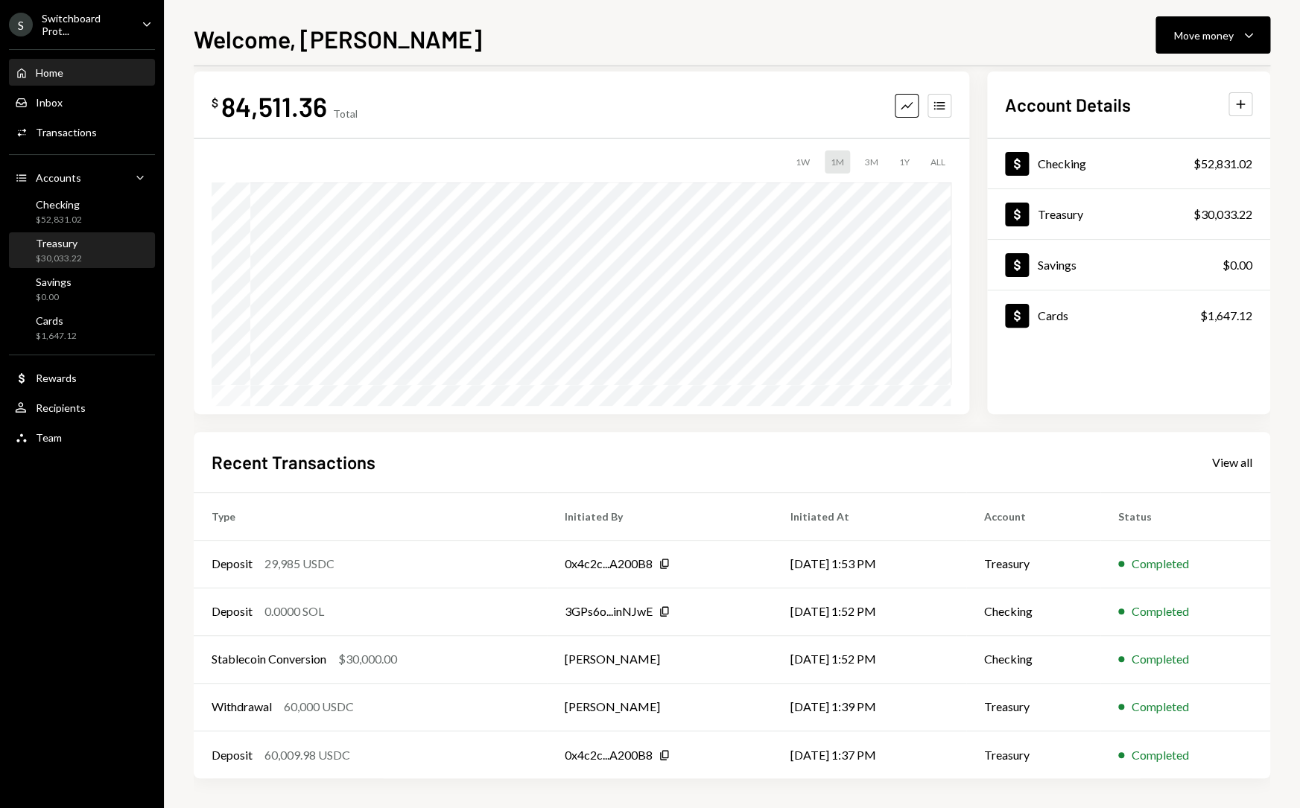
click at [98, 244] on div "Treasury $30,033.22" at bounding box center [82, 251] width 134 height 28
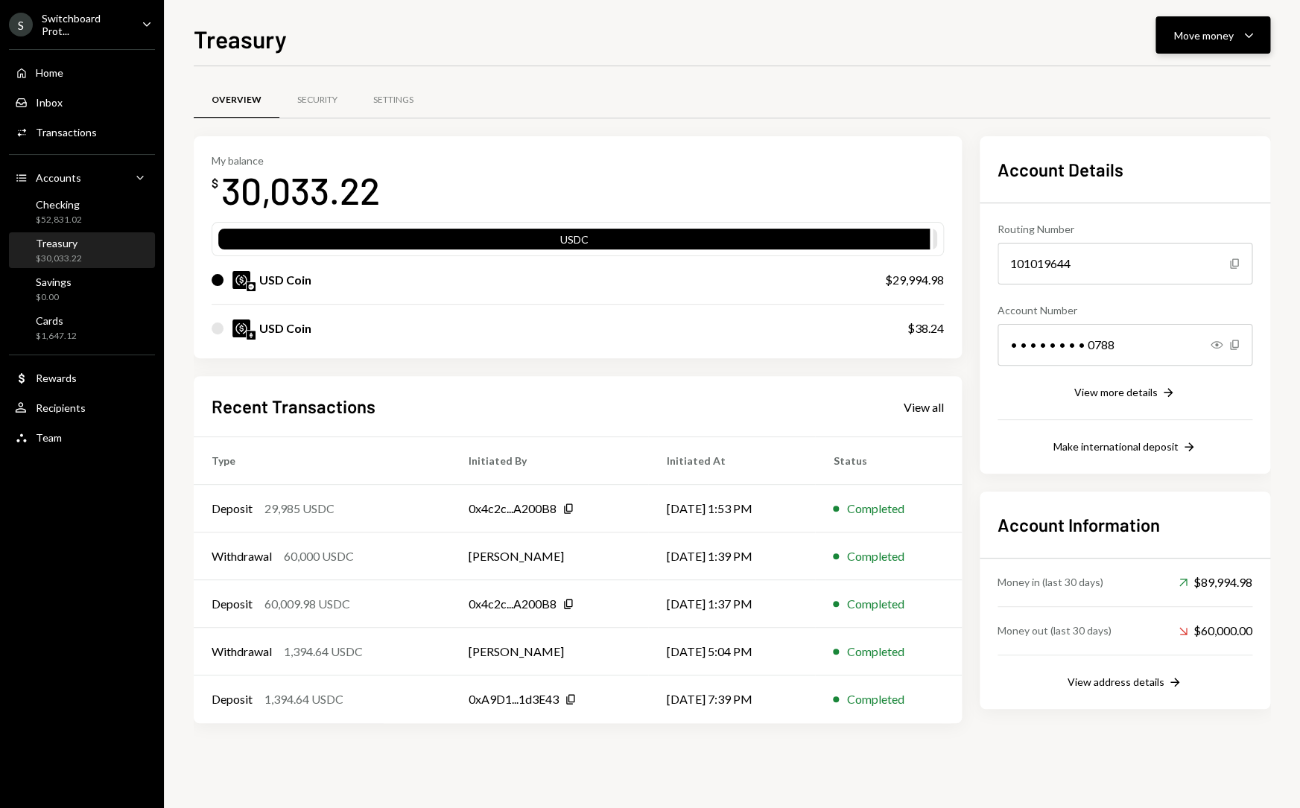
click at [1258, 31] on button "Move money Caret Down" at bounding box center [1212, 34] width 115 height 37
click at [1195, 86] on div "Send" at bounding box center [1201, 80] width 109 height 16
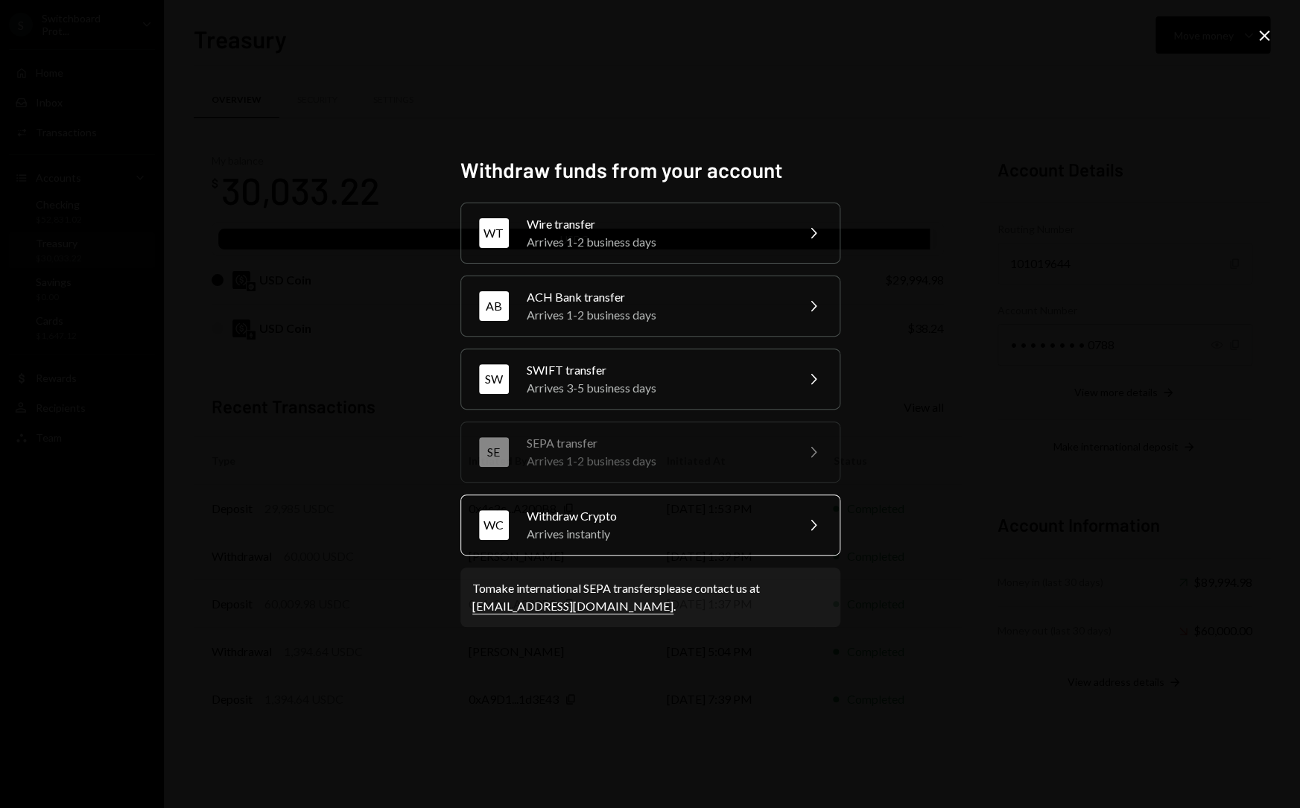
click at [660, 541] on div "Arrives instantly" at bounding box center [656, 534] width 259 height 18
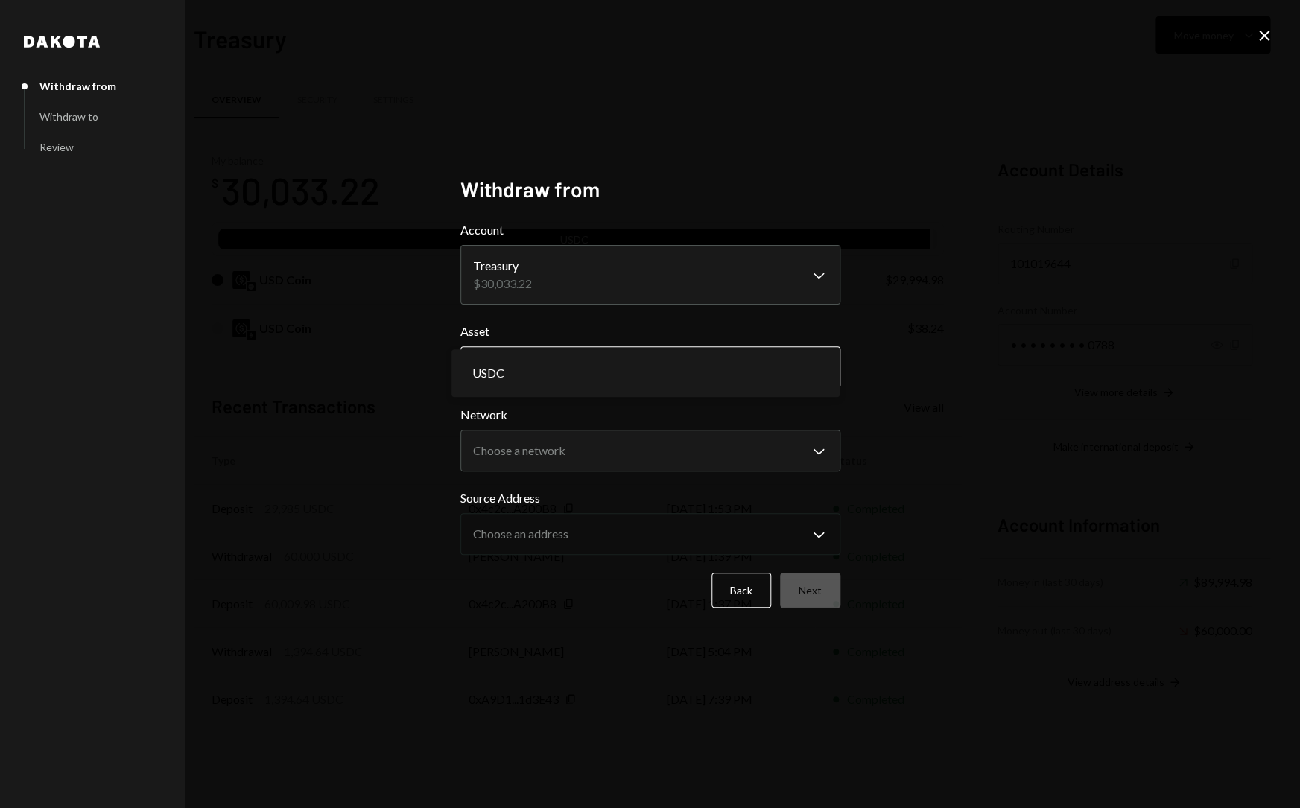
click at [589, 364] on body "S Switchboard Prot... Caret Down Home Home Inbox Inbox Activities Transactions …" at bounding box center [650, 404] width 1300 height 808
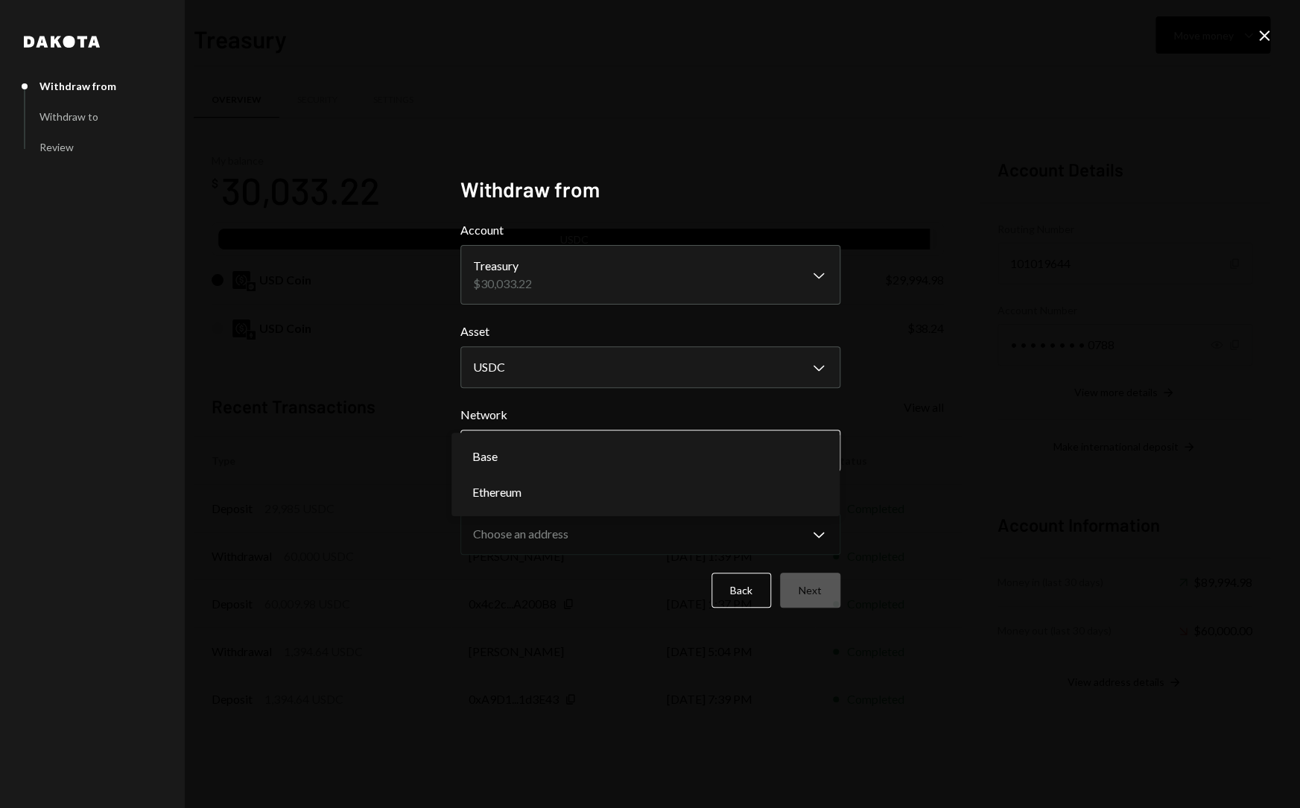
click at [574, 455] on body "S Switchboard Prot... Caret Down Home Home Inbox Inbox Activities Transactions …" at bounding box center [650, 404] width 1300 height 808
select select "**********"
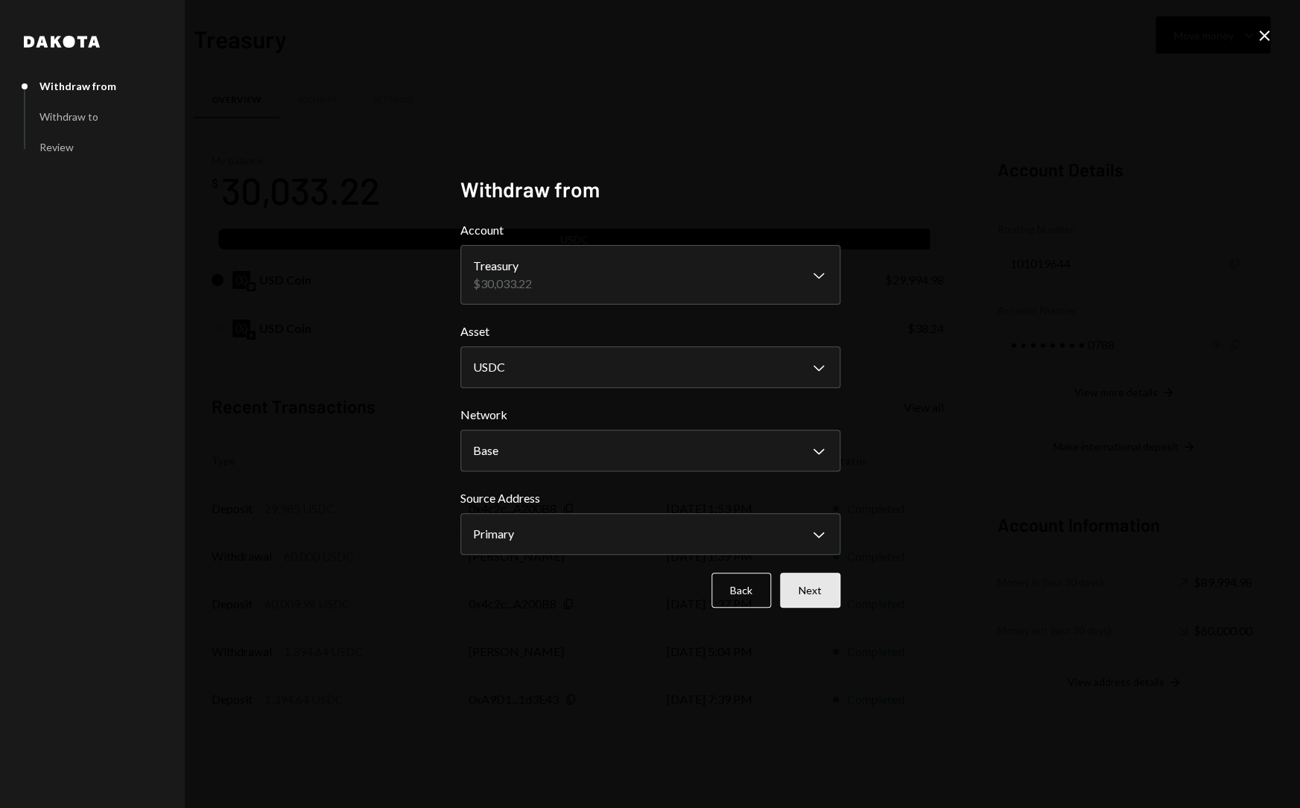
click at [810, 589] on button "Next" at bounding box center [810, 590] width 60 height 35
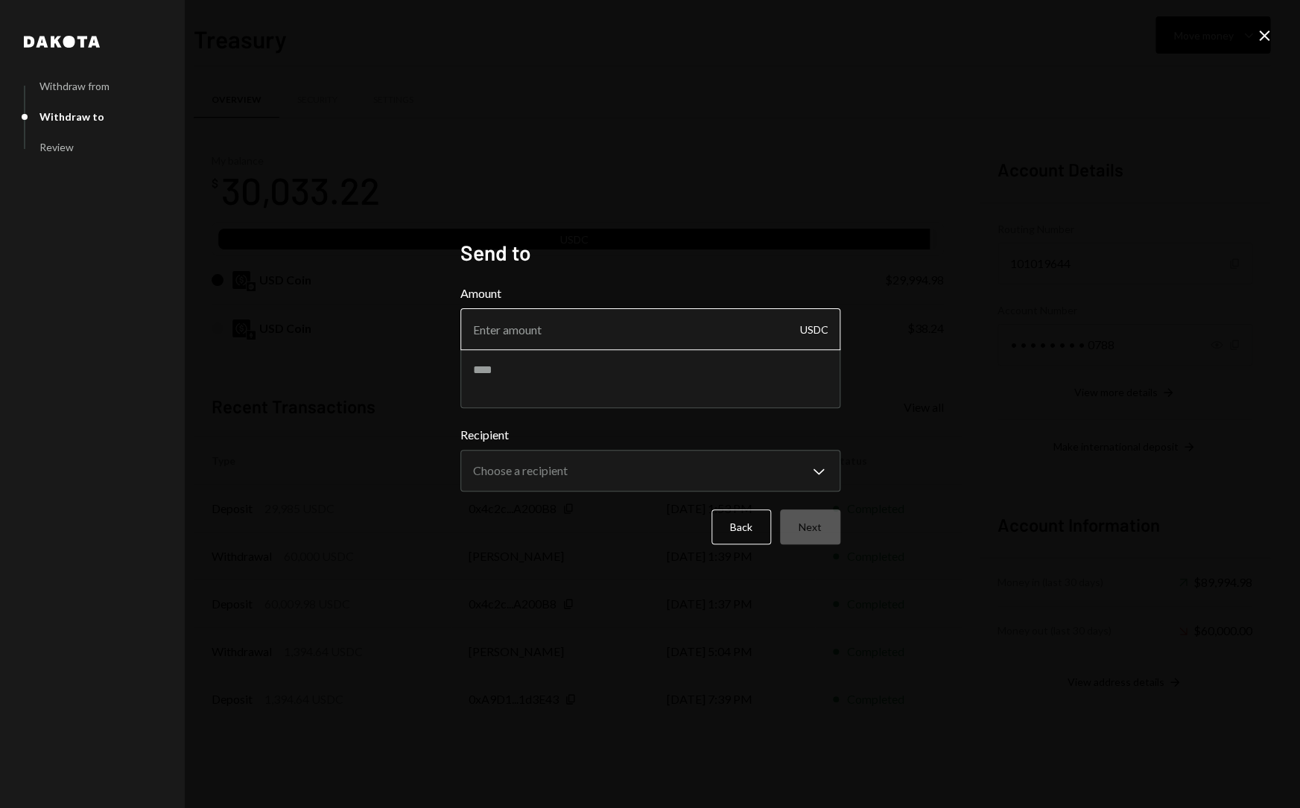
click at [622, 334] on input "Amount" at bounding box center [650, 329] width 380 height 42
type input "30000"
click at [629, 375] on textarea at bounding box center [650, 379] width 380 height 60
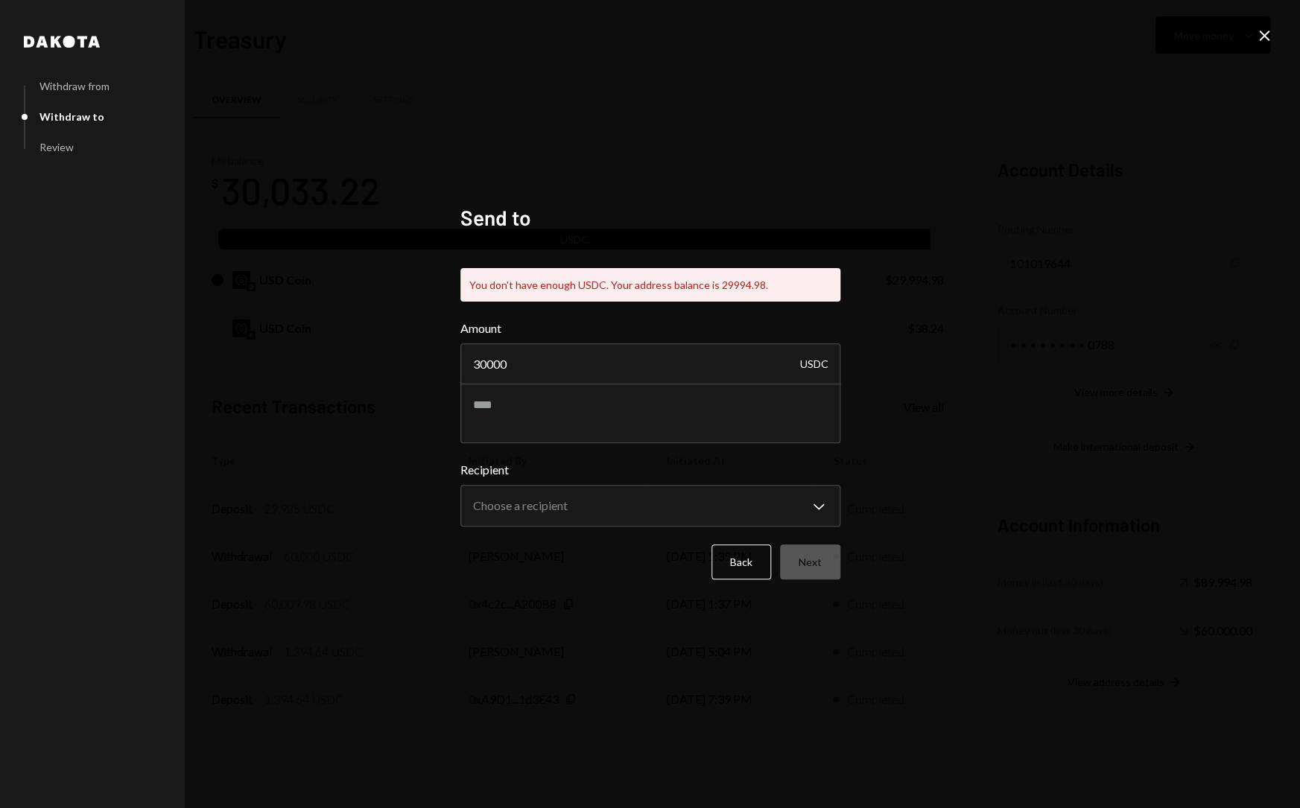
click at [1003, 333] on div "**********" at bounding box center [650, 404] width 1300 height 808
click at [744, 571] on button "Back" at bounding box center [741, 562] width 60 height 35
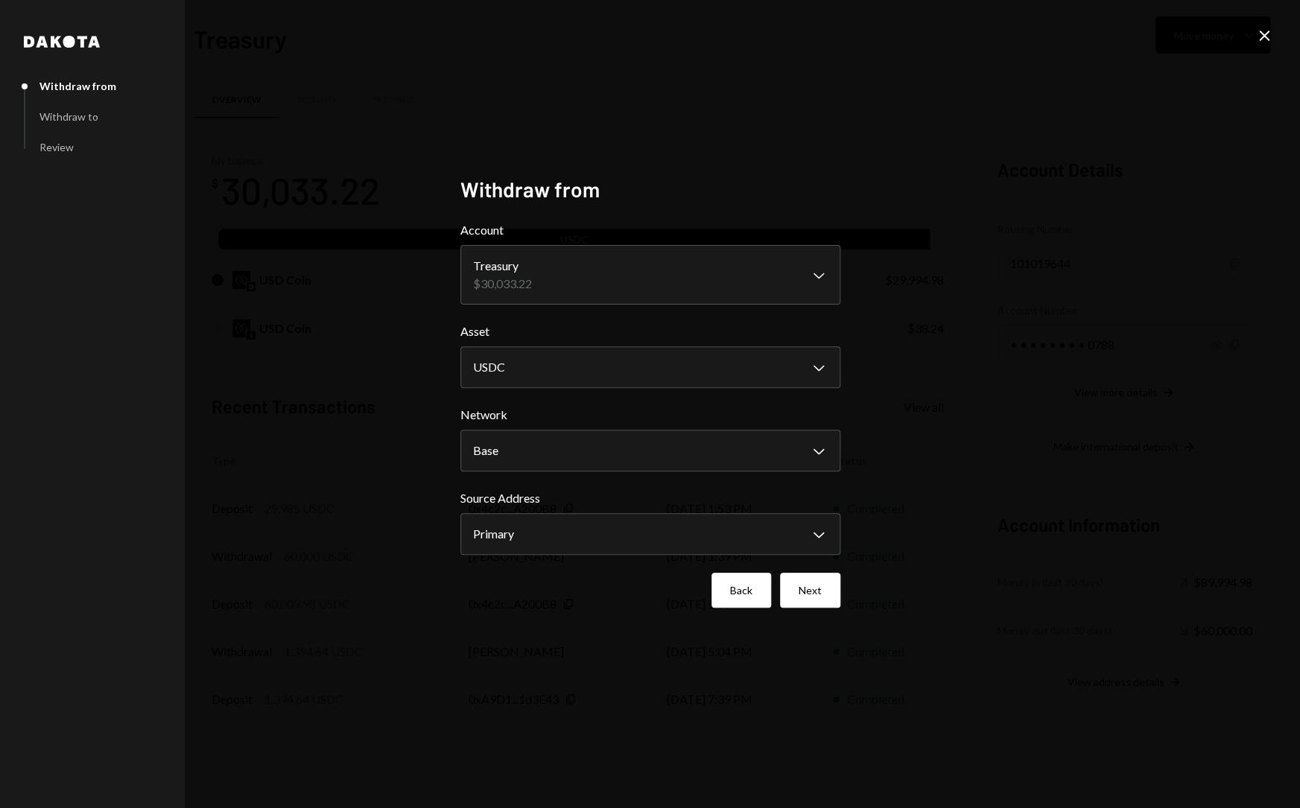
click at [744, 580] on button "Back" at bounding box center [741, 590] width 60 height 35
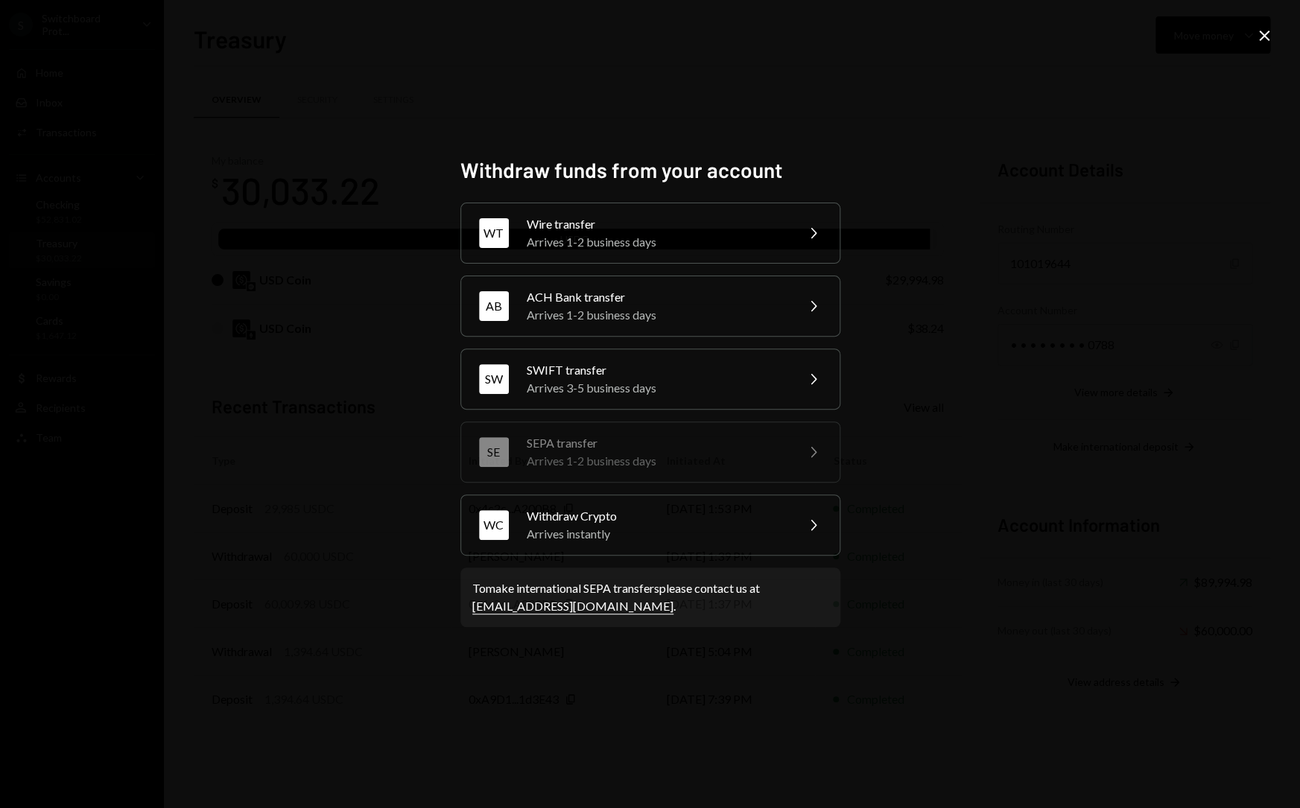
click at [1262, 42] on icon "Close" at bounding box center [1264, 36] width 18 height 18
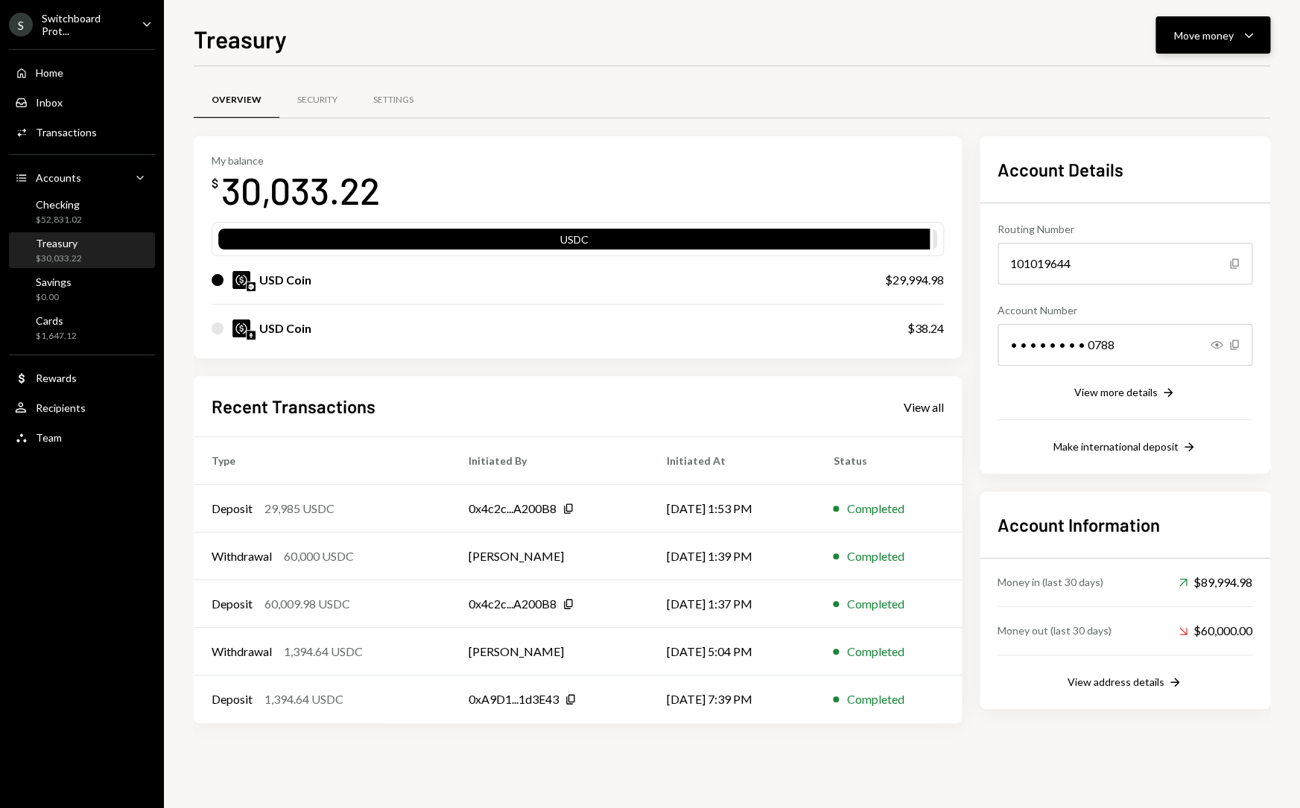
click at [1246, 40] on icon "Caret Down" at bounding box center [1249, 35] width 18 height 18
click at [1217, 199] on div "Swap stablecoins" at bounding box center [1201, 194] width 109 height 16
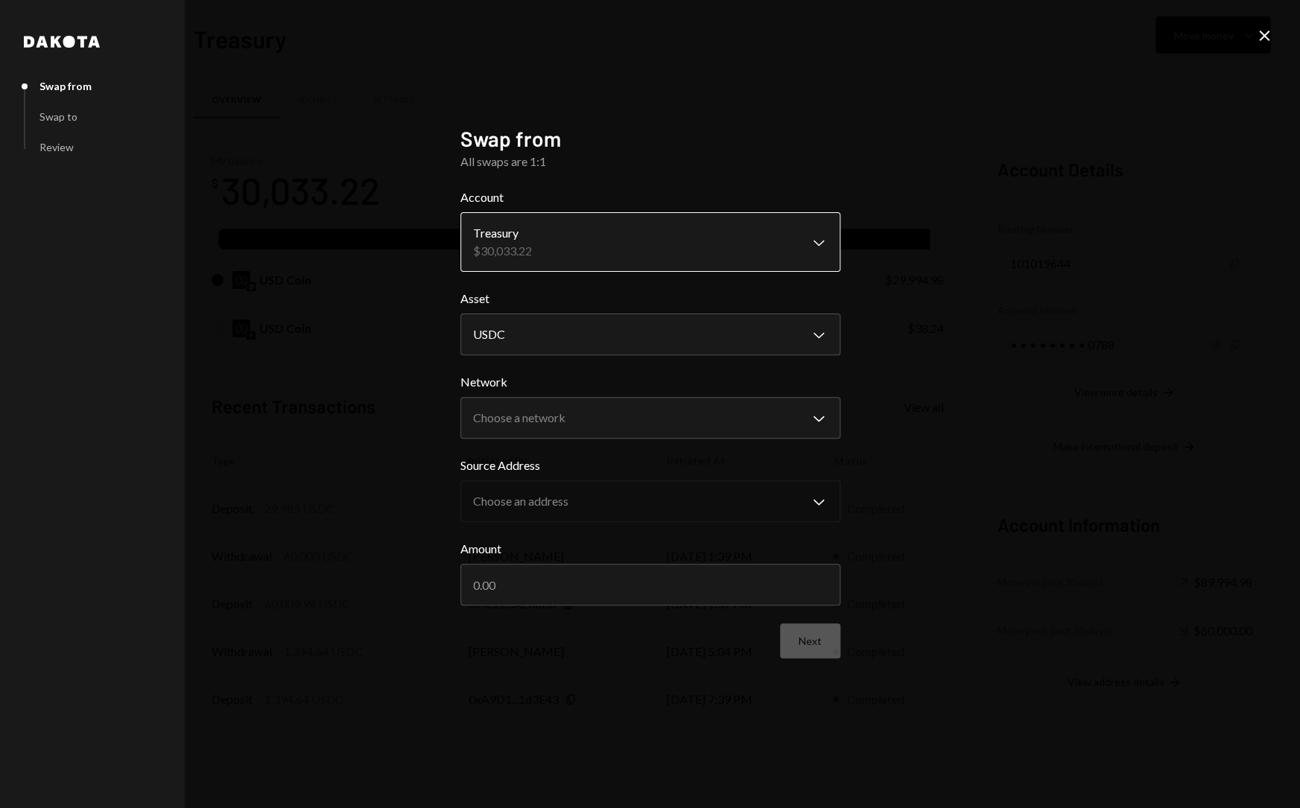
click at [717, 250] on body "S Switchboard Prot... Caret Down Home Home Inbox Inbox Activities Transactions …" at bounding box center [650, 404] width 1300 height 808
click at [665, 345] on body "S Switchboard Prot... Caret Down Home Home Inbox Inbox Activities Transactions …" at bounding box center [650, 404] width 1300 height 808
click at [653, 402] on body "S Switchboard Prot... Caret Down Home Home Inbox Inbox Activities Transactions …" at bounding box center [650, 404] width 1300 height 808
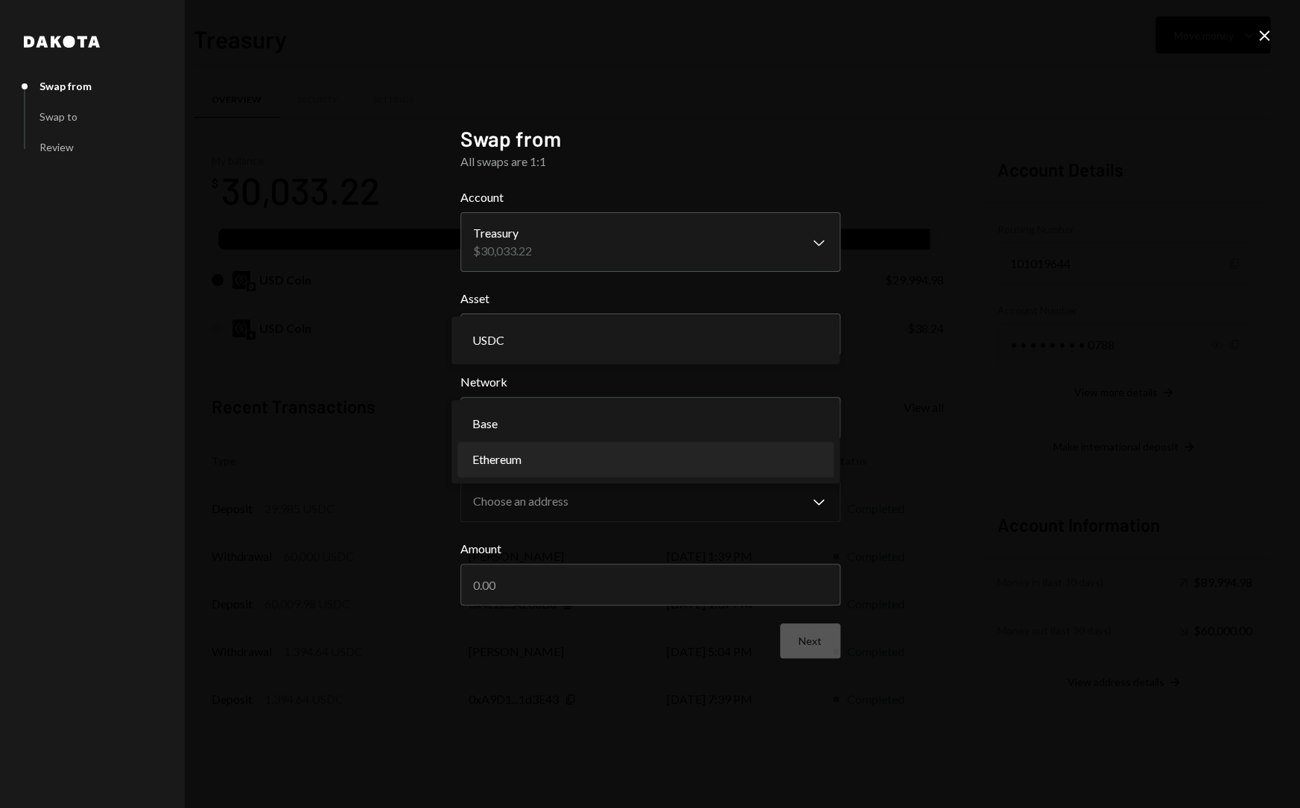
select select "**********"
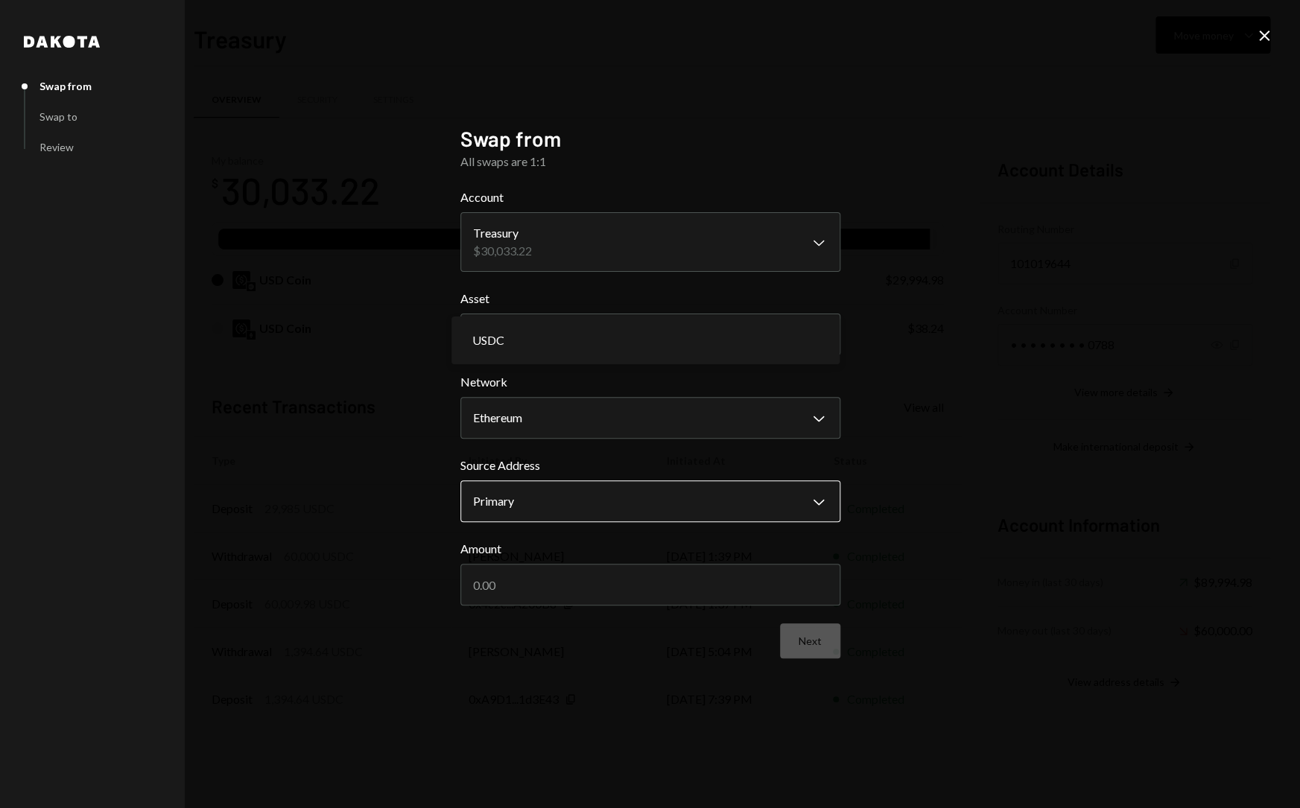
click at [647, 510] on body "S Switchboard Prot... Caret Down Home Home Inbox Inbox Activities Transactions …" at bounding box center [650, 404] width 1300 height 808
click at [641, 577] on input "Amount" at bounding box center [650, 585] width 380 height 42
click at [627, 591] on input "Amount" at bounding box center [650, 585] width 380 height 42
type input "3"
click at [1266, 34] on icon at bounding box center [1264, 36] width 10 height 10
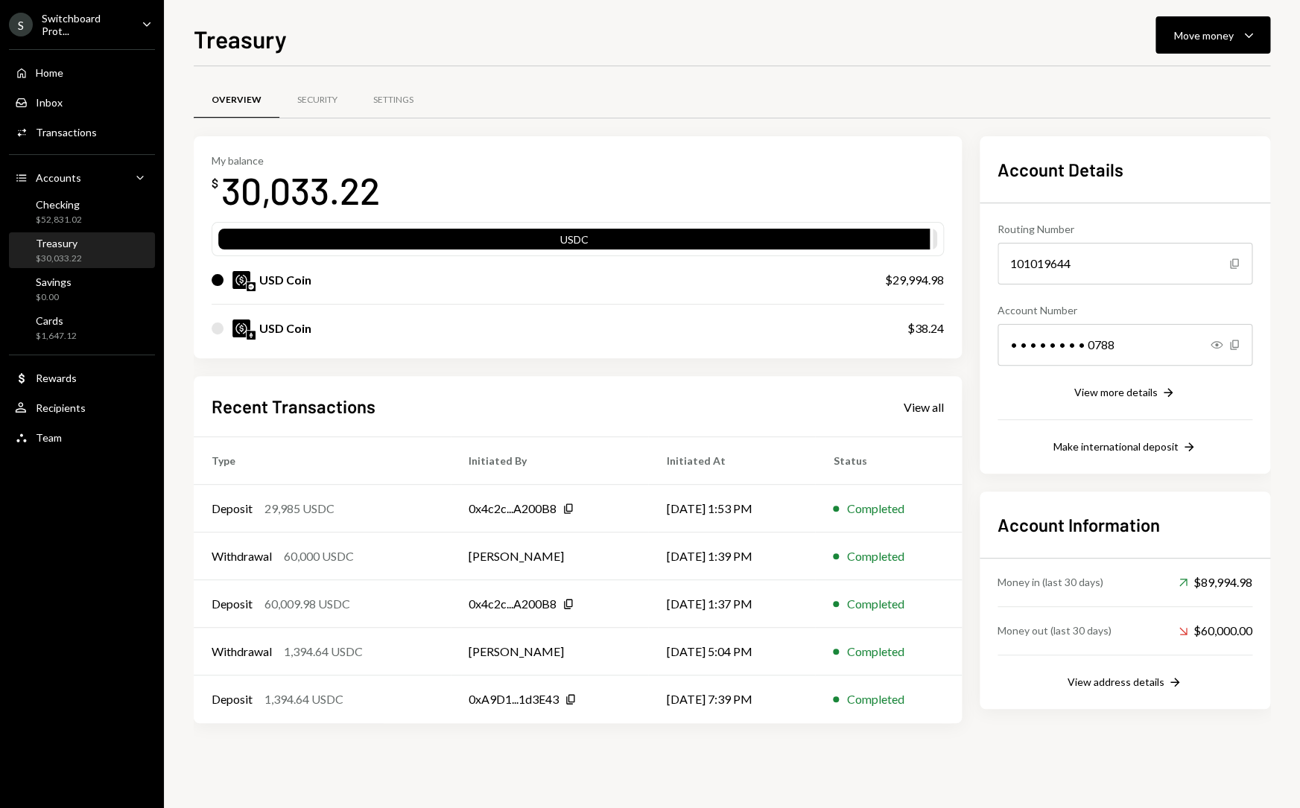
click at [751, 352] on div "USD Coin $38.24" at bounding box center [578, 329] width 732 height 48
click at [1251, 35] on icon "button" at bounding box center [1248, 36] width 8 height 4
click at [1174, 184] on div "Swap Swap stablecoins" at bounding box center [1189, 194] width 149 height 34
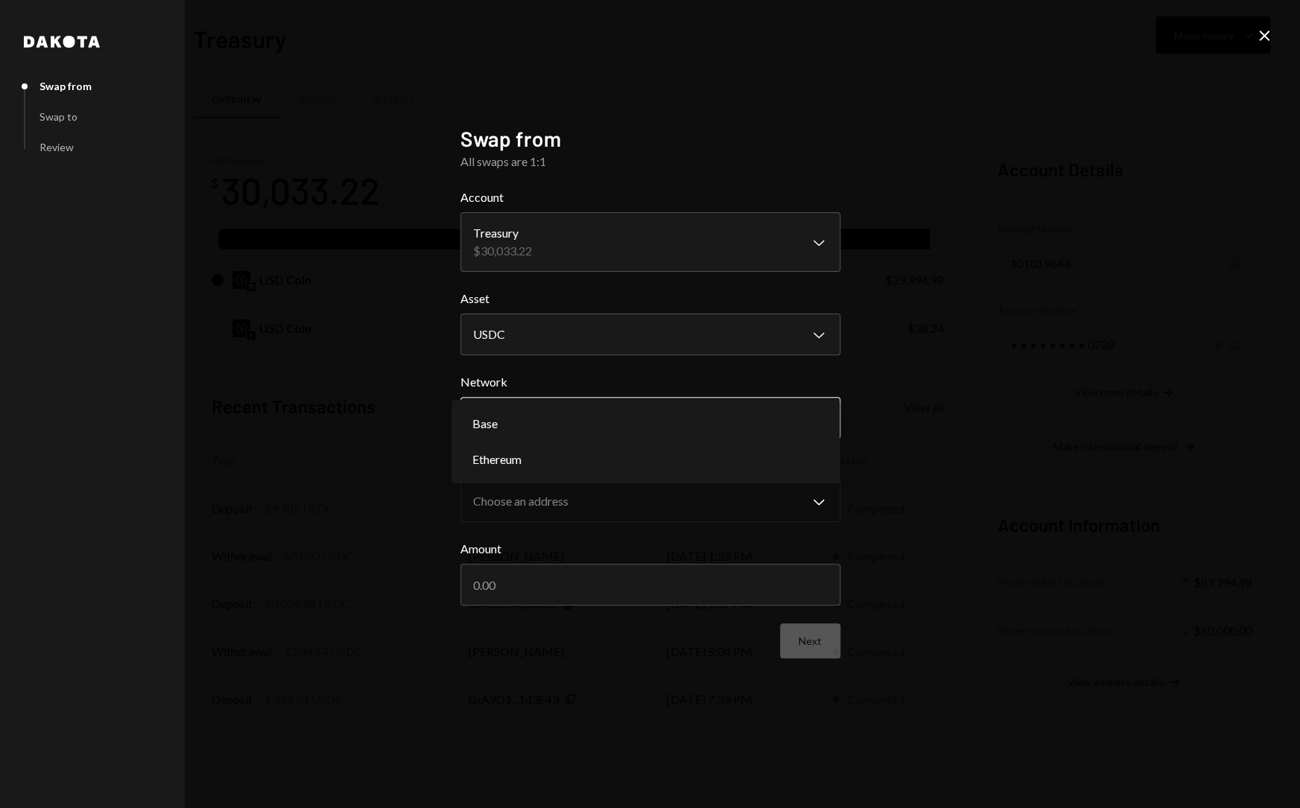
click at [600, 405] on body "S Switchboard Prot... Caret Down Home Home Inbox Inbox Activities Transactions …" at bounding box center [650, 404] width 1300 height 808
select select "**********"
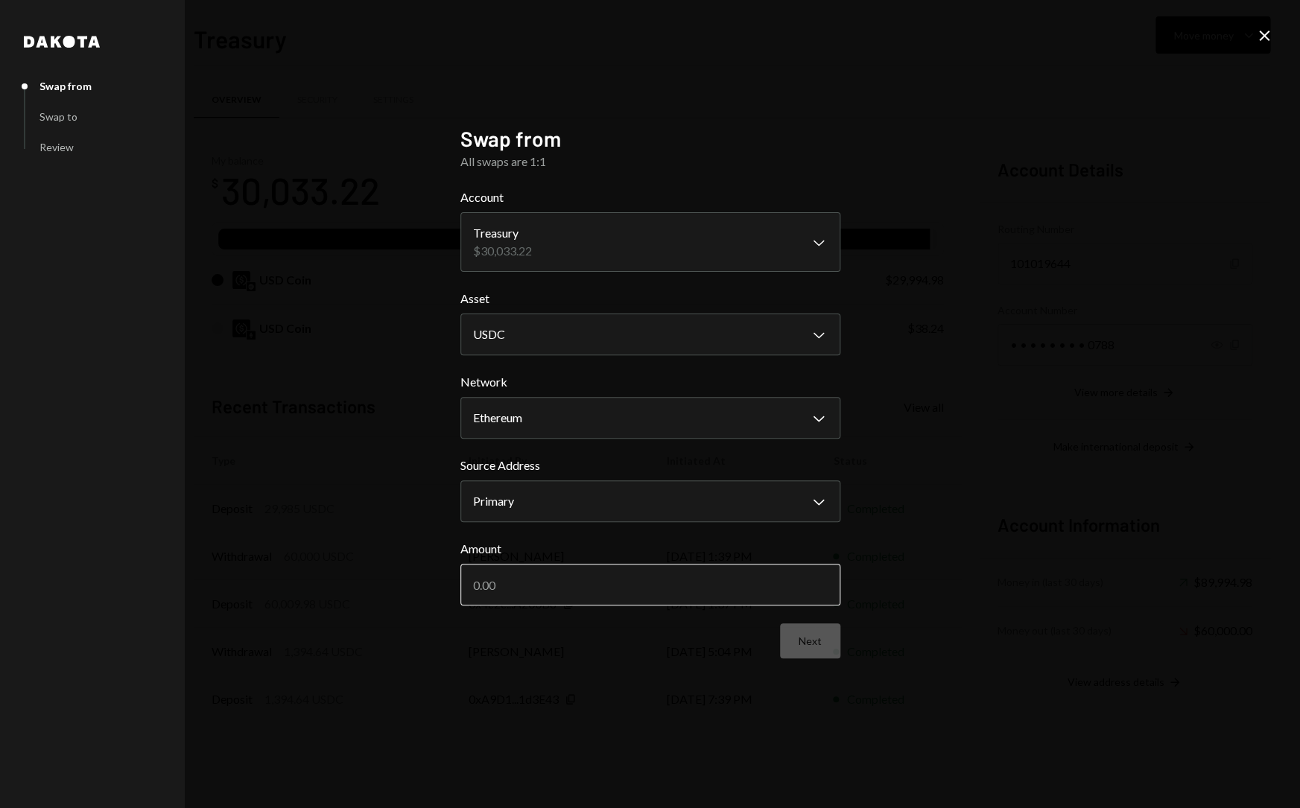
click at [563, 585] on input "Amount" at bounding box center [650, 585] width 380 height 42
type input "38.24"
click at [790, 638] on button "Next" at bounding box center [810, 641] width 60 height 35
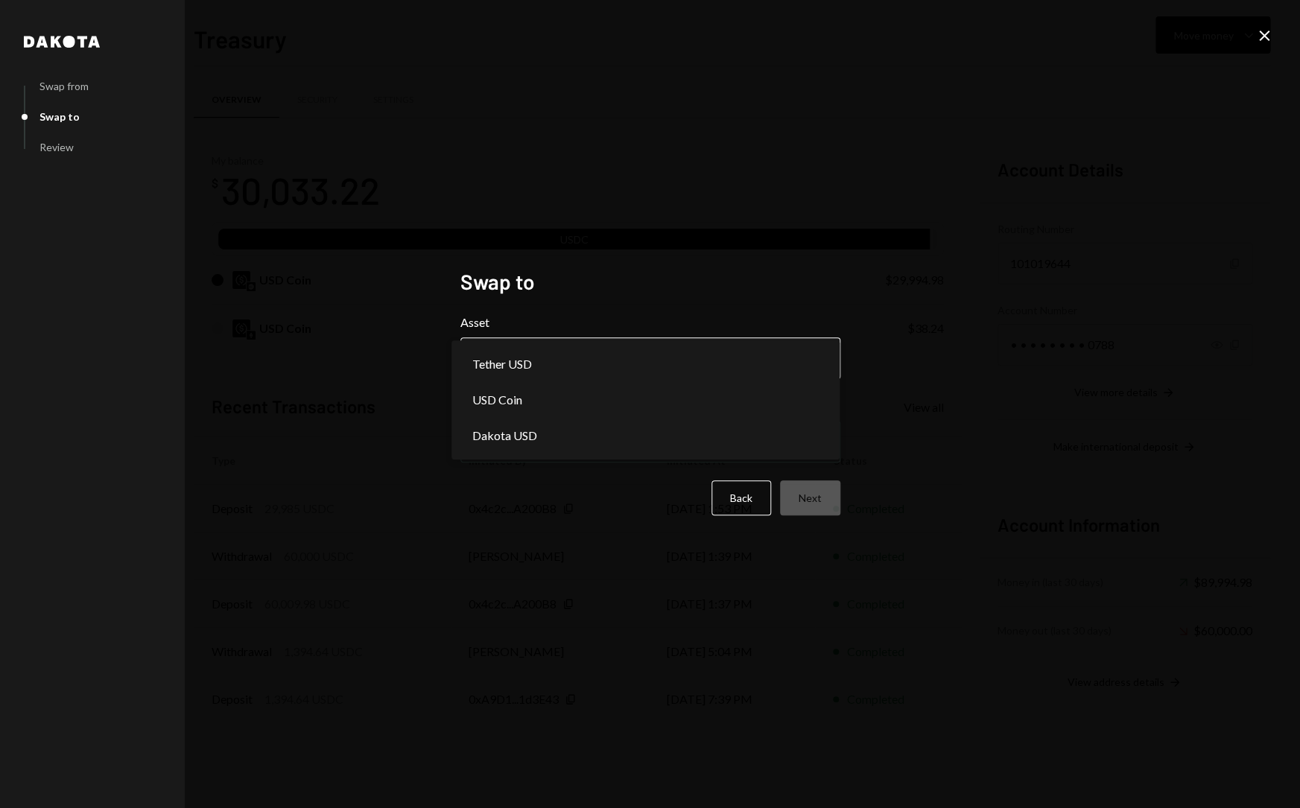
click at [681, 359] on body "S Switchboard Prot... Caret Down Home Home Inbox Inbox Activities Transactions …" at bounding box center [650, 404] width 1300 height 808
select select "****"
click at [571, 440] on body "S Switchboard Prot... Caret Down Home Home Inbox Inbox Activities Transactions …" at bounding box center [650, 404] width 1300 height 808
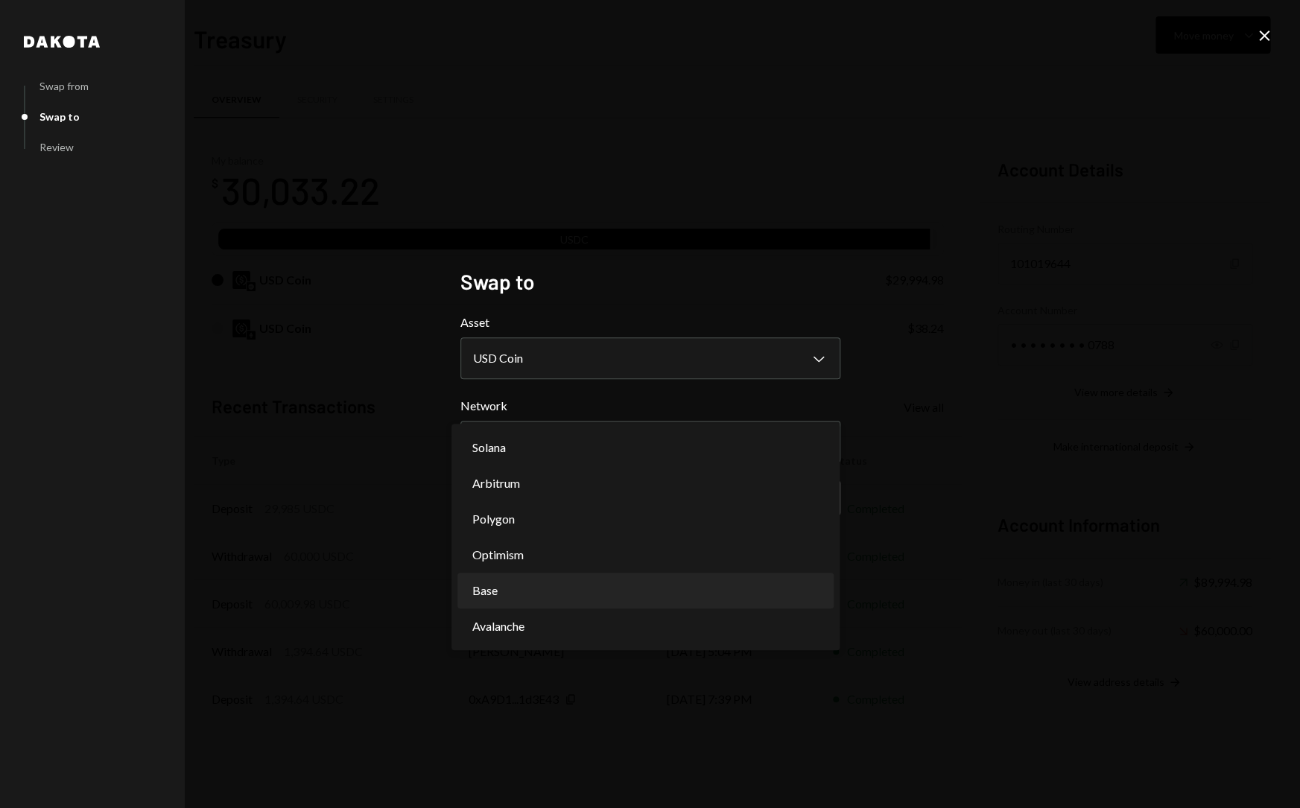
select select "**********"
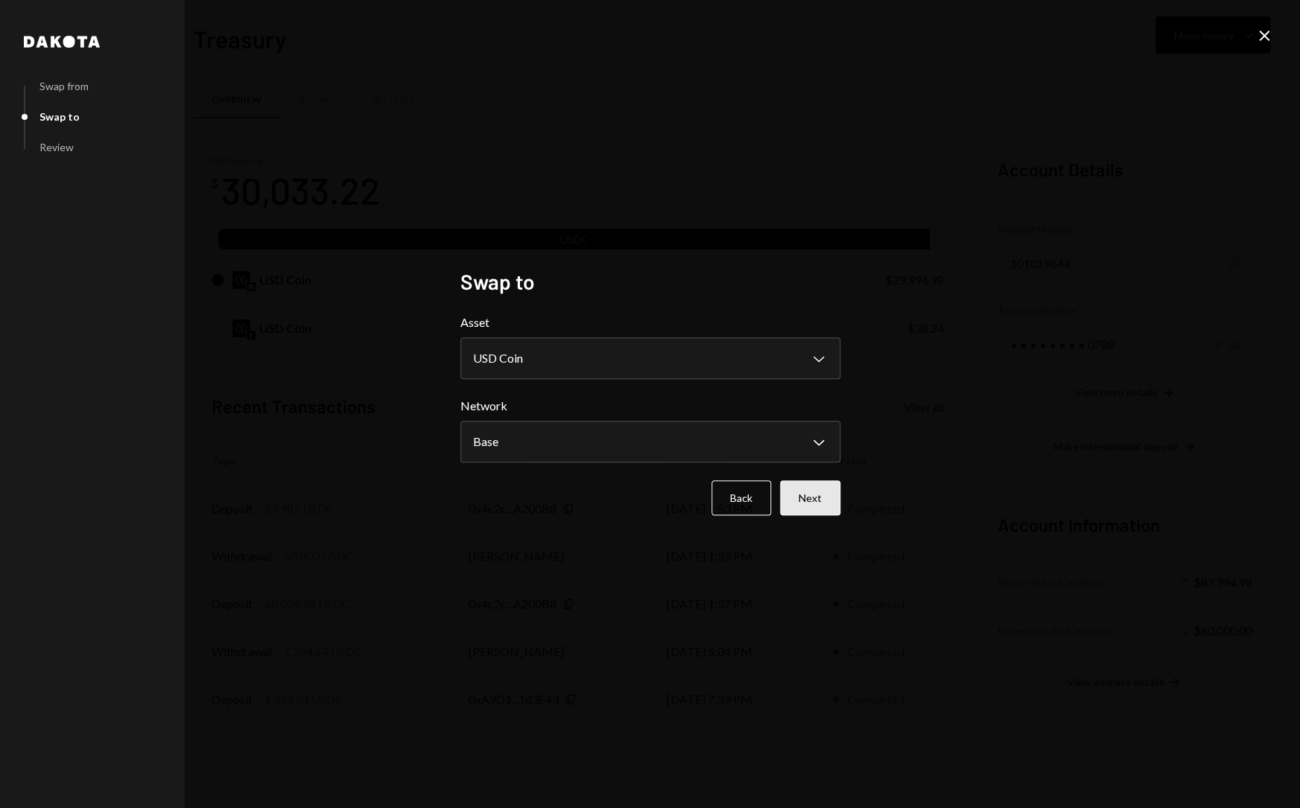
click at [824, 489] on button "Next" at bounding box center [810, 498] width 60 height 35
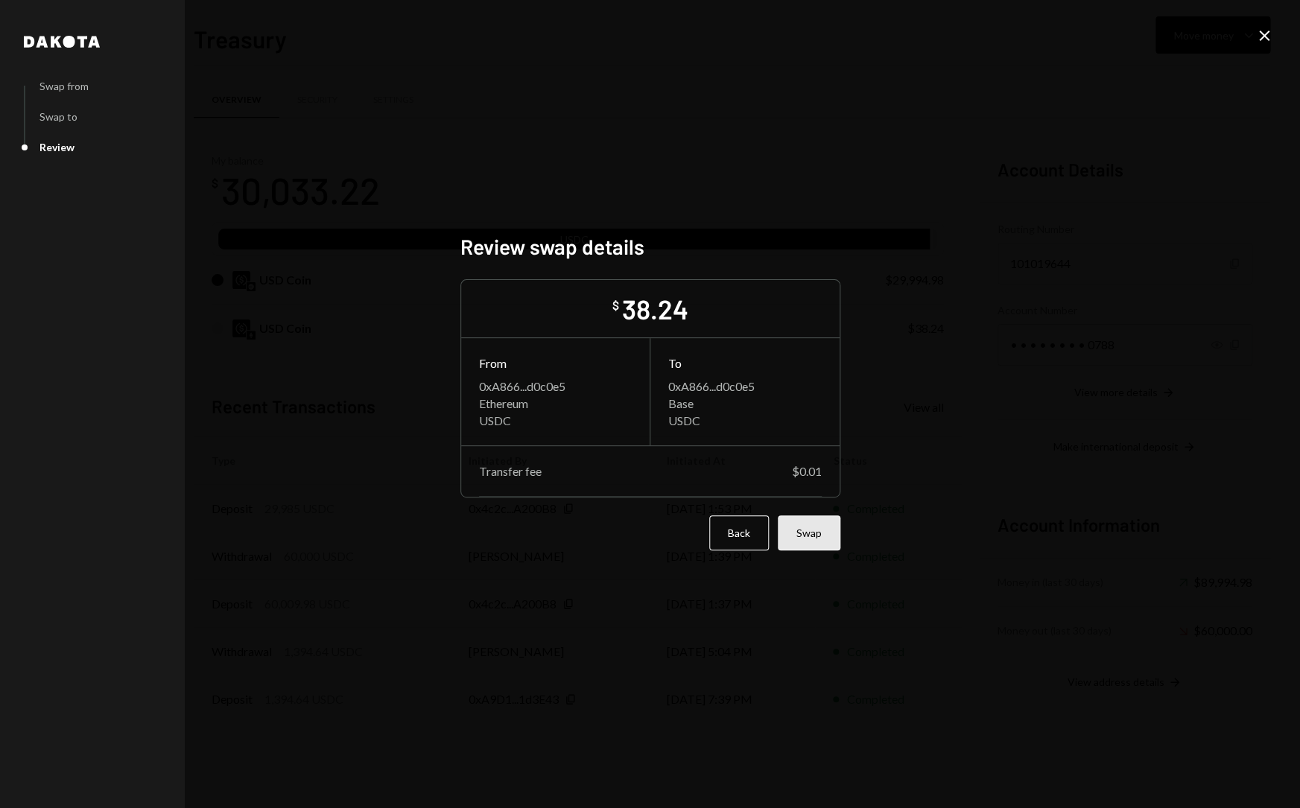
click at [805, 543] on button "Swap" at bounding box center [809, 533] width 63 height 35
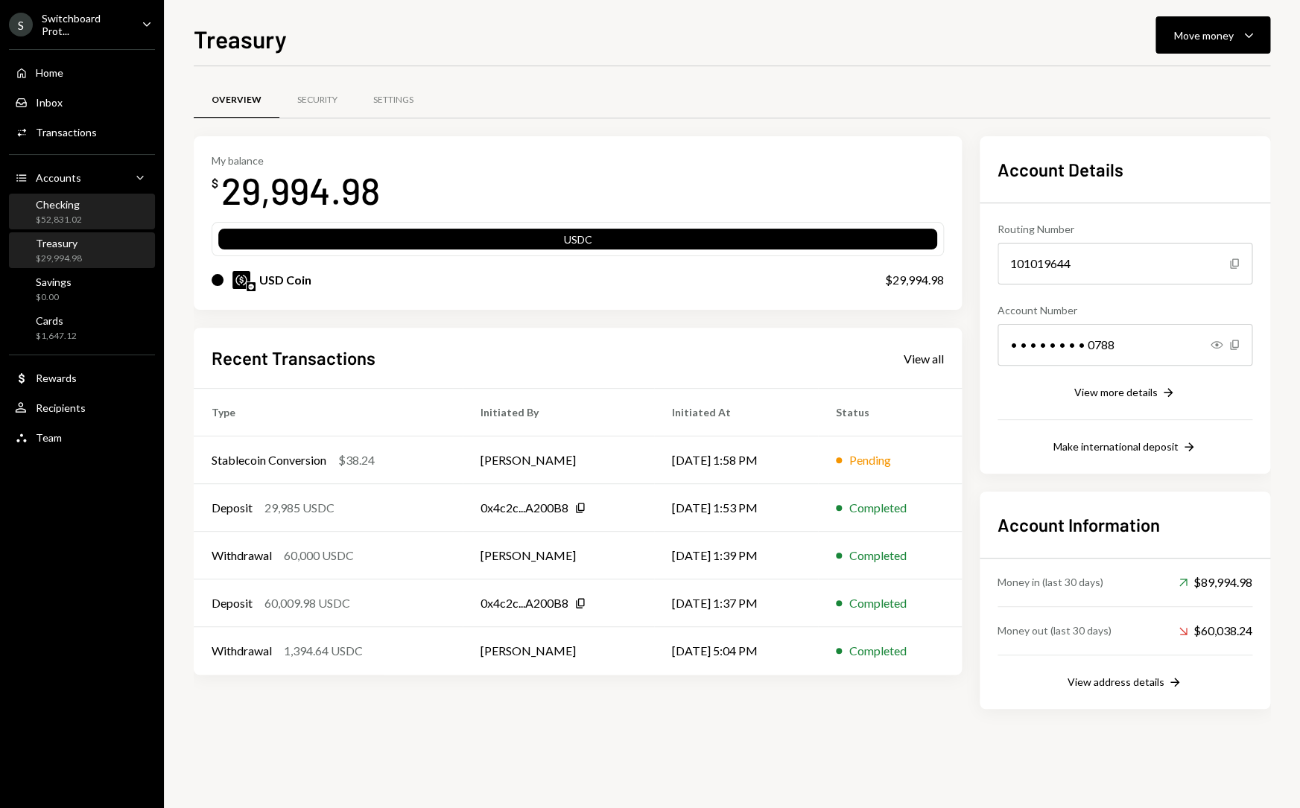
click at [82, 211] on div "Checking $52,831.02" at bounding box center [82, 212] width 134 height 28
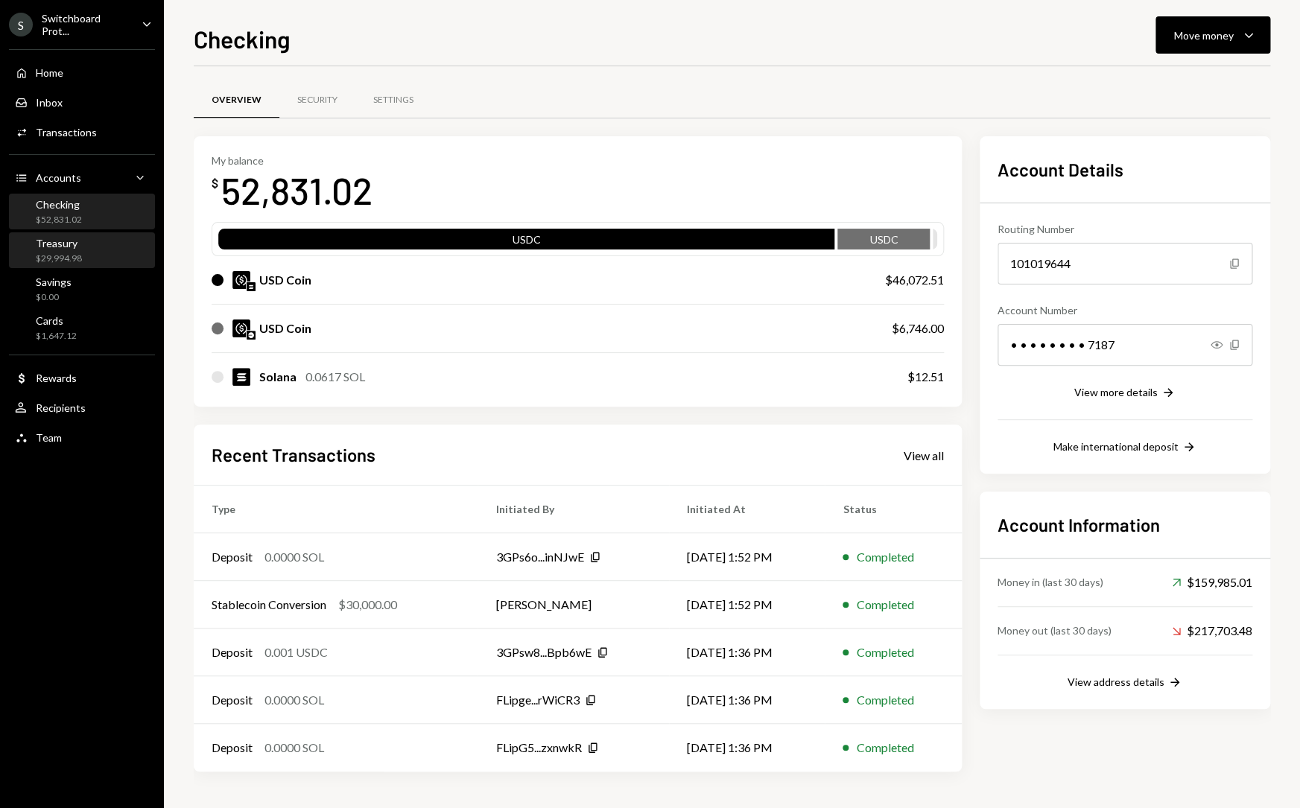
click at [104, 260] on div "Treasury $29,994.98" at bounding box center [82, 251] width 134 height 28
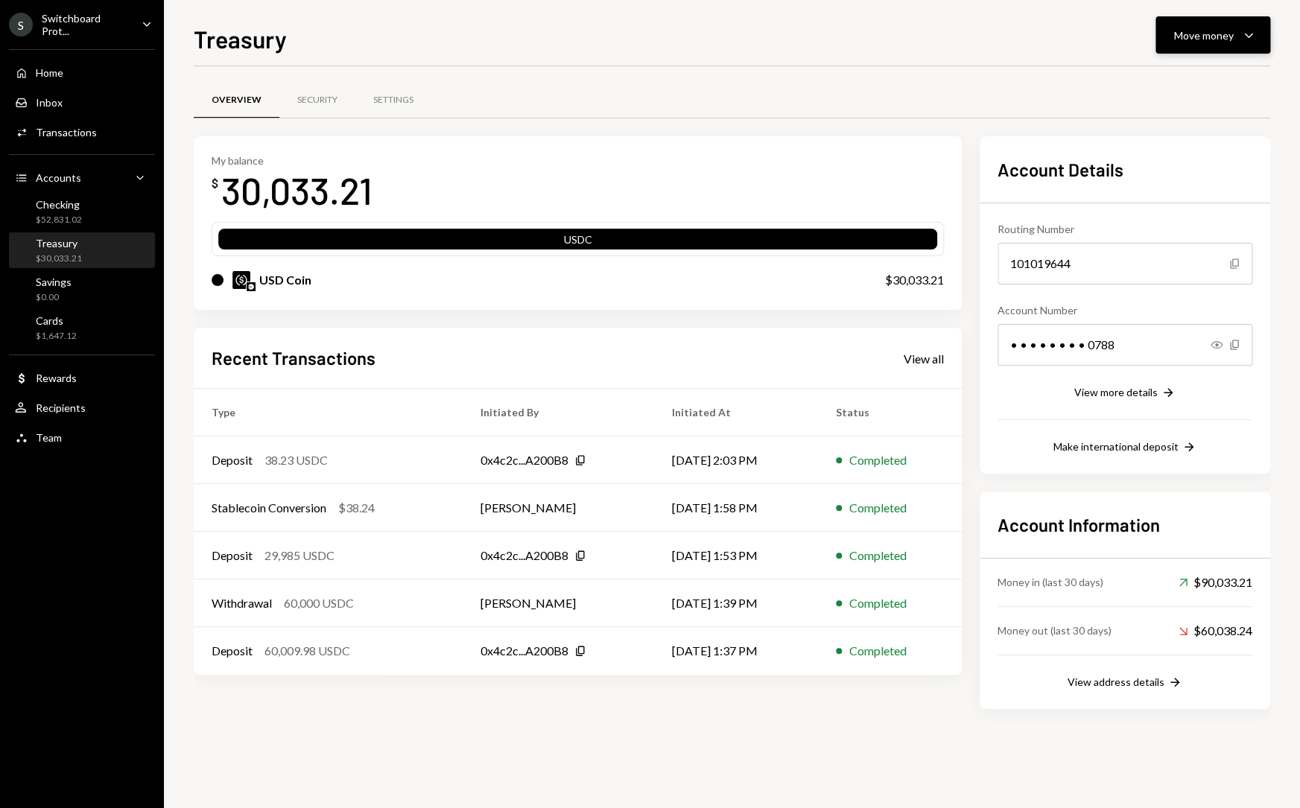
click at [1255, 33] on icon "Caret Down" at bounding box center [1249, 35] width 18 height 18
click at [1204, 88] on div "Withdraw Send" at bounding box center [1189, 80] width 149 height 34
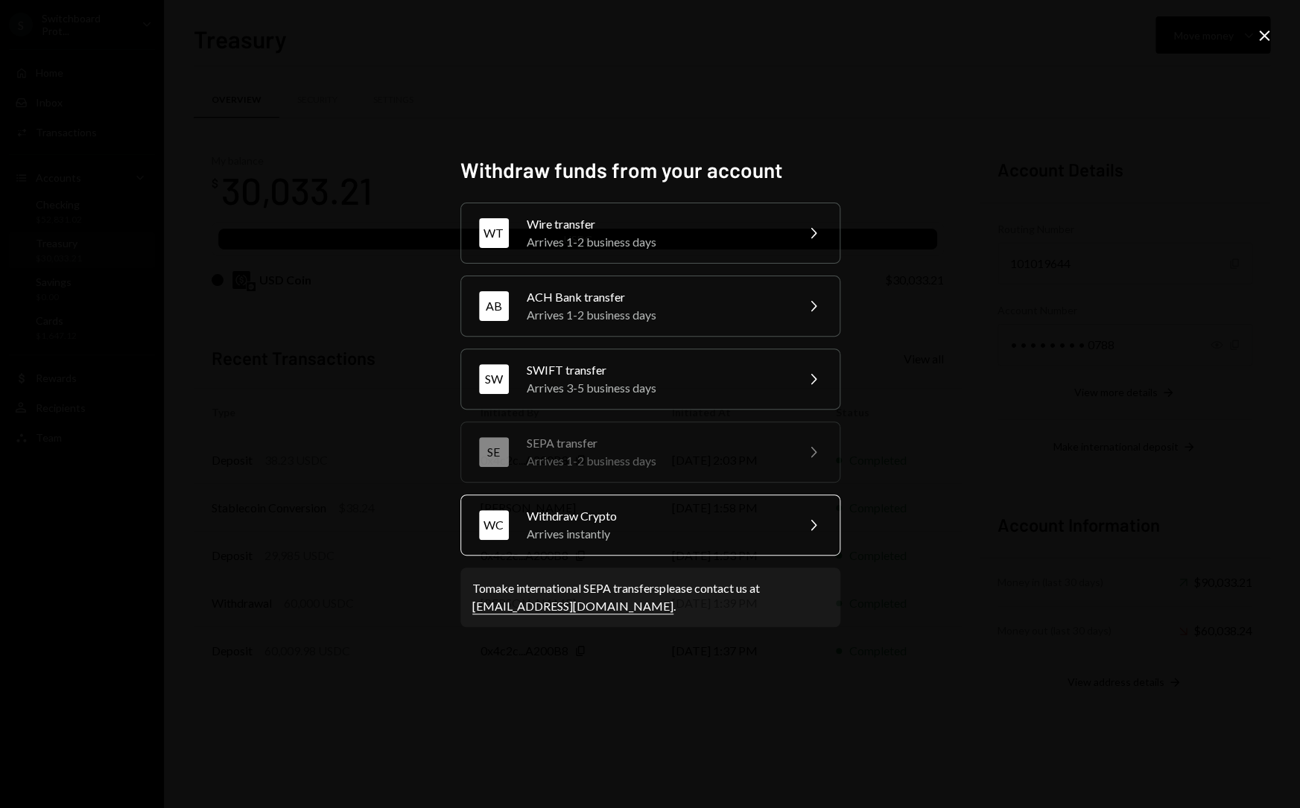
click at [636, 514] on div "Withdraw Crypto" at bounding box center [656, 516] width 259 height 18
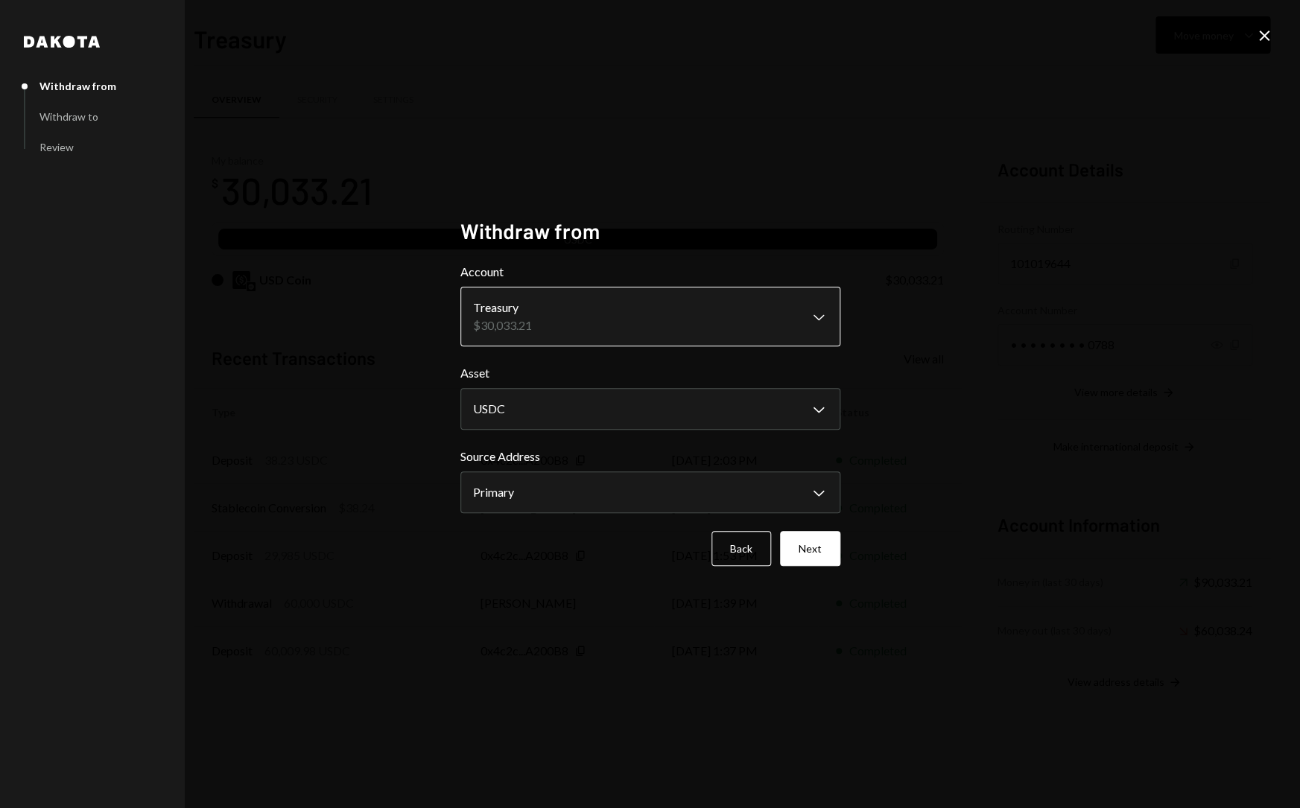
click at [633, 336] on body "S Switchboard Prot... Caret Down Home Home Inbox Inbox Activities Transactions …" at bounding box center [650, 404] width 1300 height 808
click at [568, 406] on body "S Switchboard Prot... Caret Down Home Home Inbox Inbox Activities Transactions …" at bounding box center [650, 404] width 1300 height 808
click at [549, 495] on body "S Switchboard Prot... Caret Down Home Home Inbox Inbox Activities Transactions …" at bounding box center [650, 404] width 1300 height 808
click at [811, 559] on button "Next" at bounding box center [810, 548] width 60 height 35
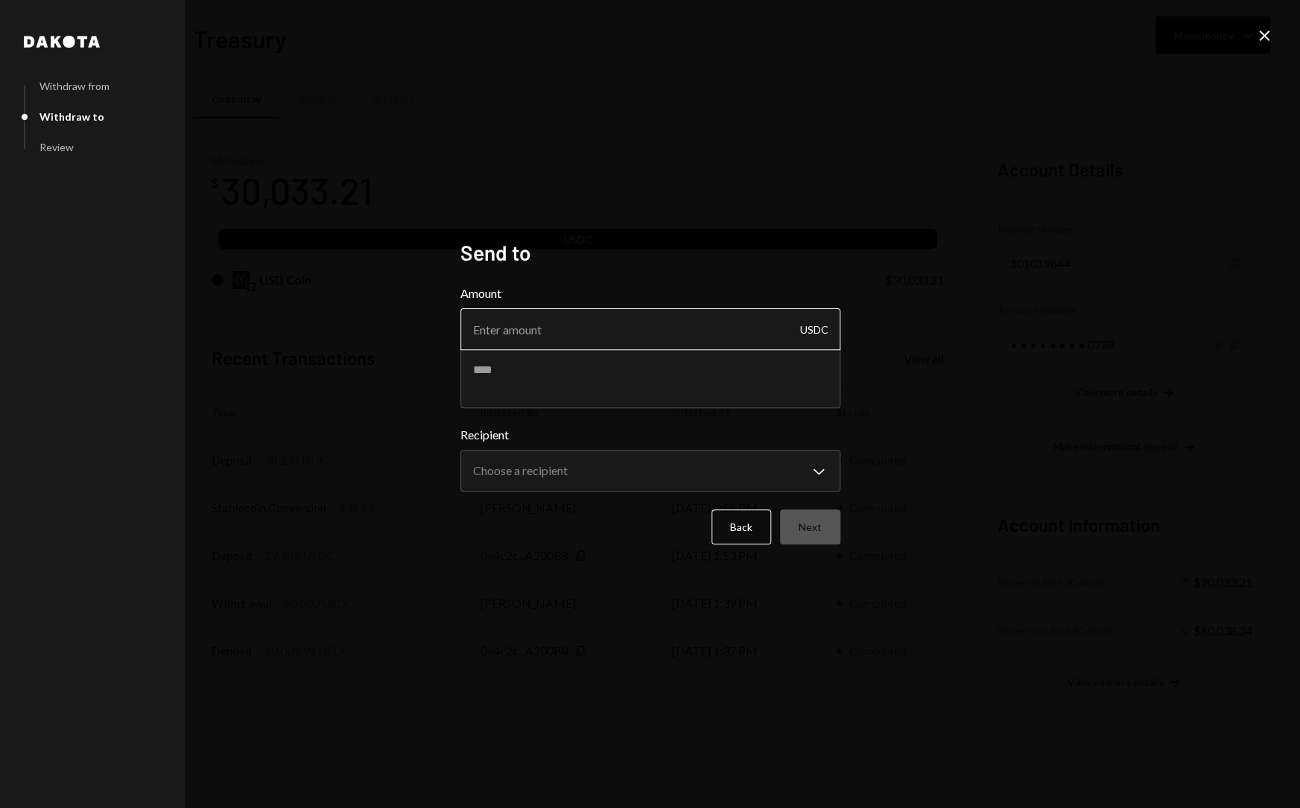
click at [634, 331] on input "Amount" at bounding box center [650, 329] width 380 height 42
type input "30000"
click at [604, 364] on textarea at bounding box center [650, 379] width 380 height 60
click at [580, 382] on textarea at bounding box center [650, 379] width 380 height 60
paste textarea "**********"
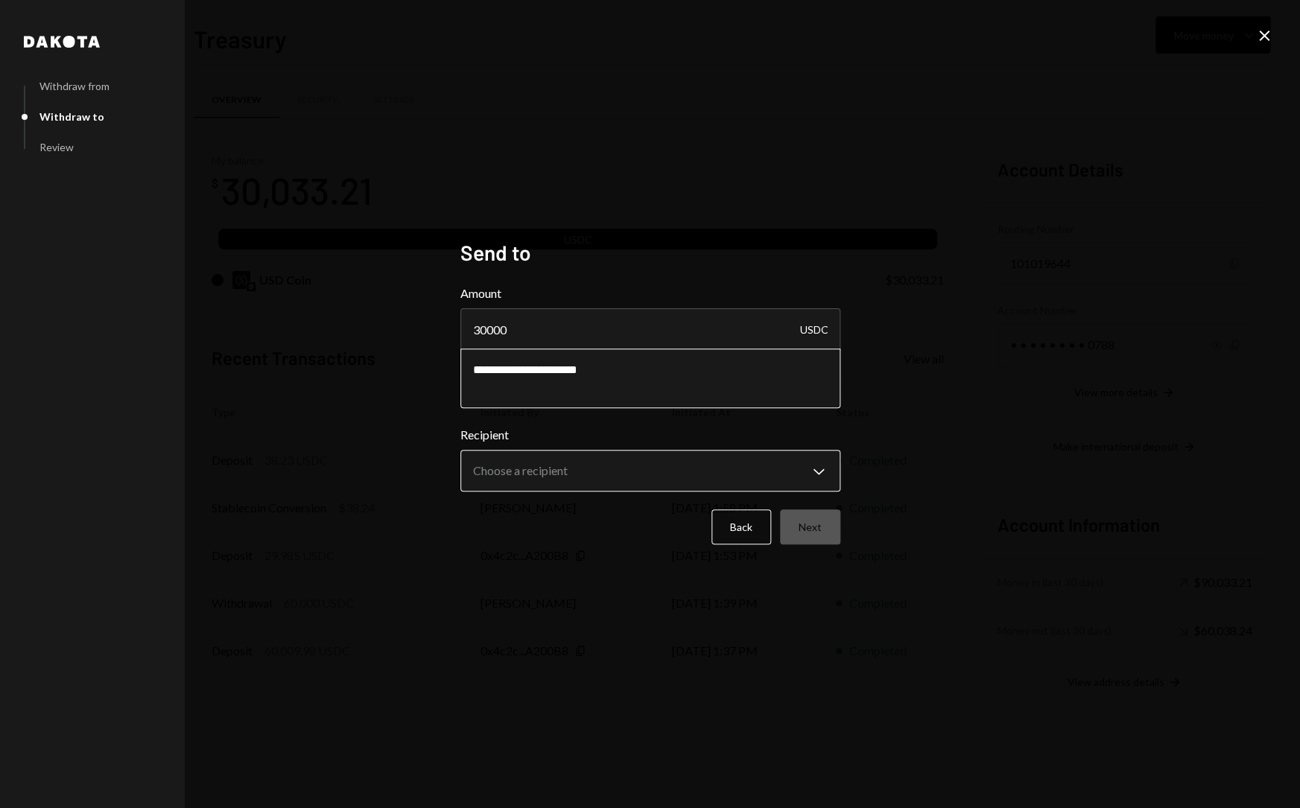
type textarea "**********"
click at [562, 466] on body "S Switchboard Prot... Caret Down Home Home Inbox Inbox Activities Transactions …" at bounding box center [650, 404] width 1300 height 808
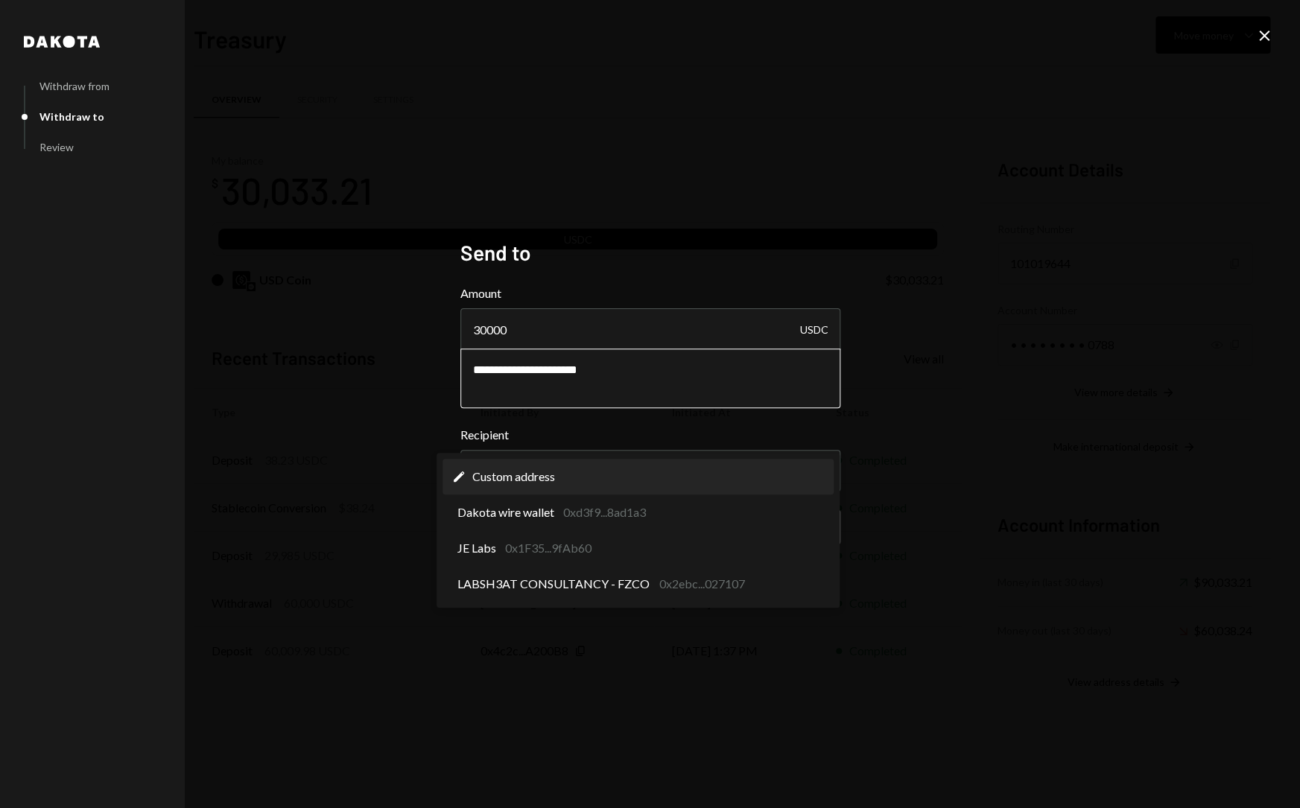
select select "**********"
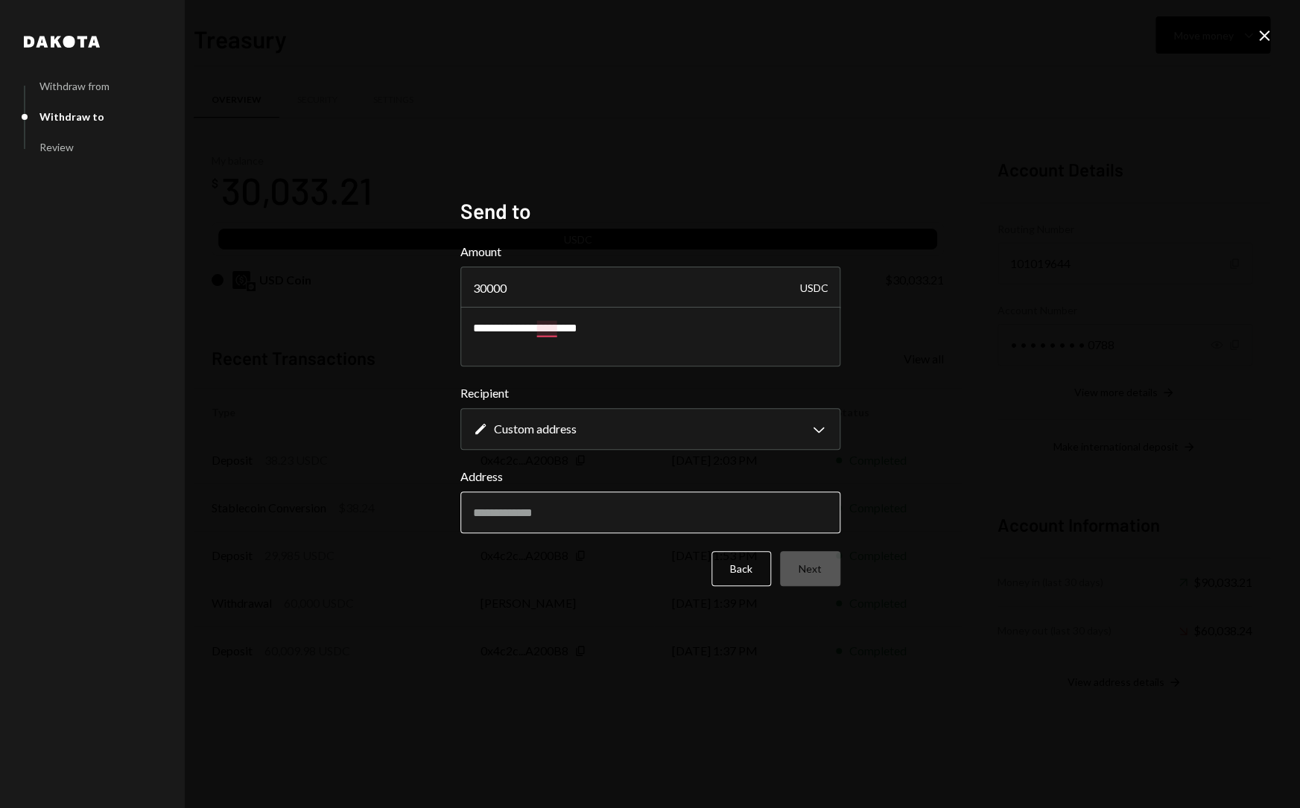
click at [586, 522] on input "Address" at bounding box center [650, 513] width 380 height 42
paste input "**********"
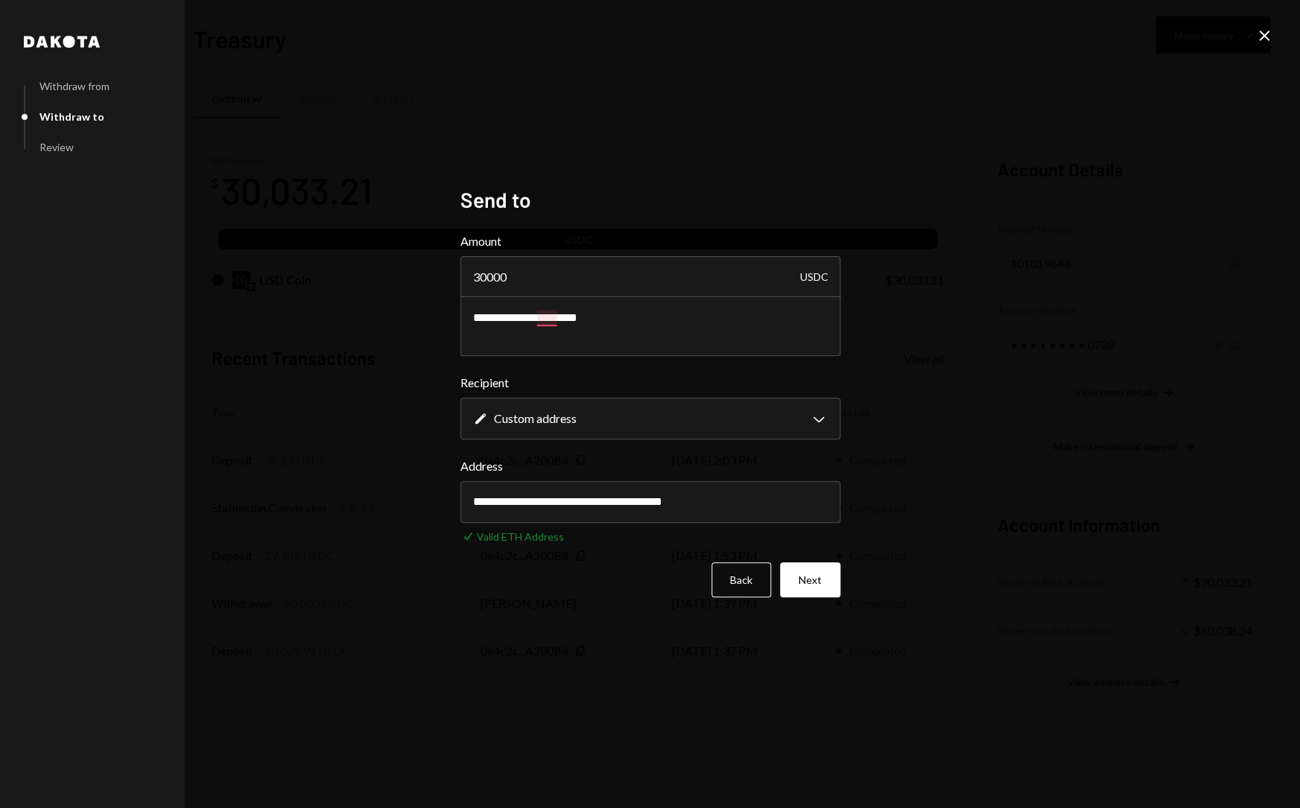
type input "**********"
click at [823, 583] on button "Next" at bounding box center [810, 579] width 60 height 35
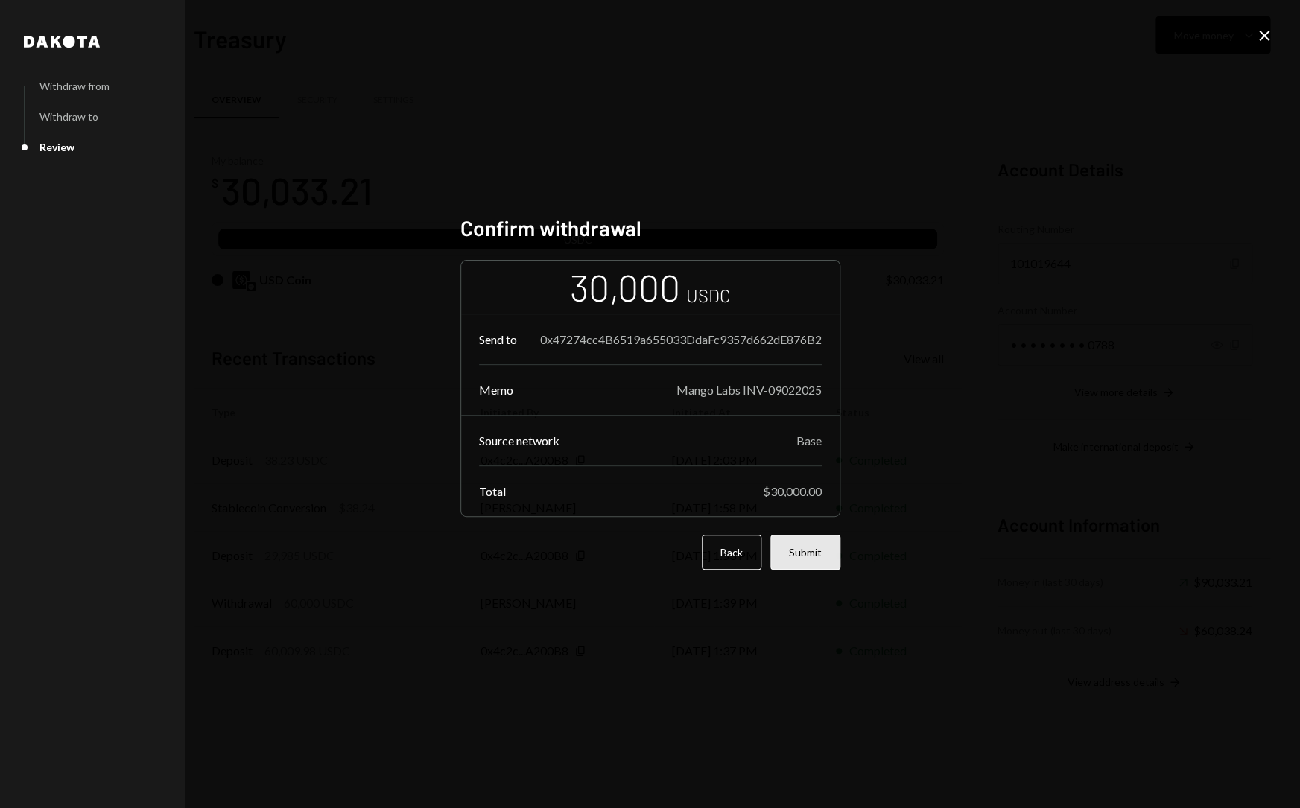
click at [808, 560] on button "Submit" at bounding box center [805, 552] width 70 height 35
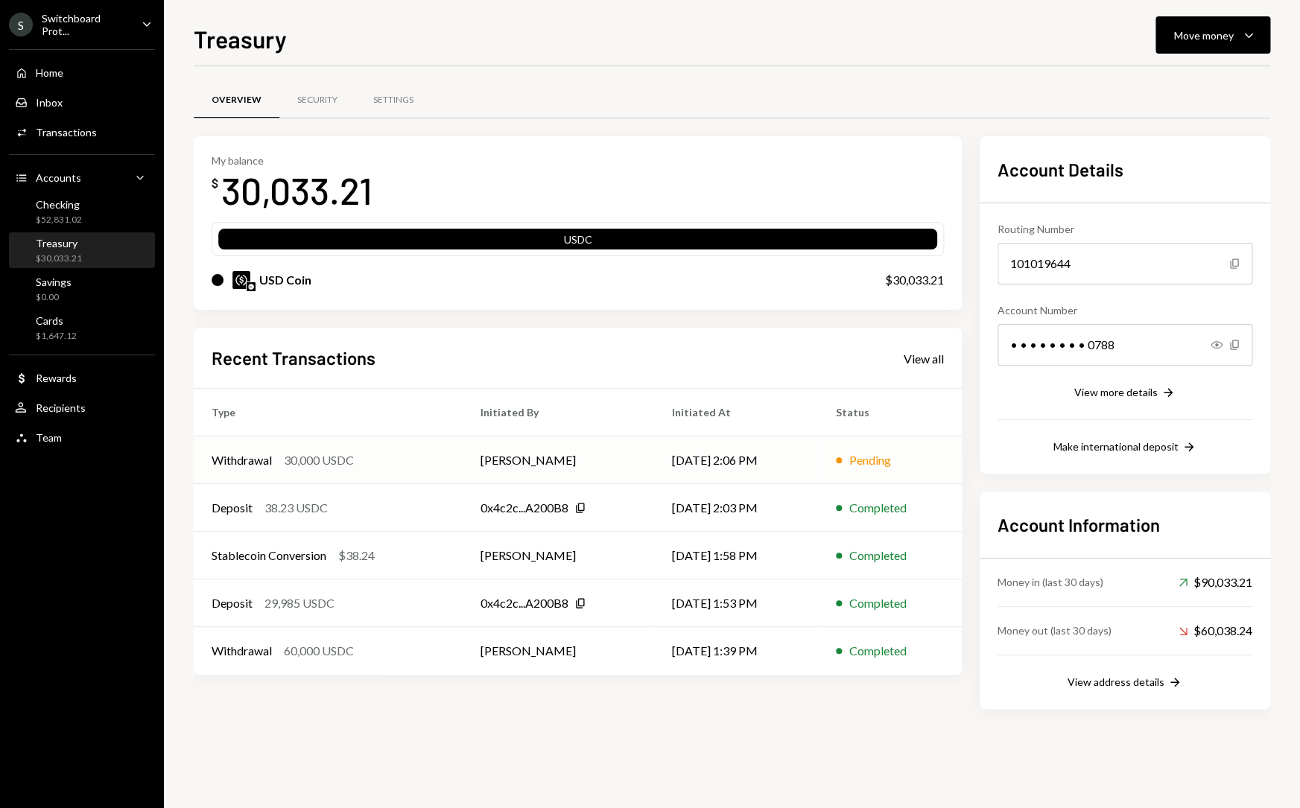
click at [615, 459] on td "[PERSON_NAME]" at bounding box center [558, 461] width 191 height 48
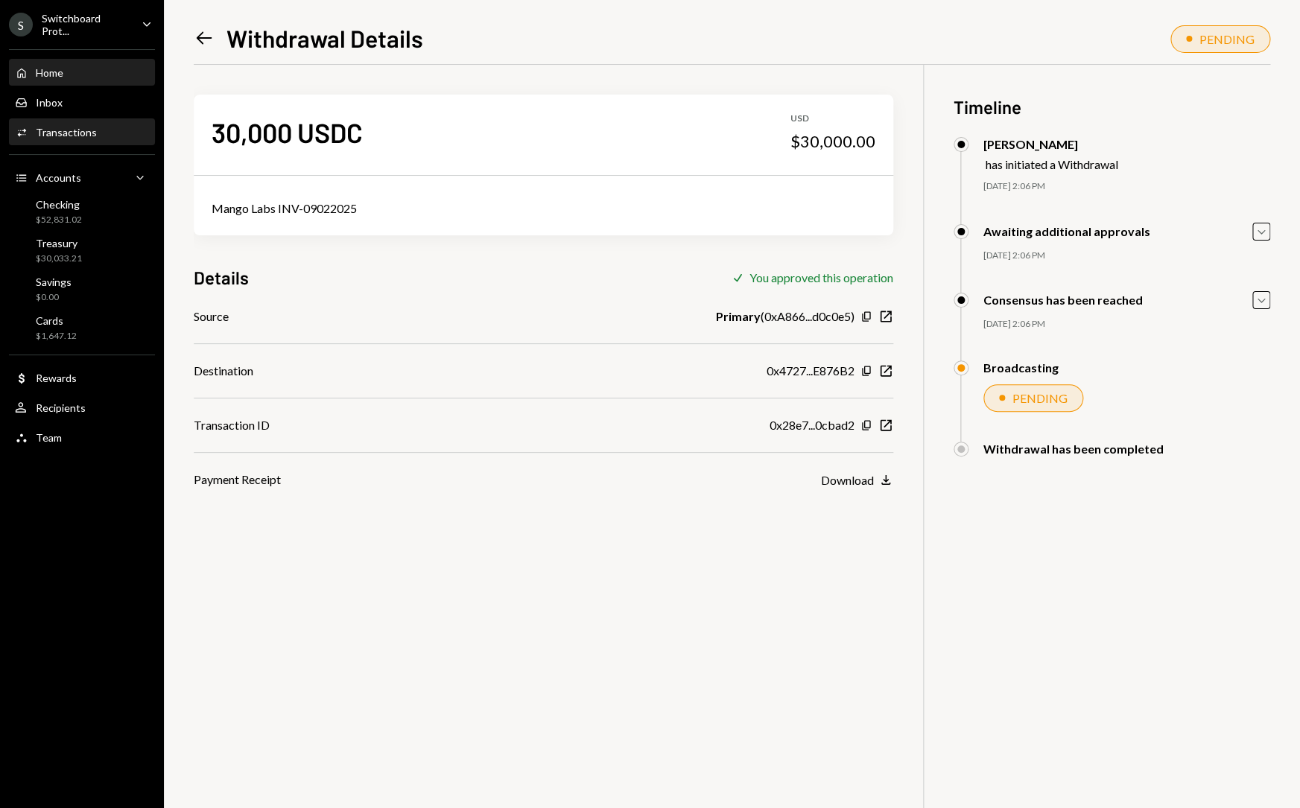
click at [73, 66] on div "Home Home" at bounding box center [82, 72] width 134 height 13
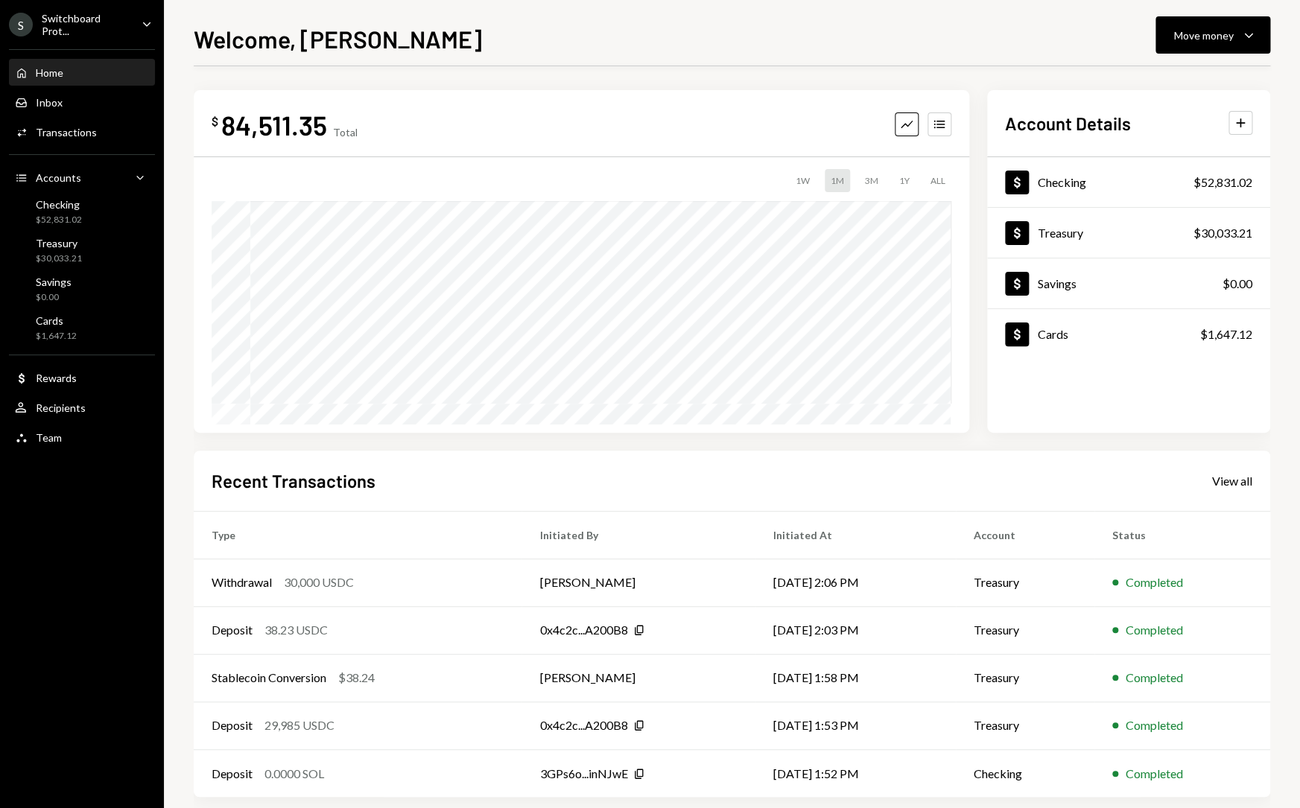
scroll to position [19, 0]
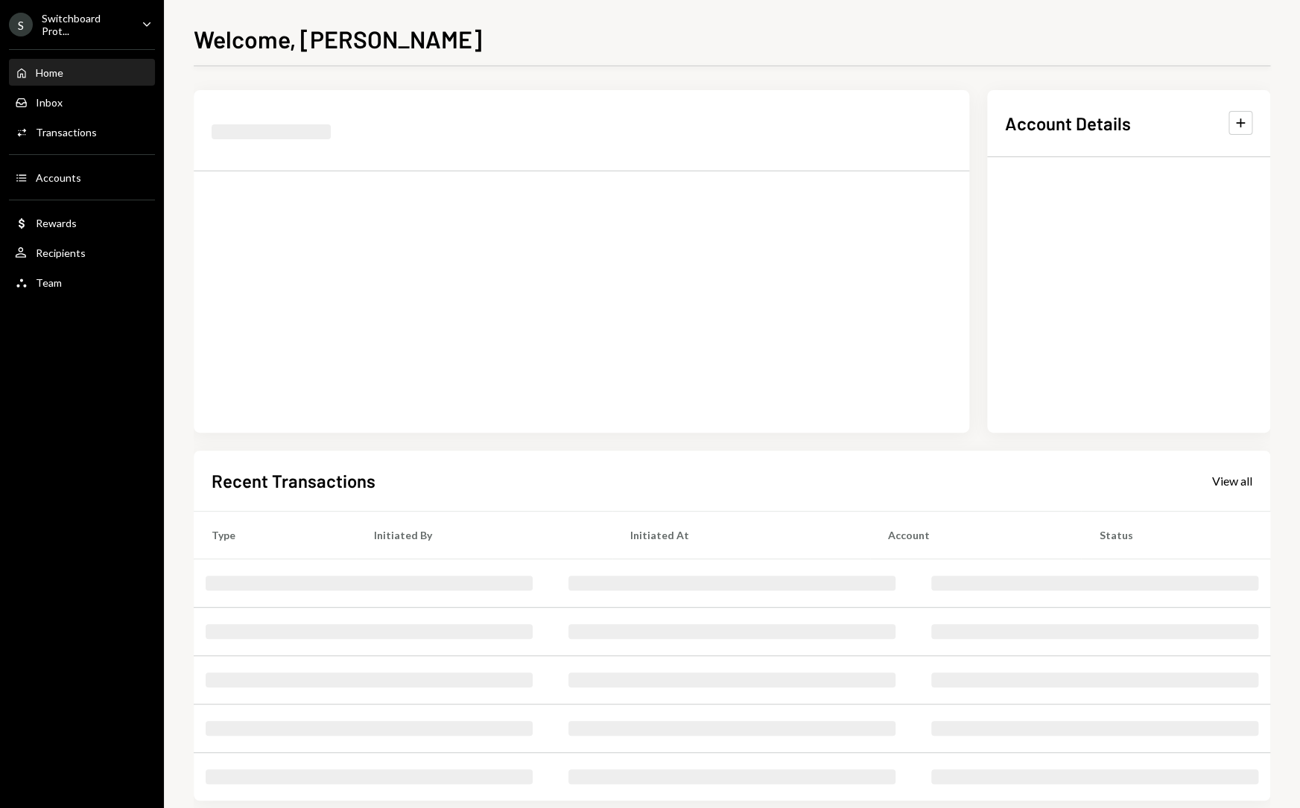
scroll to position [19, 0]
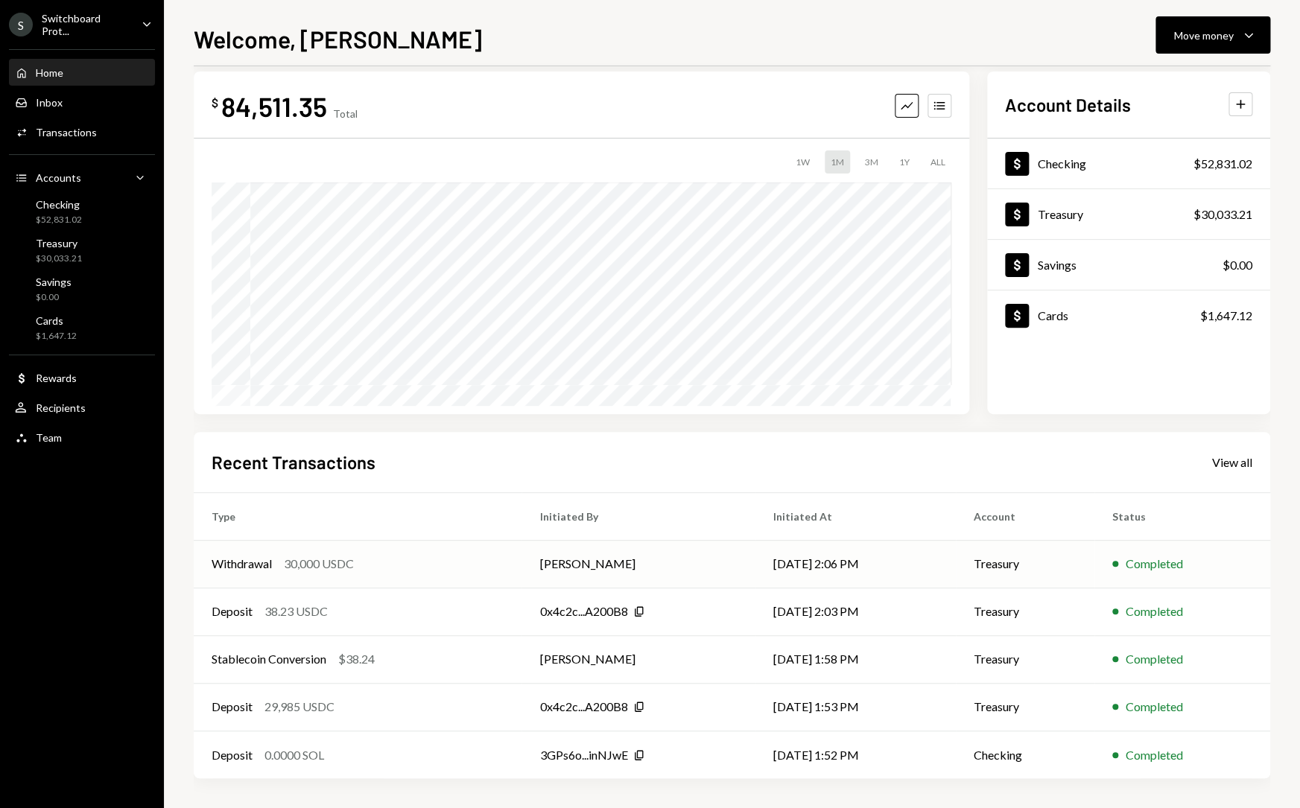
click at [436, 566] on div "Withdrawal 30,000 USDC" at bounding box center [358, 564] width 292 height 18
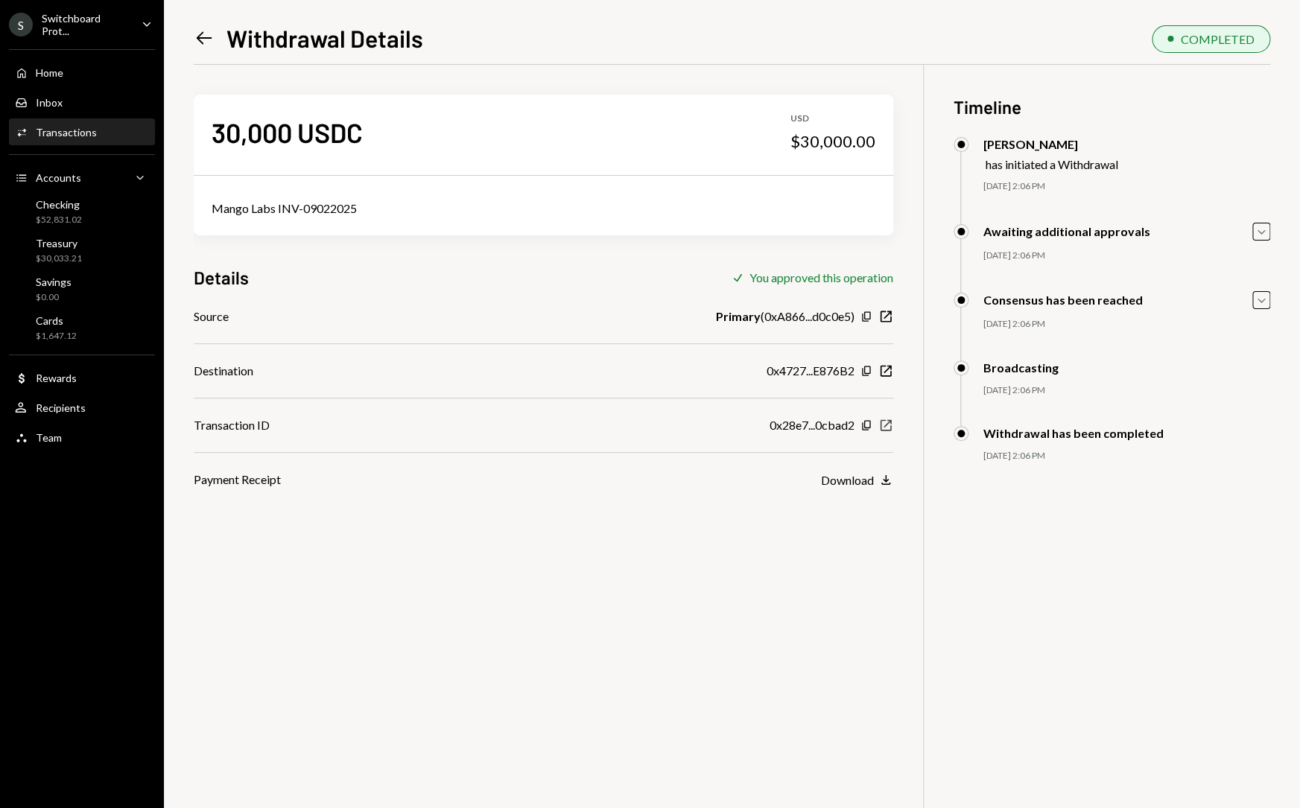
click at [882, 423] on icon "New Window" at bounding box center [885, 425] width 15 height 15
